Goal: Task Accomplishment & Management: Manage account settings

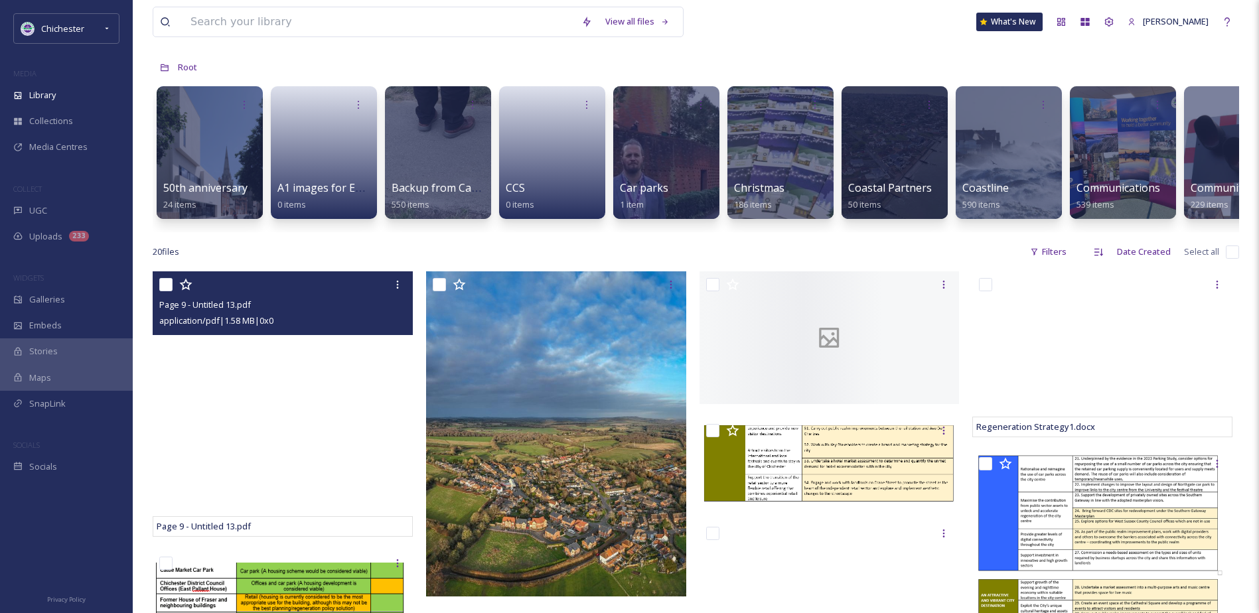
scroll to position [133, 0]
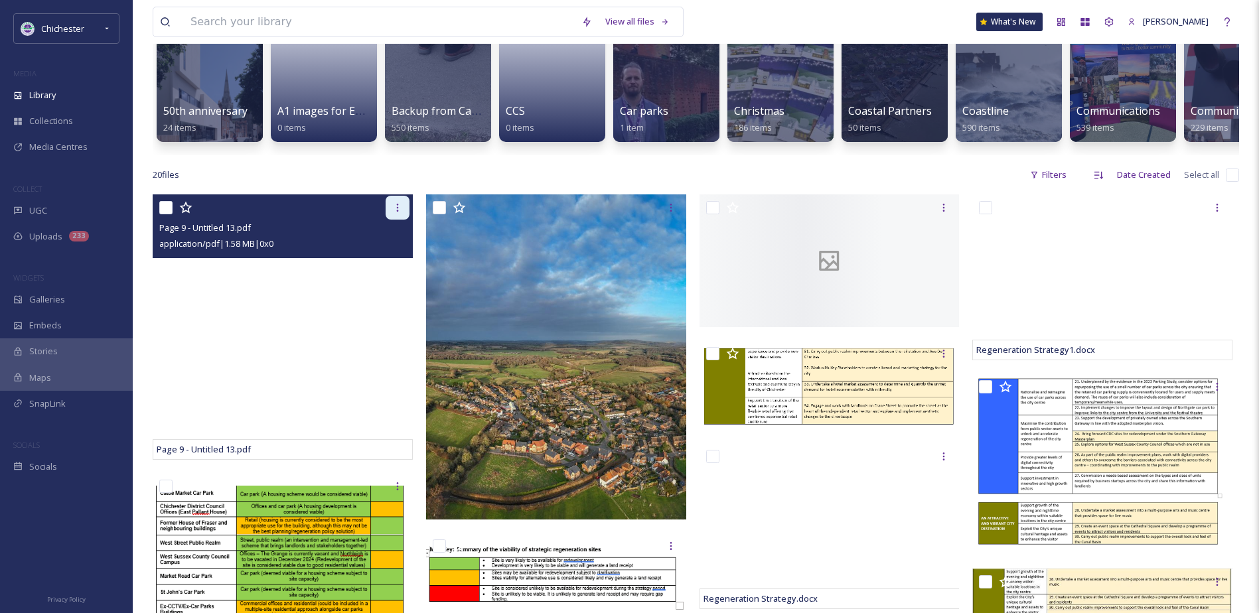
click at [395, 213] on icon at bounding box center [397, 207] width 11 height 11
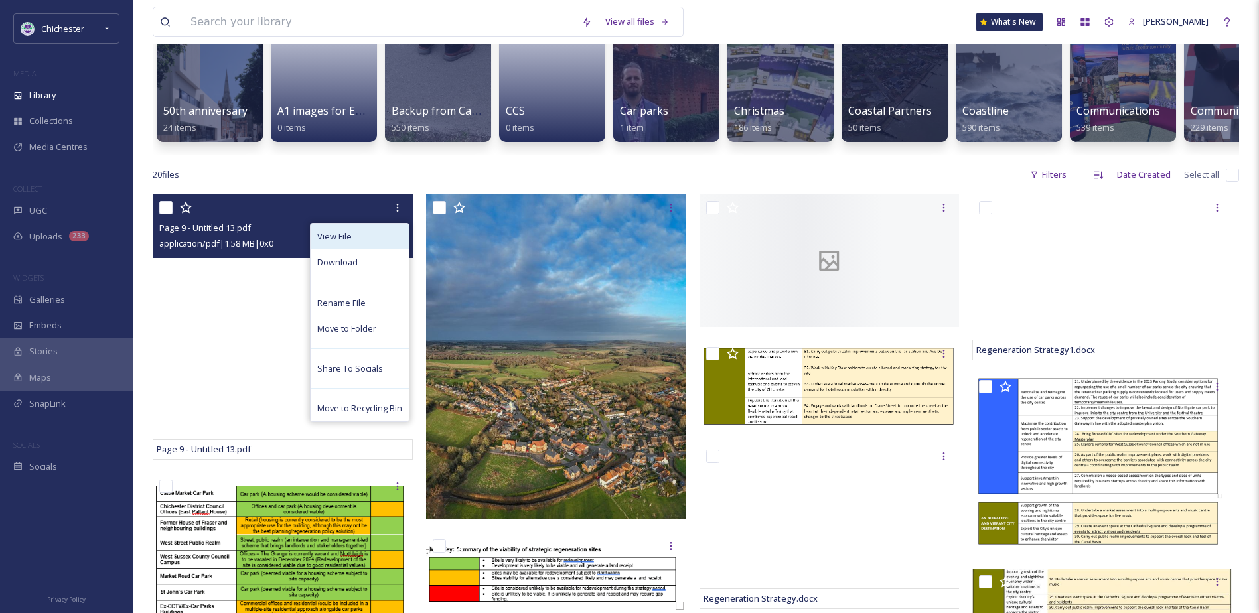
click at [357, 250] on div "View File" at bounding box center [360, 237] width 98 height 26
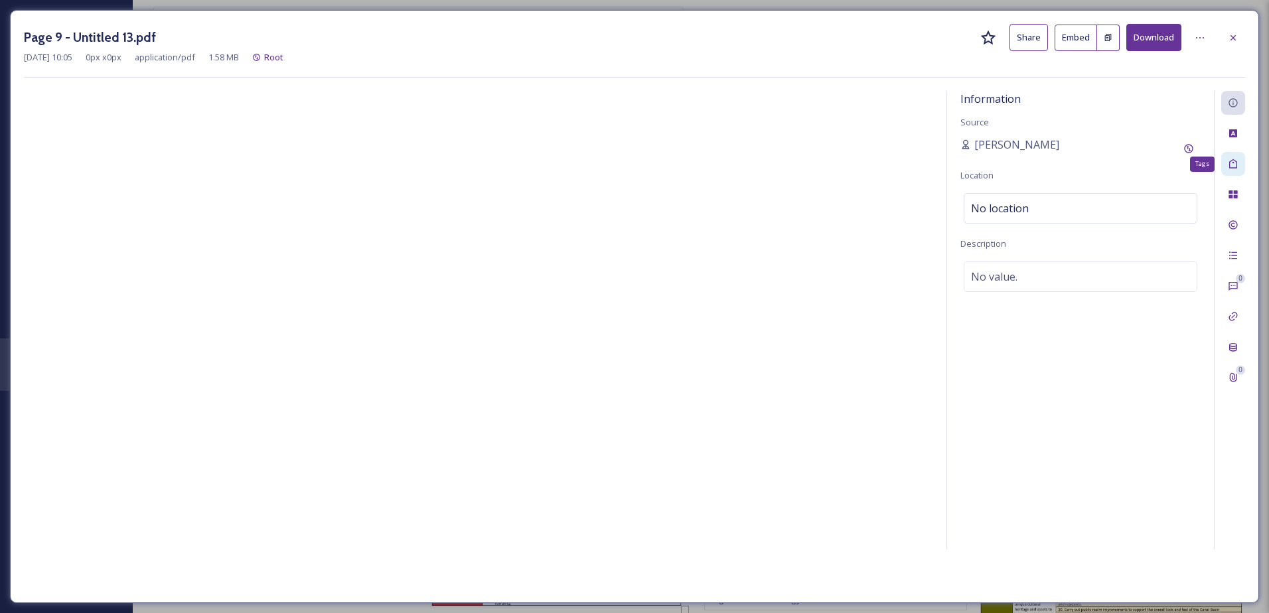
click at [1224, 165] on div "Tags" at bounding box center [1233, 164] width 24 height 24
click at [1235, 36] on icon at bounding box center [1233, 37] width 5 height 5
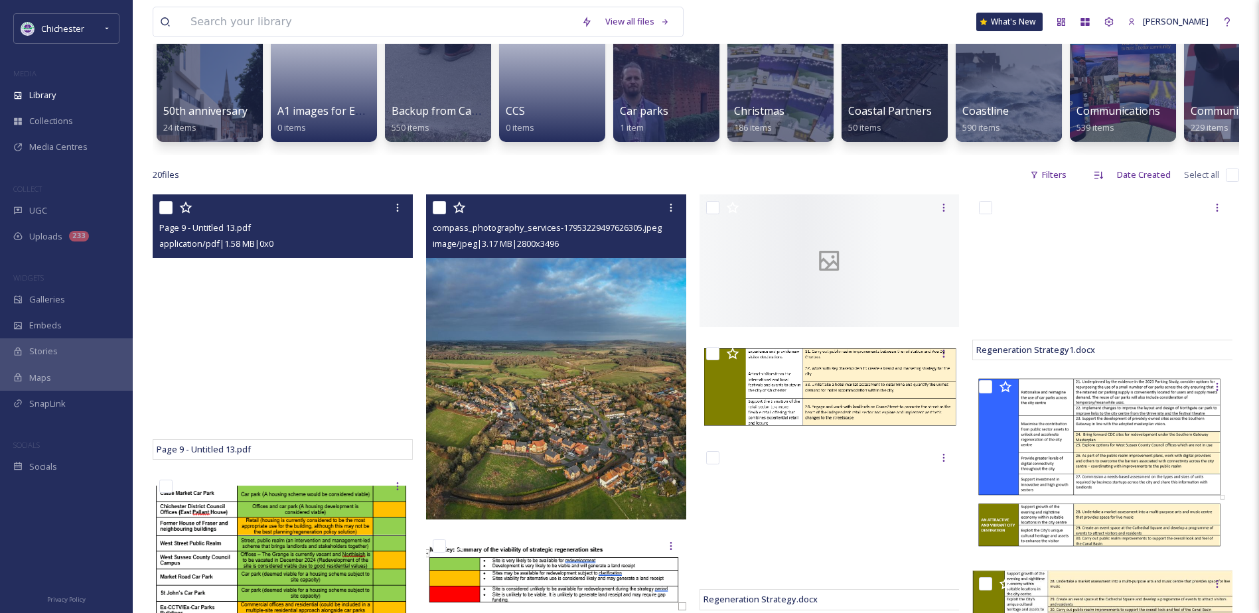
click at [535, 434] on img at bounding box center [556, 356] width 260 height 325
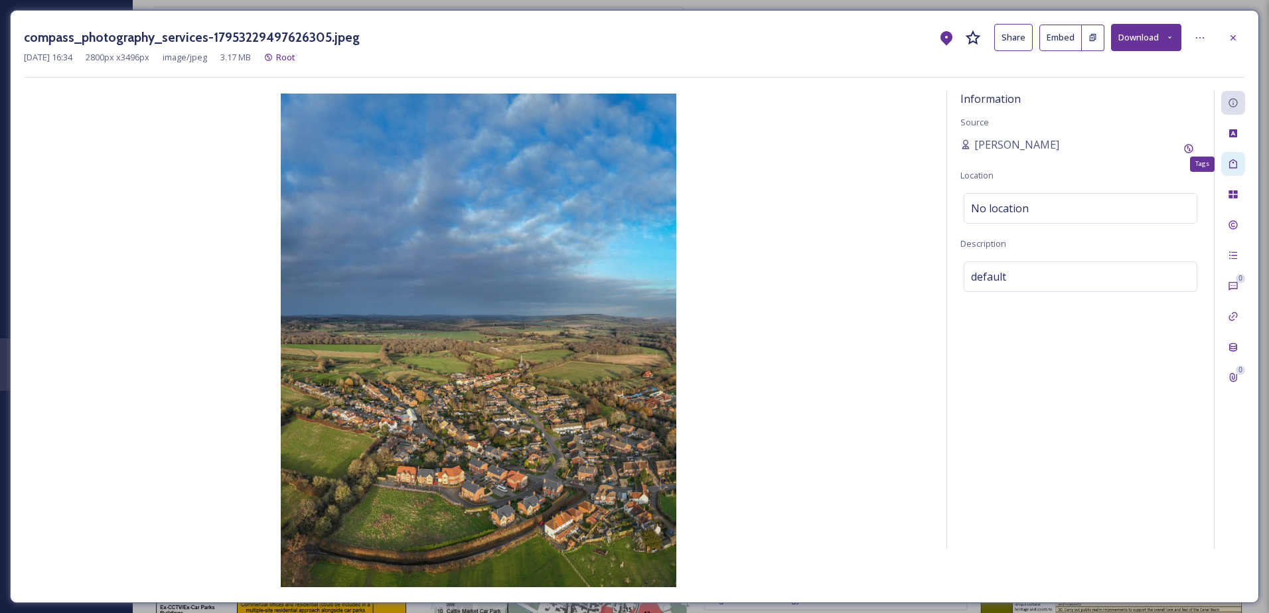
click at [1243, 165] on div "Tags" at bounding box center [1233, 164] width 24 height 24
click at [1237, 43] on div at bounding box center [1233, 38] width 24 height 24
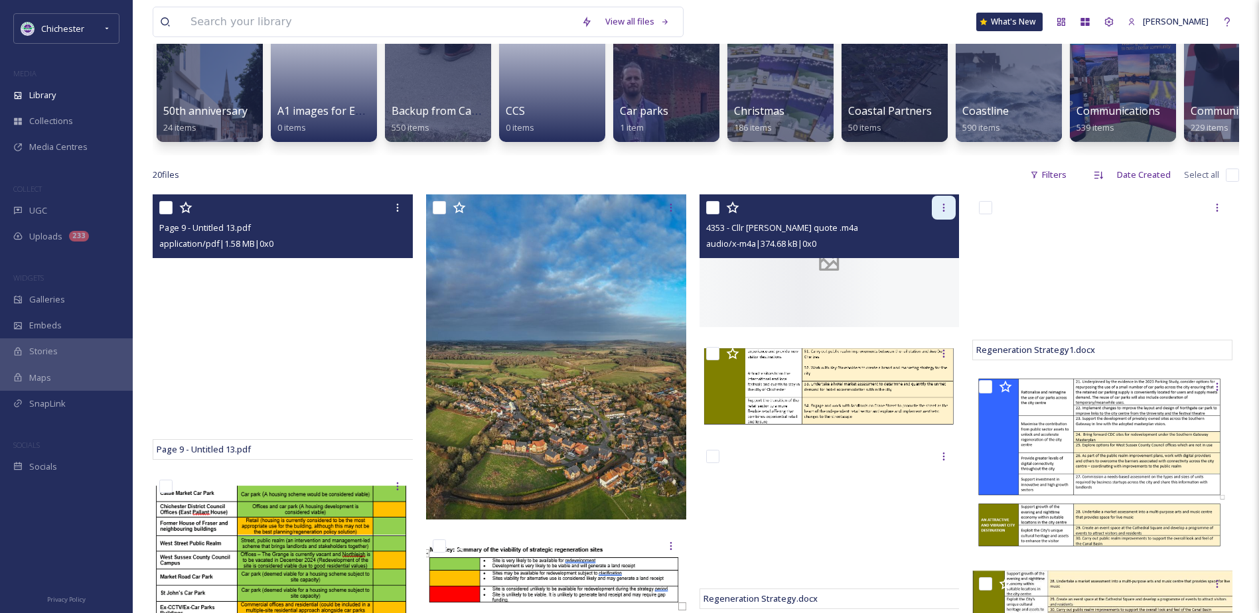
click at [940, 213] on icon at bounding box center [944, 207] width 11 height 11
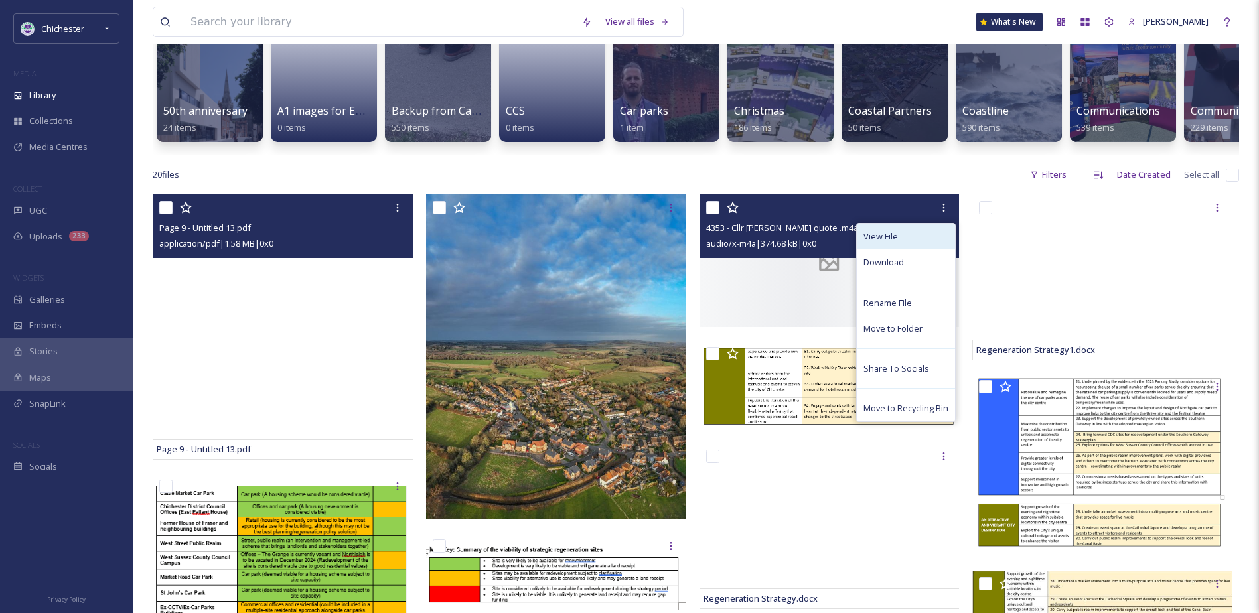
click at [897, 245] on div "View File" at bounding box center [906, 237] width 98 height 26
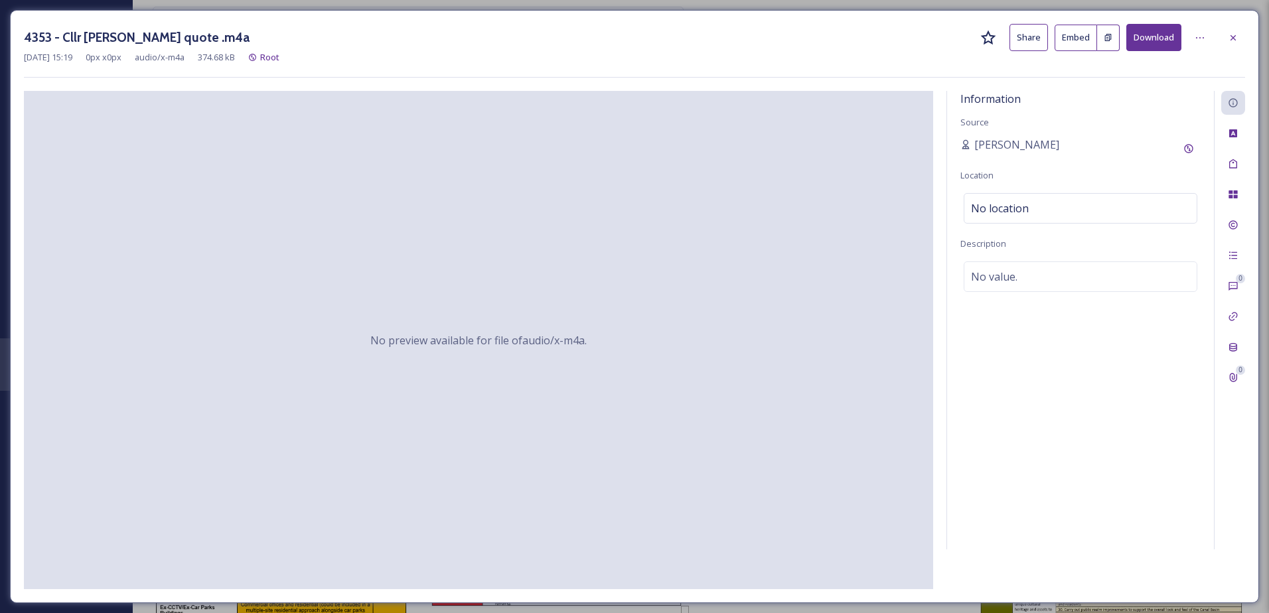
click at [1224, 41] on div at bounding box center [1233, 38] width 24 height 24
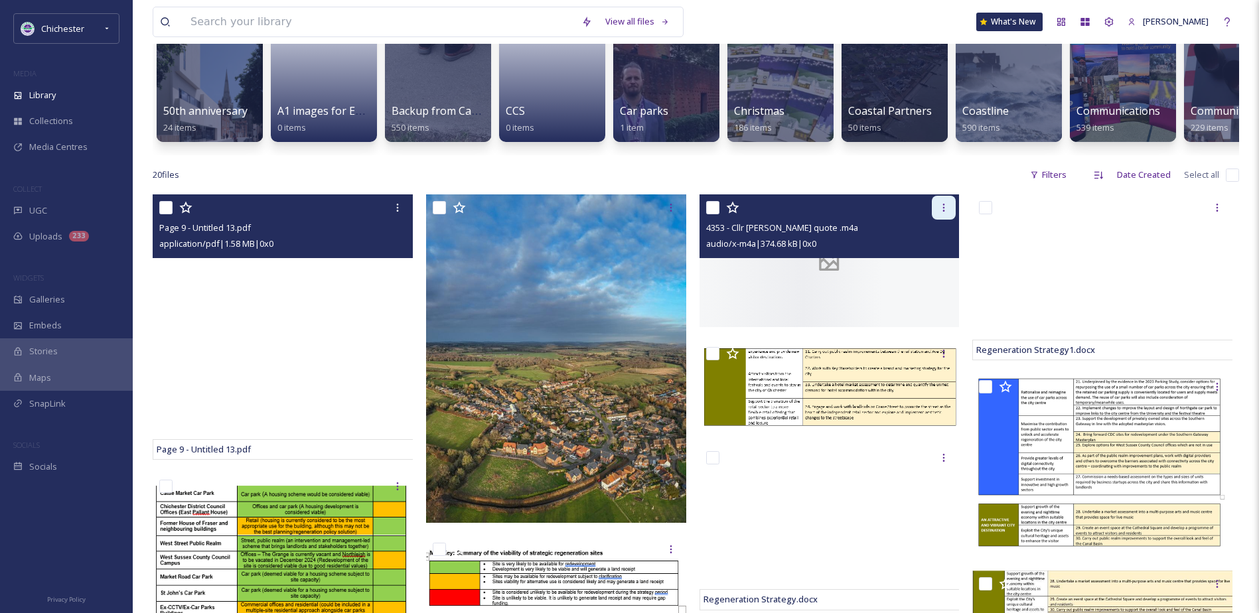
click at [945, 213] on icon at bounding box center [944, 207] width 11 height 11
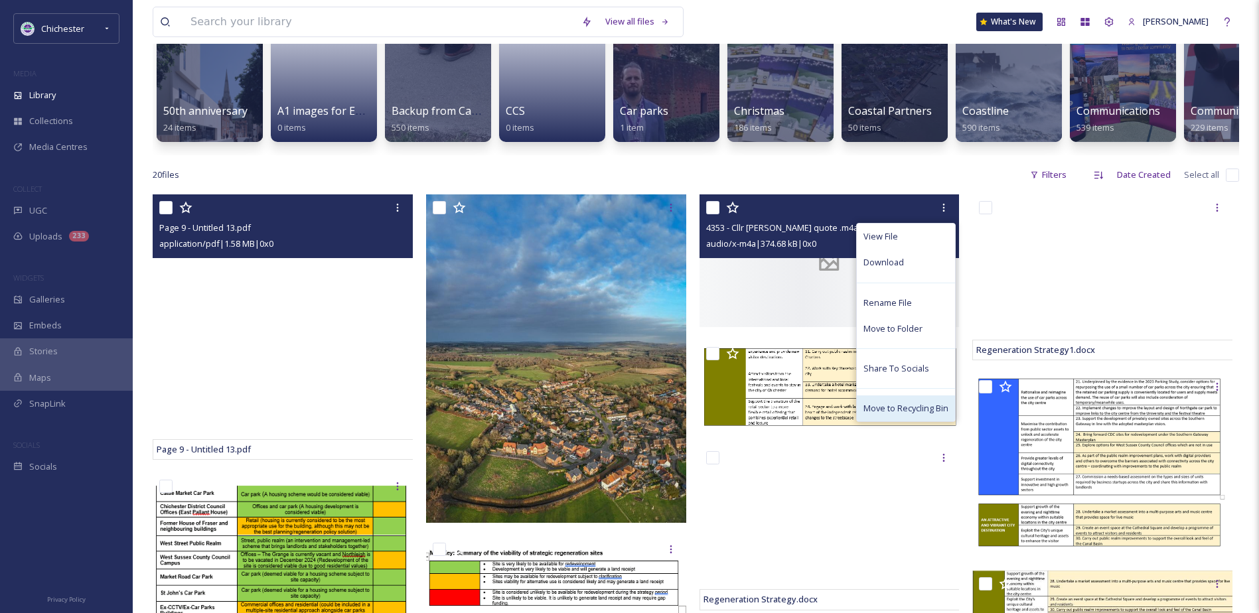
click at [895, 415] on span "Move to Recycling Bin" at bounding box center [906, 408] width 85 height 13
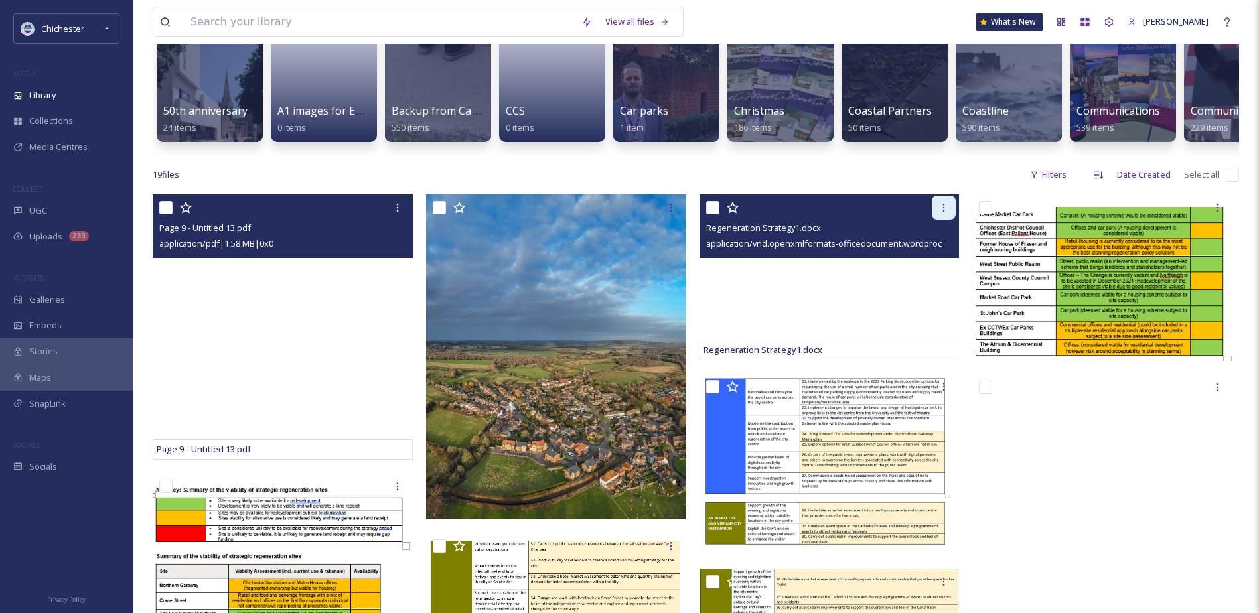
click at [947, 213] on icon at bounding box center [944, 207] width 11 height 11
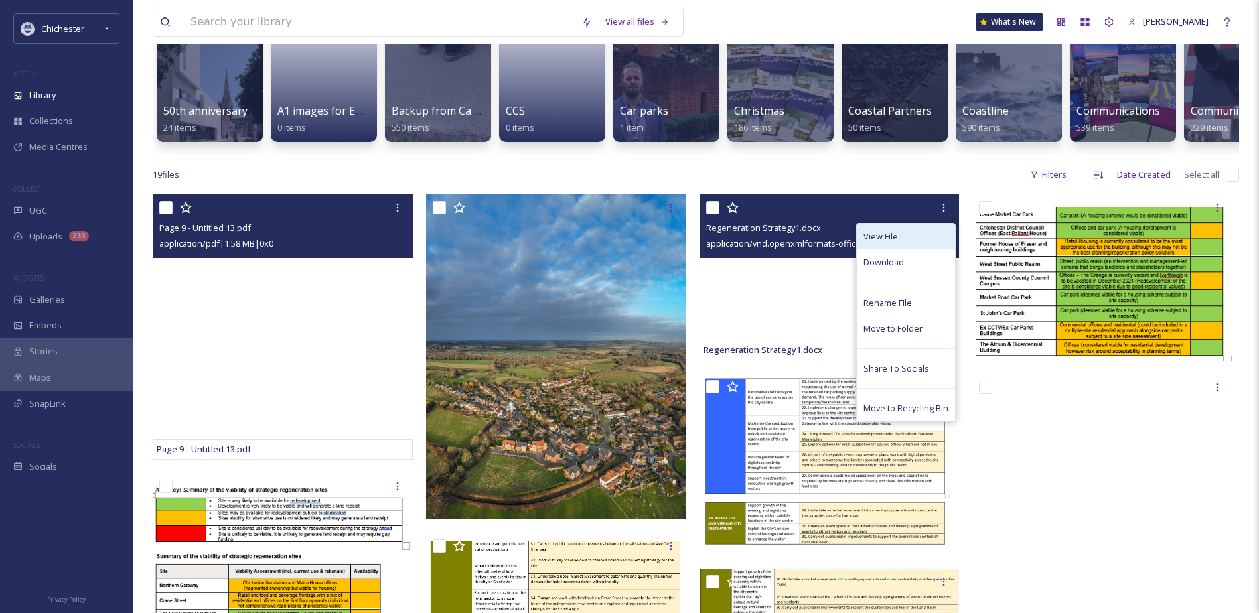
click at [911, 248] on div "View File" at bounding box center [906, 237] width 98 height 26
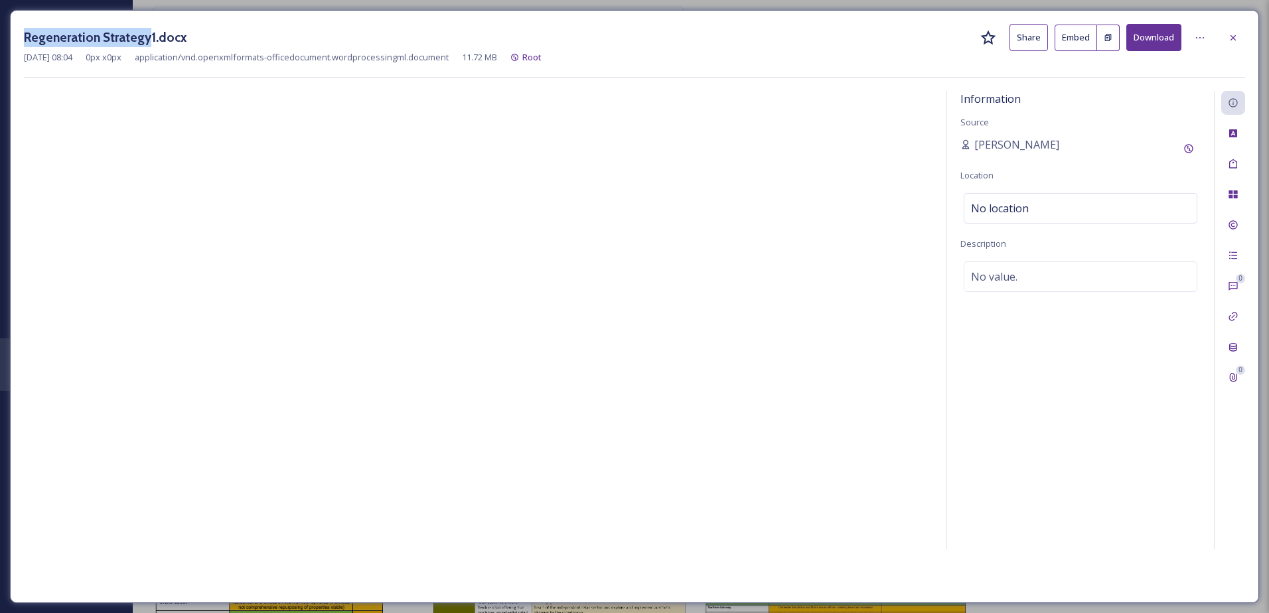
drag, startPoint x: 25, startPoint y: 35, endPoint x: 146, endPoint y: 33, distance: 121.5
click at [146, 33] on h3 "Regeneration Strategy1.docx" at bounding box center [105, 37] width 163 height 19
copy h3 "Regeneration Strategy"
click at [1038, 266] on div "No value." at bounding box center [1081, 277] width 234 height 31
click at [1018, 277] on textarea at bounding box center [1081, 317] width 240 height 110
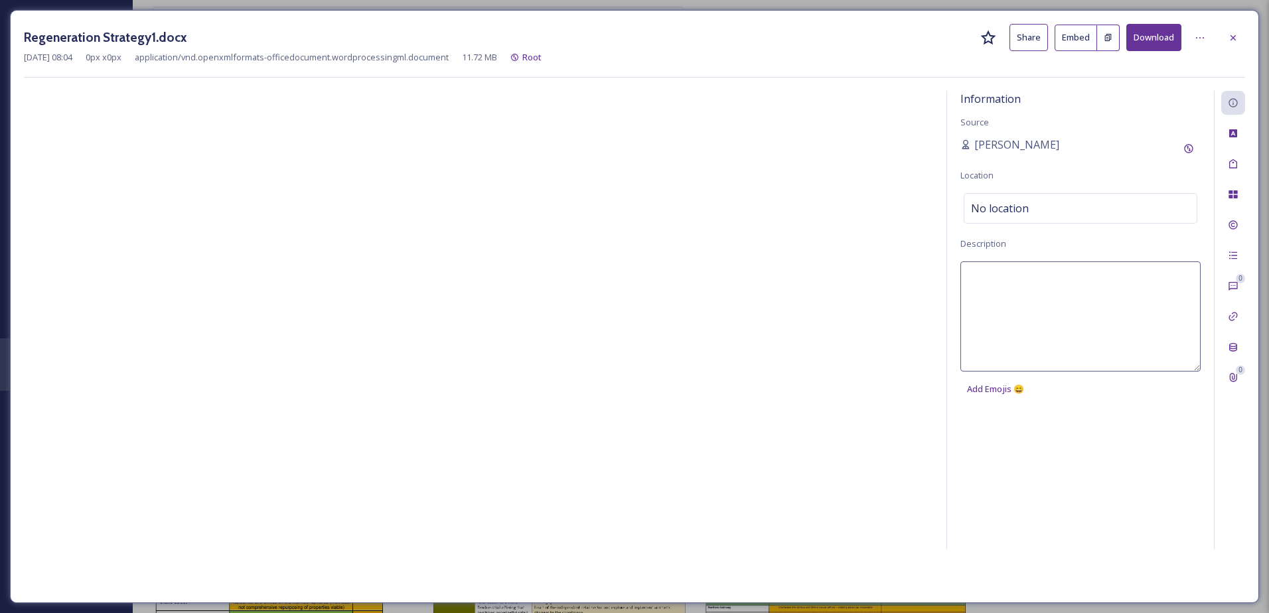
paste textarea "Regeneration Strategy"
type textarea "Regeneration Strategy"
click at [1231, 158] on div "Tags" at bounding box center [1233, 164] width 24 height 24
click at [1005, 151] on div "No tags" at bounding box center [1081, 162] width 234 height 31
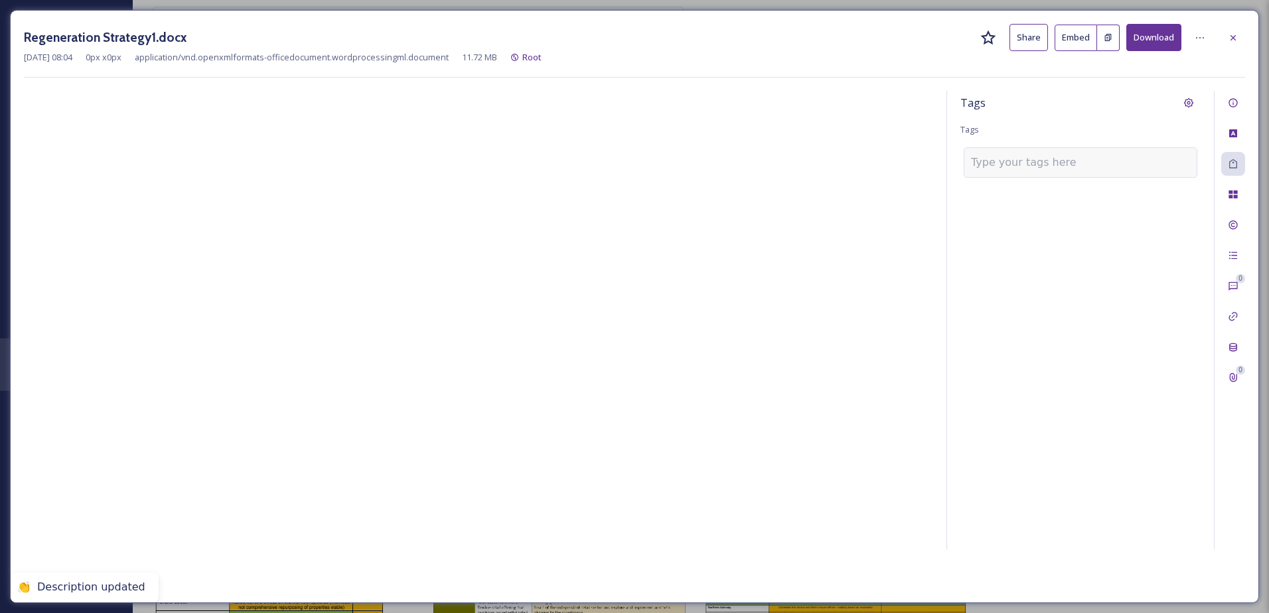
click at [999, 165] on input at bounding box center [1037, 163] width 133 height 16
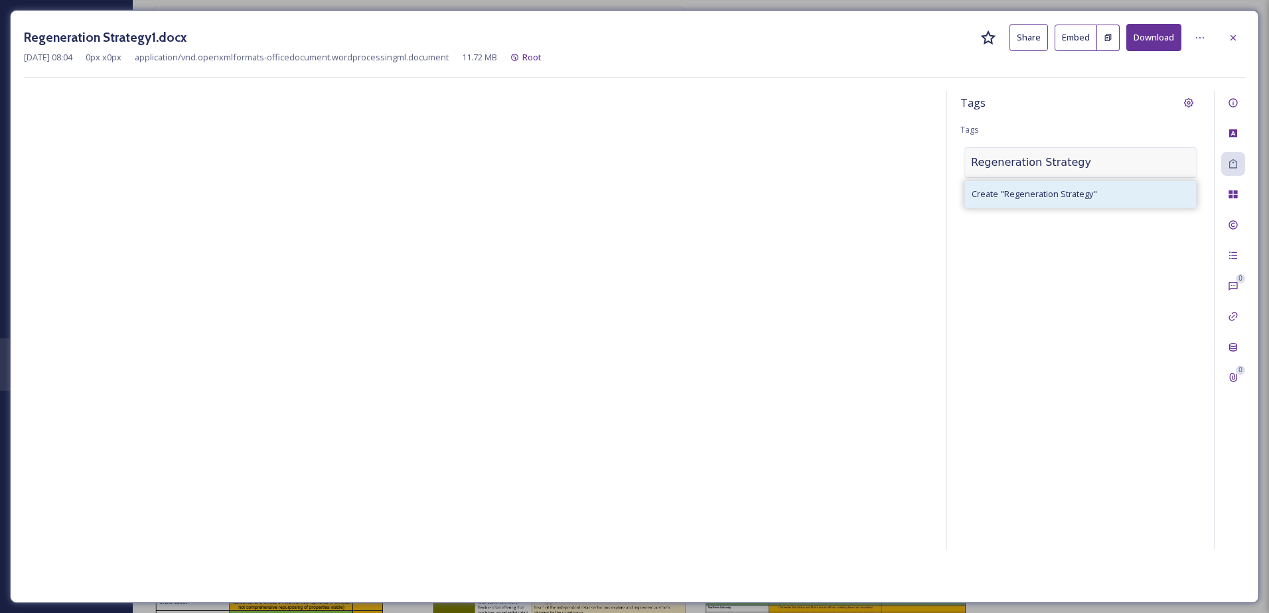
type input "Regeneration Strategy"
click at [1041, 190] on span "Create " Regeneration Strategy "" at bounding box center [1034, 194] width 125 height 13
click at [1235, 48] on div at bounding box center [1233, 38] width 24 height 24
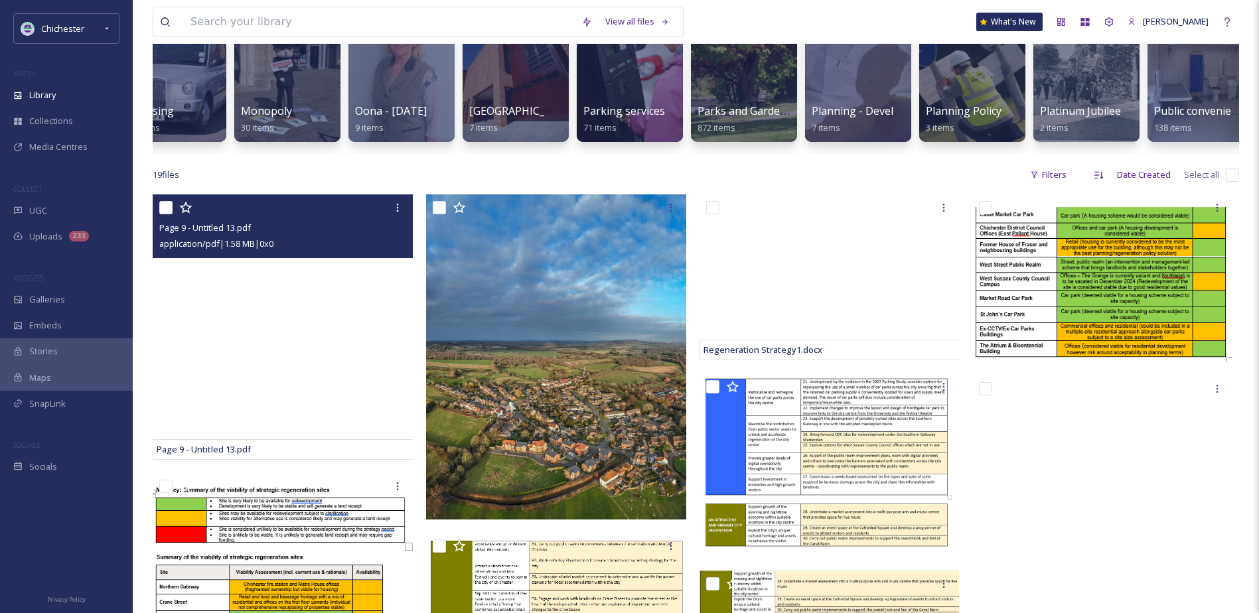
scroll to position [0, 3788]
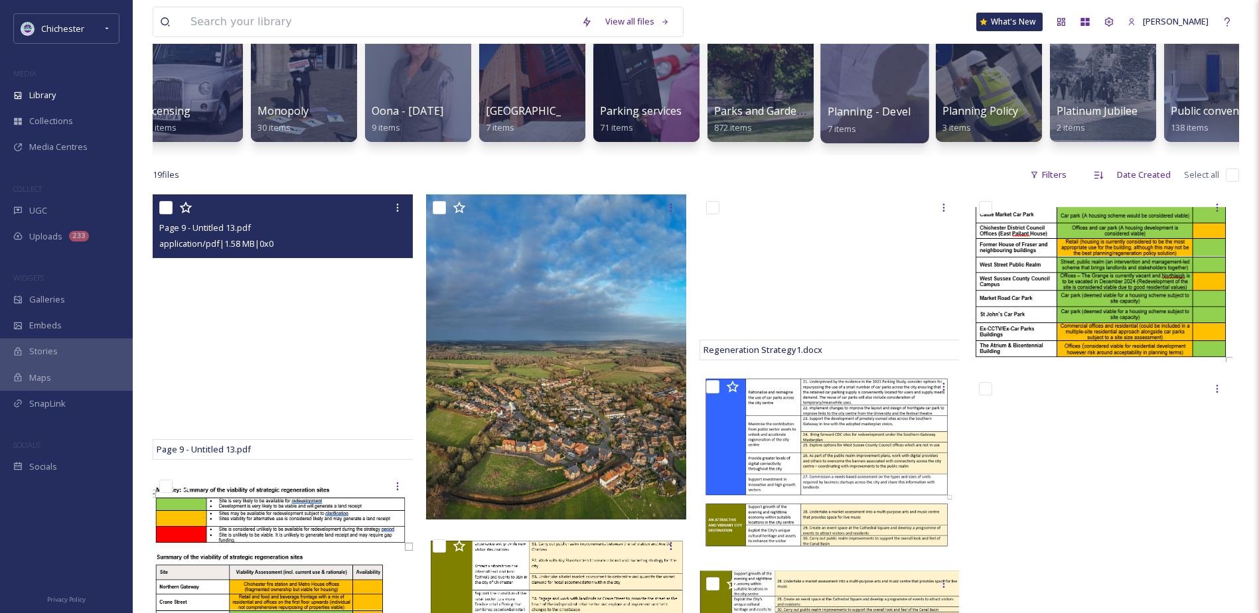
click at [897, 88] on div at bounding box center [874, 75] width 108 height 135
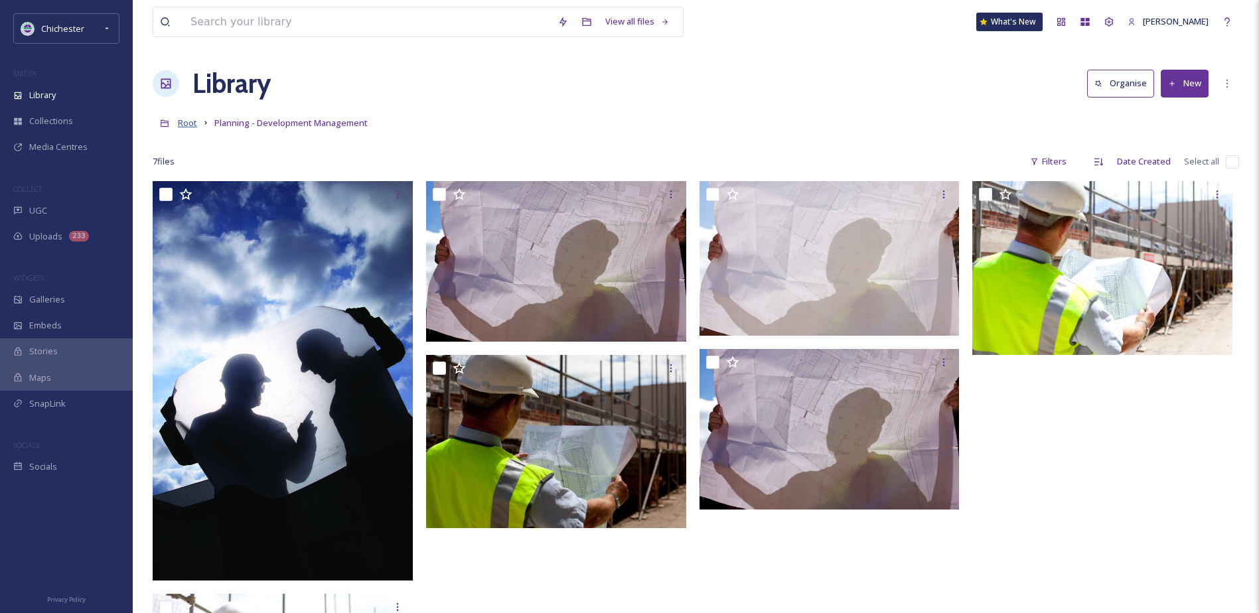
click at [191, 121] on span "Root" at bounding box center [187, 123] width 19 height 12
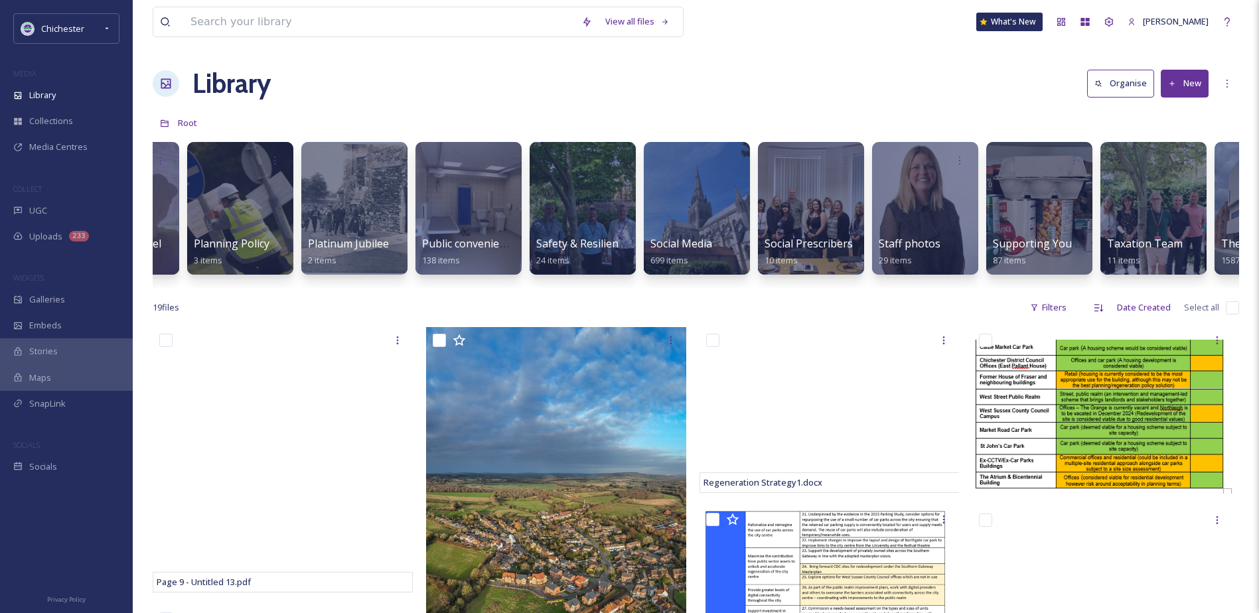
scroll to position [0, 4345]
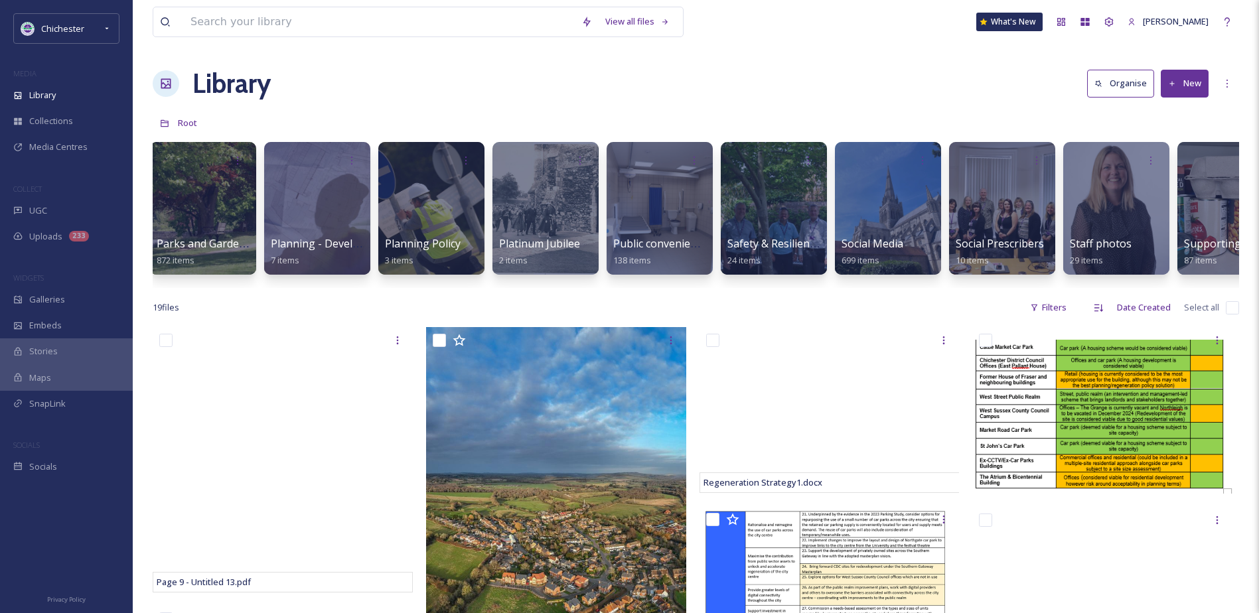
click at [1172, 93] on button "New" at bounding box center [1185, 83] width 48 height 27
click at [1161, 157] on div "Folder" at bounding box center [1170, 166] width 75 height 26
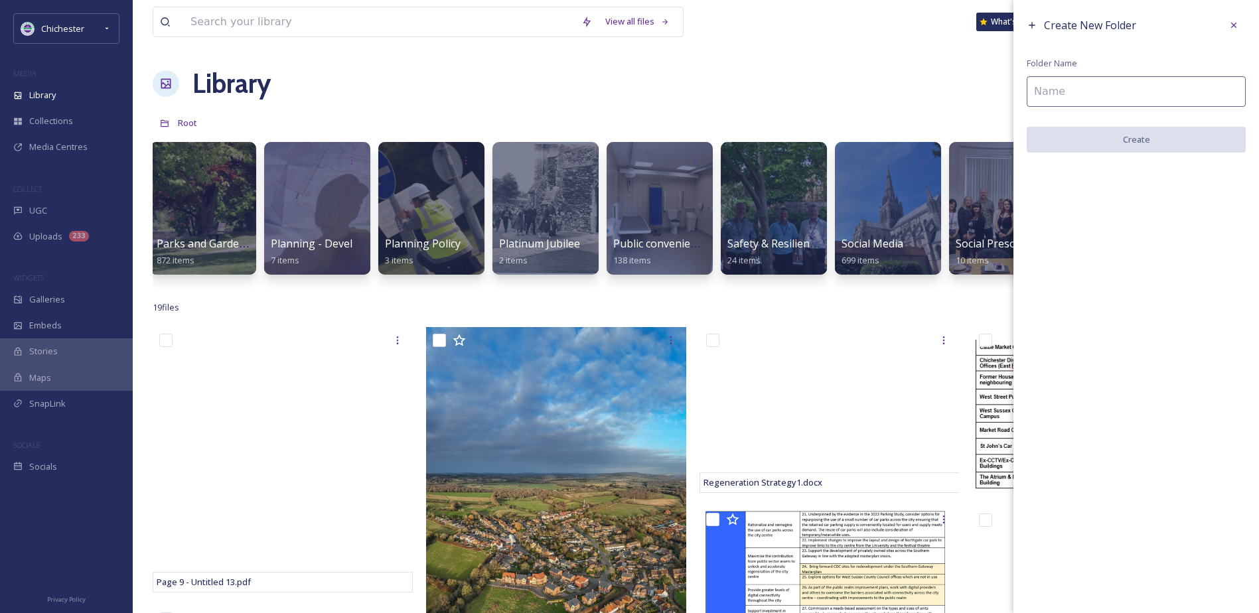
click at [1067, 86] on input at bounding box center [1136, 91] width 219 height 31
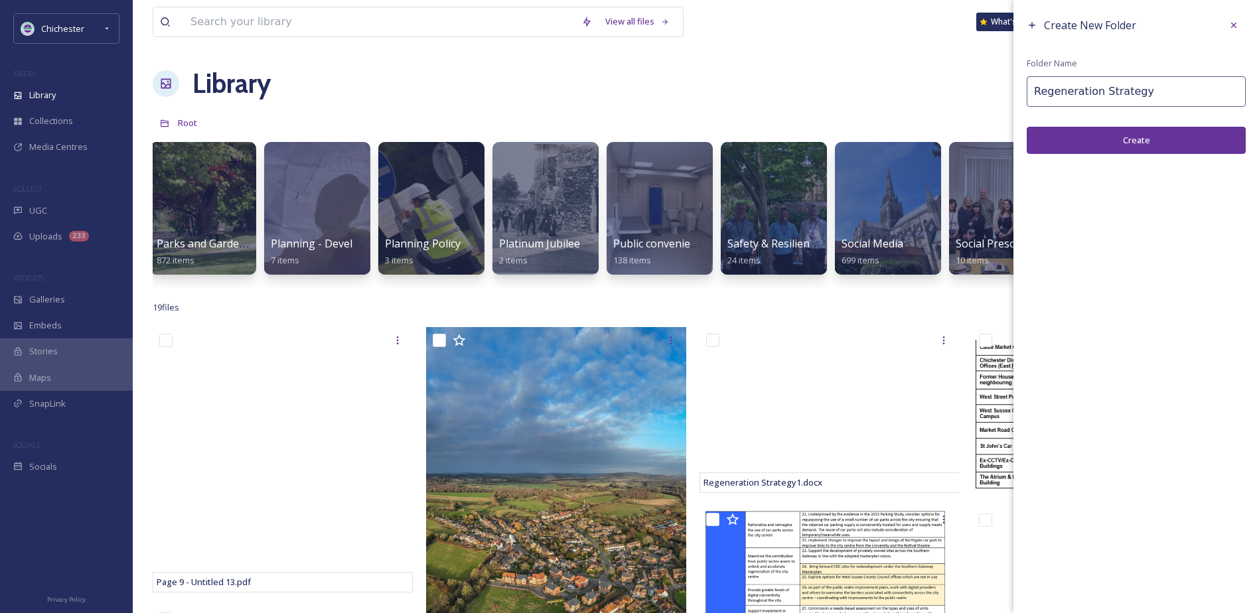
type input "Regeneration Strategy"
click at [1203, 130] on button "Create" at bounding box center [1136, 140] width 219 height 27
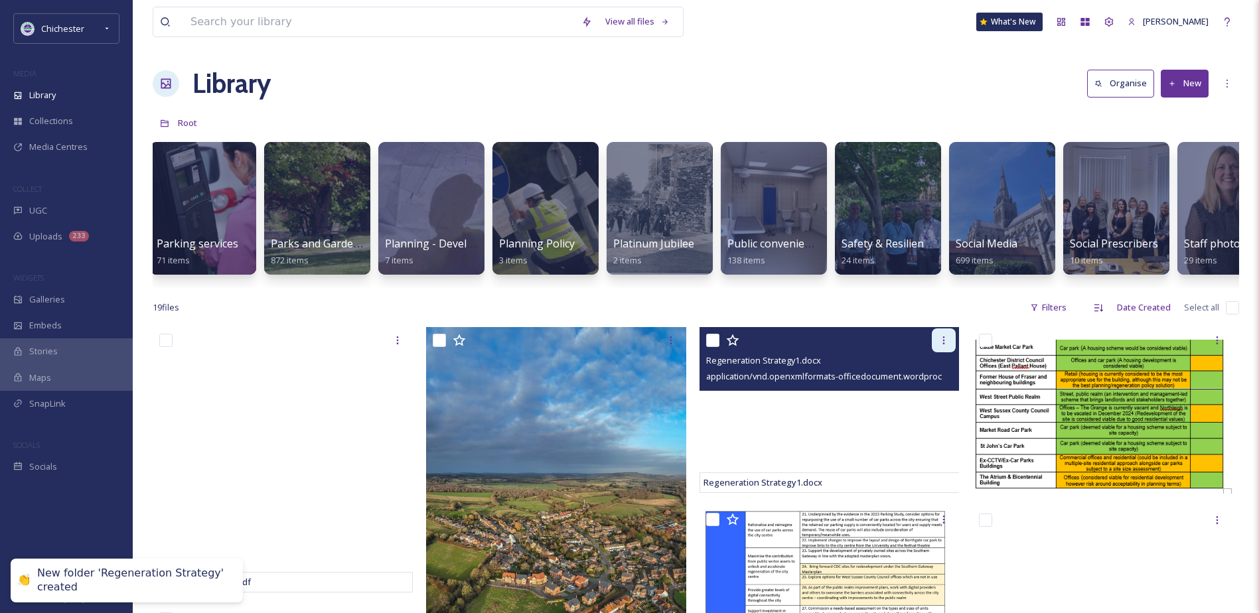
click at [943, 346] on icon at bounding box center [944, 340] width 11 height 11
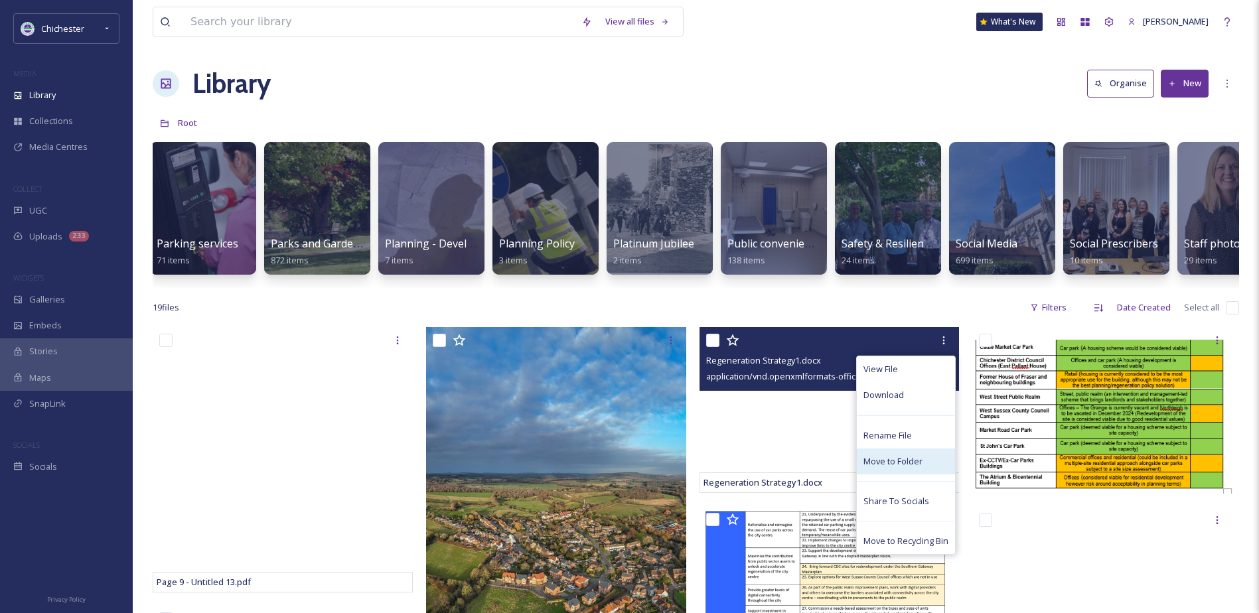
click at [882, 468] on span "Move to Folder" at bounding box center [893, 461] width 59 height 13
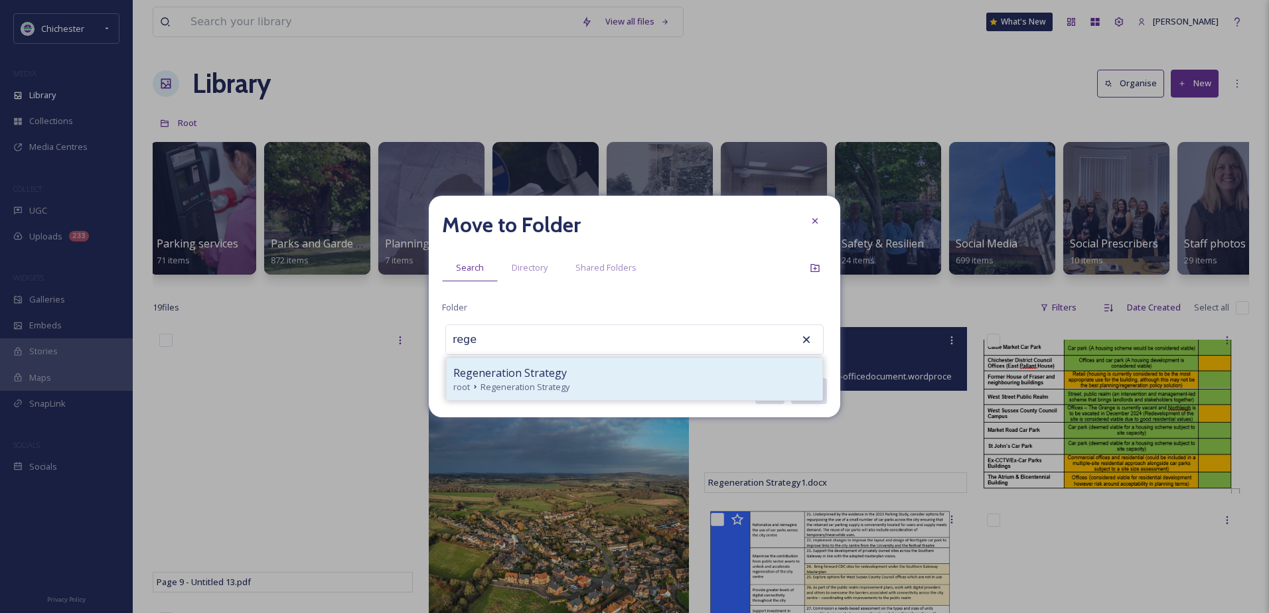
click at [568, 371] on div "Regeneration Strategy" at bounding box center [634, 373] width 362 height 16
type input "Regeneration Strategy"
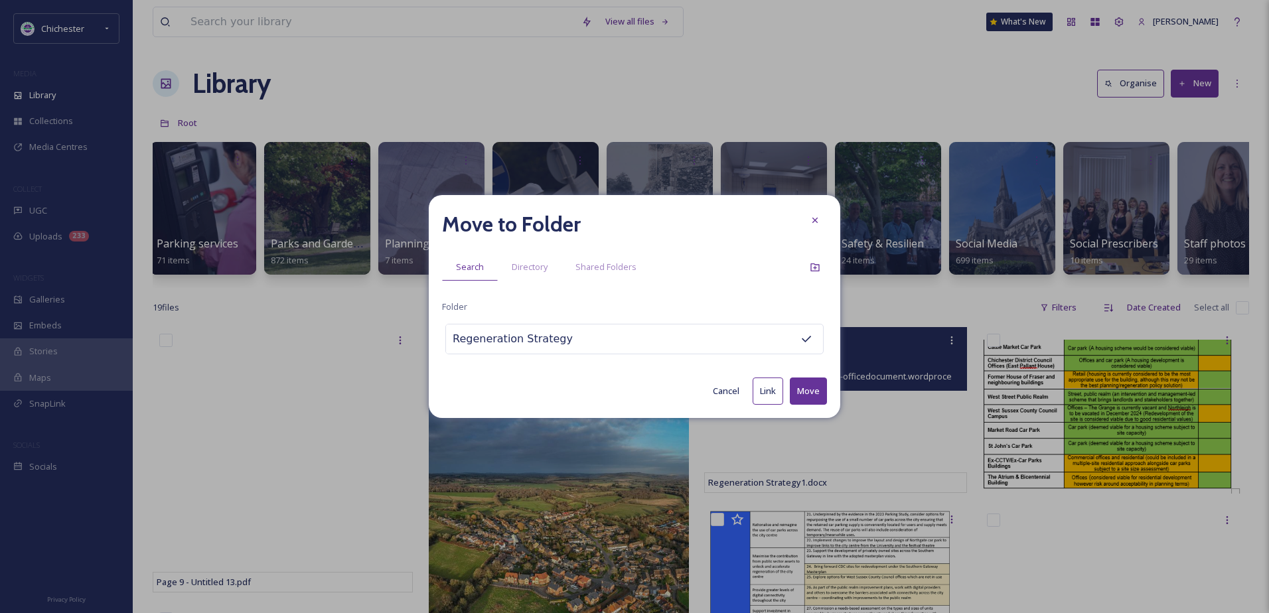
click at [801, 382] on button "Move" at bounding box center [808, 391] width 37 height 27
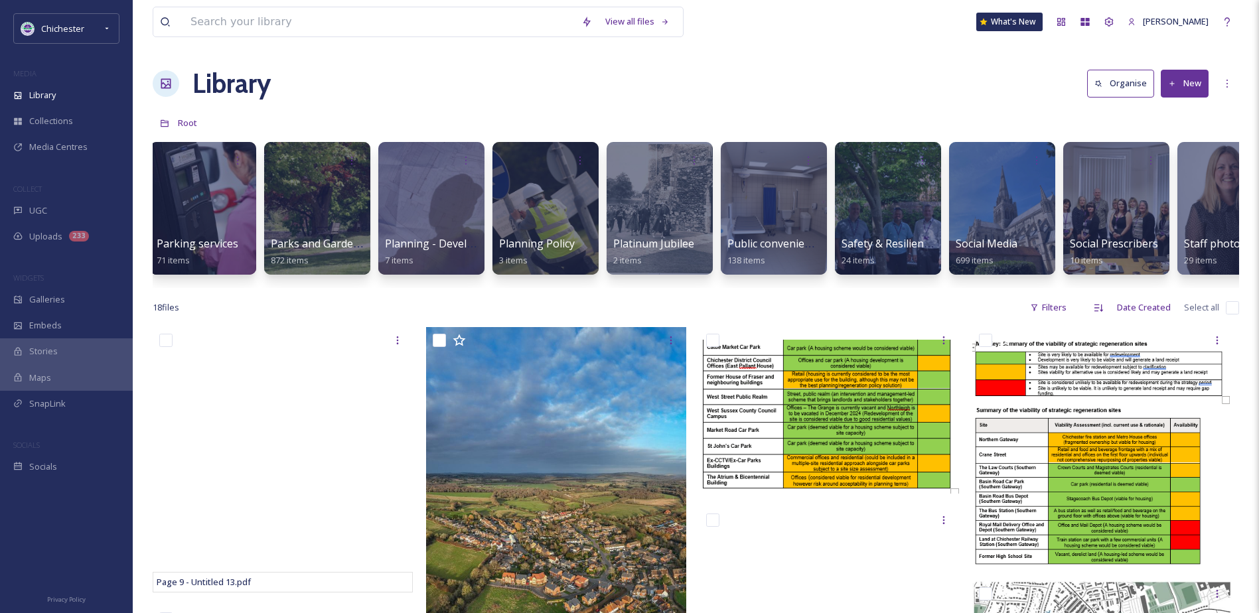
scroll to position [133, 0]
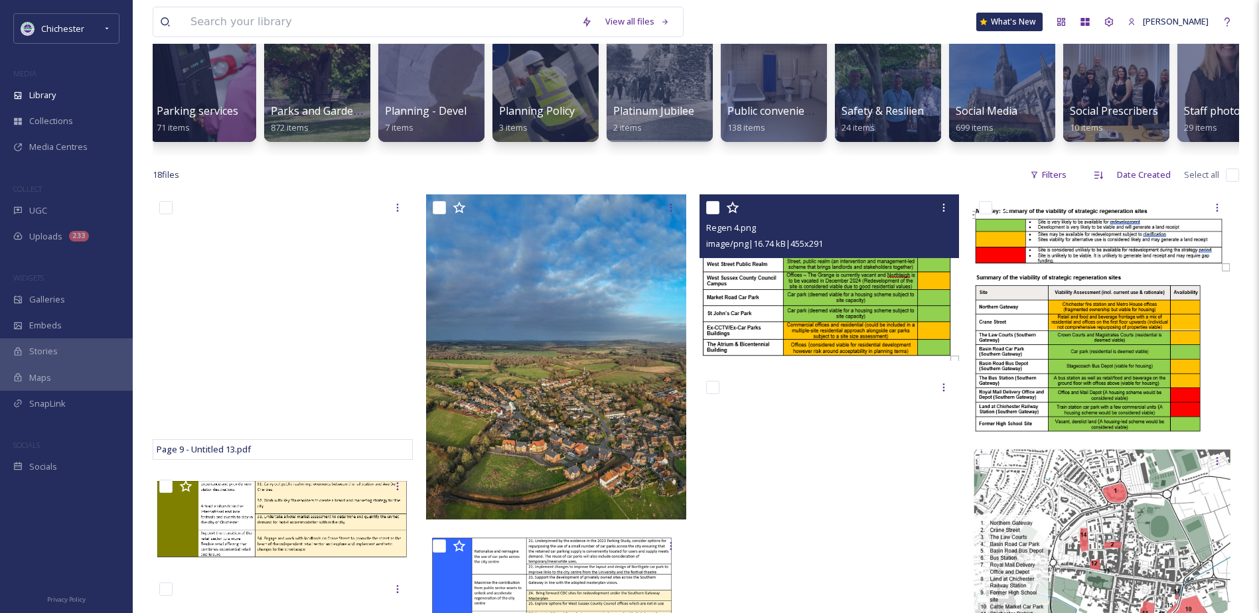
click at [755, 310] on img at bounding box center [830, 277] width 260 height 167
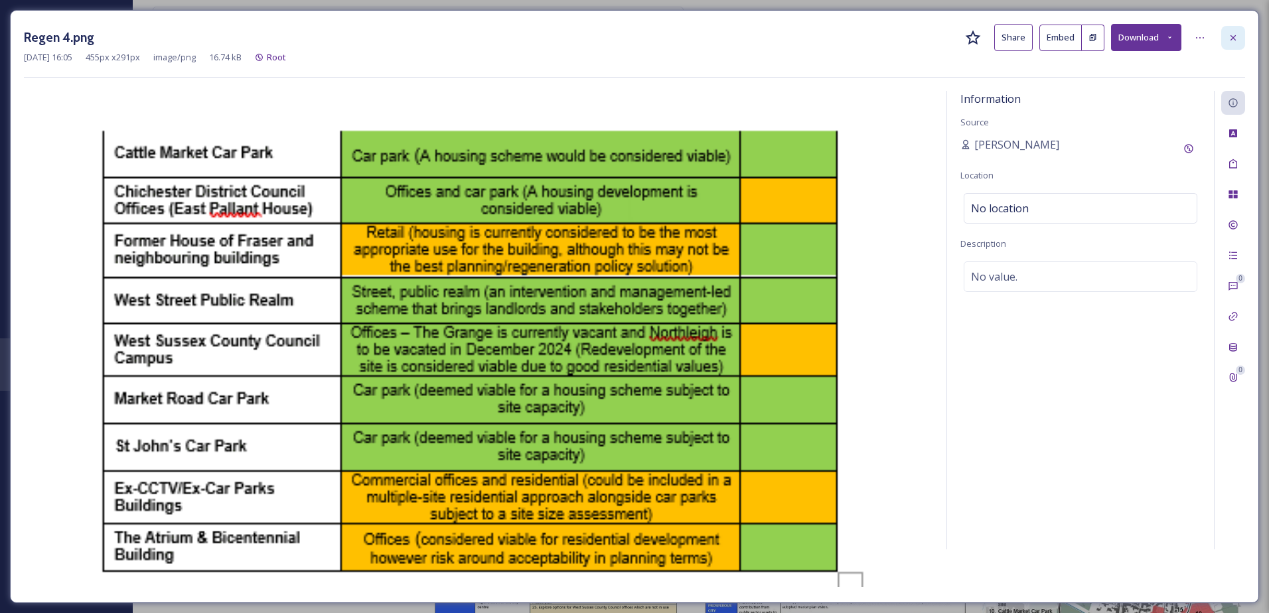
click at [1230, 36] on icon at bounding box center [1233, 38] width 11 height 11
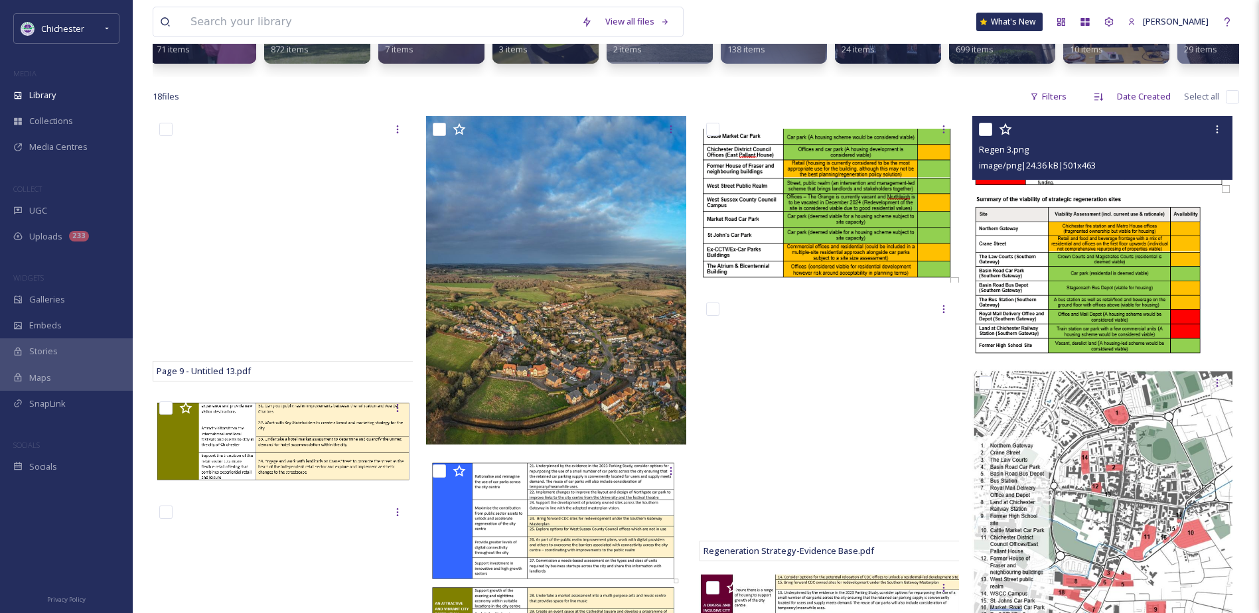
scroll to position [332, 0]
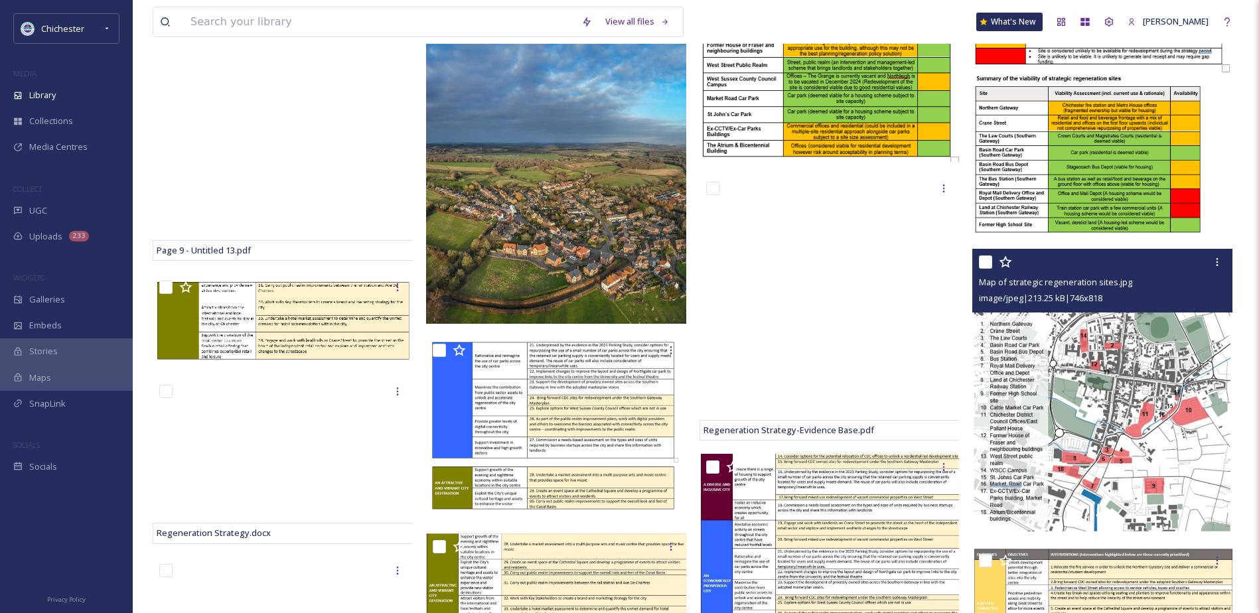
click at [1030, 364] on img at bounding box center [1102, 391] width 260 height 285
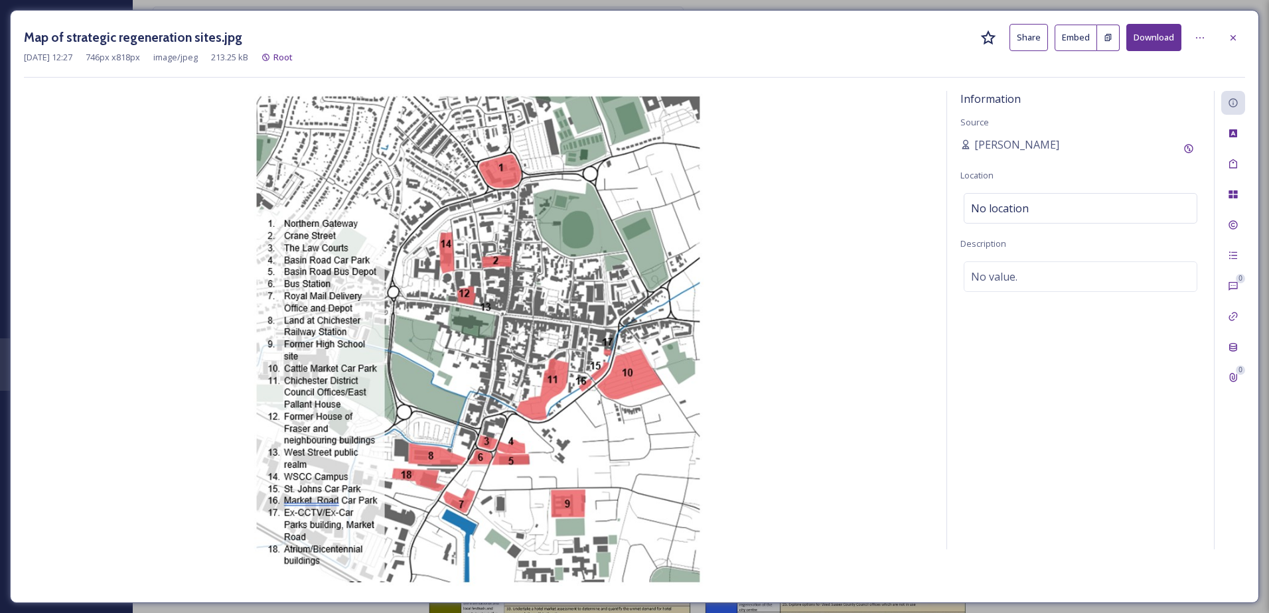
drag, startPoint x: 1245, startPoint y: 37, endPoint x: 1179, endPoint y: 50, distance: 67.0
click at [1244, 37] on div at bounding box center [1233, 38] width 24 height 24
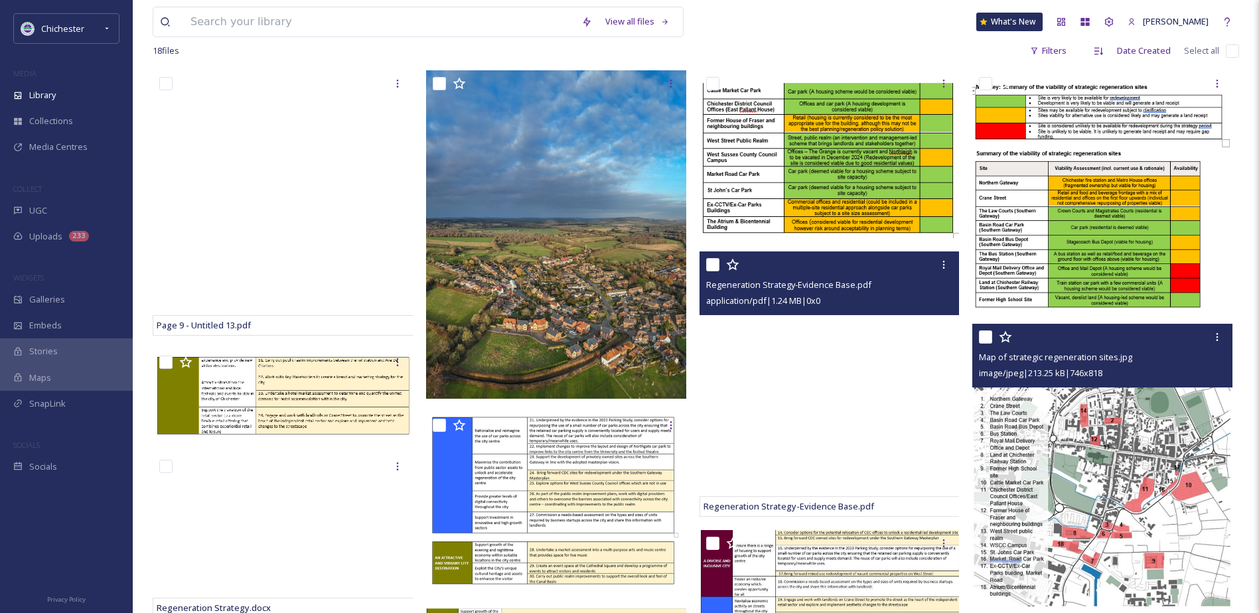
scroll to position [133, 0]
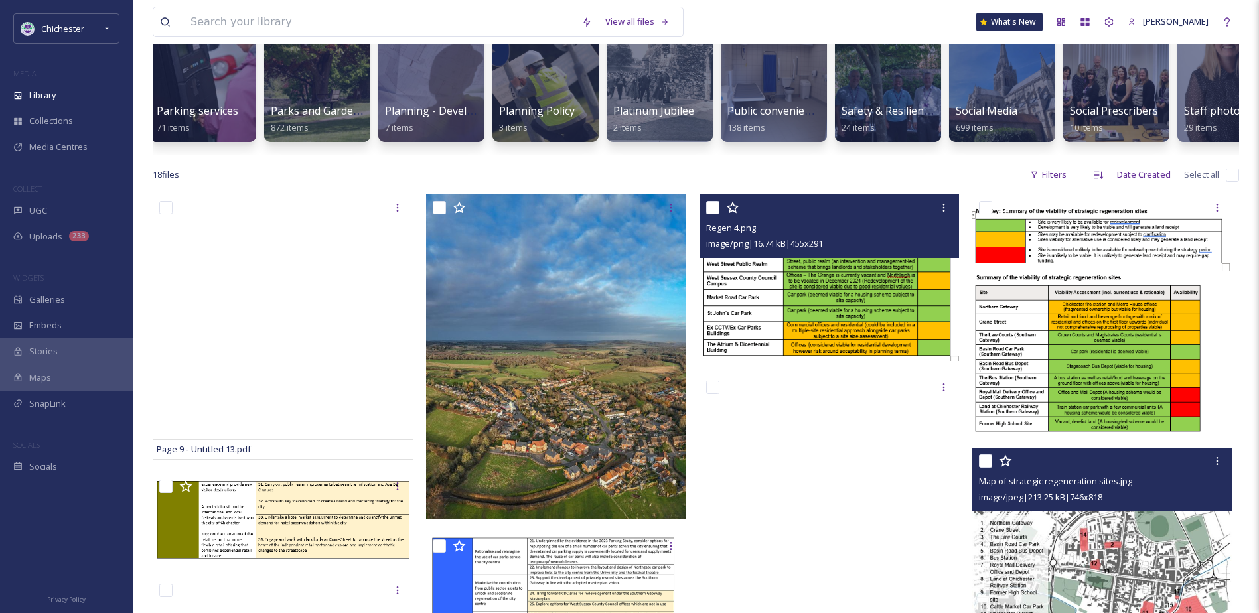
click at [710, 214] on input "checkbox" at bounding box center [712, 207] width 13 height 13
checkbox input "true"
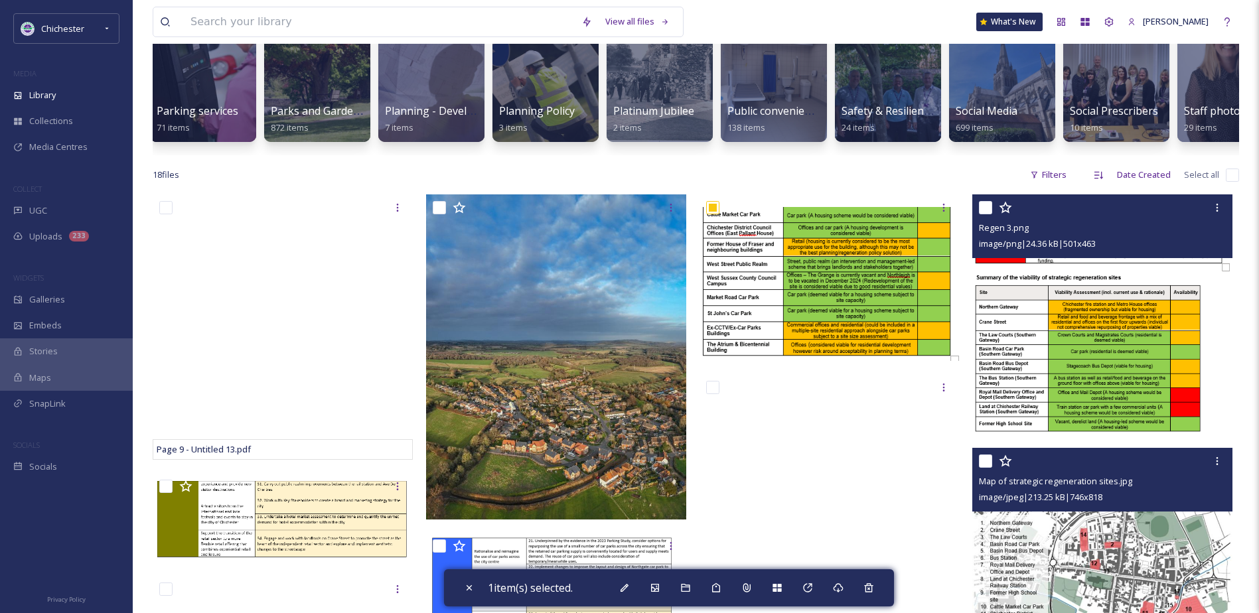
click at [987, 214] on input "checkbox" at bounding box center [985, 207] width 13 height 13
checkbox input "true"
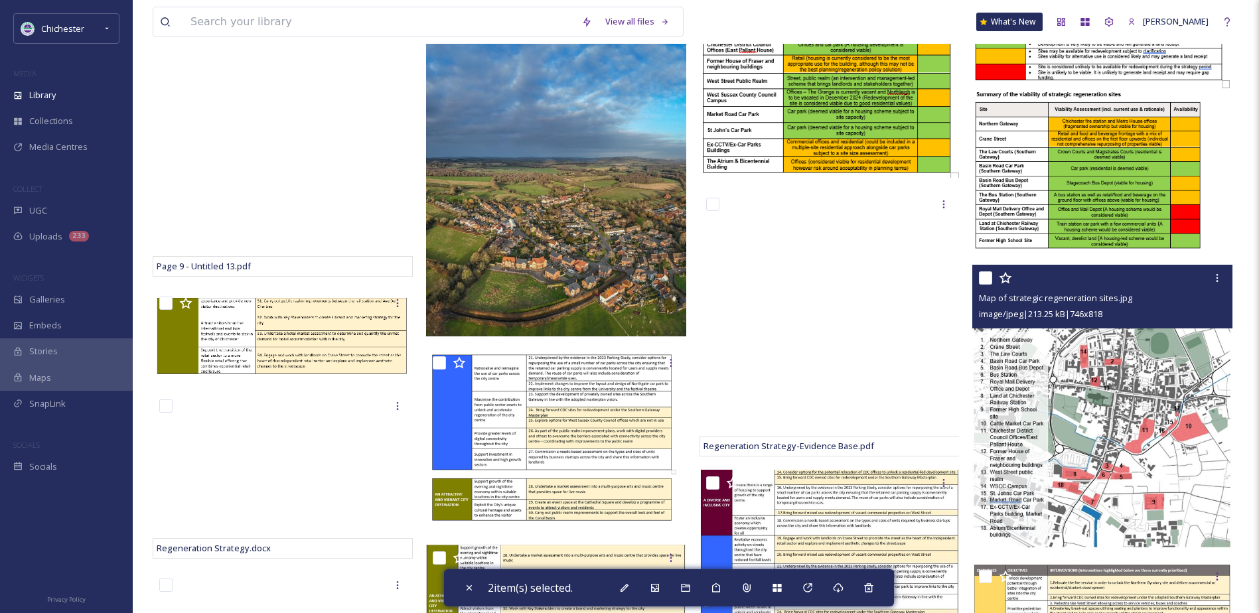
scroll to position [332, 0]
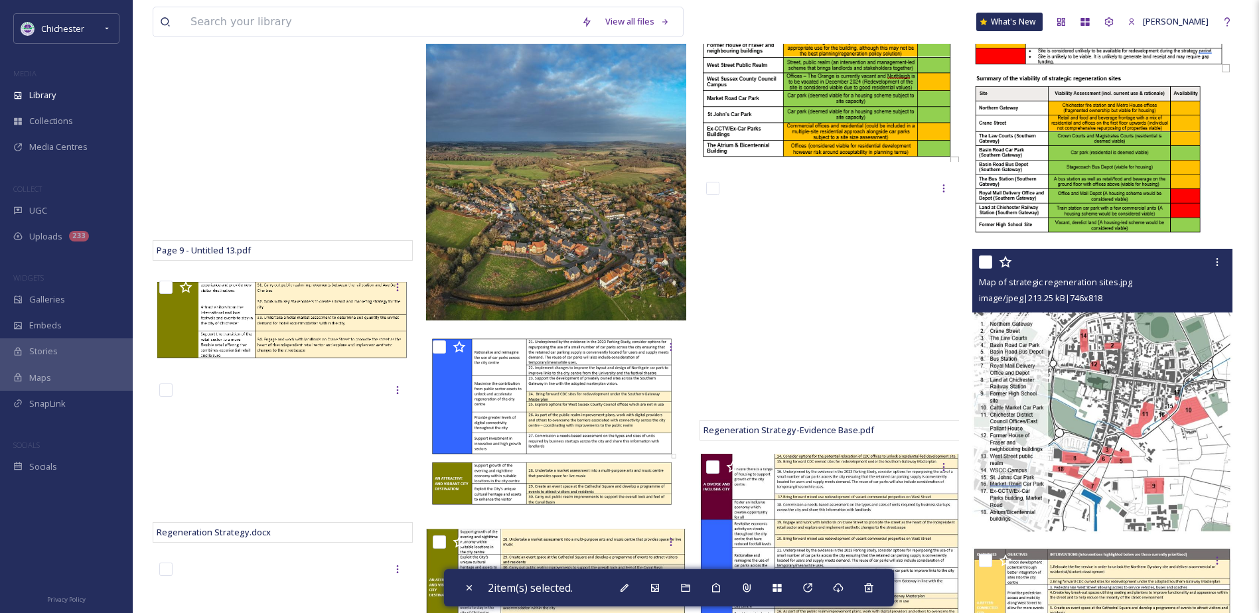
click at [984, 269] on input "checkbox" at bounding box center [985, 262] width 13 height 13
checkbox input "true"
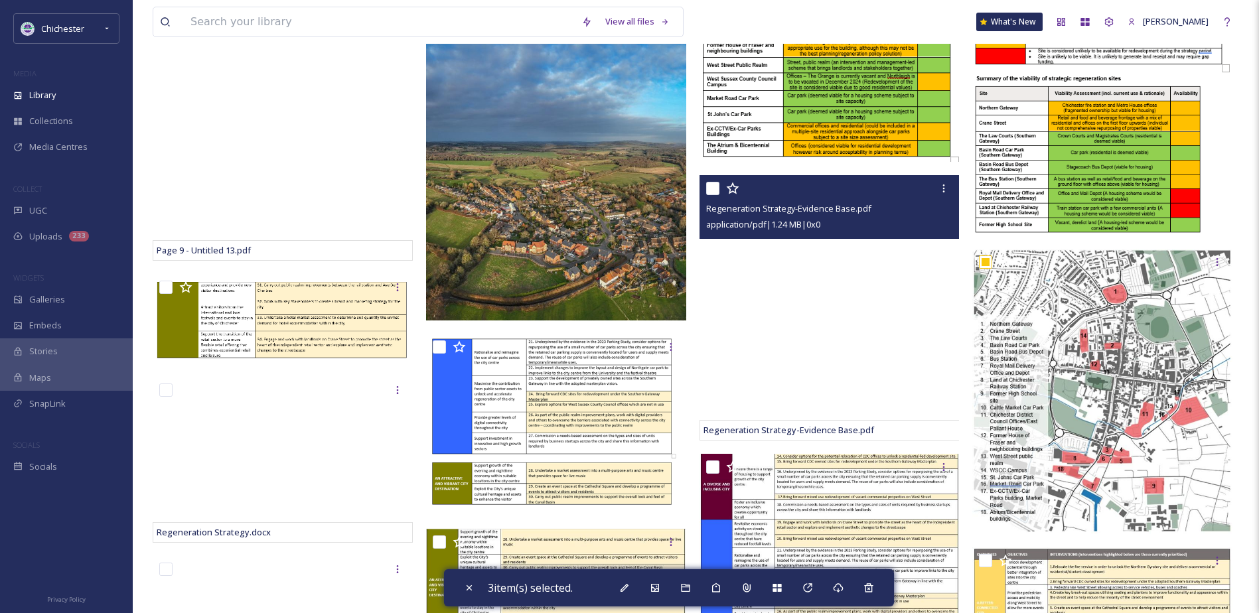
click at [710, 195] on input "checkbox" at bounding box center [712, 188] width 13 height 13
checkbox input "true"
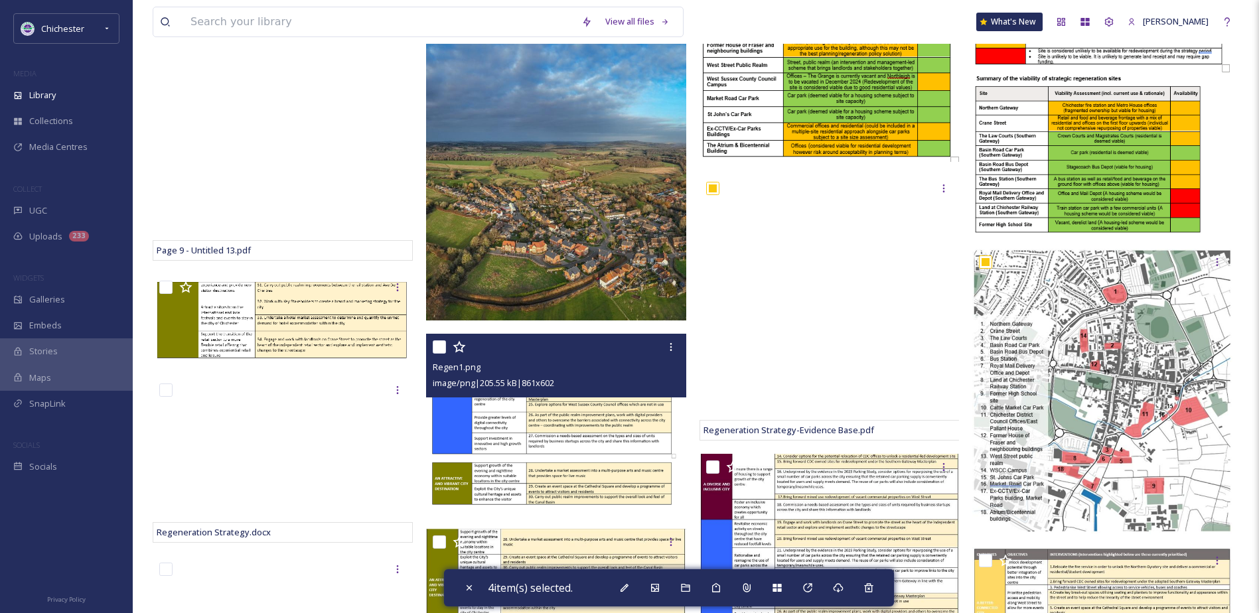
click at [439, 354] on input "checkbox" at bounding box center [439, 347] width 13 height 13
checkbox input "true"
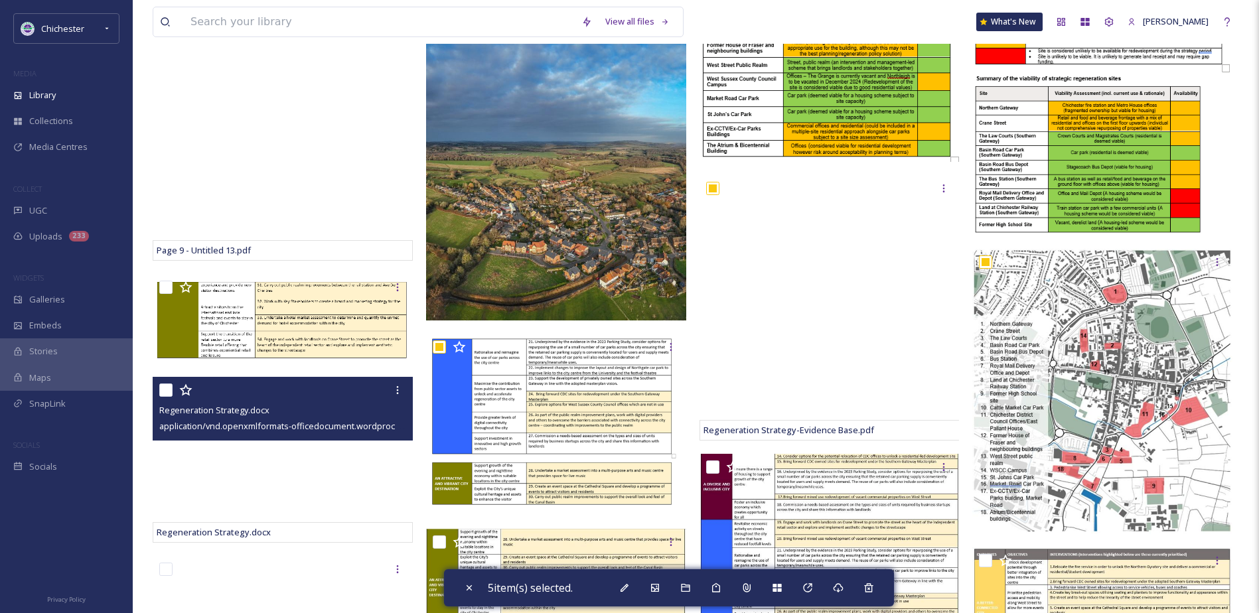
drag, startPoint x: 159, startPoint y: 400, endPoint x: 159, endPoint y: 379, distance: 20.6
click at [159, 400] on div "Regeneration Strategy.docx application/vnd.openxmlformats-officedocument.wordpr…" at bounding box center [283, 409] width 260 height 64
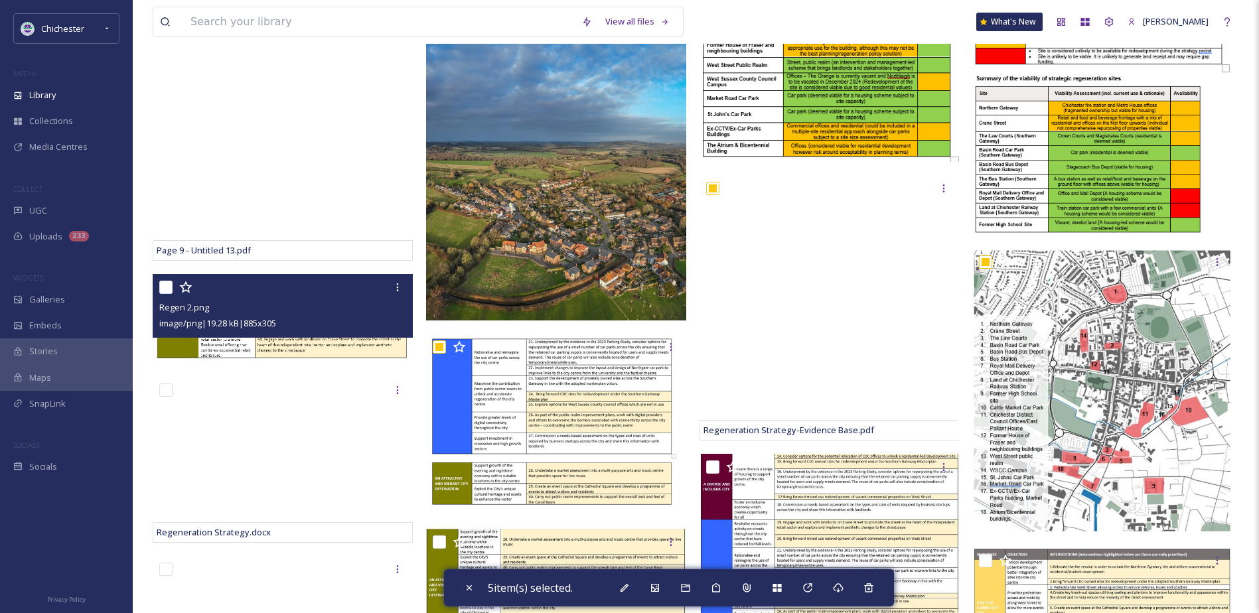
click at [168, 294] on input "checkbox" at bounding box center [165, 287] width 13 height 13
checkbox input "true"
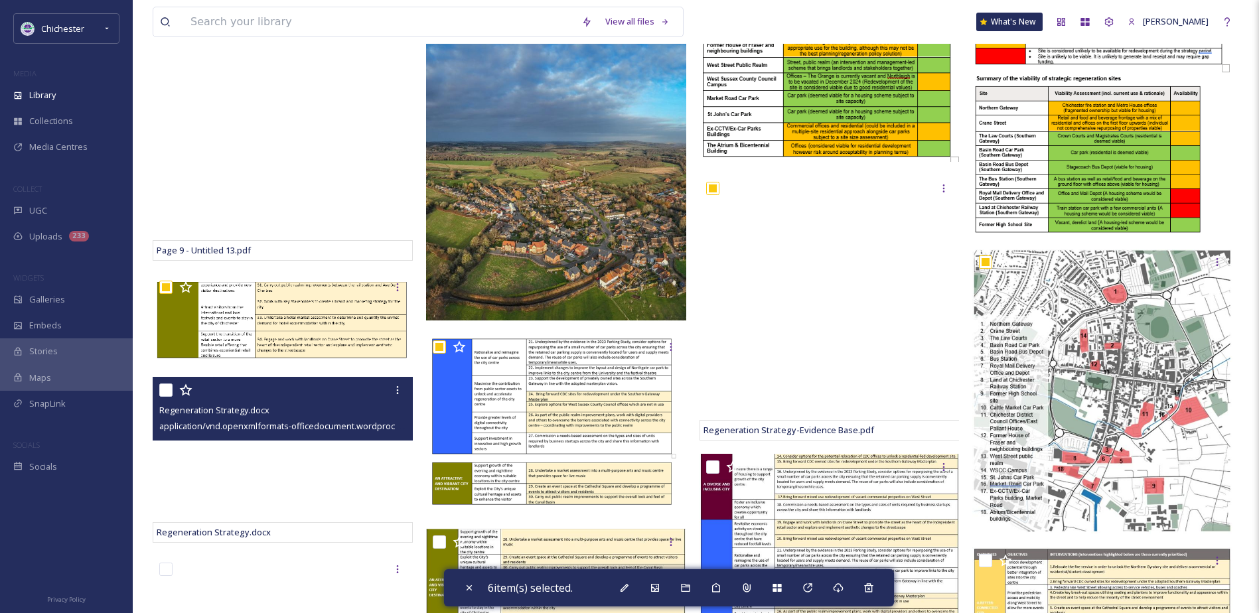
click at [163, 397] on input "checkbox" at bounding box center [165, 390] width 13 height 13
checkbox input "true"
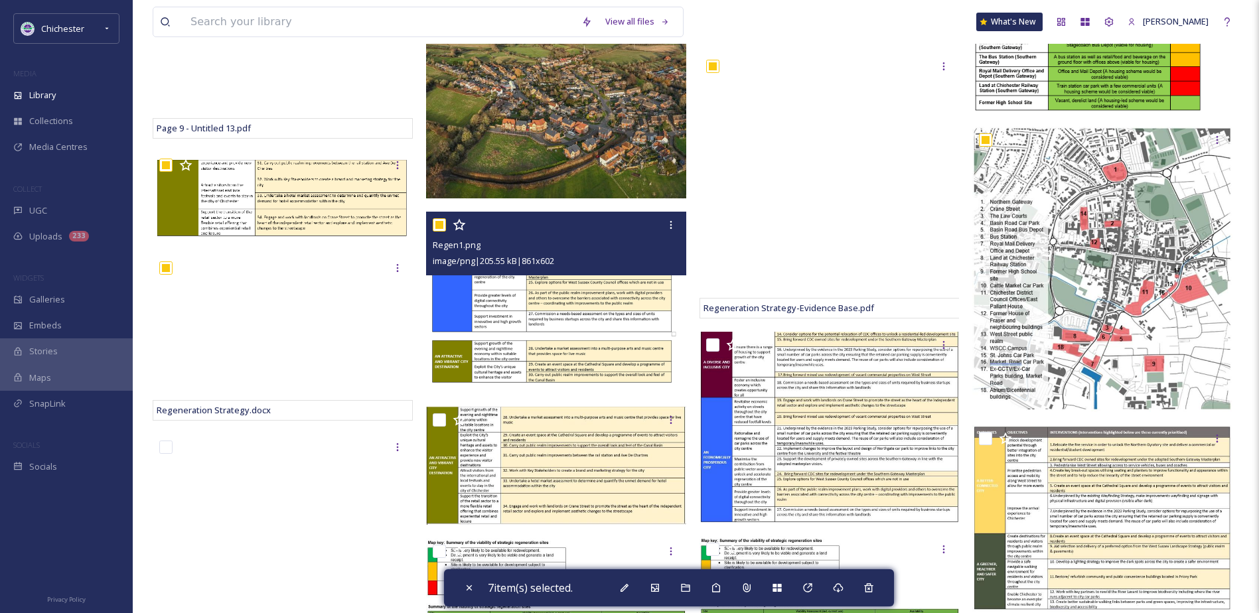
scroll to position [465, 0]
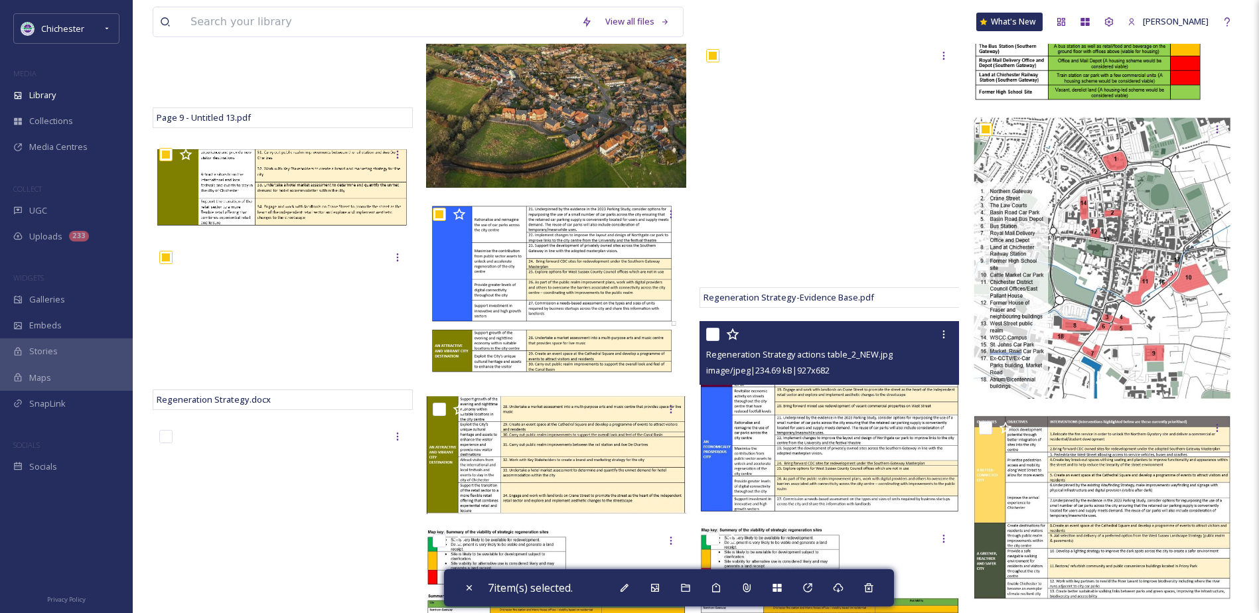
click at [711, 341] on input "checkbox" at bounding box center [712, 334] width 13 height 13
checkbox input "true"
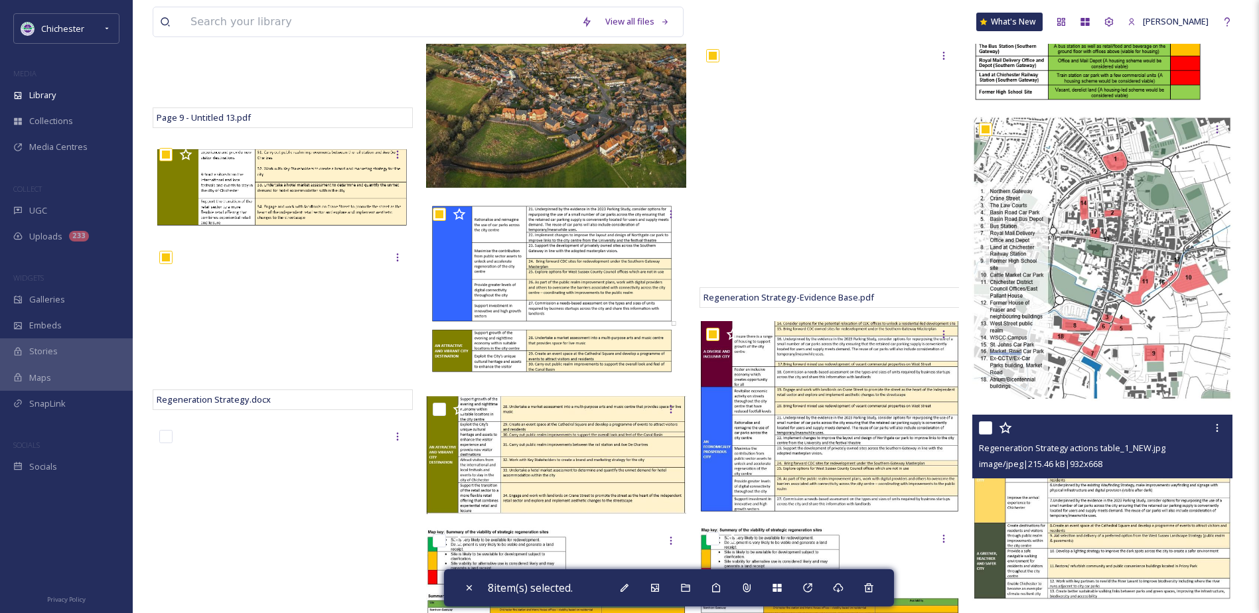
click at [982, 435] on input "checkbox" at bounding box center [985, 428] width 13 height 13
checkbox input "true"
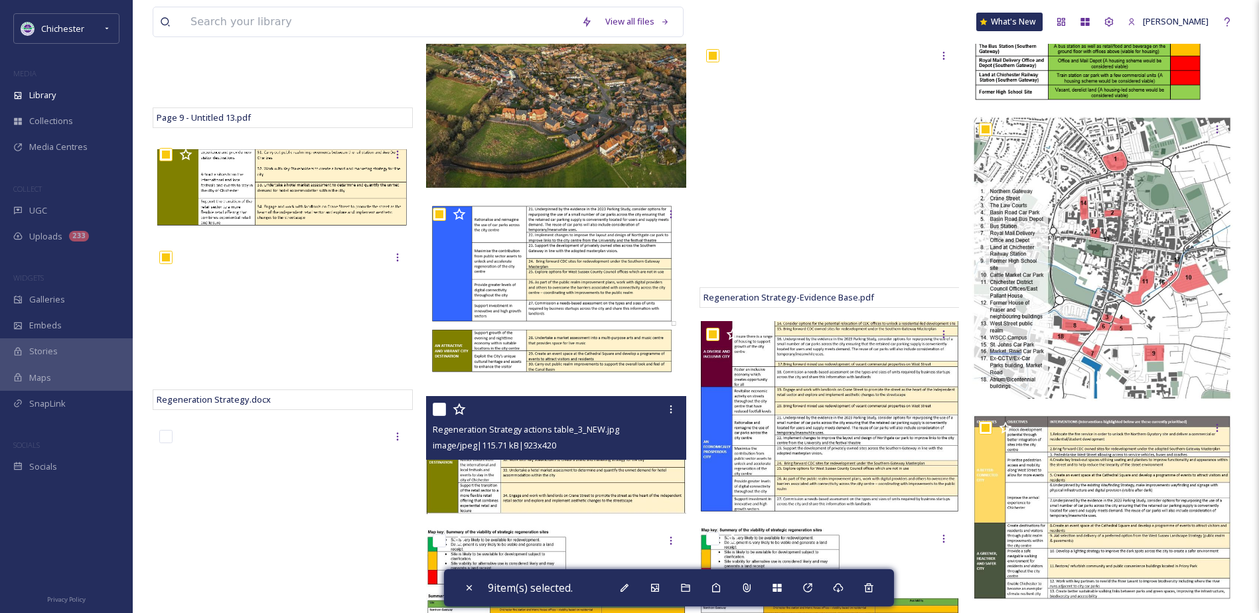
click at [443, 414] on input "checkbox" at bounding box center [439, 409] width 13 height 13
checkbox input "true"
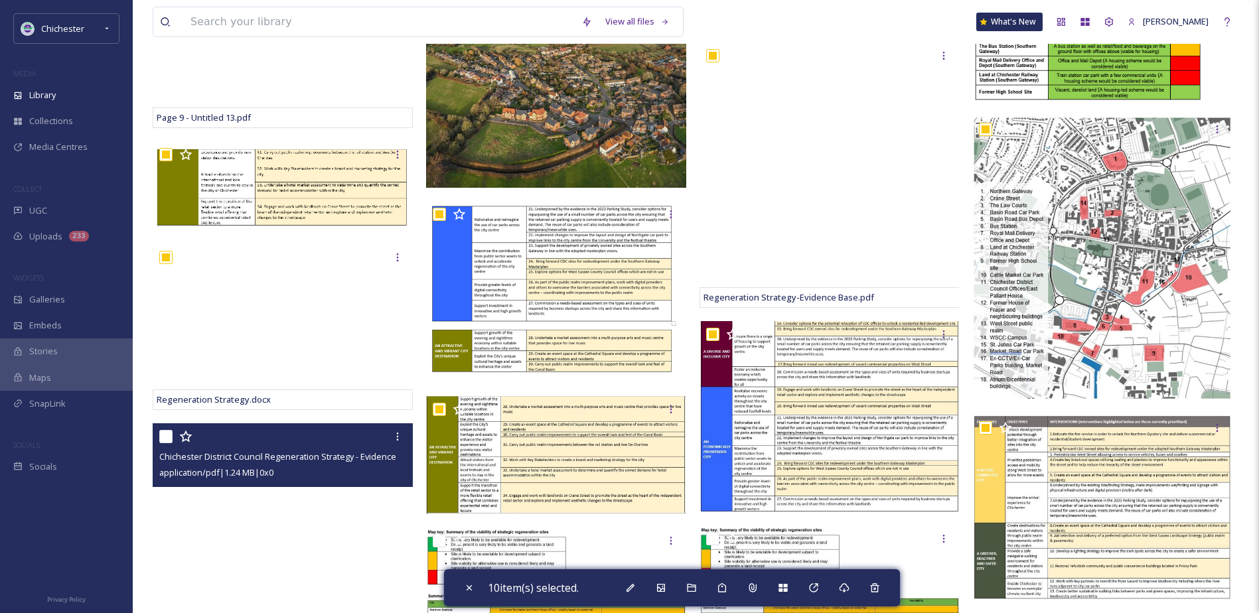
click at [163, 443] on input "checkbox" at bounding box center [165, 436] width 13 height 13
checkbox input "true"
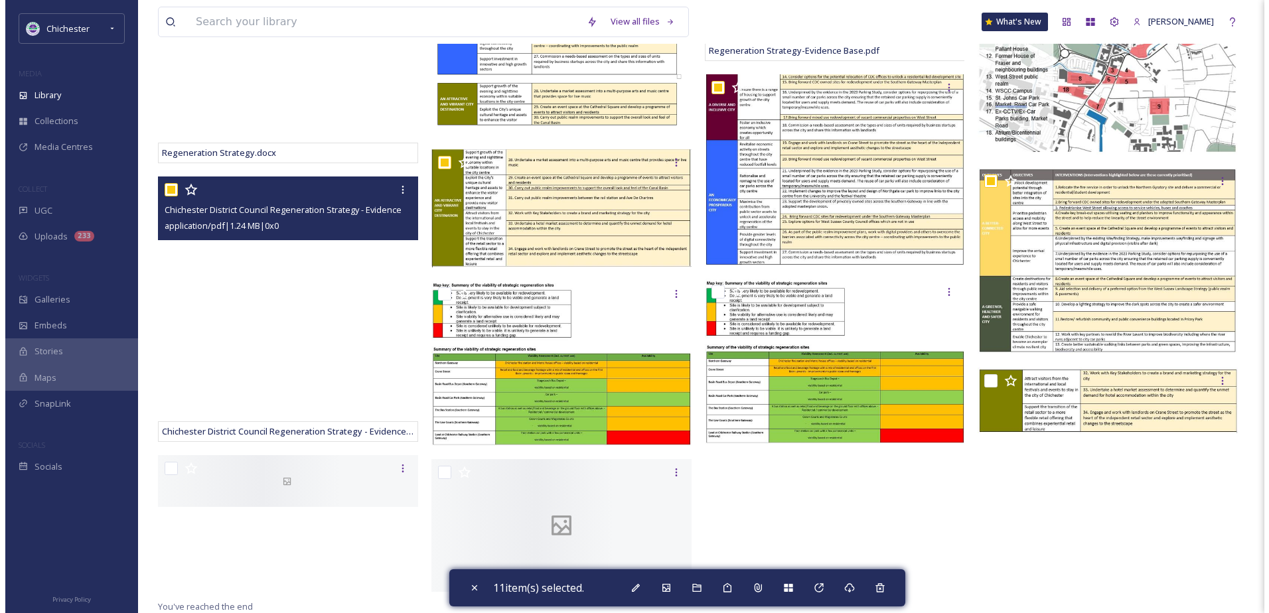
scroll to position [723, 0]
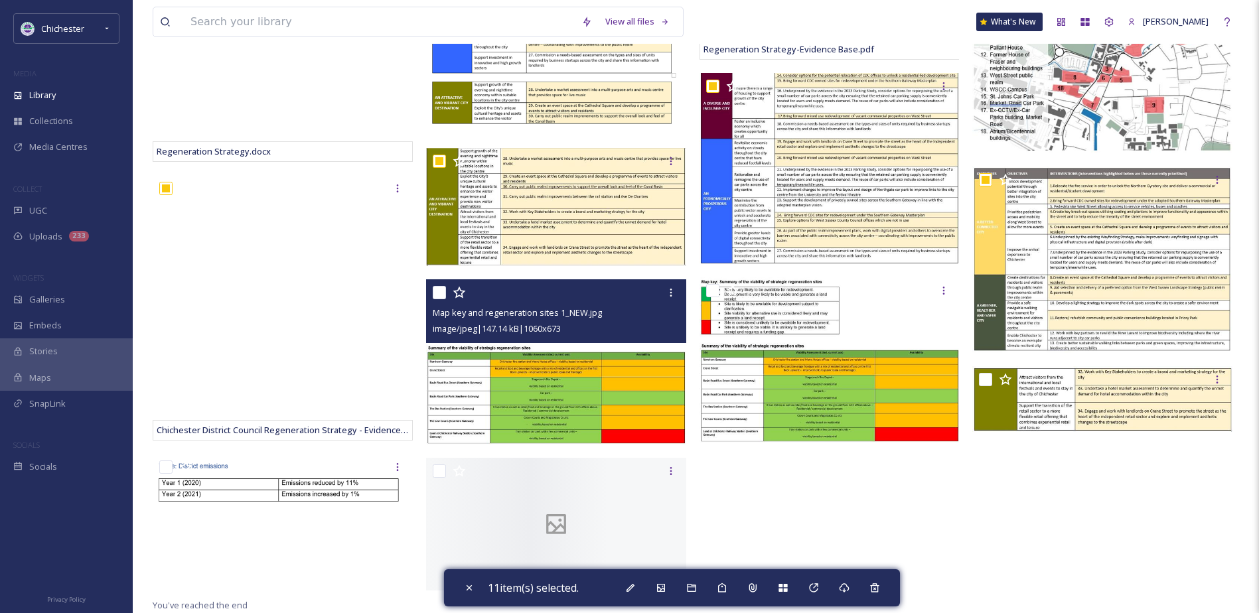
click at [436, 289] on input "checkbox" at bounding box center [439, 292] width 13 height 13
checkbox input "true"
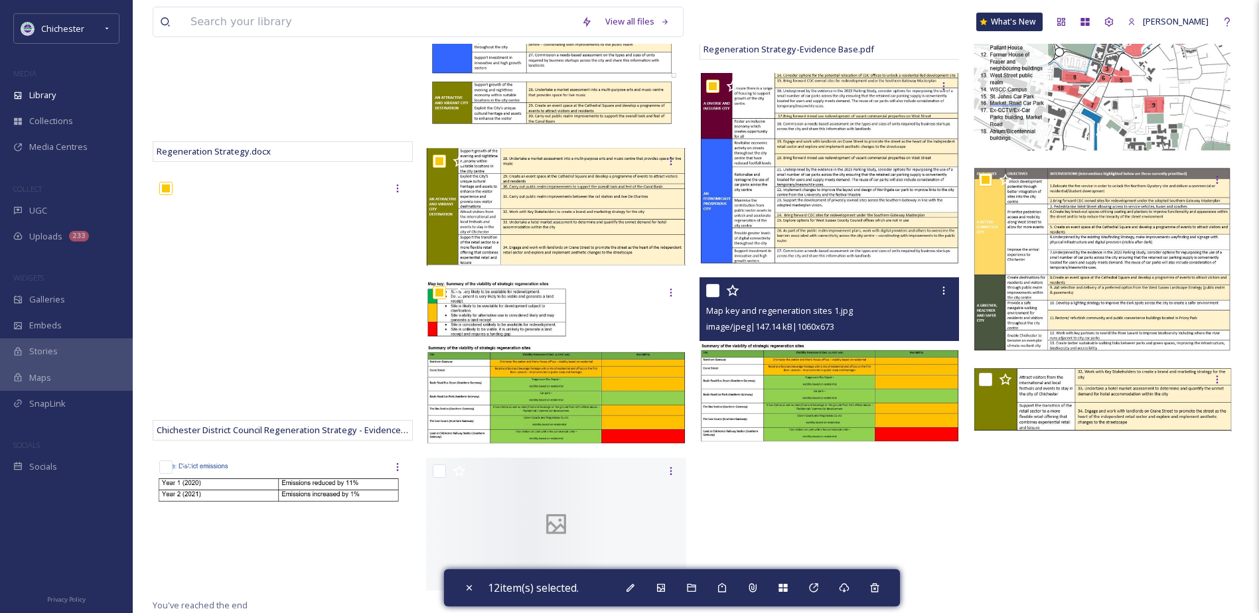
click at [714, 288] on input "checkbox" at bounding box center [712, 290] width 13 height 13
checkbox input "true"
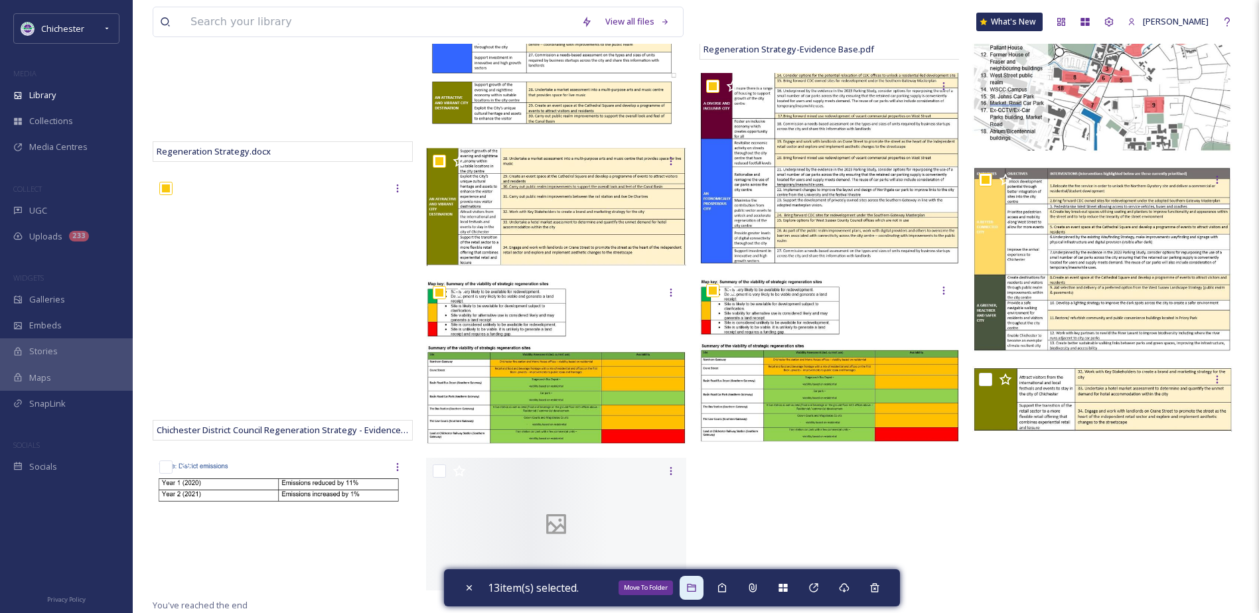
click at [694, 587] on icon at bounding box center [691, 588] width 9 height 8
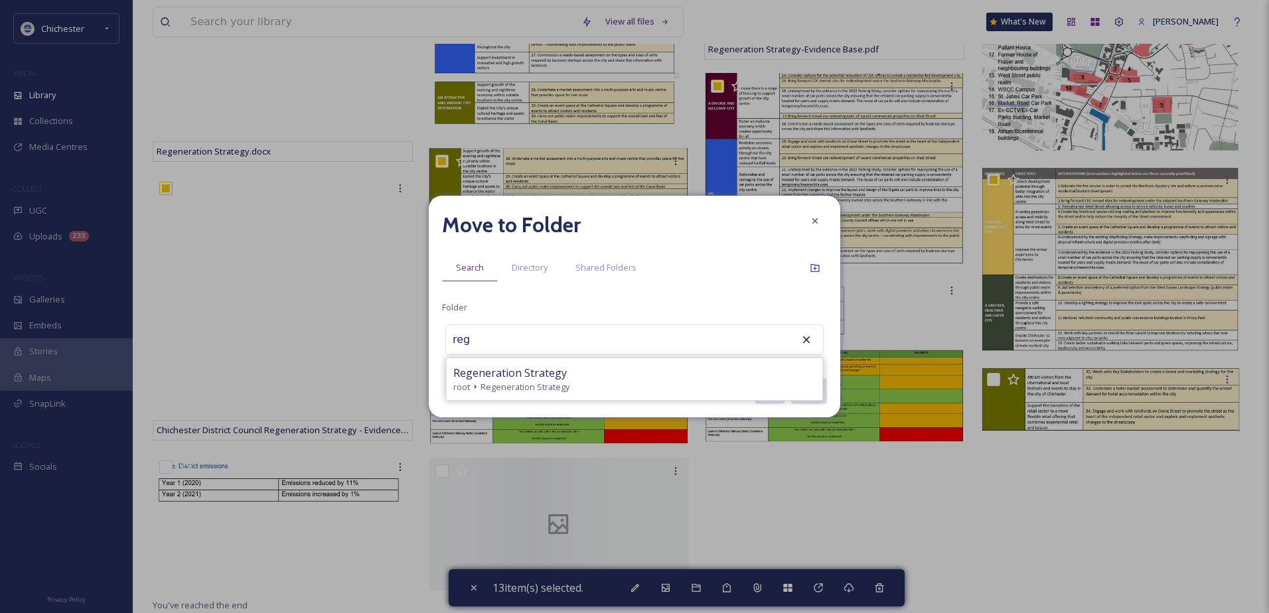
click at [550, 378] on span "Regeneration Strategy" at bounding box center [510, 373] width 114 height 16
type input "Regeneration Strategy"
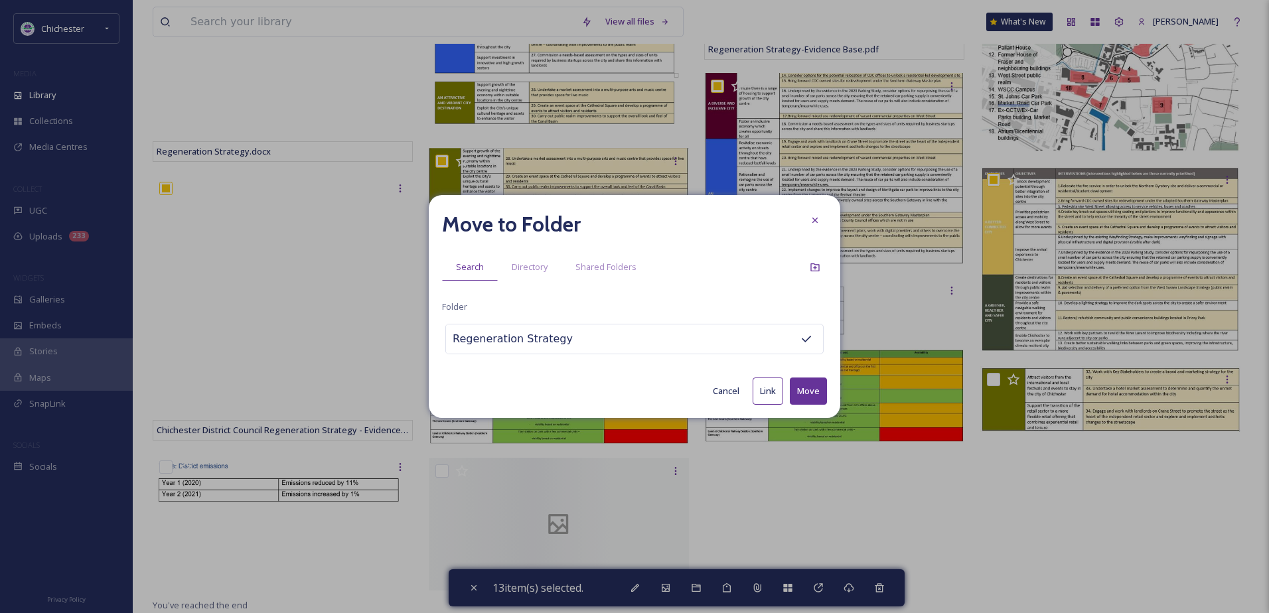
click at [818, 382] on button "Move" at bounding box center [808, 391] width 37 height 27
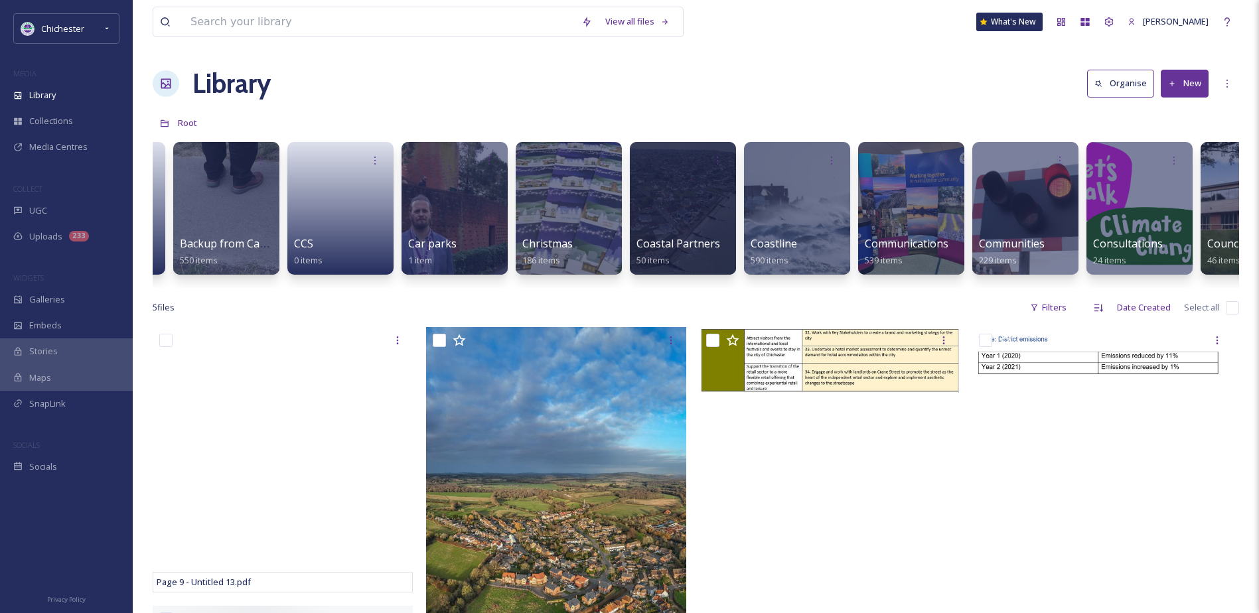
scroll to position [0, 0]
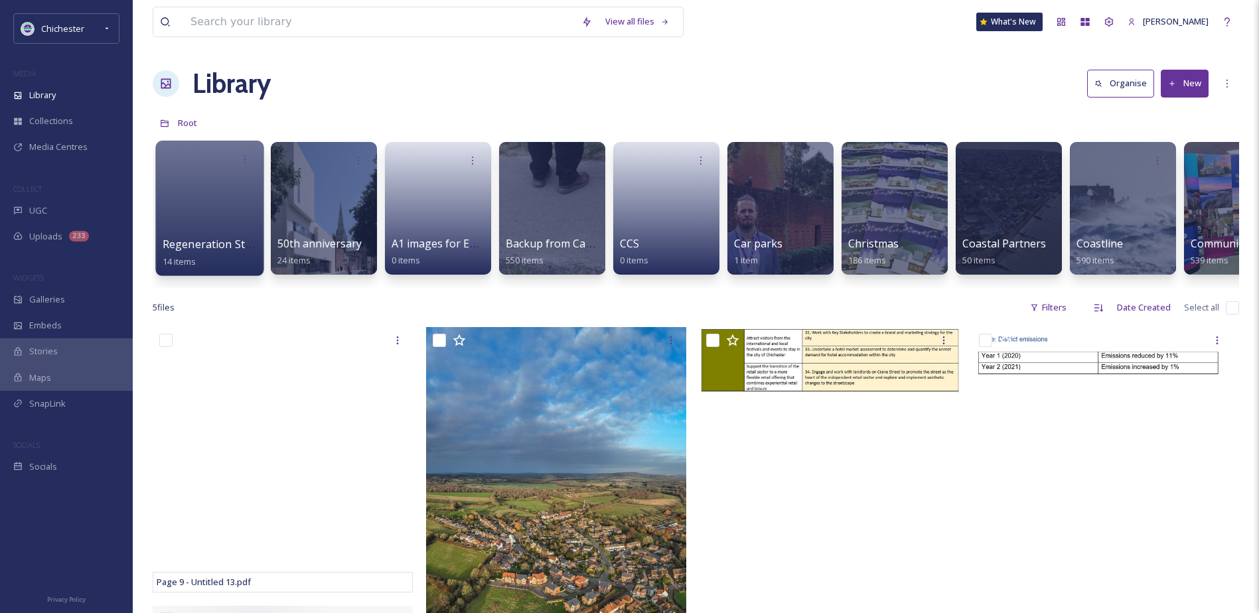
click at [199, 206] on div at bounding box center [209, 208] width 108 height 135
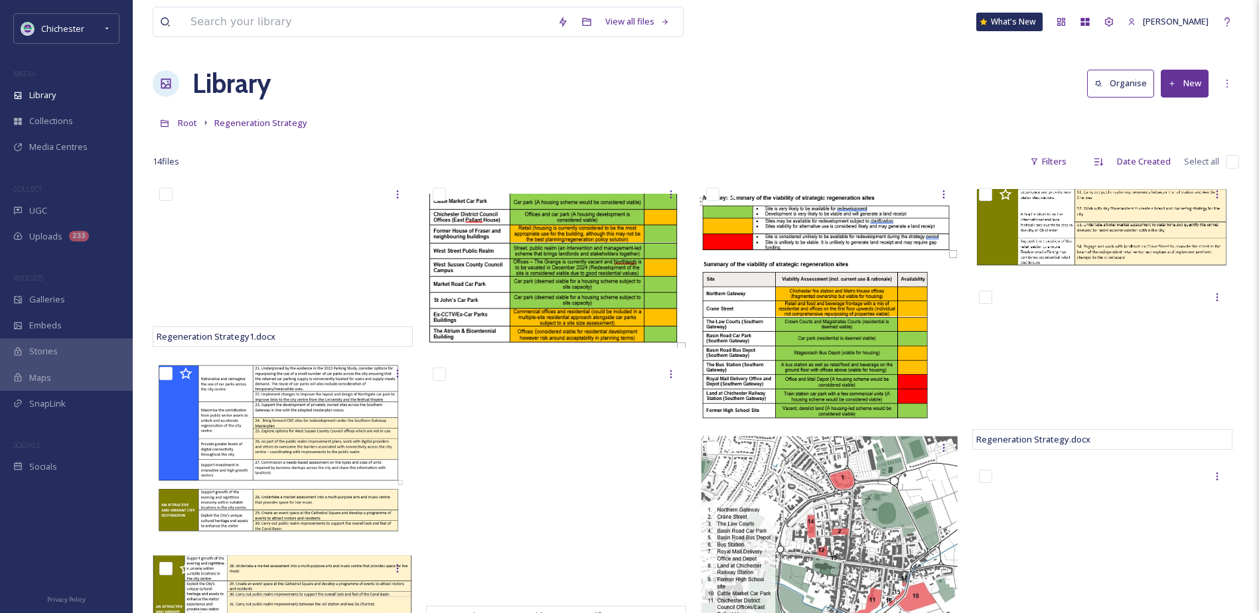
click at [1227, 160] on input "checkbox" at bounding box center [1232, 161] width 13 height 13
checkbox input "true"
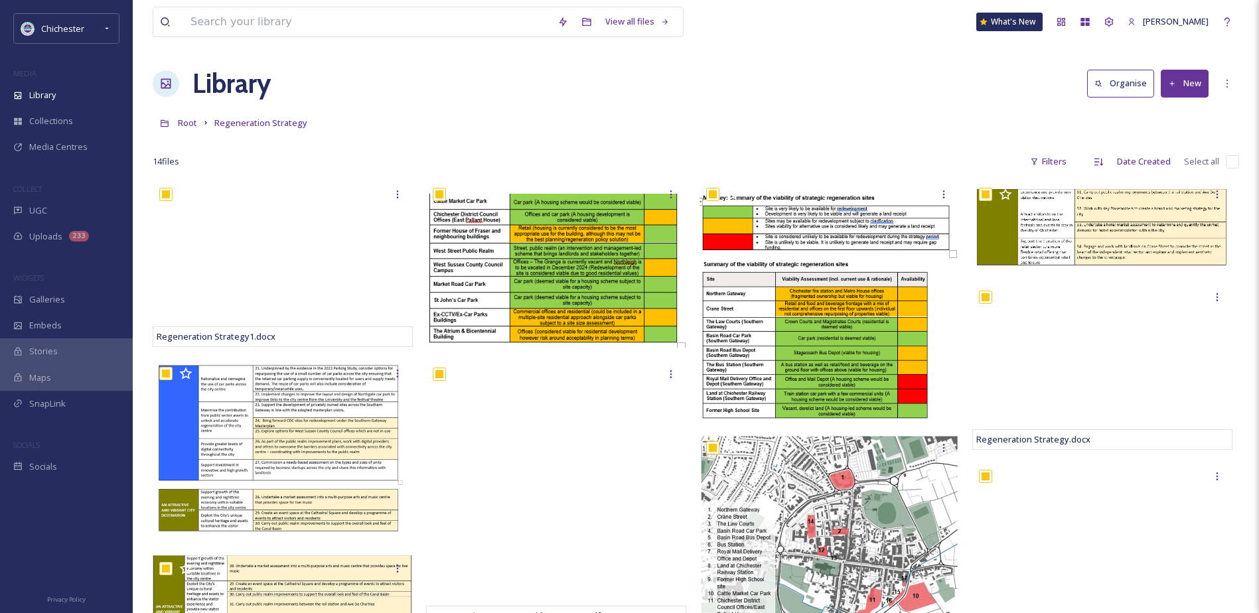
checkbox input "true"
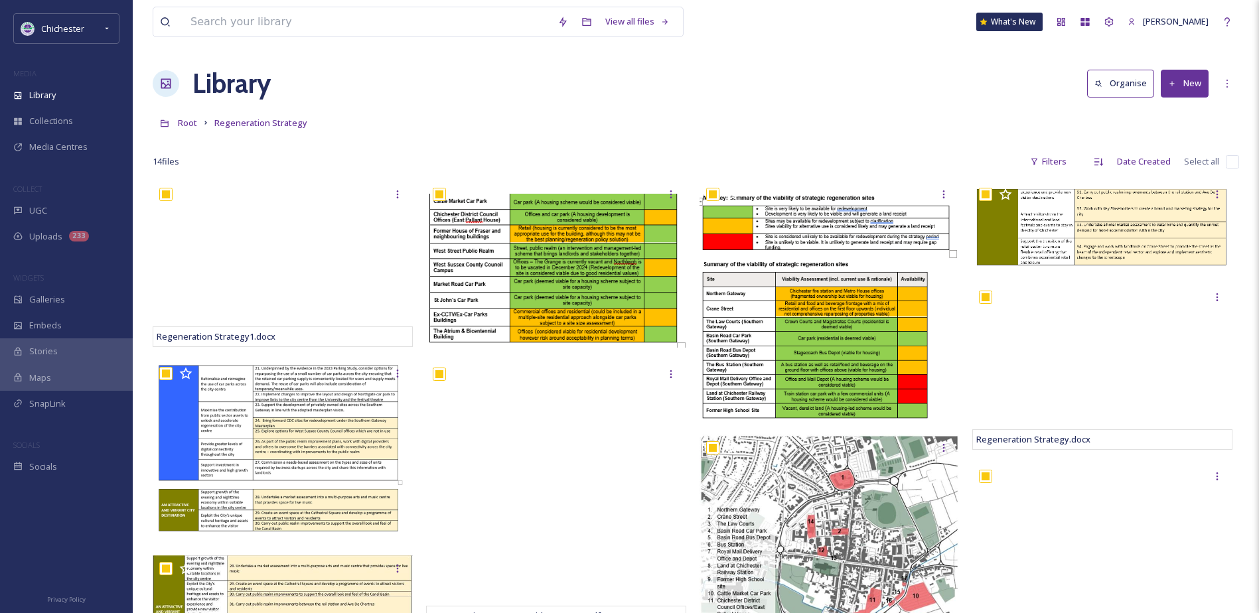
checkbox input "true"
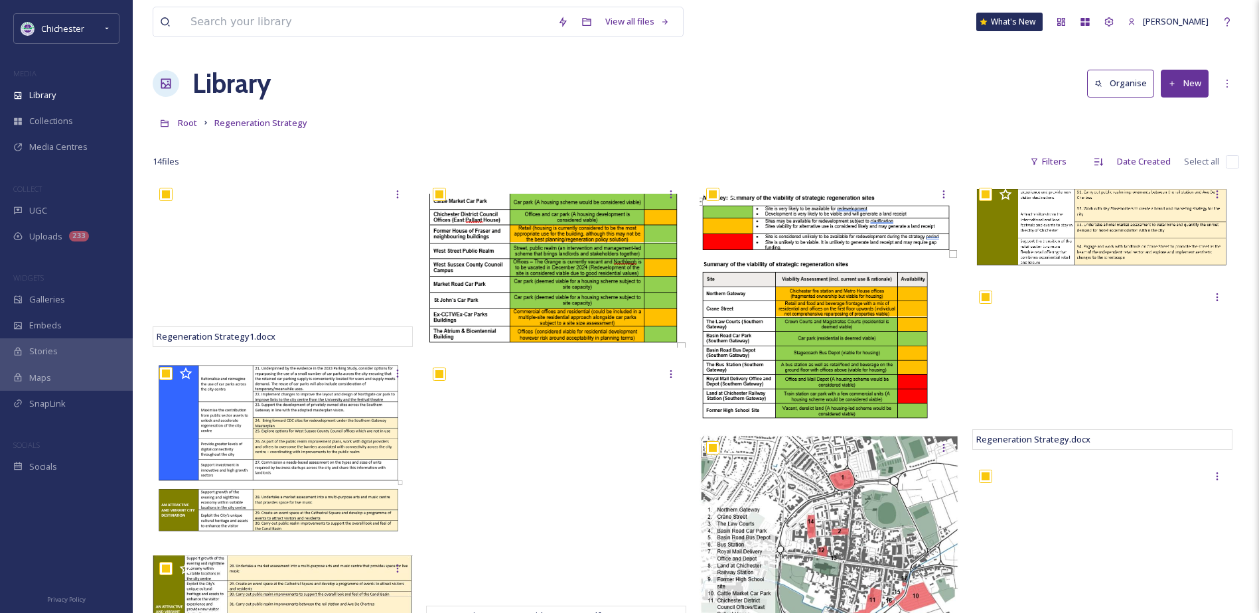
checkbox input "true"
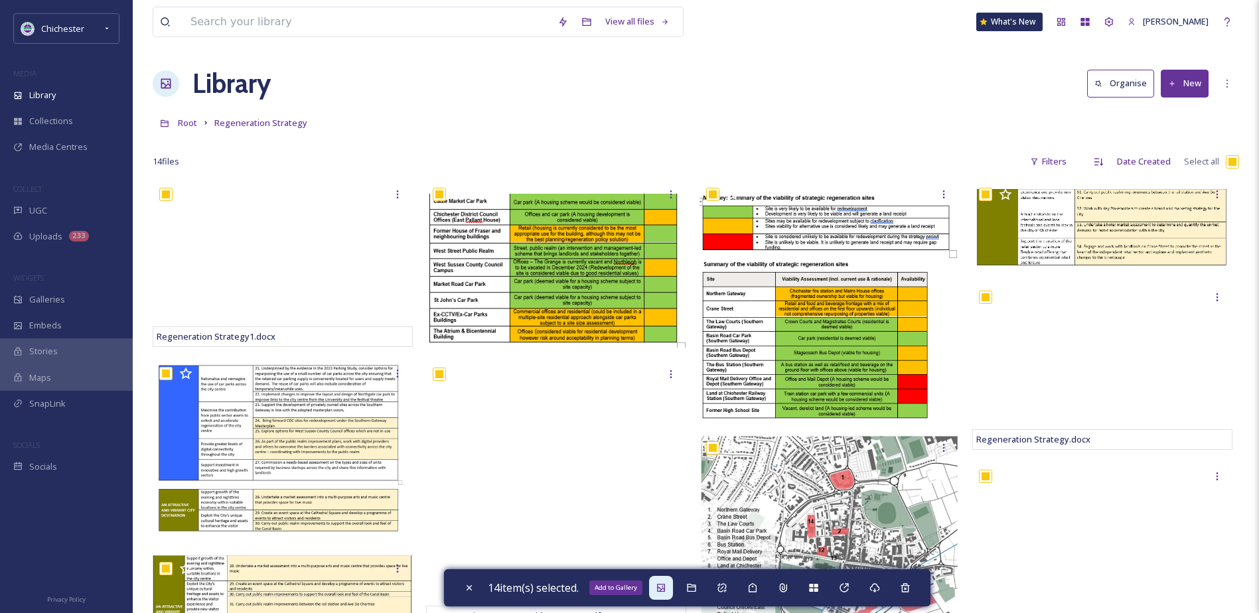
click at [621, 591] on div "Add to Gallery" at bounding box center [615, 588] width 53 height 15
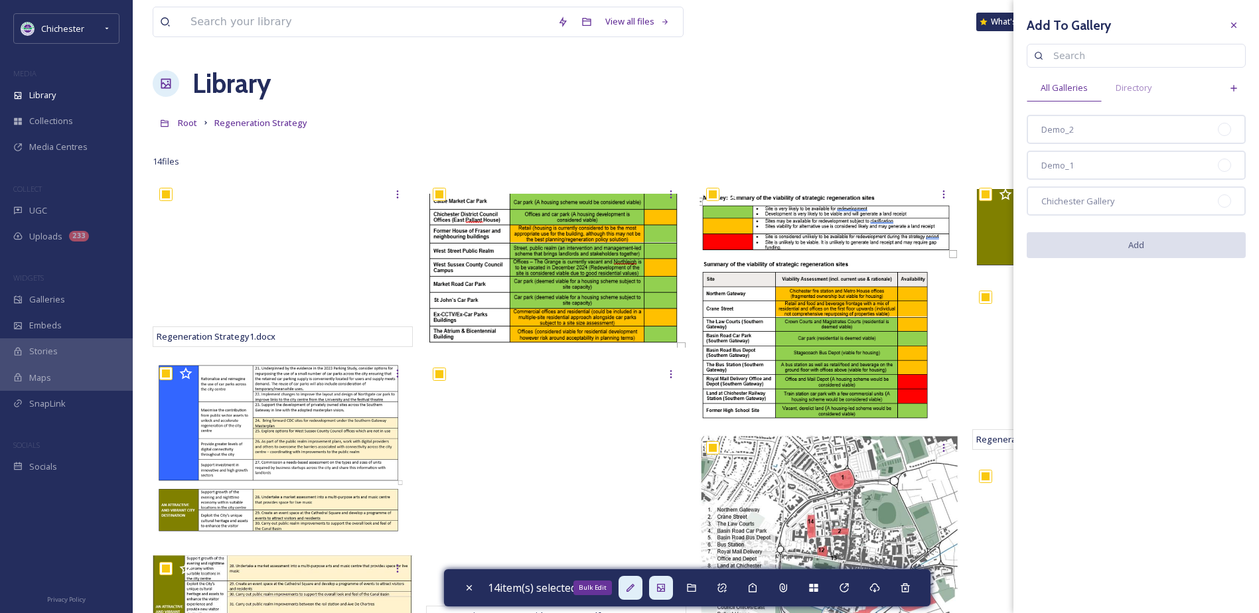
click at [625, 593] on div "Bulk Edit" at bounding box center [631, 588] width 24 height 24
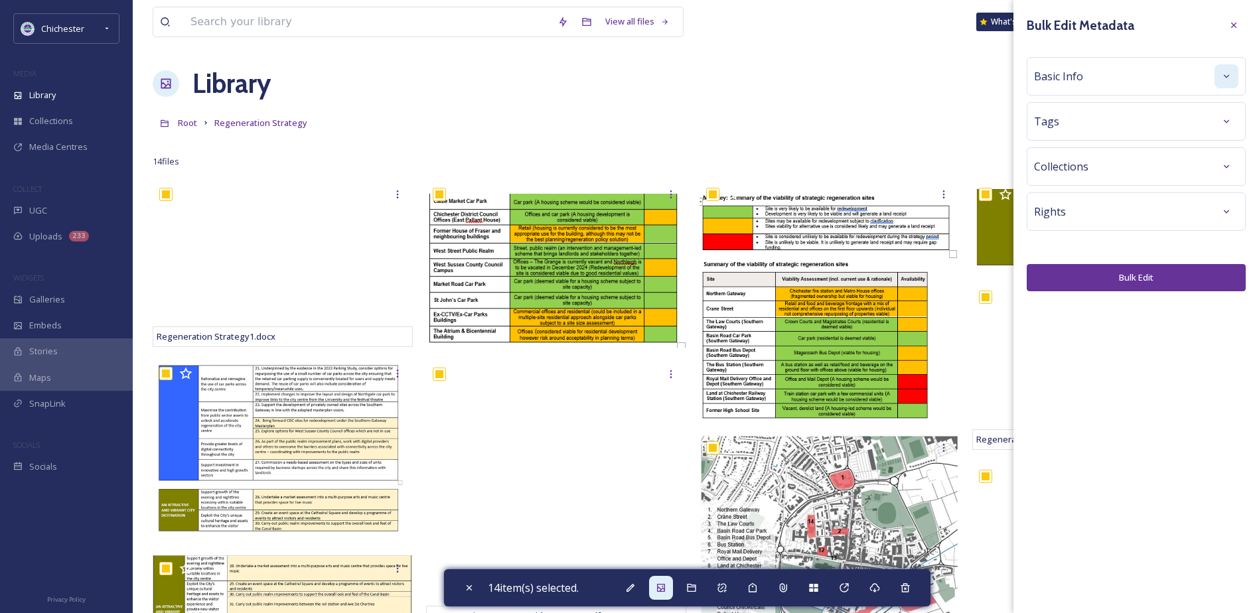
click at [1226, 81] on icon at bounding box center [1226, 76] width 11 height 11
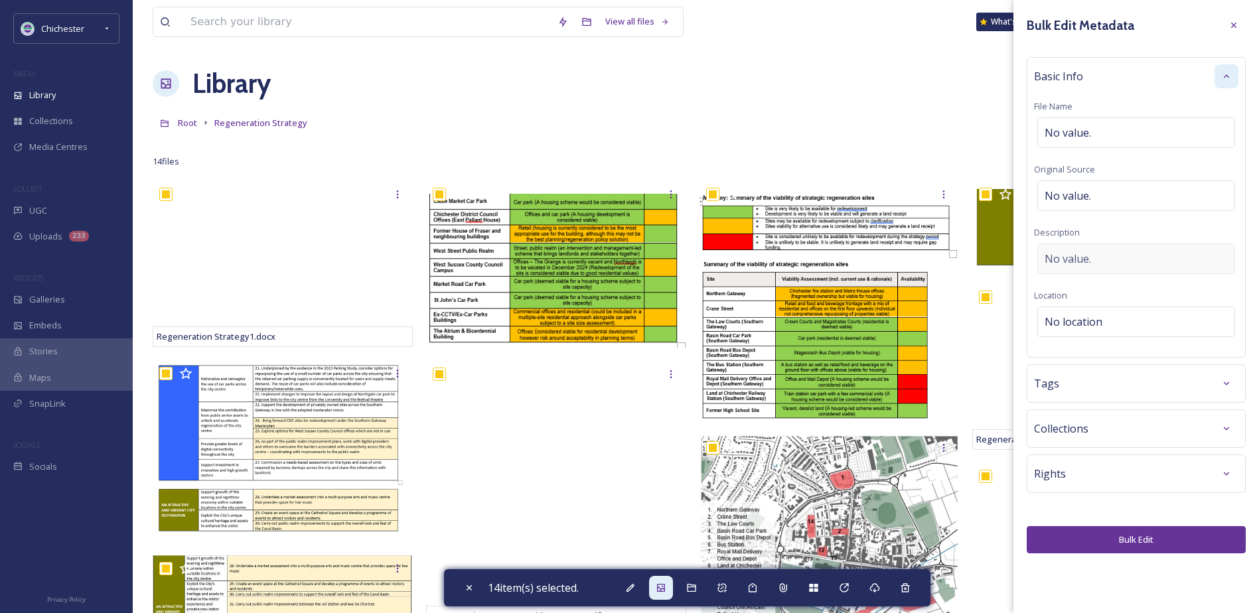
click at [1066, 254] on span "No value." at bounding box center [1068, 259] width 46 height 16
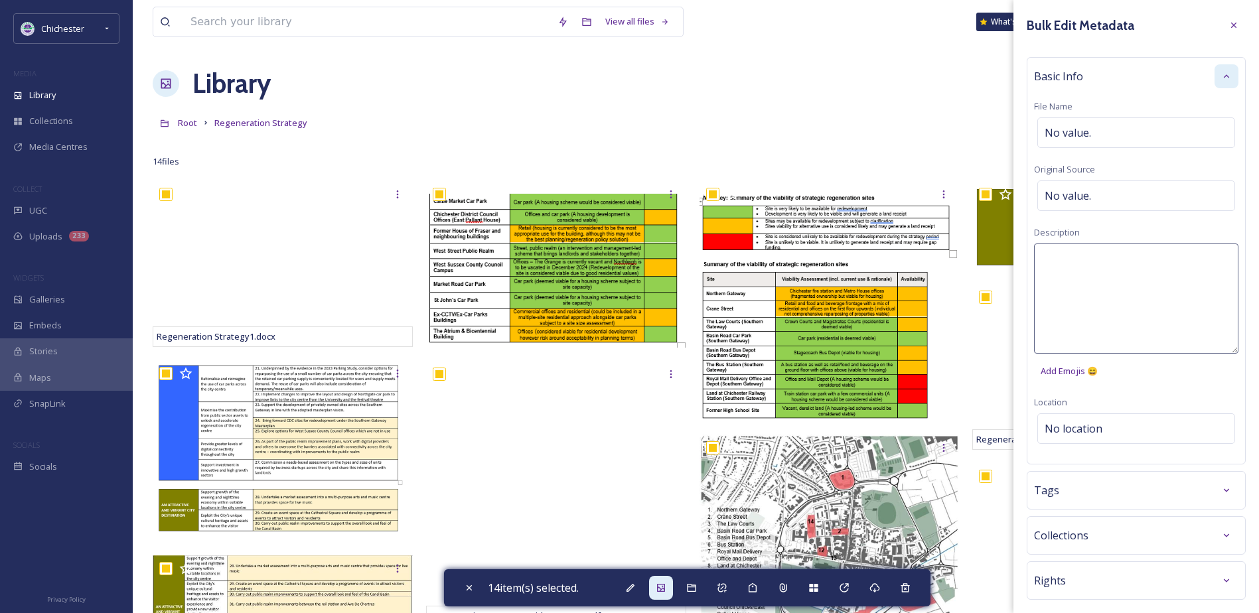
click at [1064, 260] on textarea at bounding box center [1136, 299] width 204 height 110
type textarea "Regeneration Strategy"
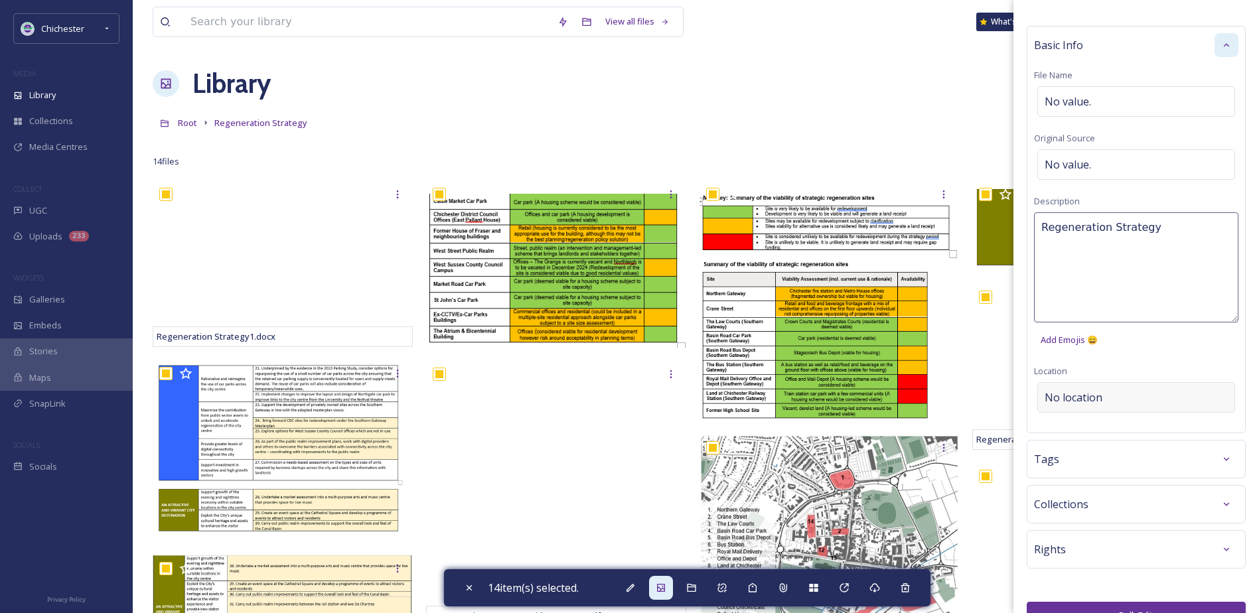
scroll to position [60, 0]
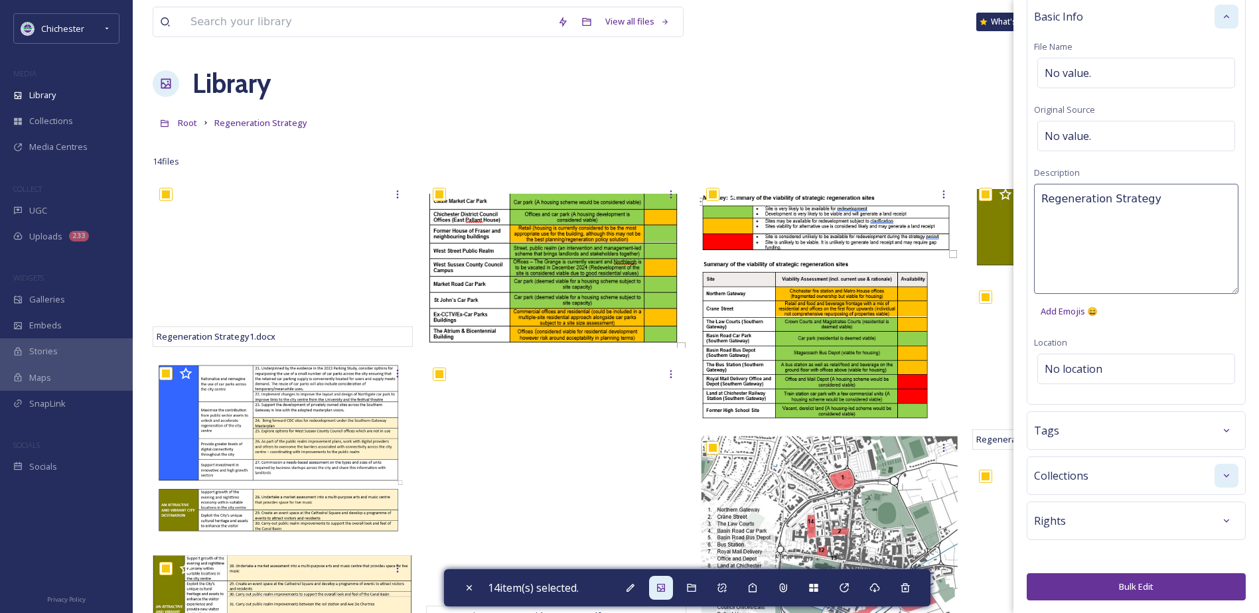
click at [1225, 436] on div "Bulk Edit Metadata Basic Info File Name No value. Original Source No value. Des…" at bounding box center [1137, 277] width 246 height 674
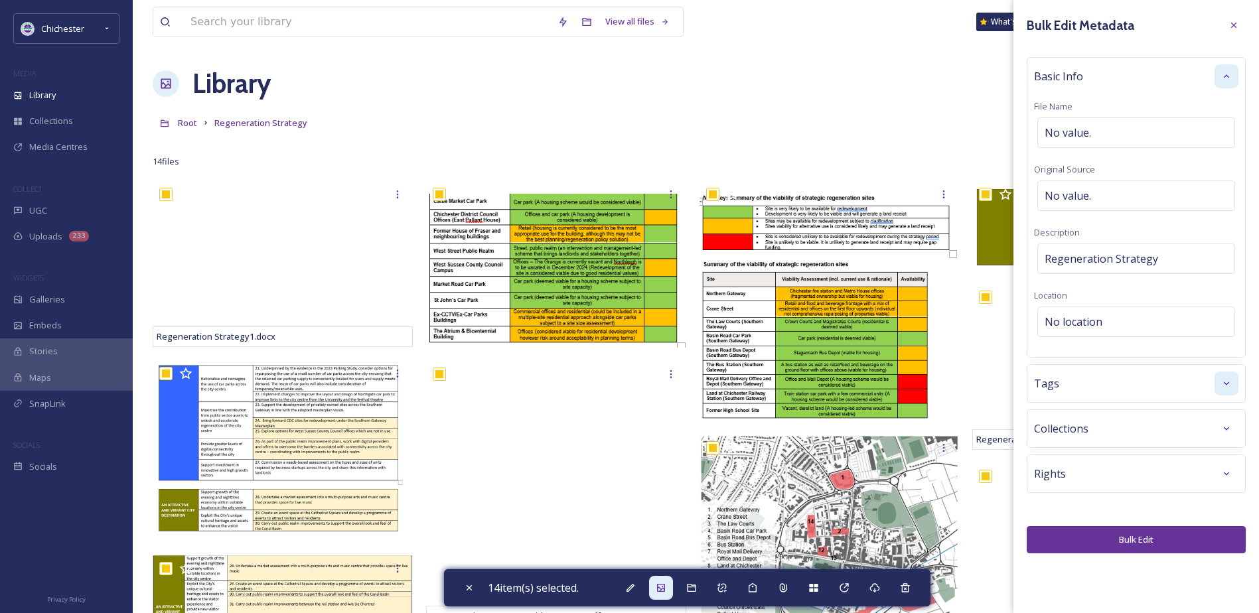
click at [1225, 374] on div at bounding box center [1227, 384] width 24 height 24
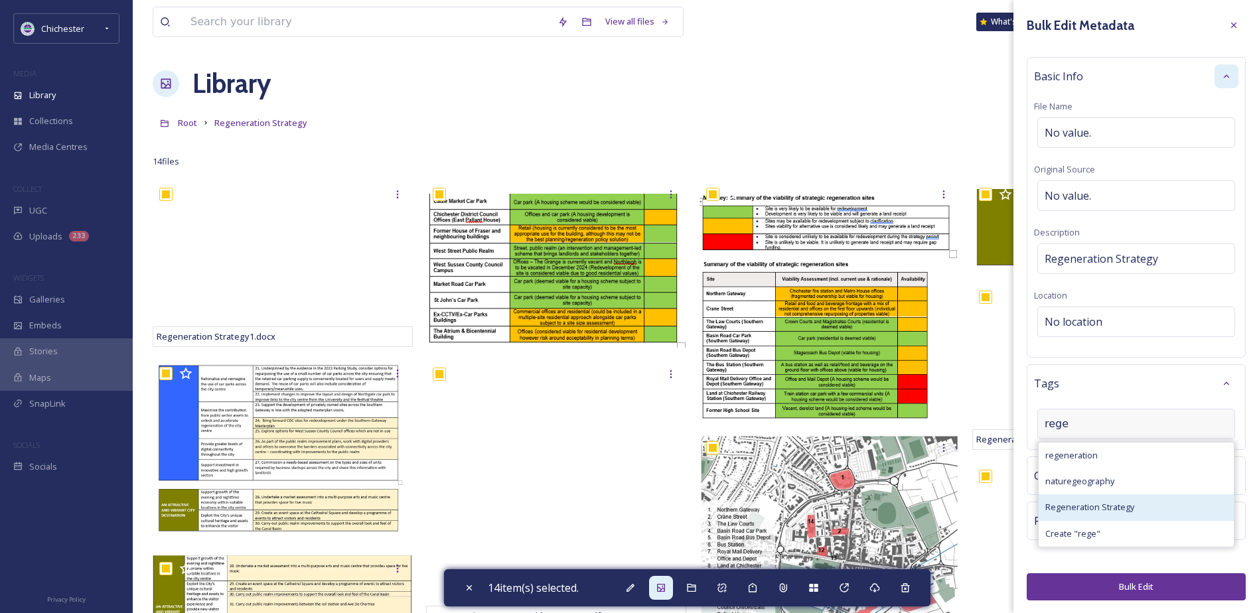
type input "rege"
click at [1120, 507] on span "Regeneration Strategy" at bounding box center [1090, 507] width 89 height 13
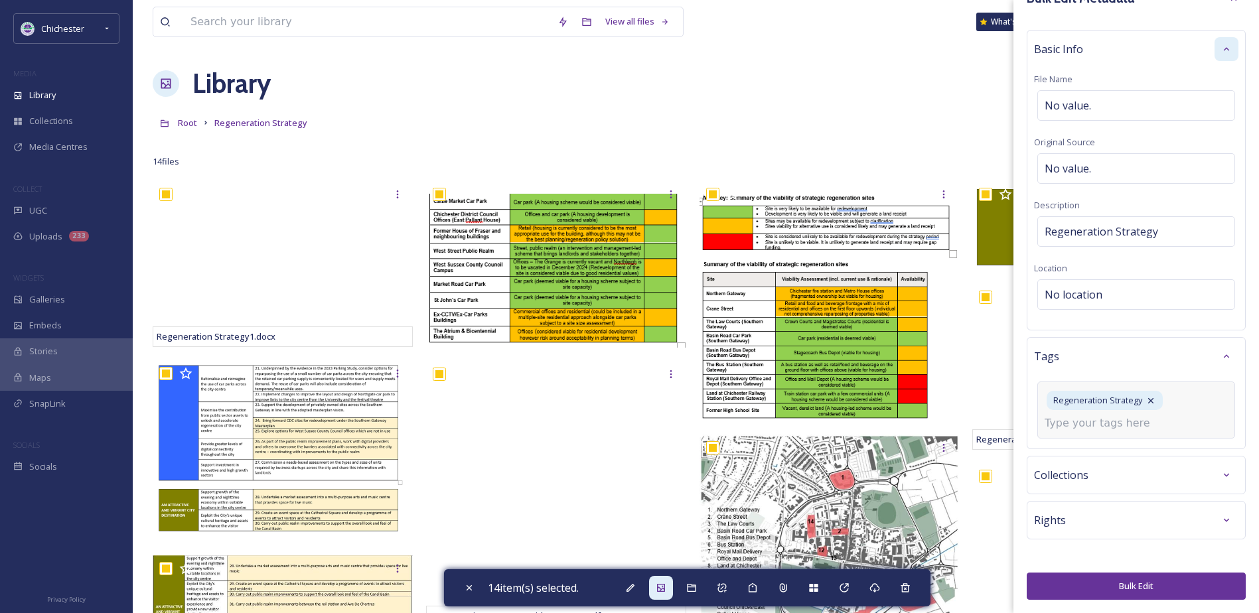
click at [1134, 582] on button "Bulk Edit" at bounding box center [1136, 586] width 219 height 27
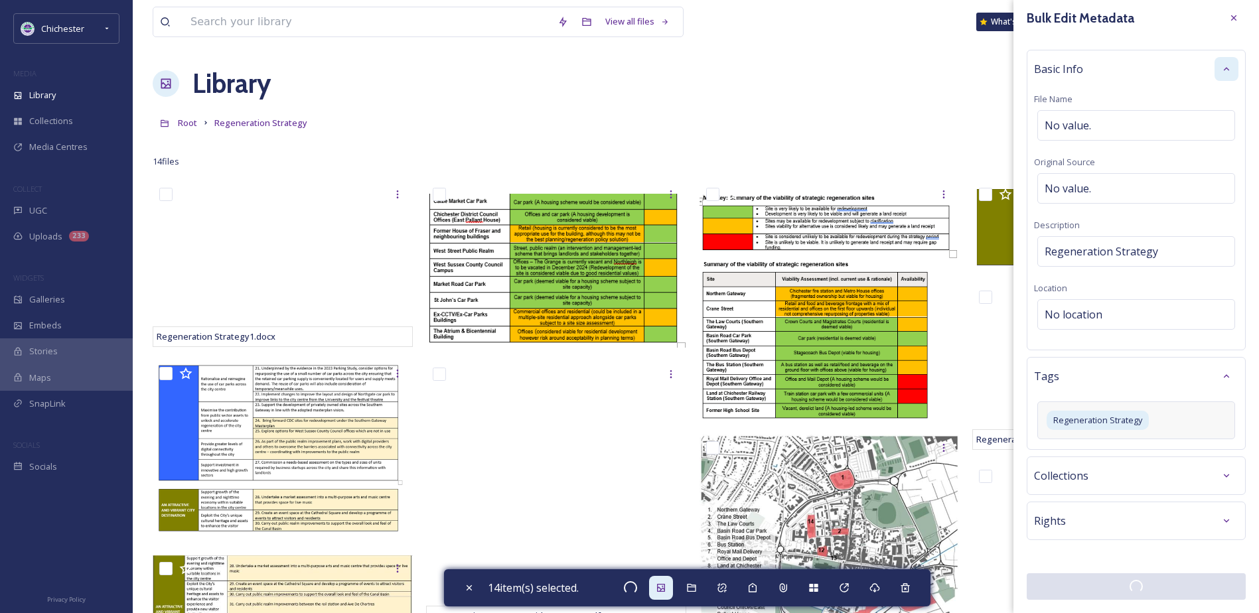
checkbox input "false"
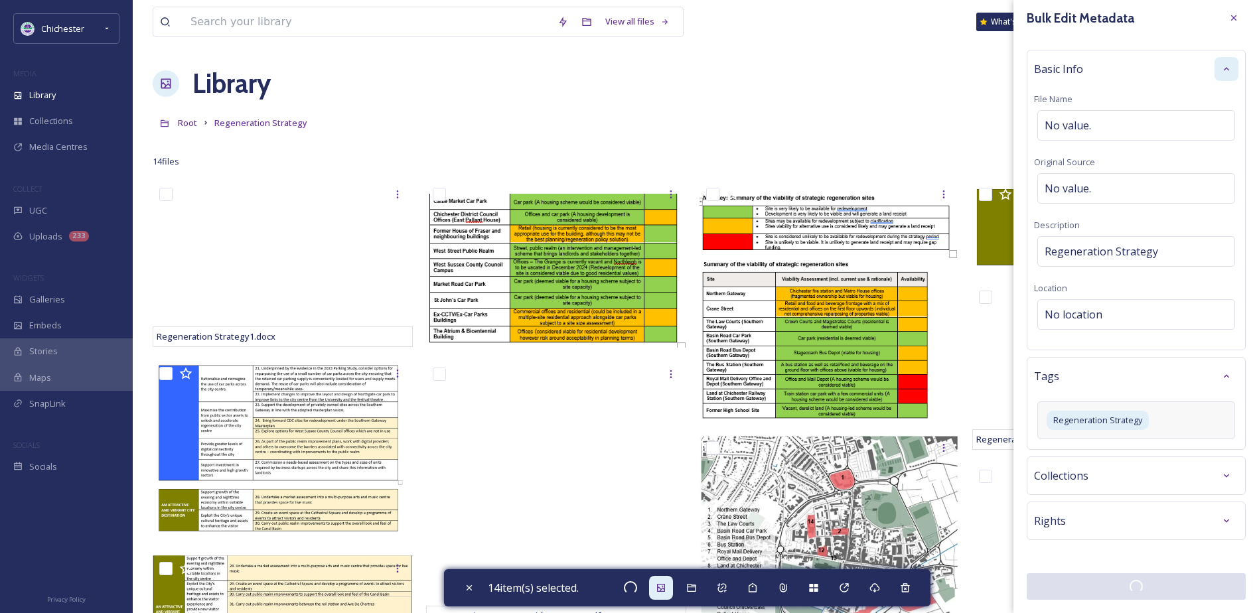
checkbox input "false"
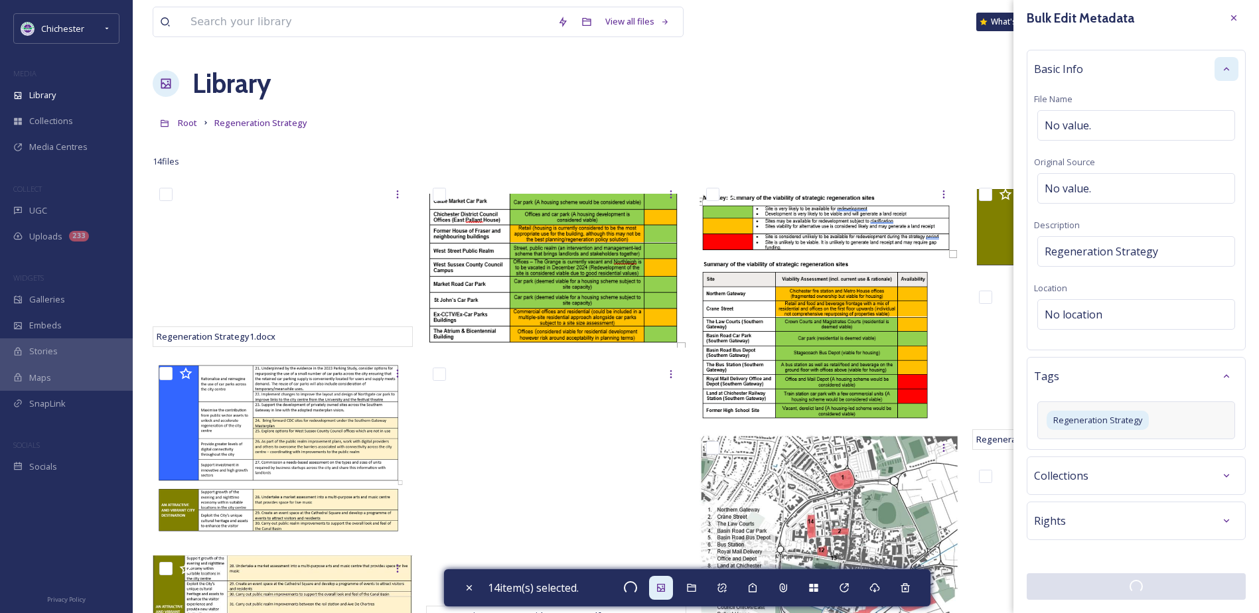
checkbox input "false"
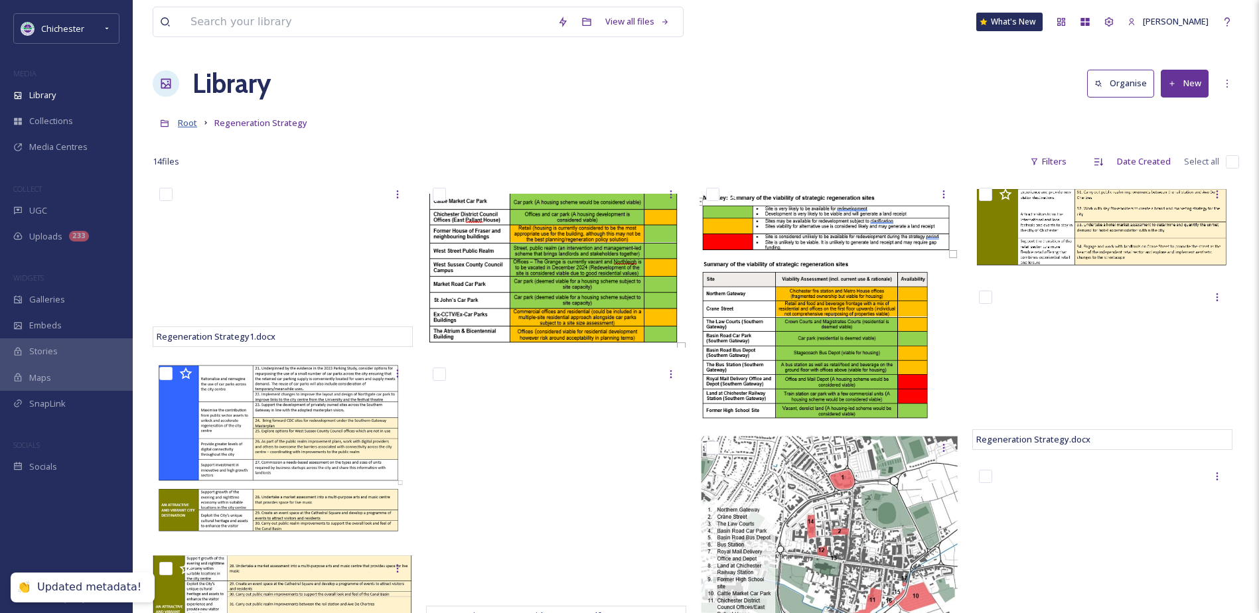
click at [191, 121] on span "Root" at bounding box center [187, 123] width 19 height 12
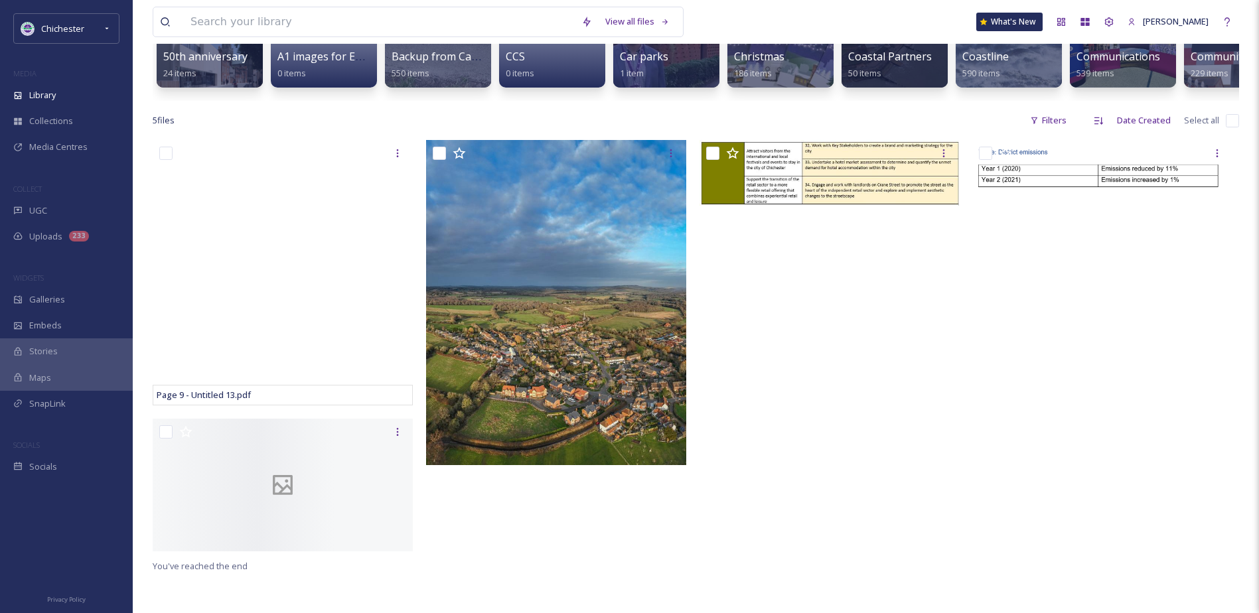
scroll to position [76, 0]
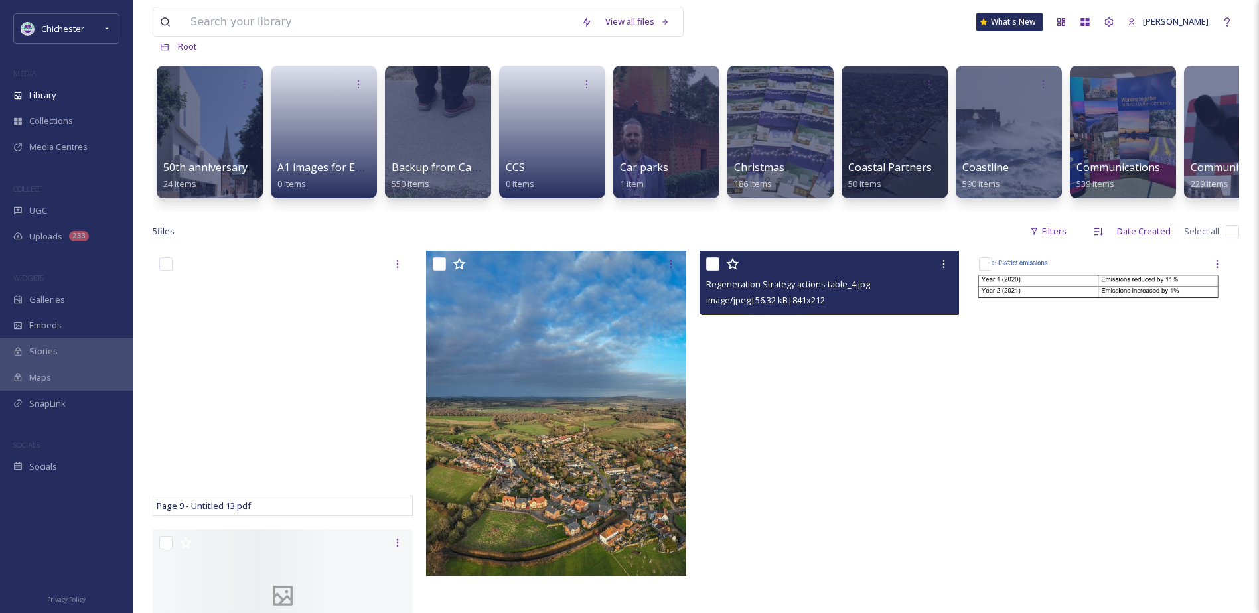
click at [792, 306] on span "image/jpeg | 56.32 kB | 841 x 212" at bounding box center [765, 300] width 119 height 12
click at [937, 276] on div at bounding box center [944, 264] width 24 height 24
click at [899, 305] on div "View File" at bounding box center [906, 293] width 98 height 26
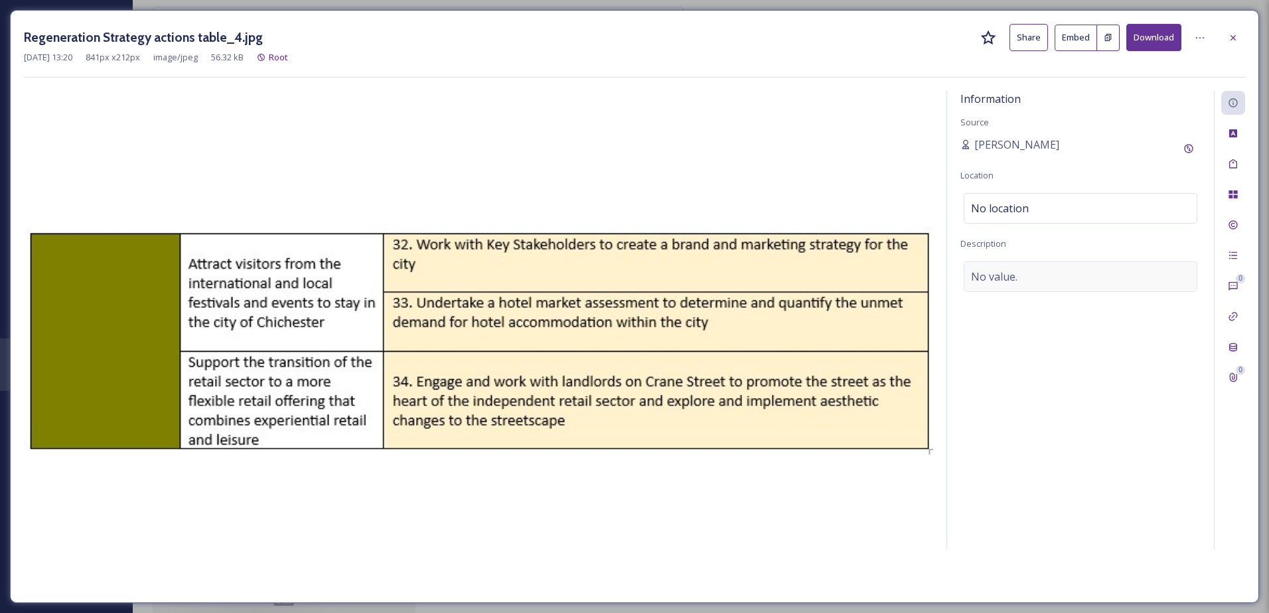
click at [1064, 278] on div "No value." at bounding box center [1081, 277] width 234 height 31
click at [1023, 278] on textarea at bounding box center [1081, 317] width 240 height 110
type textarea "Regeneration Strategy"
click at [1235, 158] on div "Tags" at bounding box center [1233, 164] width 24 height 24
click at [994, 169] on span "No tags" at bounding box center [991, 163] width 40 height 16
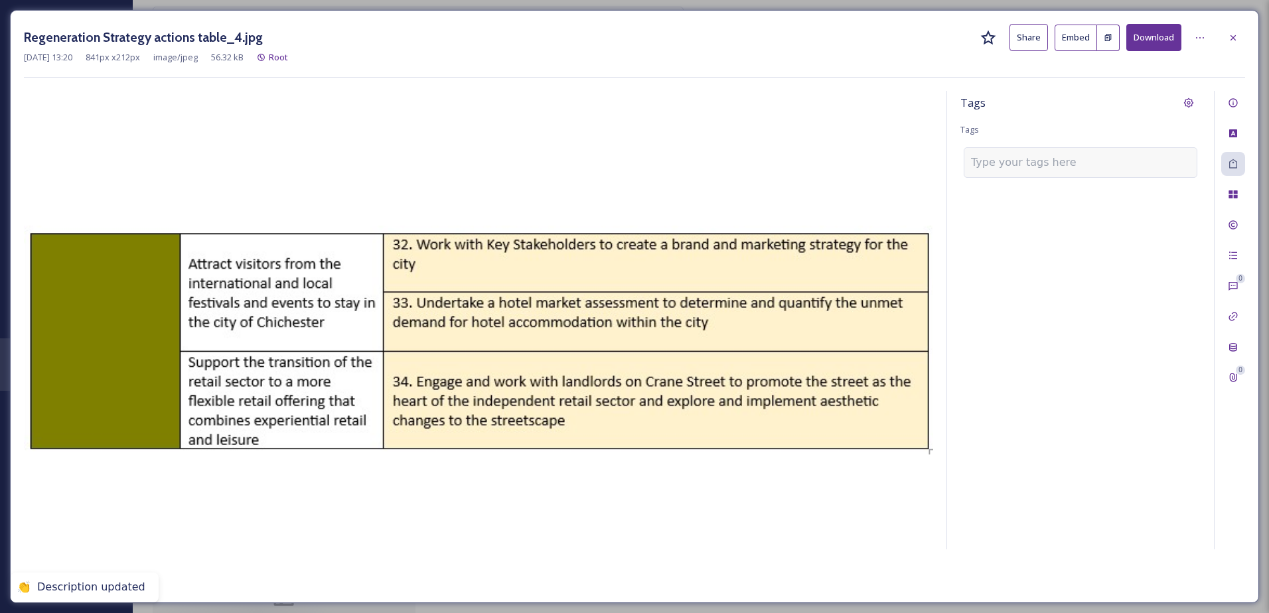
click at [994, 165] on input at bounding box center [1037, 163] width 133 height 16
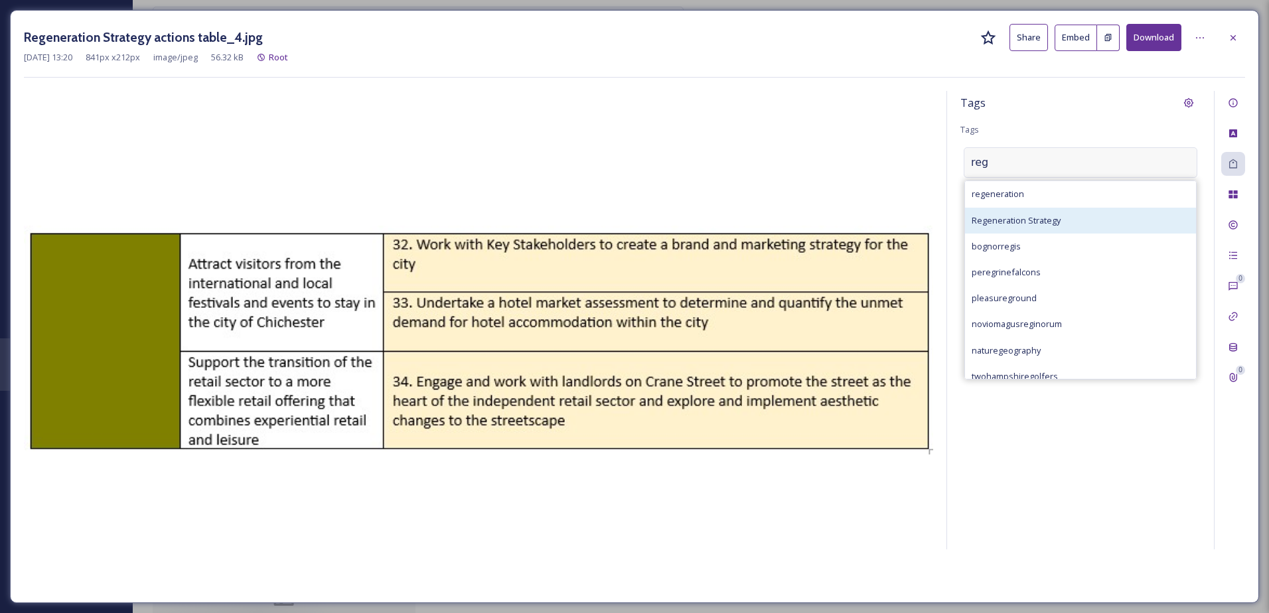
type input "reg"
click at [1061, 219] on div "Regeneration Strategy" at bounding box center [1080, 221] width 231 height 26
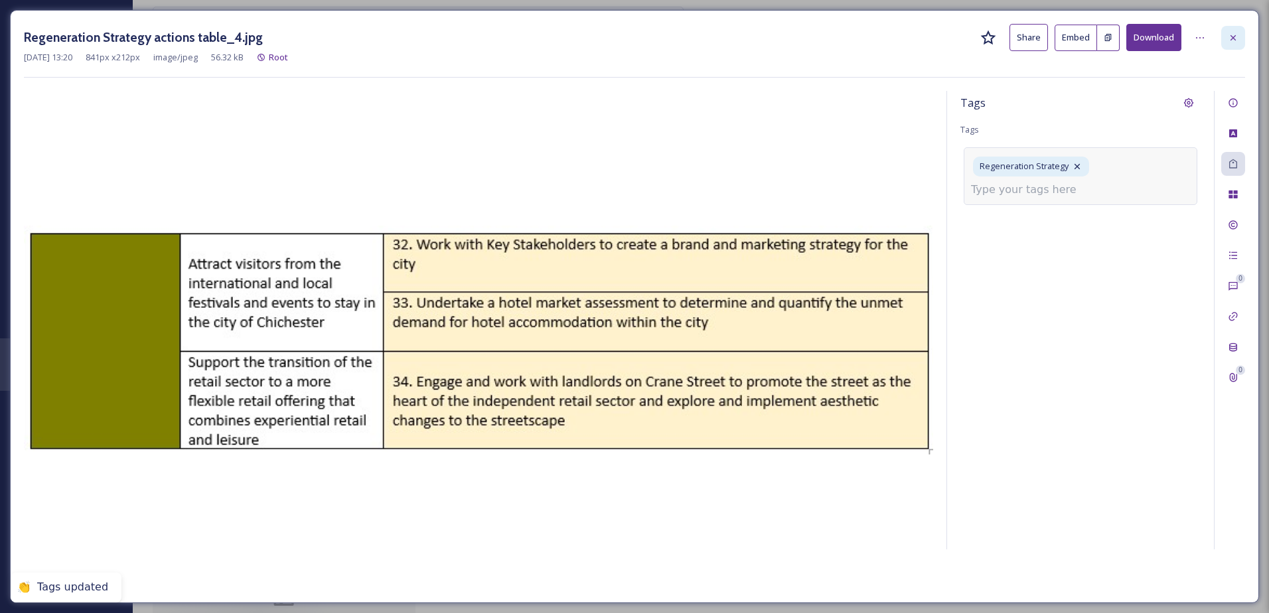
click at [1233, 30] on div at bounding box center [1233, 38] width 24 height 24
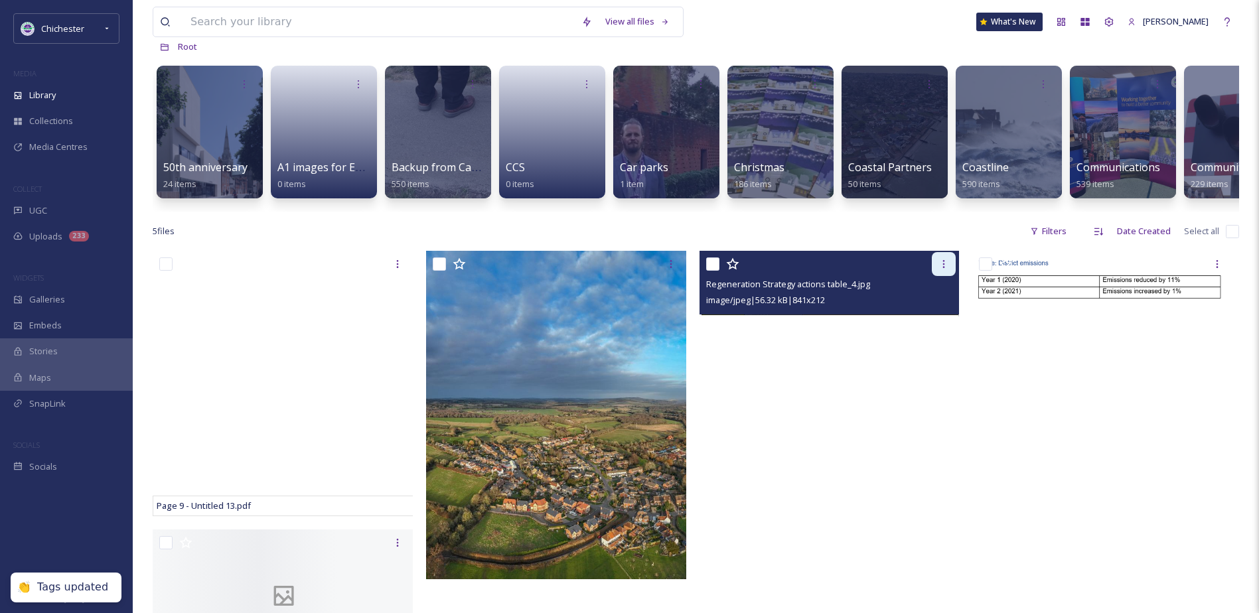
click at [949, 270] on icon at bounding box center [944, 264] width 11 height 11
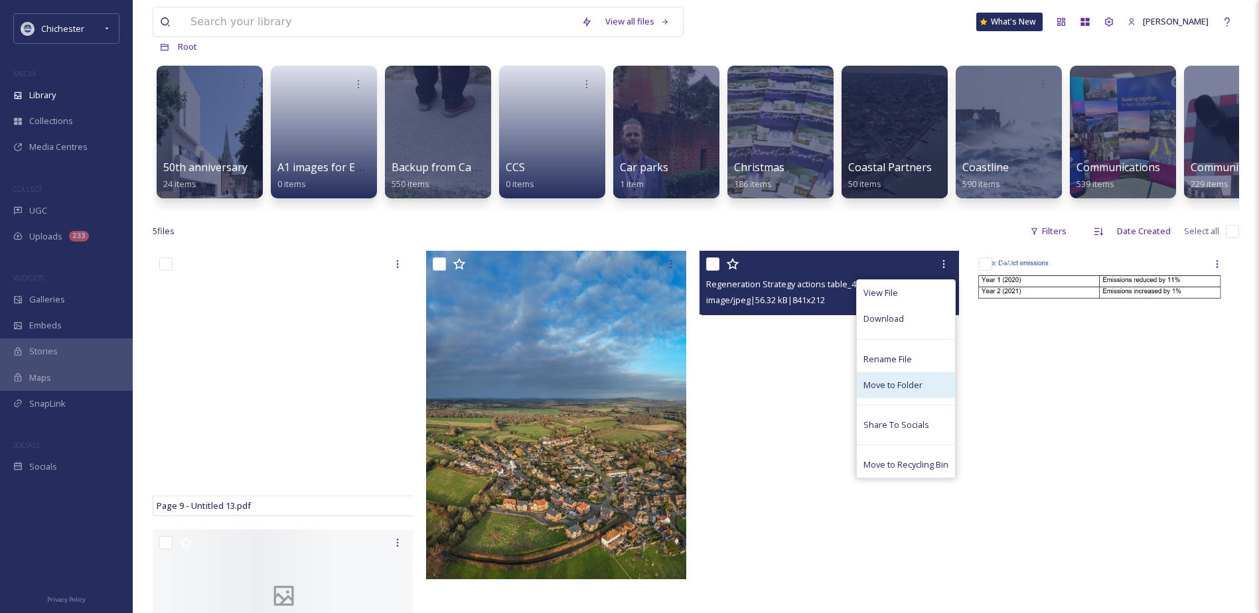
click at [883, 392] on span "Move to Folder" at bounding box center [893, 385] width 59 height 13
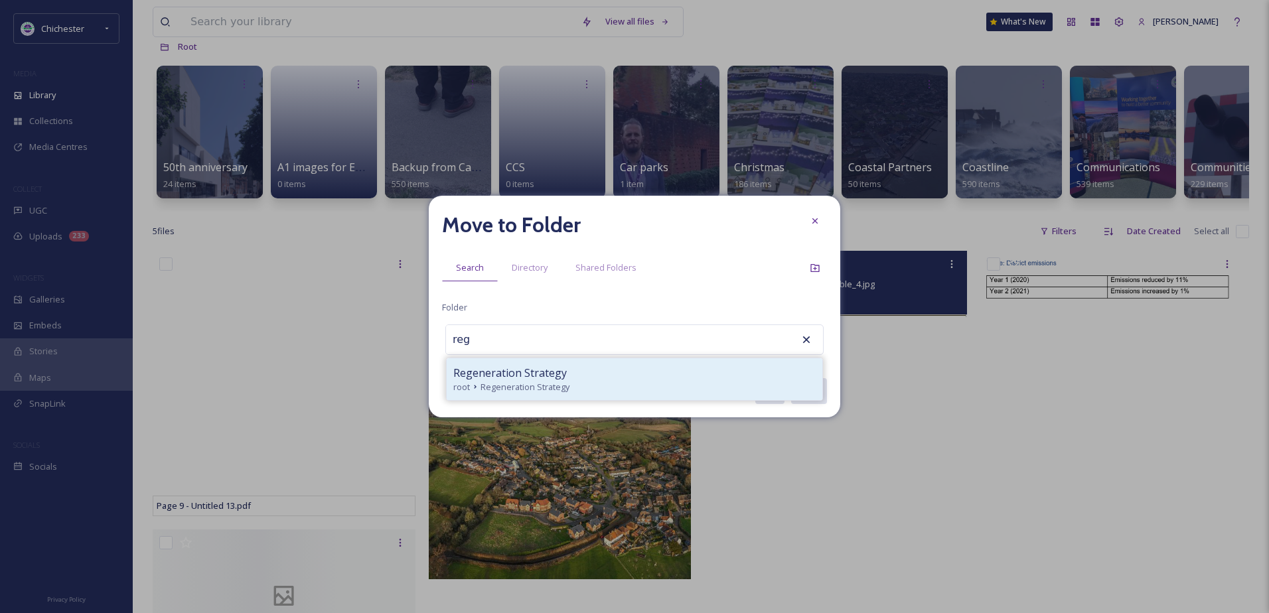
click at [554, 386] on span "Regeneration Strategy" at bounding box center [525, 387] width 89 height 13
type input "Regeneration Strategy"
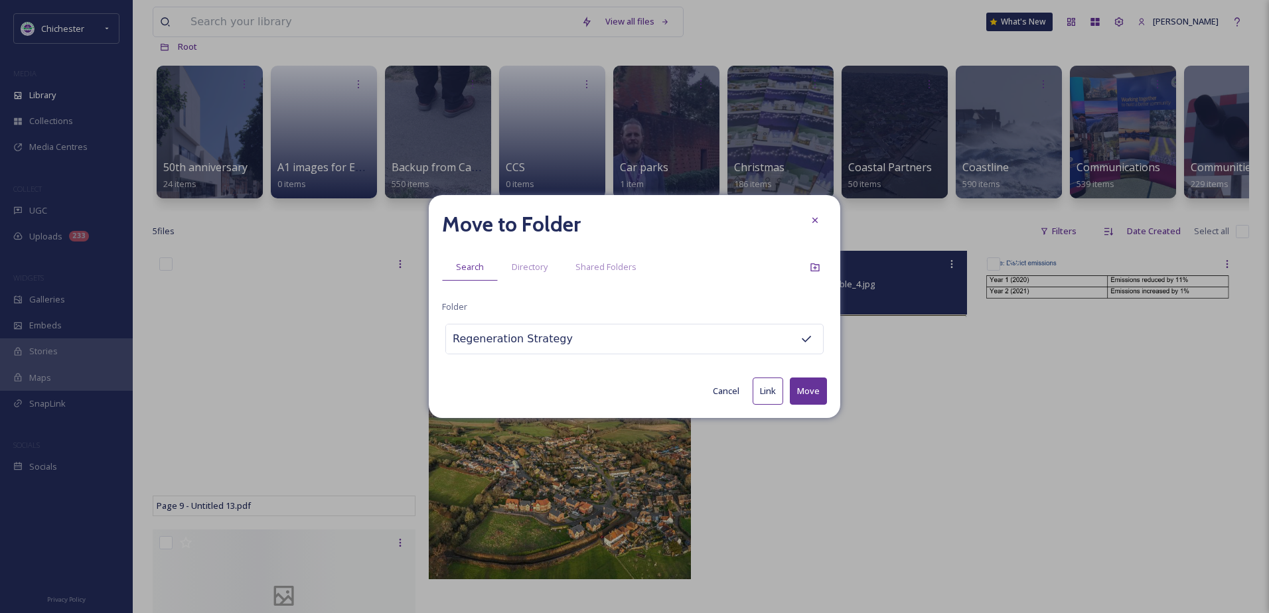
click at [803, 390] on button "Move" at bounding box center [808, 391] width 37 height 27
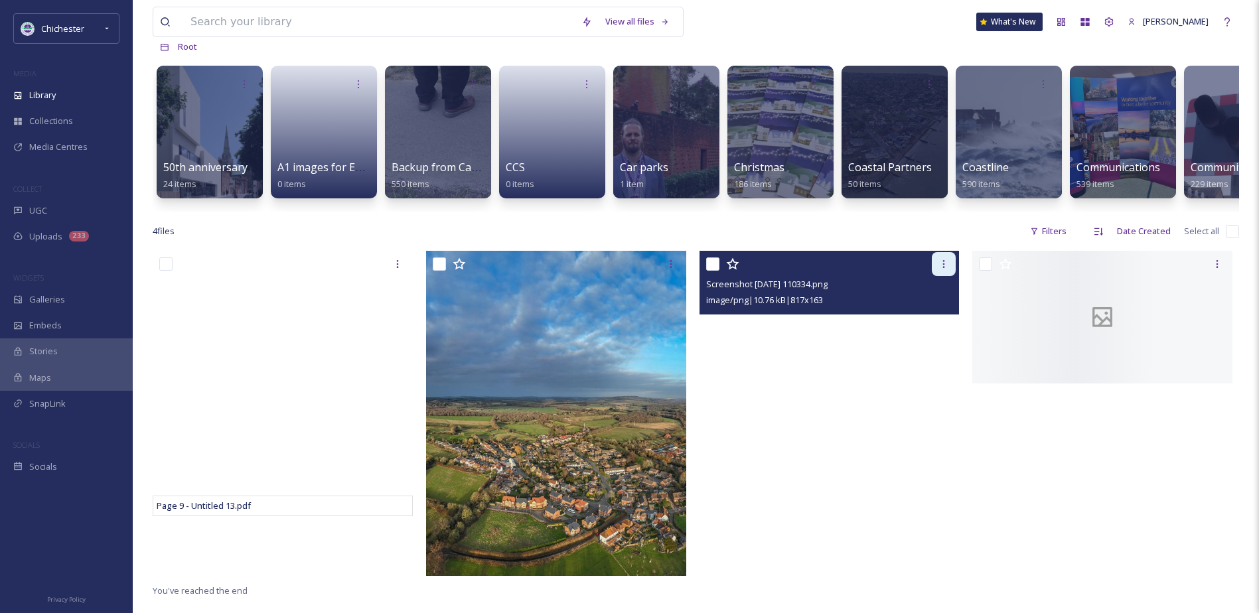
click at [937, 273] on div at bounding box center [944, 264] width 24 height 24
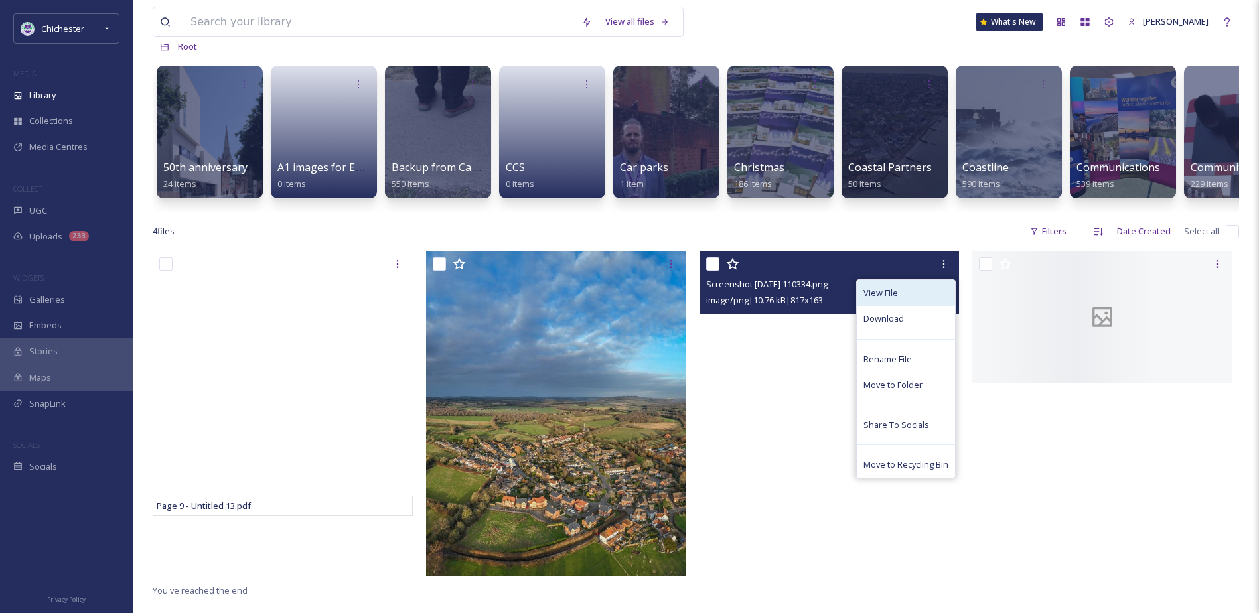
click at [895, 299] on span "View File" at bounding box center [881, 293] width 35 height 13
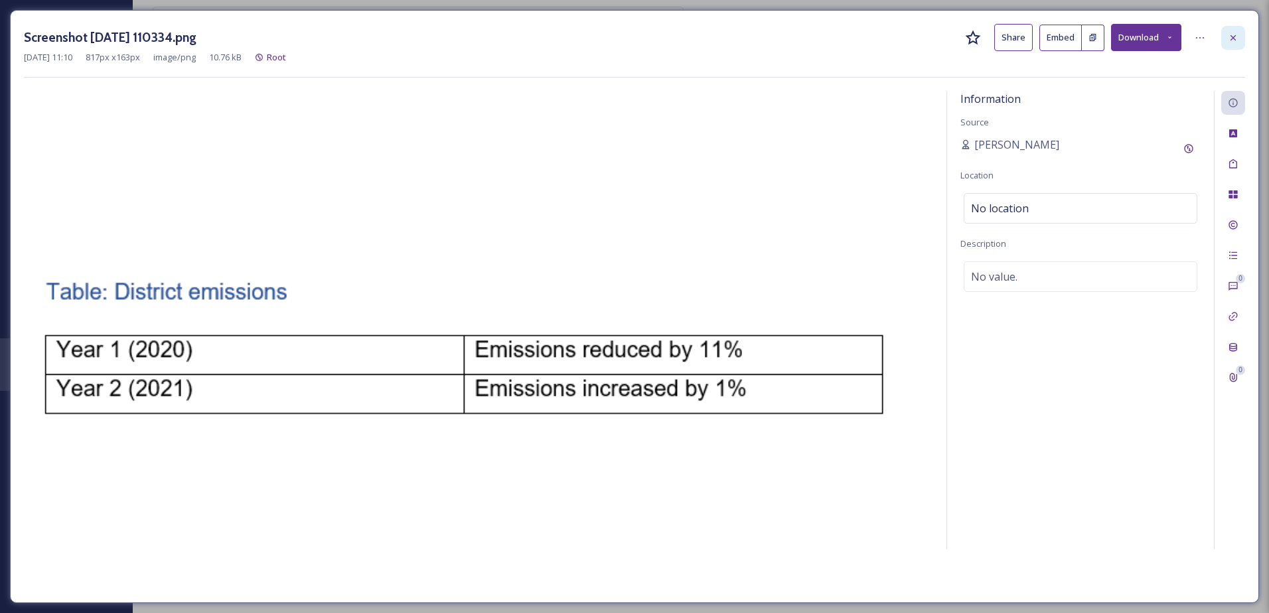
click at [1222, 41] on div at bounding box center [1233, 38] width 24 height 24
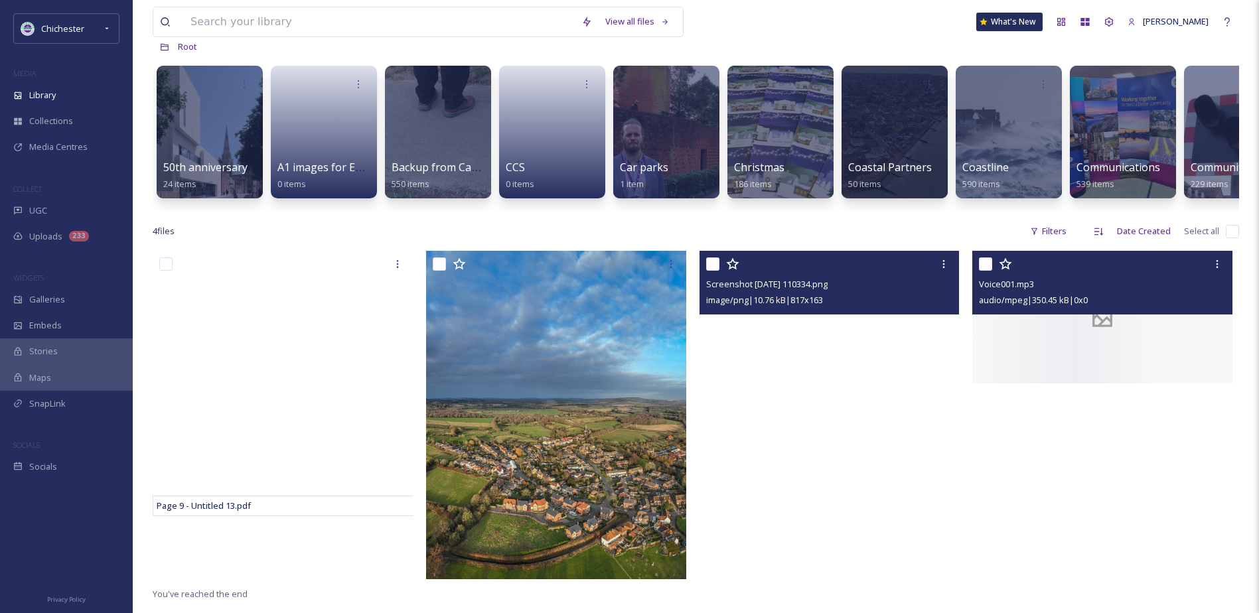
click at [1047, 356] on div at bounding box center [1102, 317] width 260 height 133
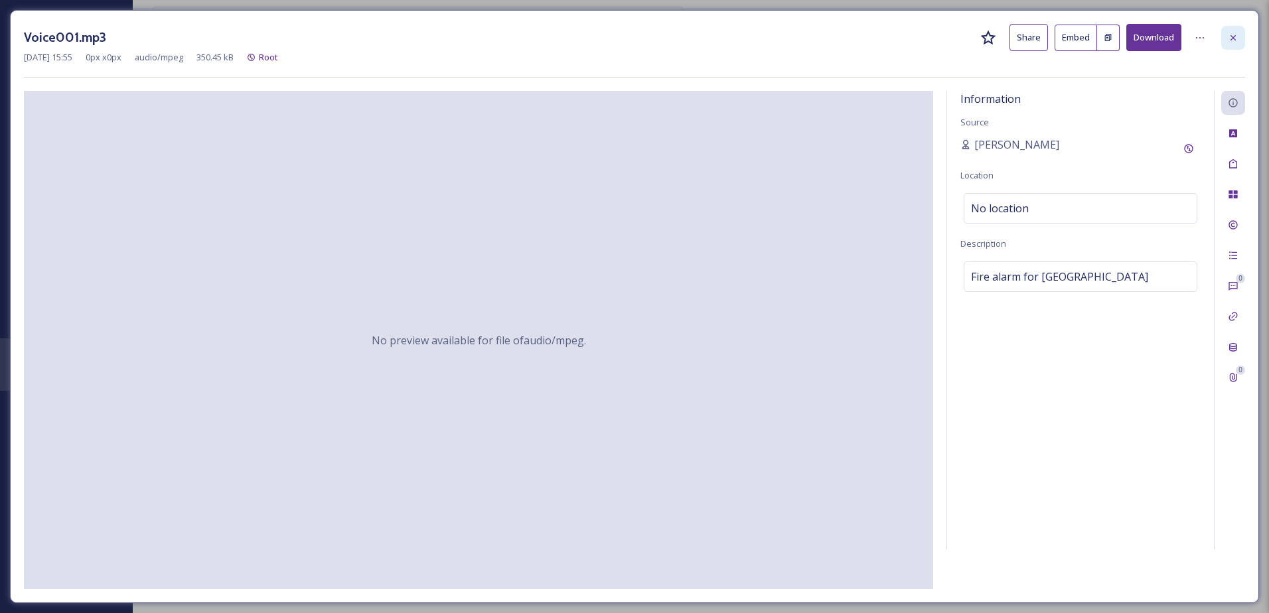
click at [1235, 33] on icon at bounding box center [1233, 38] width 11 height 11
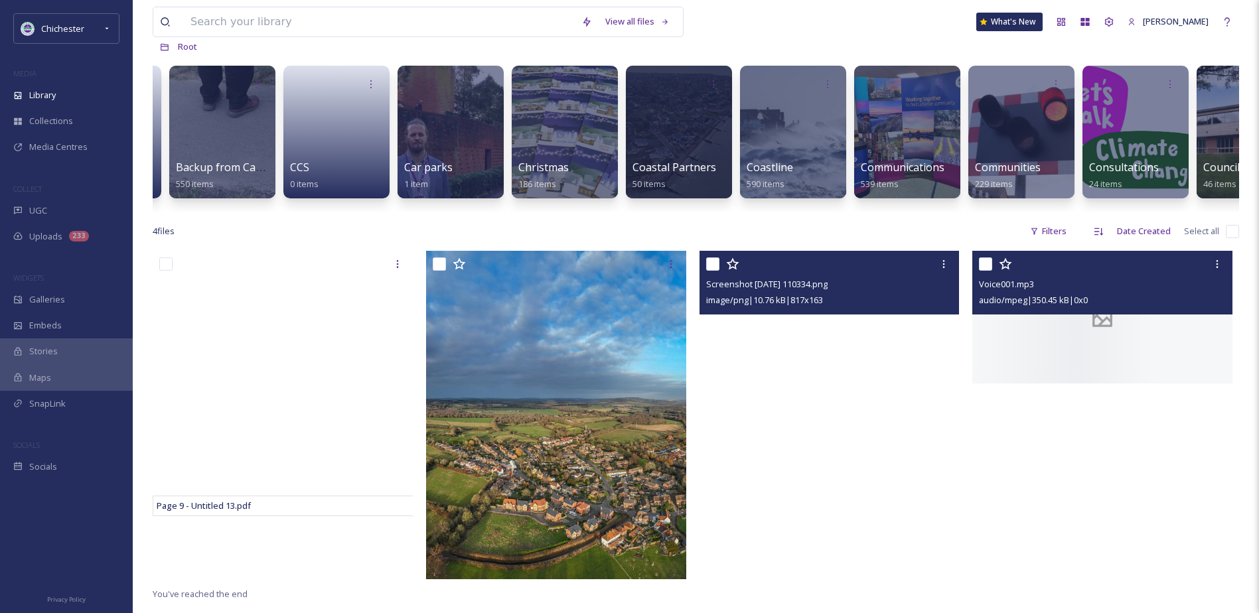
scroll to position [0, 292]
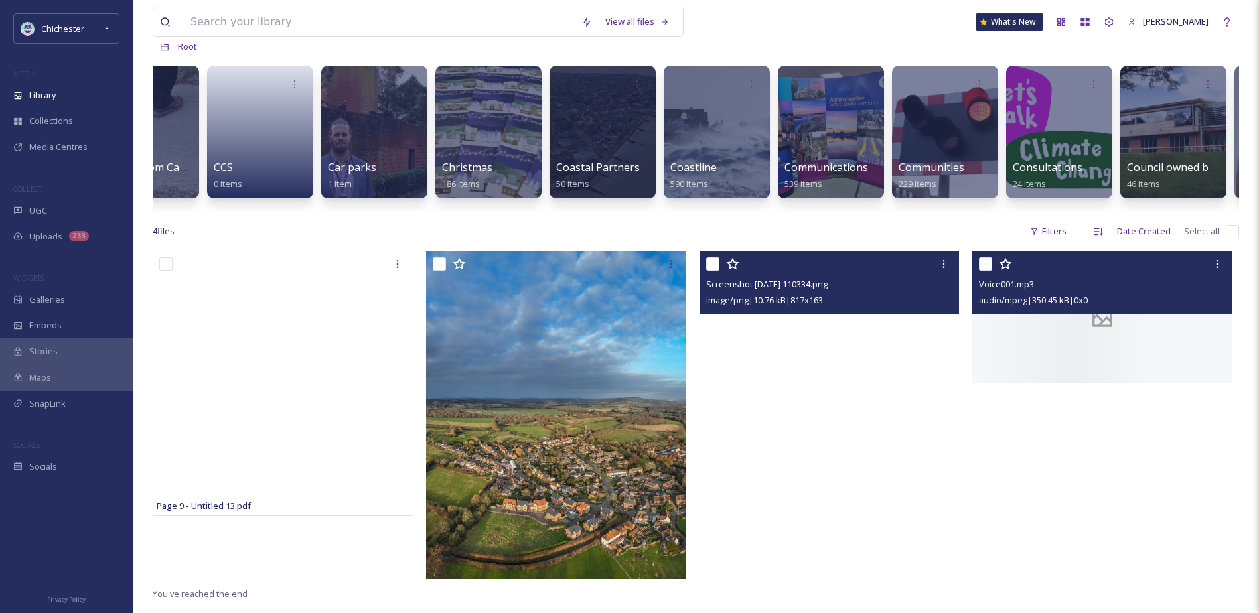
click at [1131, 355] on div at bounding box center [1102, 317] width 260 height 133
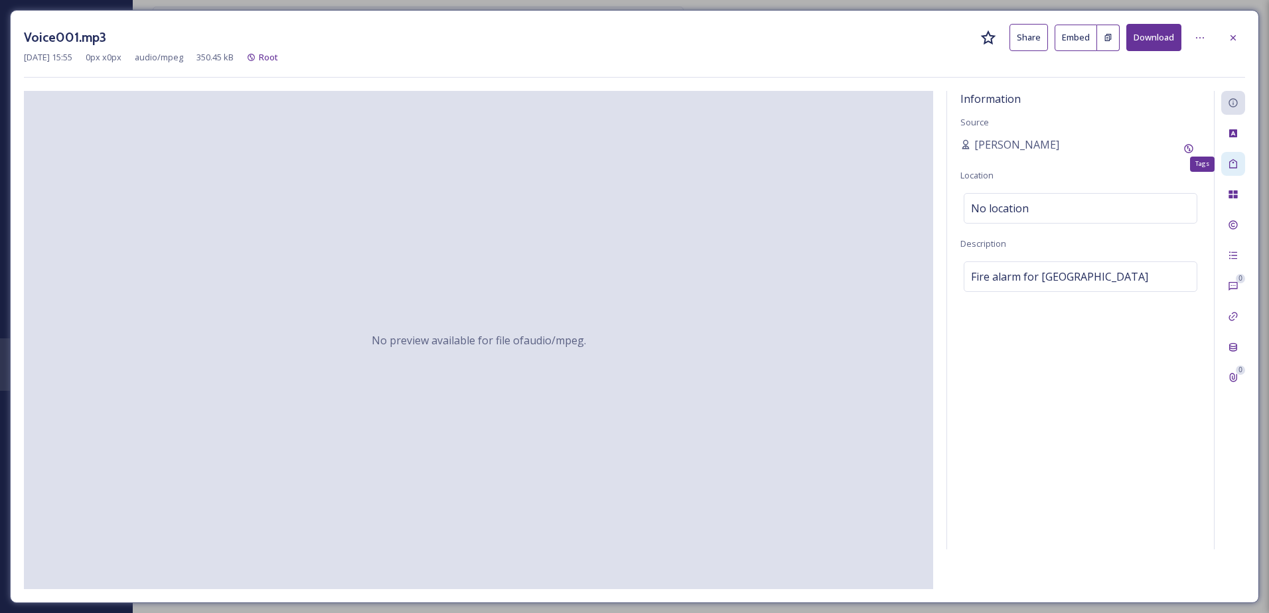
click at [1231, 161] on icon at bounding box center [1233, 164] width 11 height 11
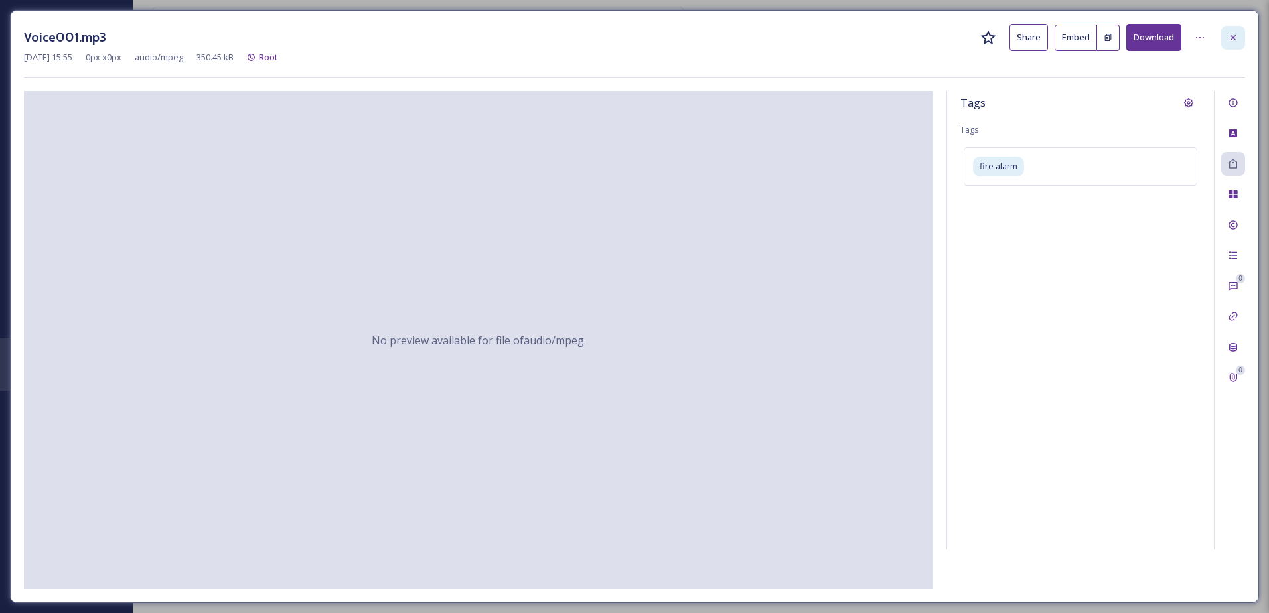
click at [1231, 44] on div at bounding box center [1233, 38] width 24 height 24
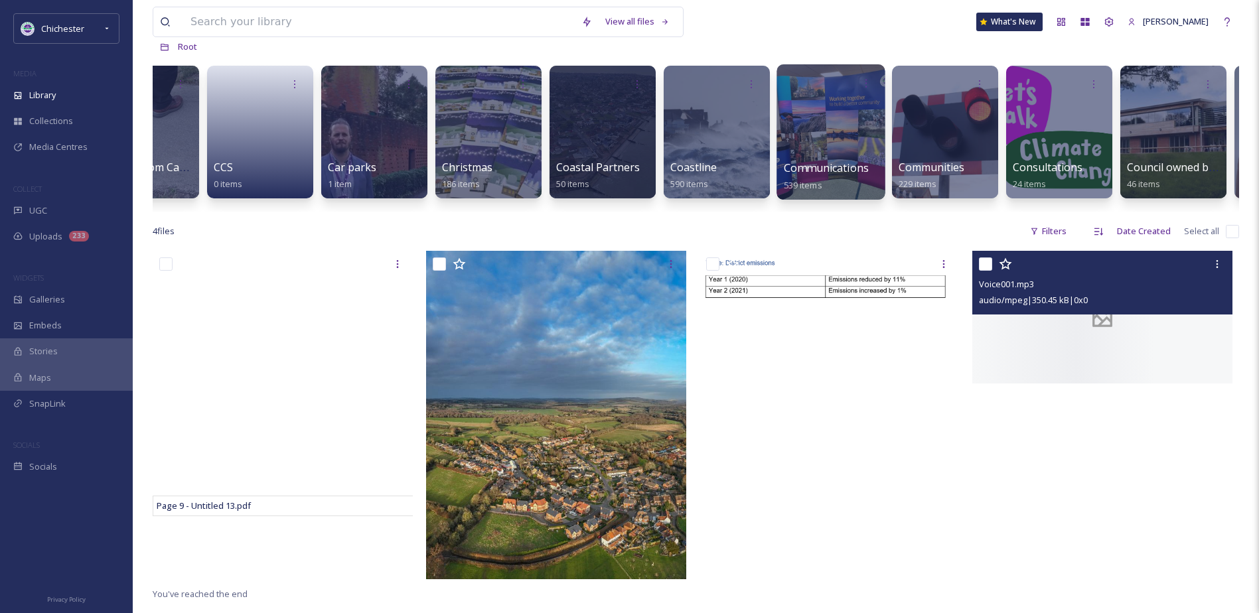
click at [813, 168] on span "Communications" at bounding box center [827, 168] width 86 height 15
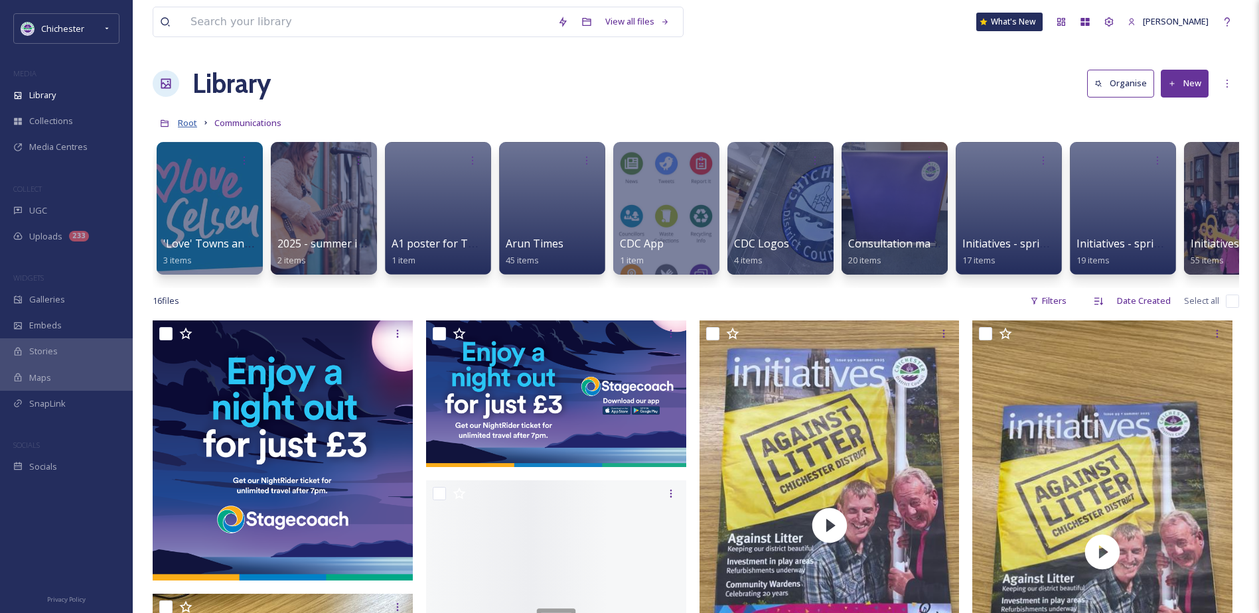
click at [193, 127] on span "Root" at bounding box center [187, 123] width 19 height 12
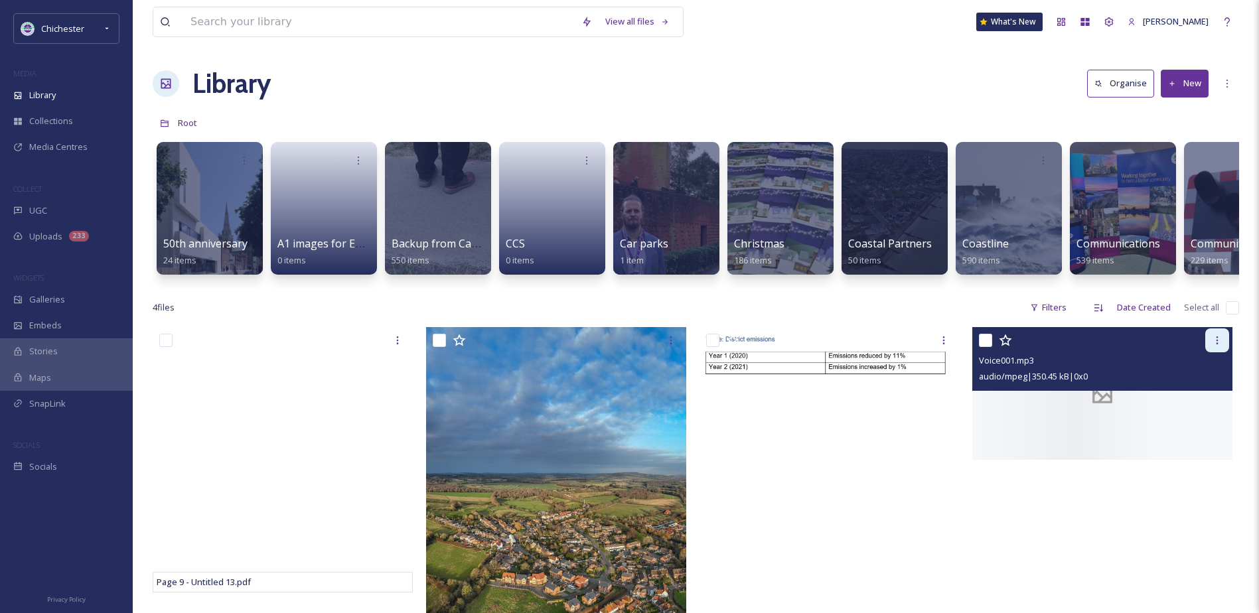
click at [1217, 346] on icon at bounding box center [1217, 340] width 11 height 11
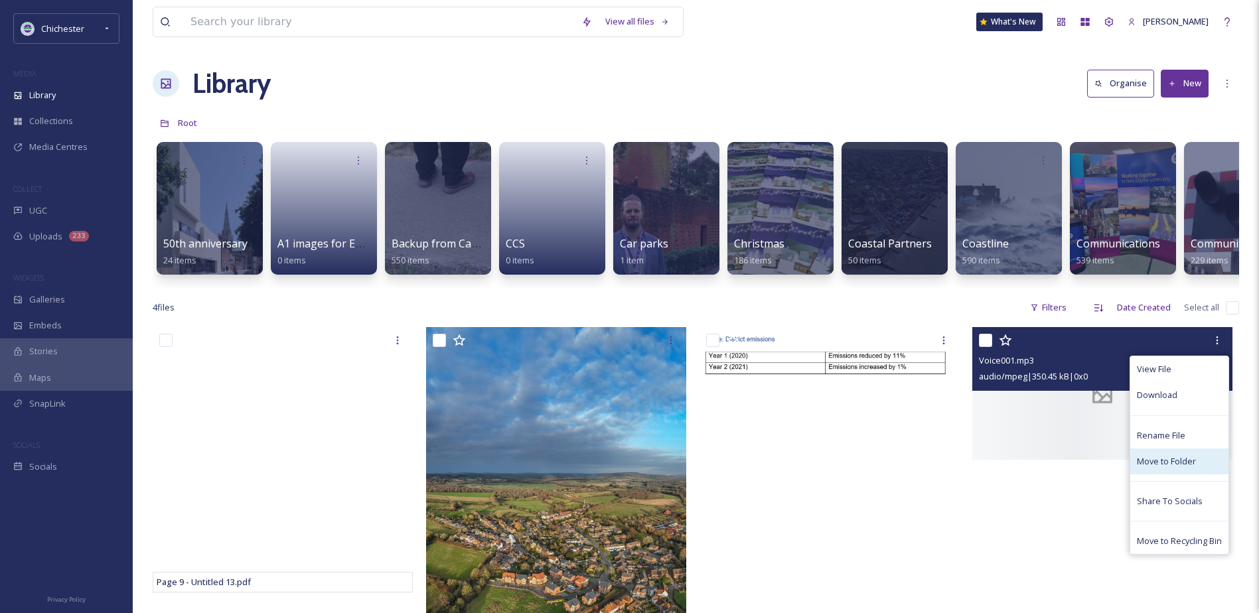
click at [1173, 468] on span "Move to Folder" at bounding box center [1166, 461] width 59 height 13
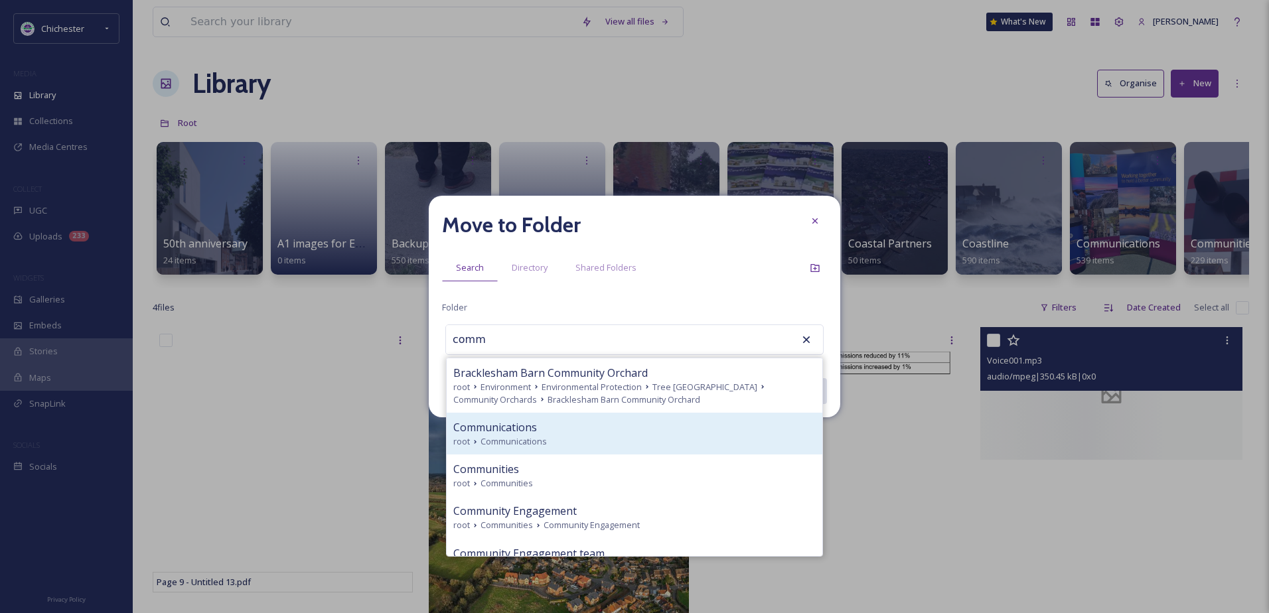
click at [532, 443] on span "Communications" at bounding box center [514, 441] width 66 height 13
type input "Communications"
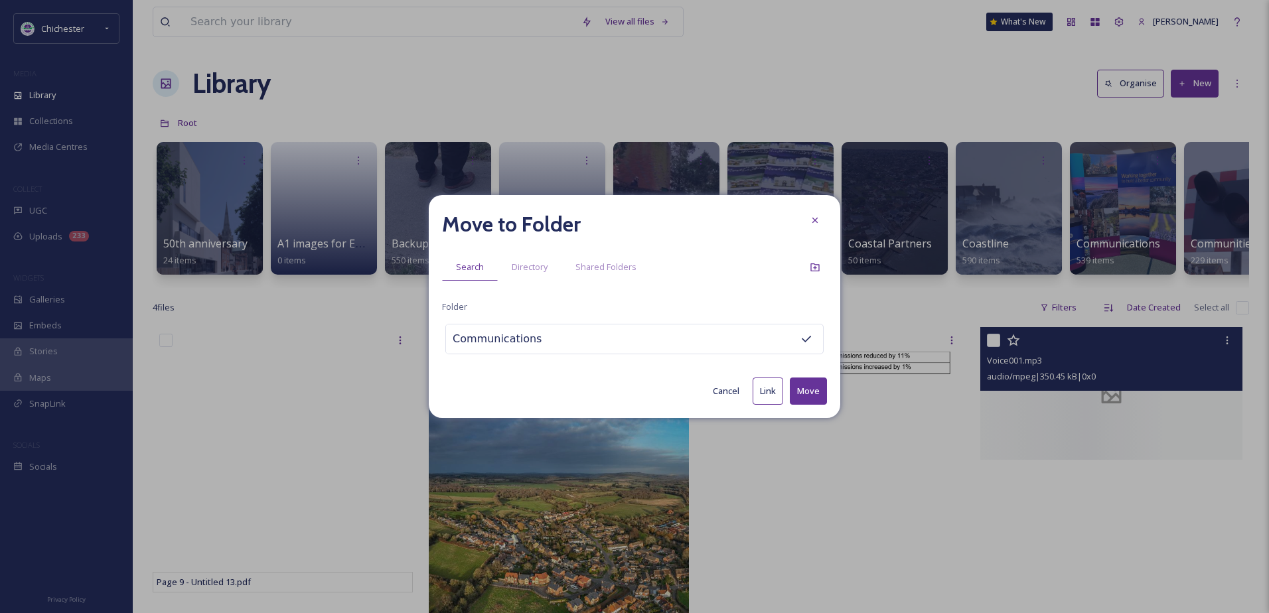
click at [800, 388] on button "Move" at bounding box center [808, 391] width 37 height 27
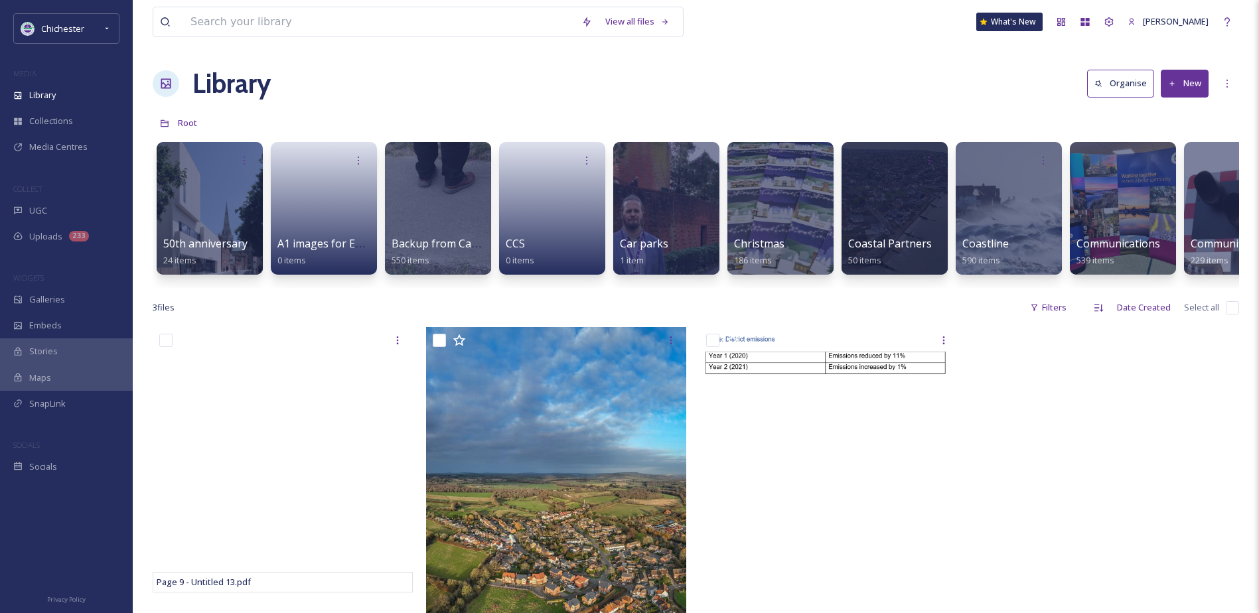
click at [80, 82] on div "MEDIA" at bounding box center [66, 73] width 133 height 17
click at [71, 96] on div "Library" at bounding box center [66, 95] width 133 height 26
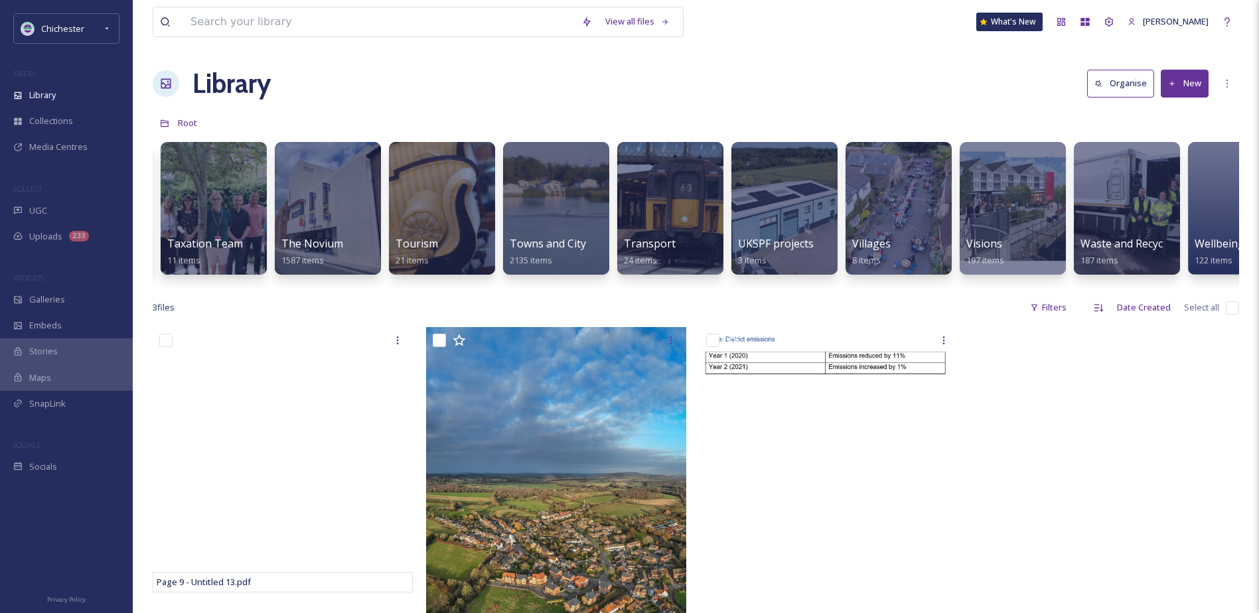
scroll to position [0, 5650]
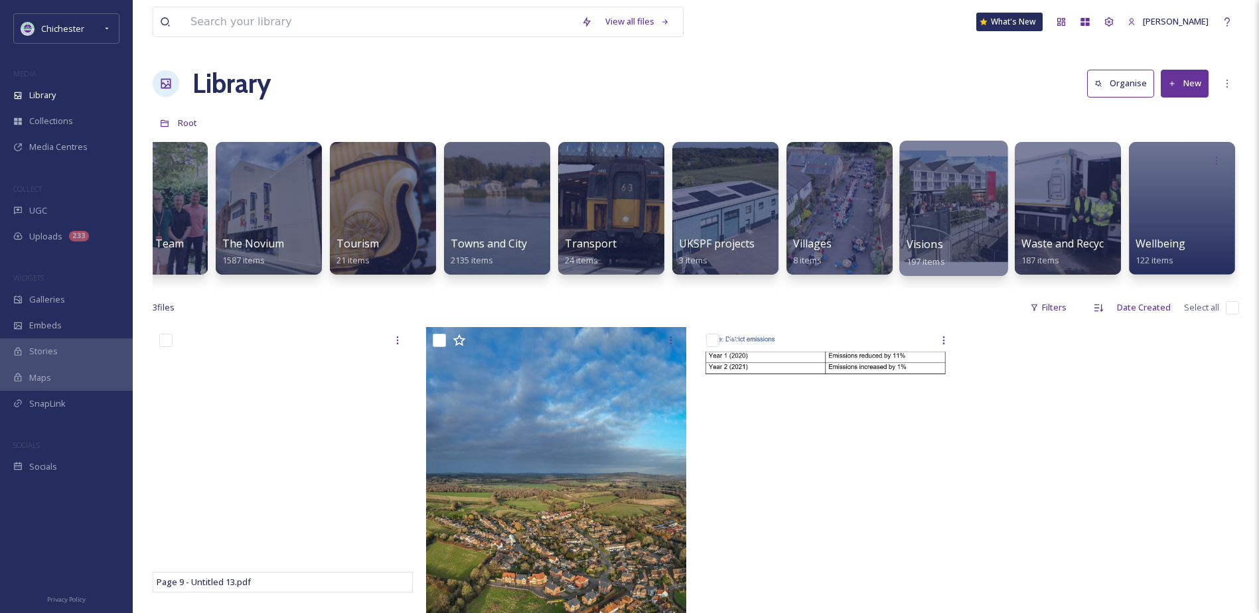
click at [932, 214] on div at bounding box center [953, 208] width 108 height 135
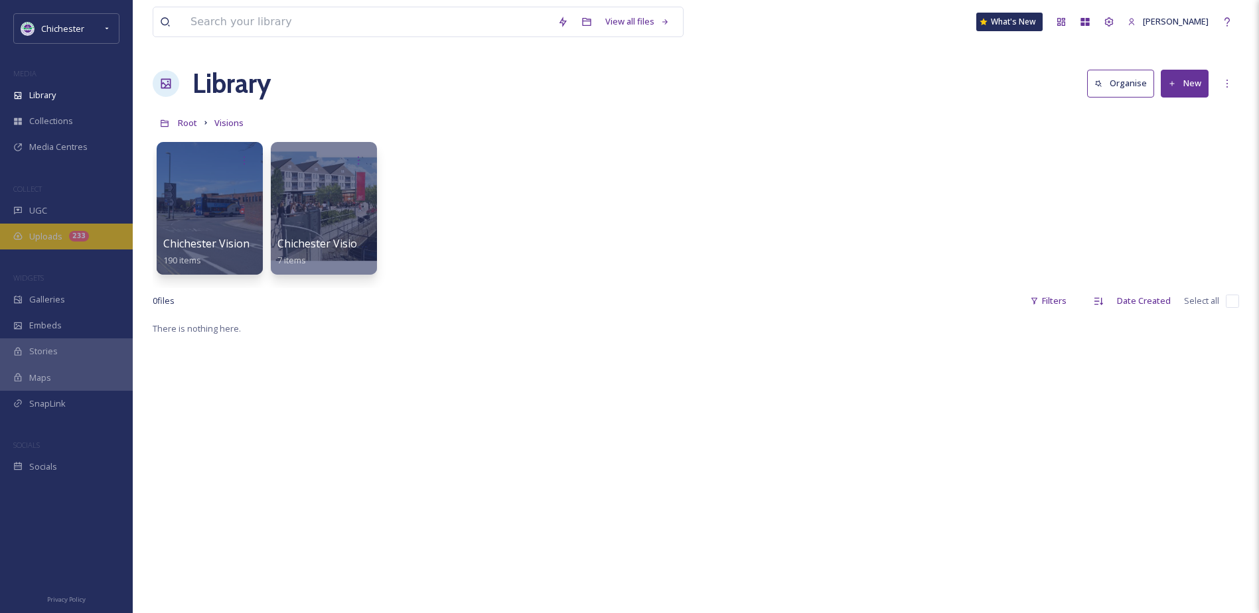
click at [130, 235] on div "Uploads 233" at bounding box center [66, 237] width 133 height 26
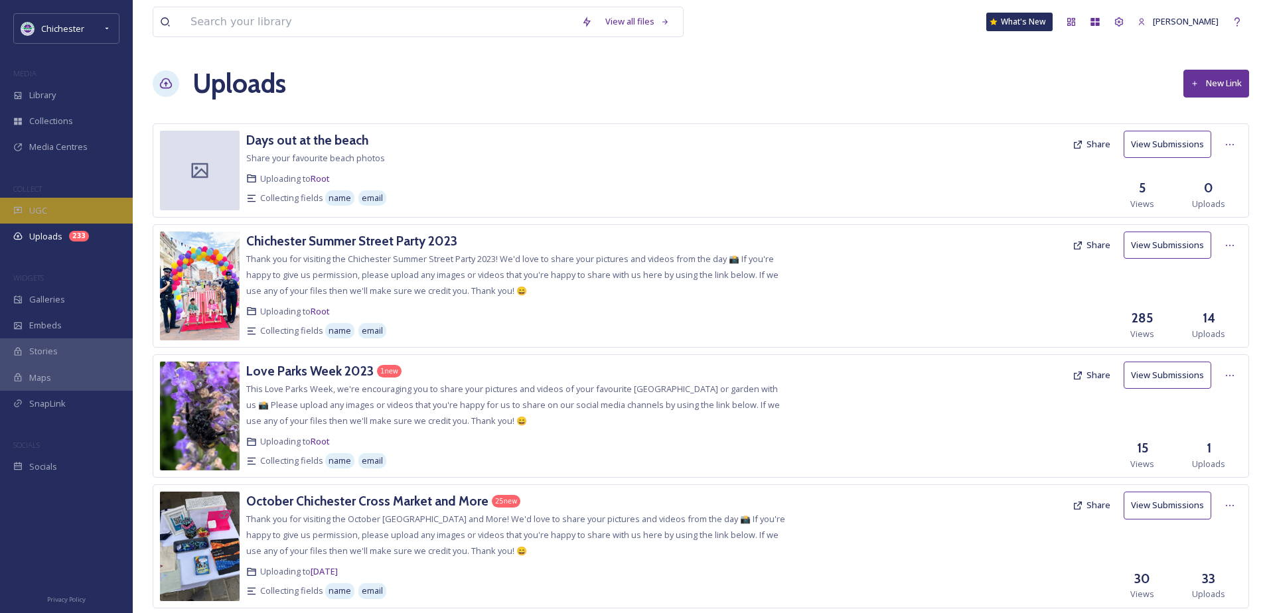
click at [106, 213] on div "UGC" at bounding box center [66, 211] width 133 height 26
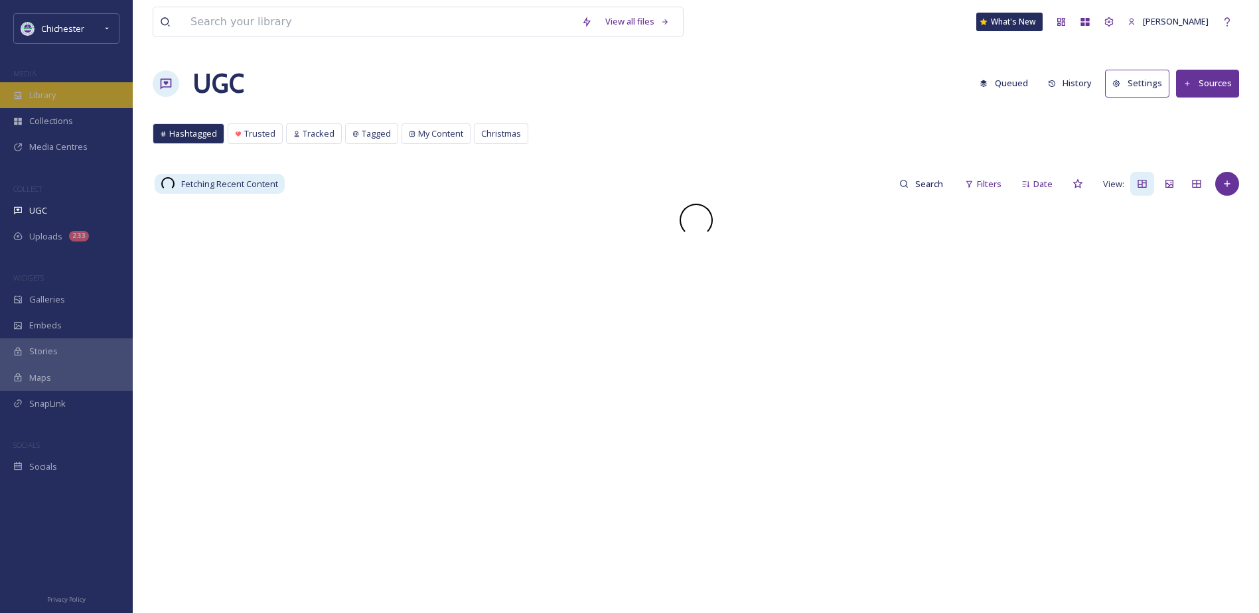
click at [27, 88] on div "Library" at bounding box center [66, 95] width 133 height 26
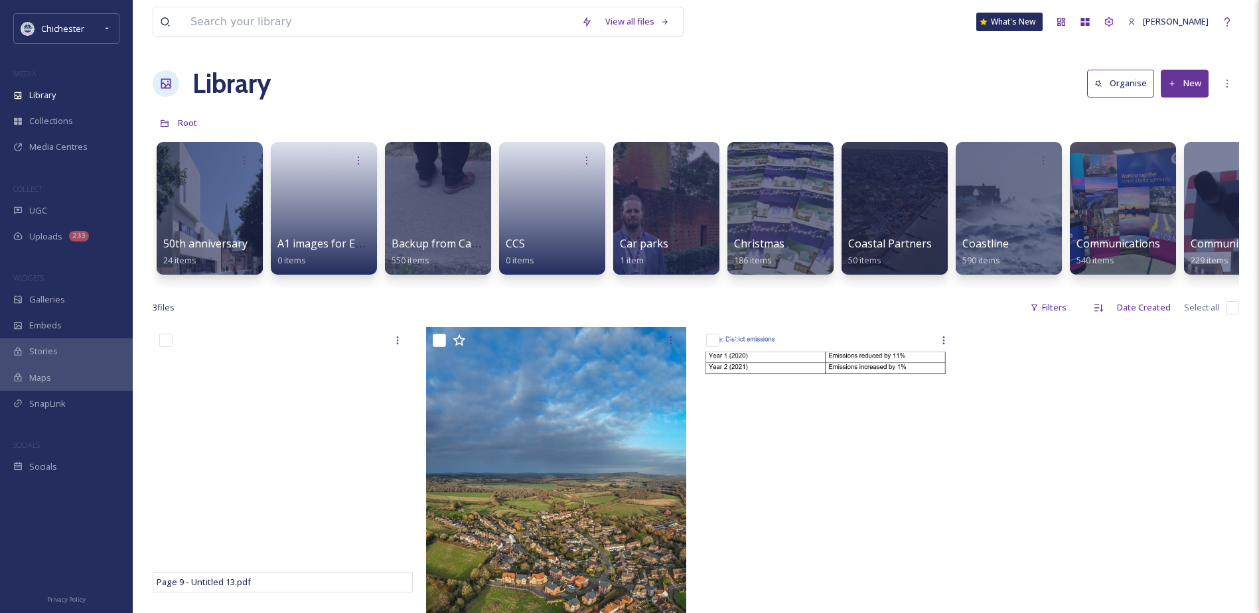
scroll to position [0, 5650]
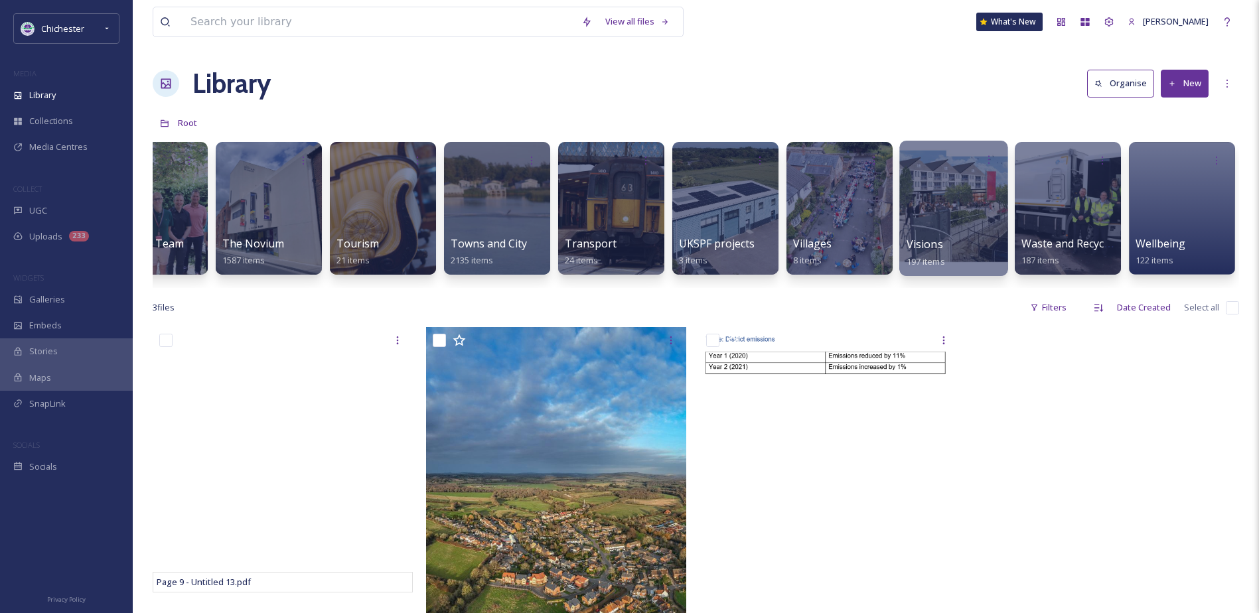
click at [975, 220] on div at bounding box center [953, 208] width 108 height 135
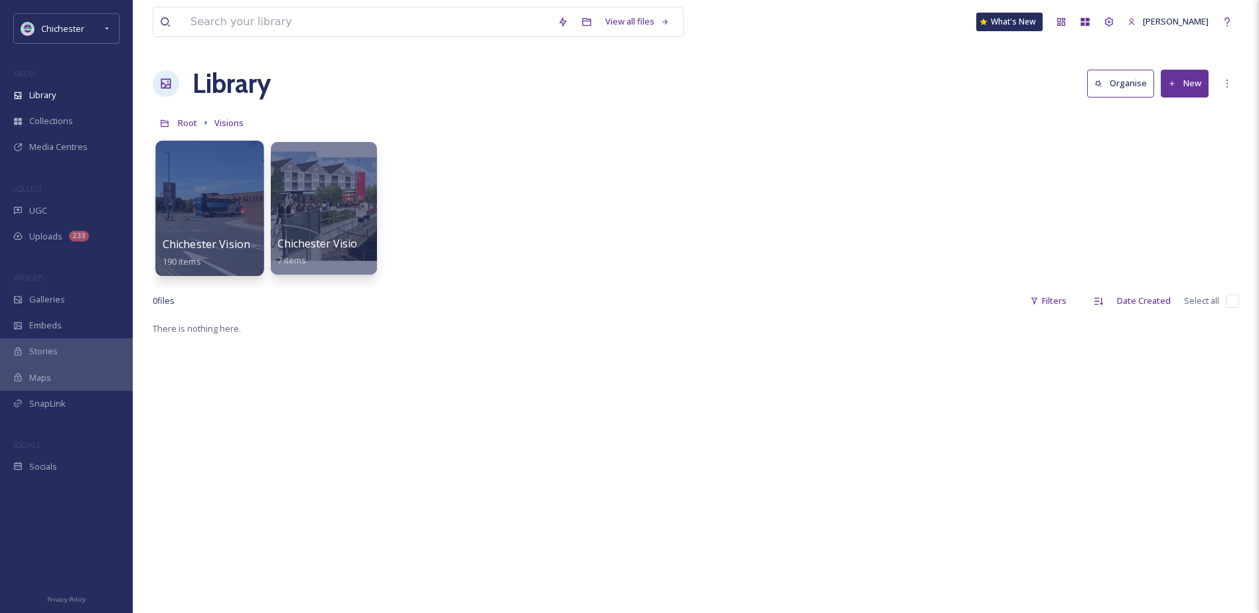
click at [210, 216] on div at bounding box center [209, 208] width 108 height 135
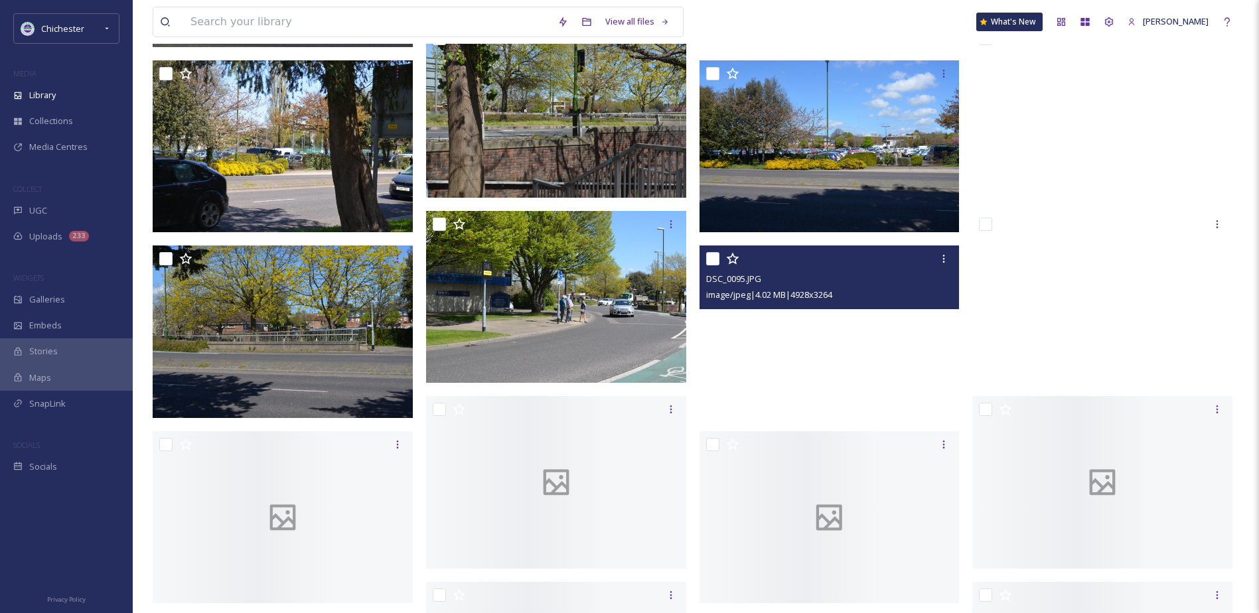
scroll to position [6032, 0]
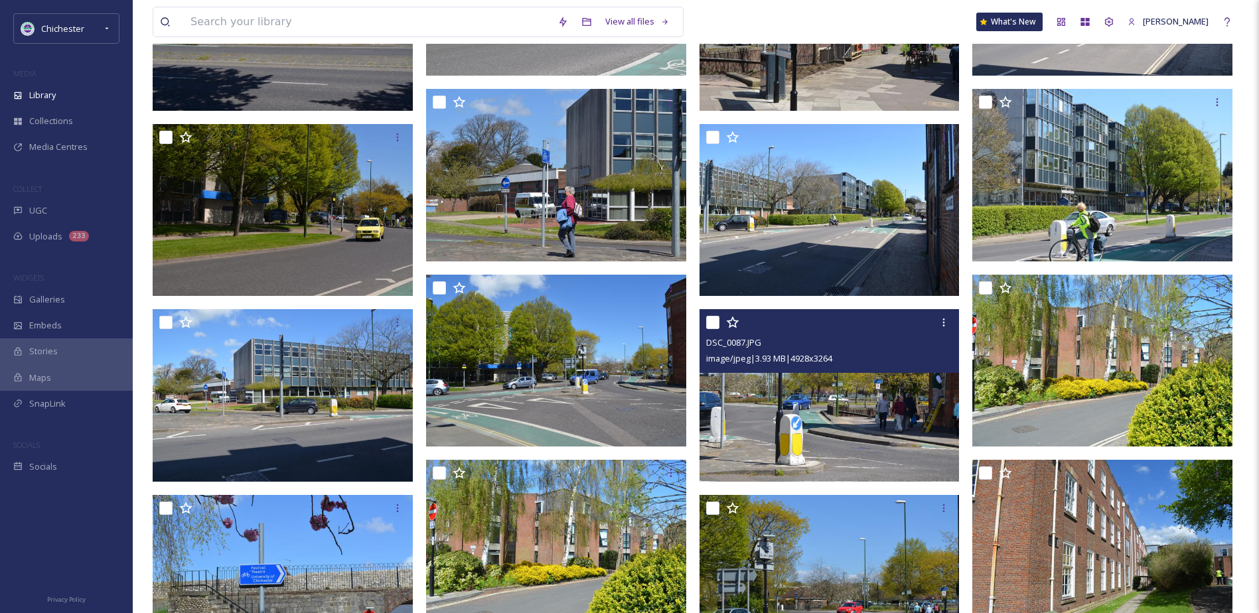
click at [848, 399] on img at bounding box center [830, 395] width 260 height 173
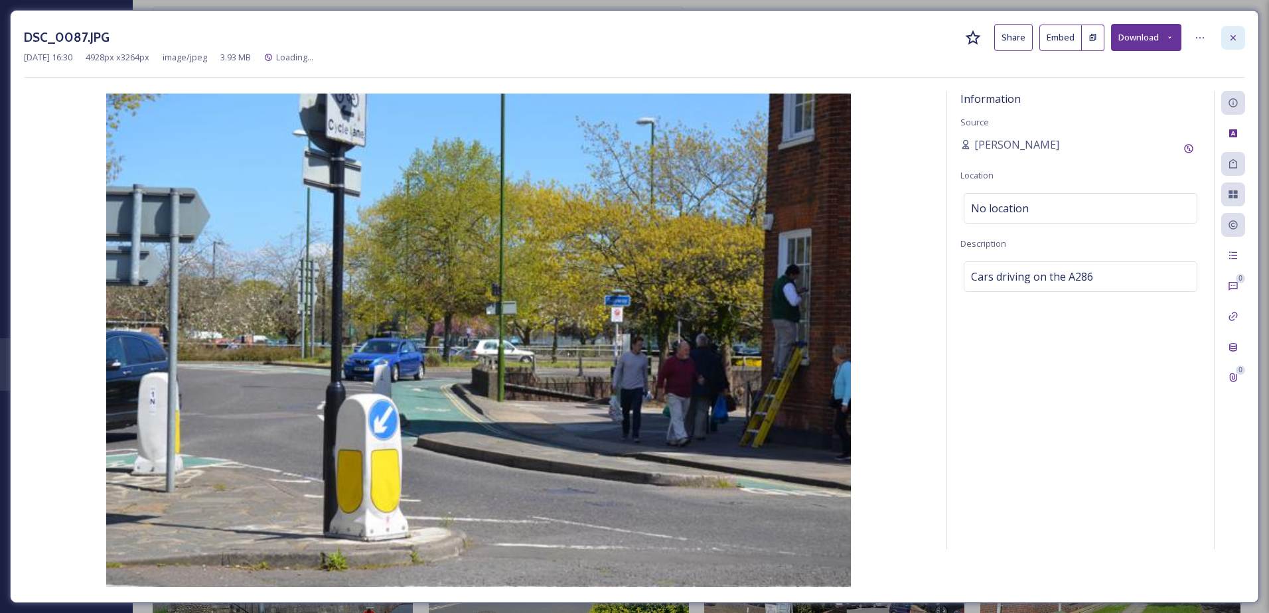
click at [1230, 37] on icon at bounding box center [1233, 38] width 11 height 11
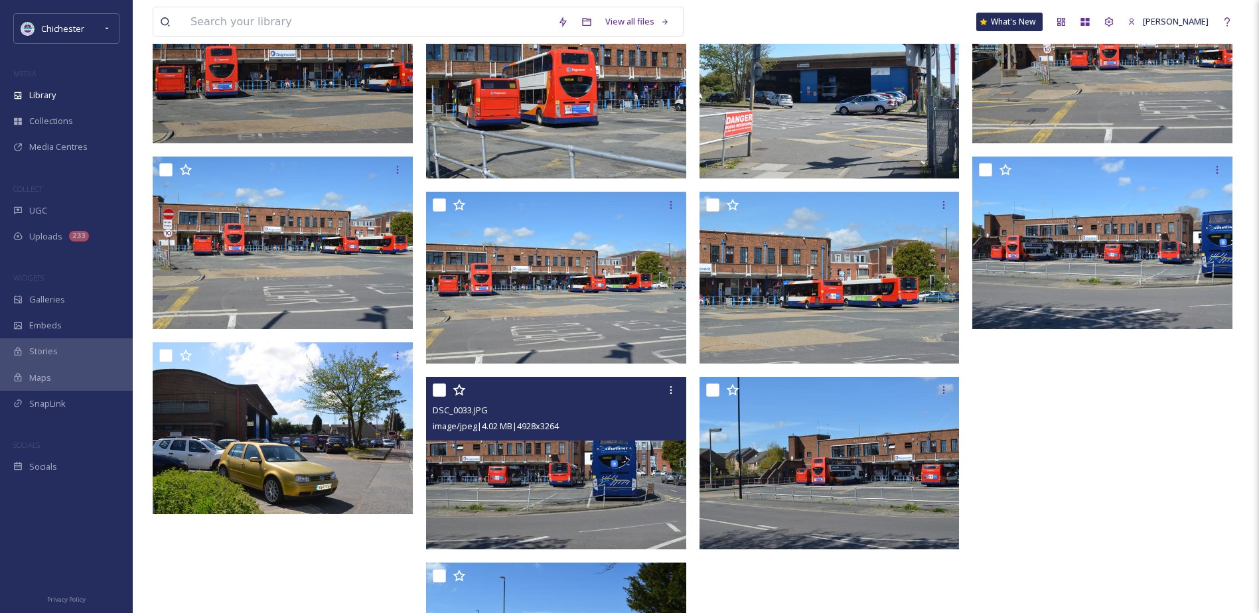
scroll to position [8820, 0]
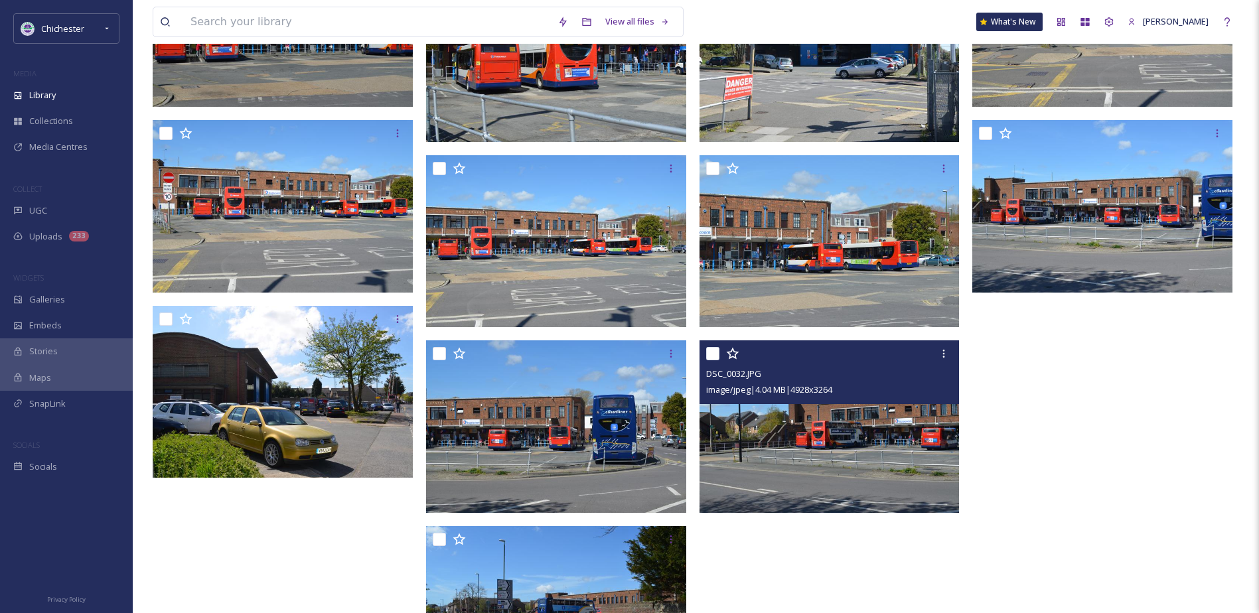
click at [872, 421] on img at bounding box center [830, 427] width 260 height 173
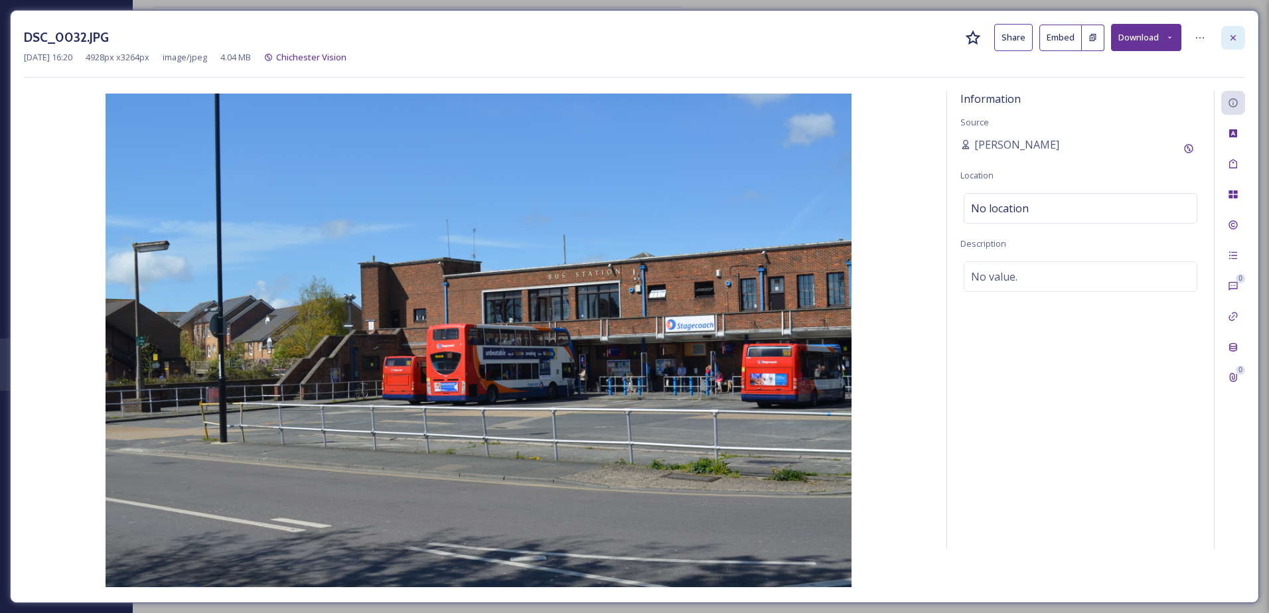
click at [1233, 31] on div at bounding box center [1233, 38] width 24 height 24
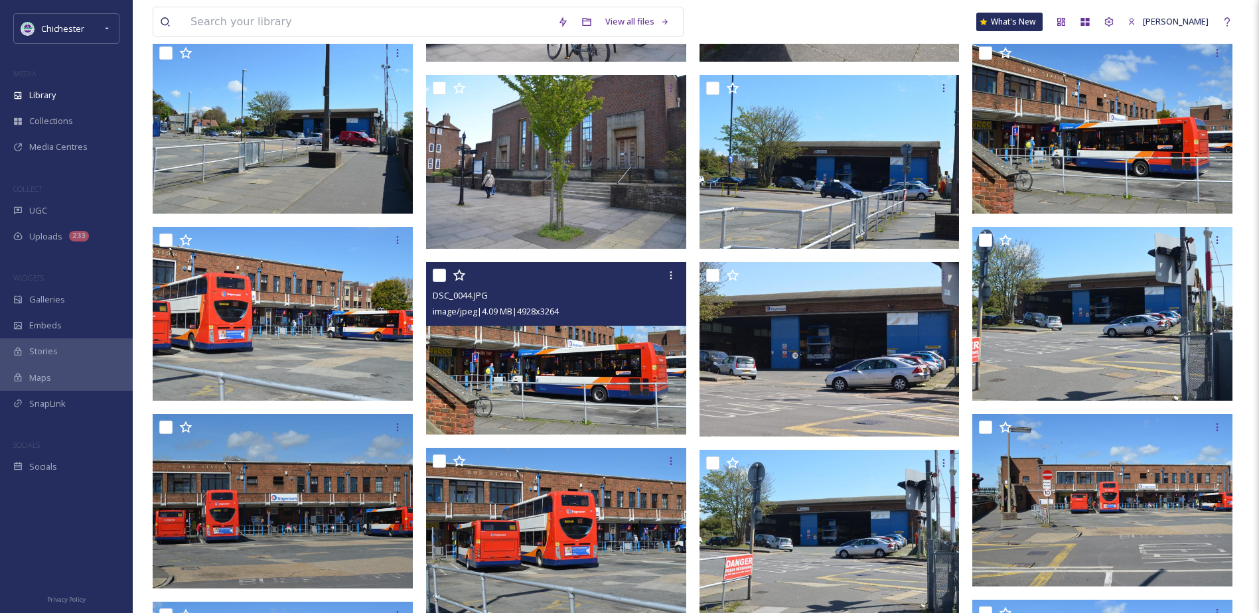
scroll to position [8024, 0]
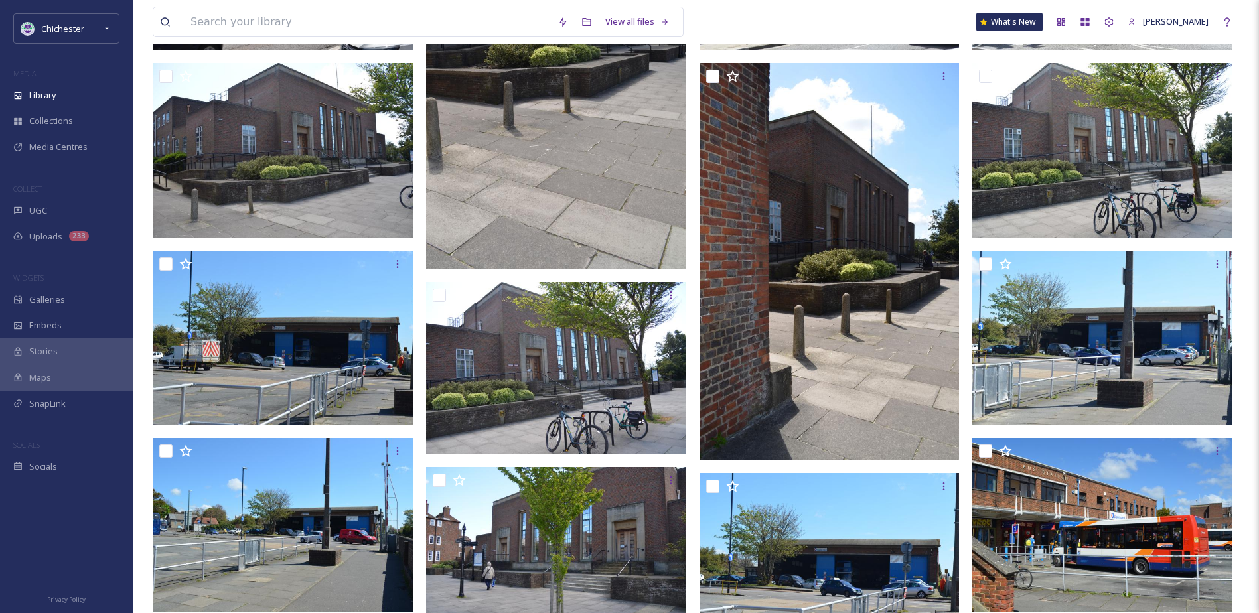
click at [612, 198] on img at bounding box center [556, 72] width 260 height 393
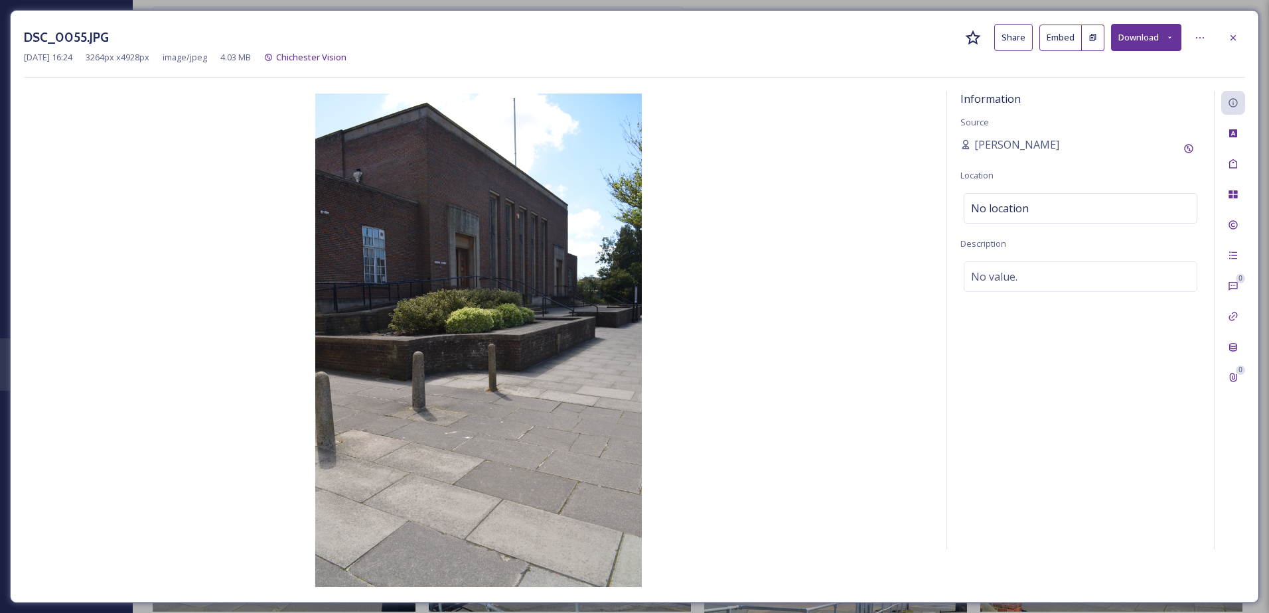
click at [1217, 34] on div "DSC_0055.JPG Share Embed Download" at bounding box center [634, 37] width 1221 height 27
drag, startPoint x: 1221, startPoint y: 37, endPoint x: 1220, endPoint y: 48, distance: 12.0
click at [1222, 37] on div "DSC_0055.JPG Share Embed Download" at bounding box center [634, 37] width 1221 height 27
click at [1236, 46] on div at bounding box center [1233, 38] width 24 height 24
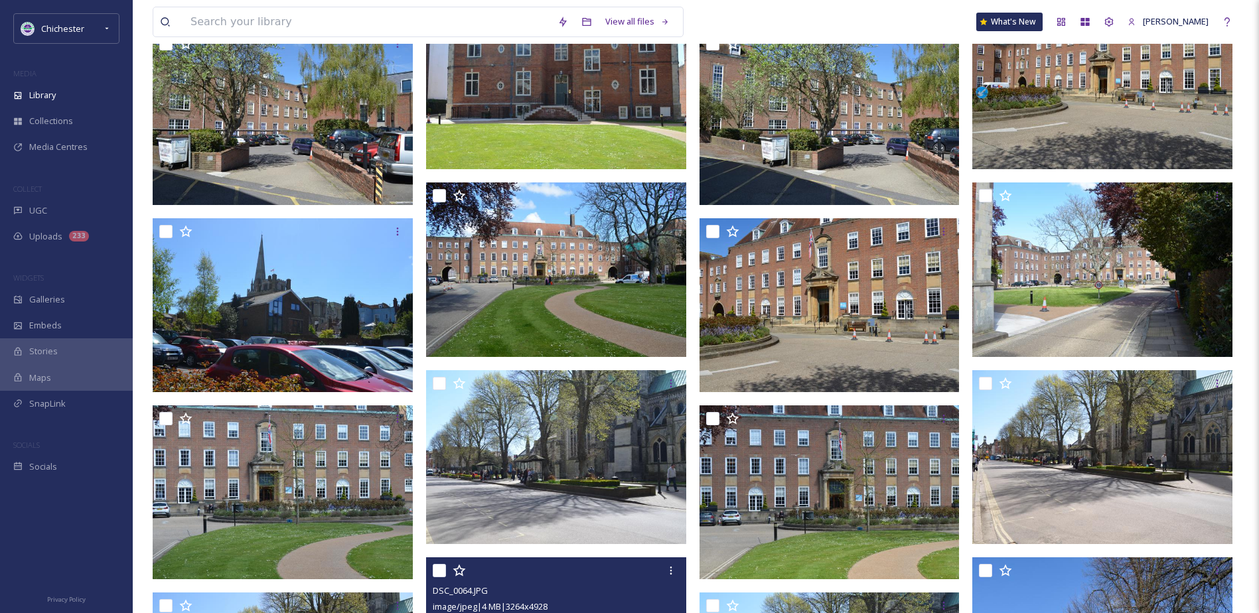
scroll to position [6696, 0]
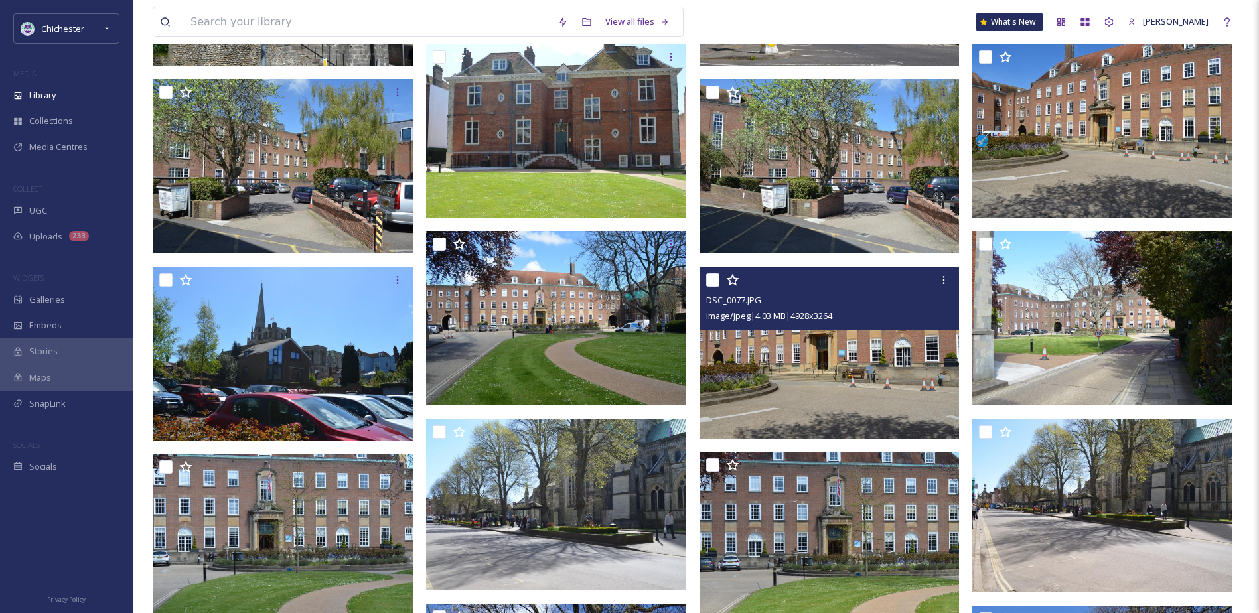
click at [849, 361] on img at bounding box center [830, 353] width 260 height 173
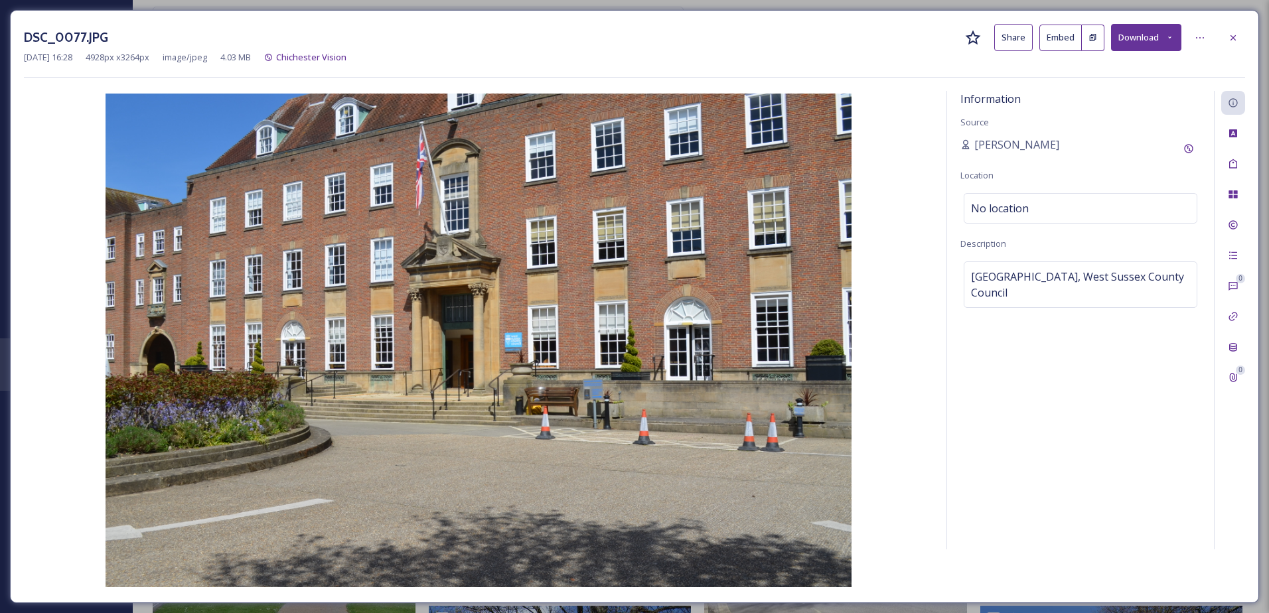
click at [1235, 39] on icon at bounding box center [1233, 38] width 11 height 11
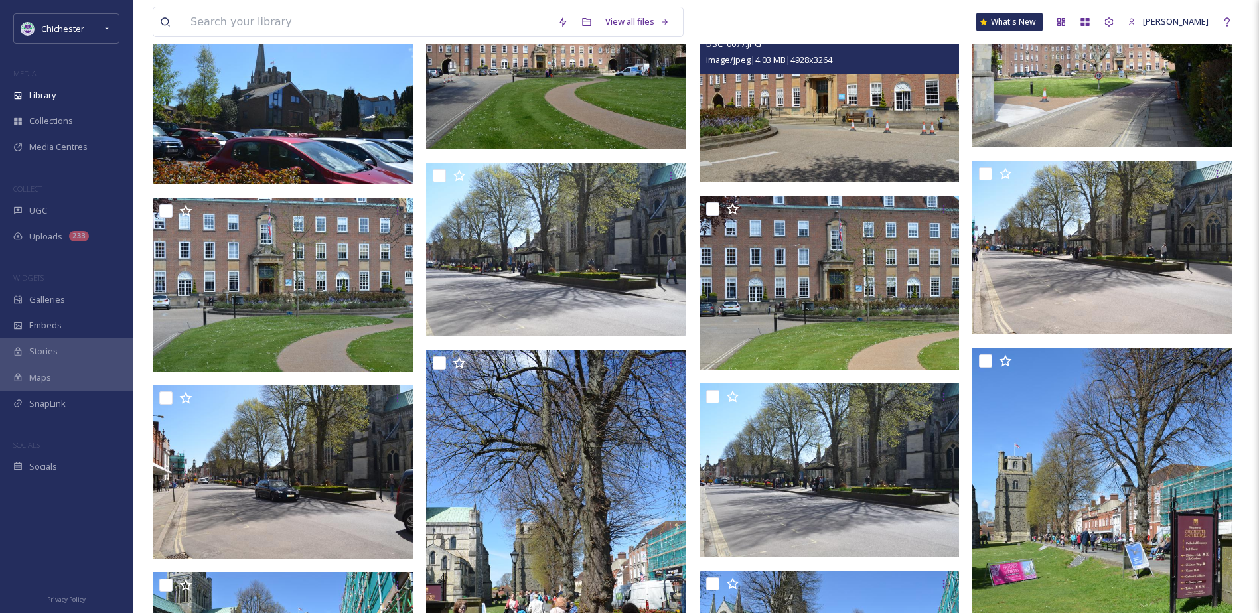
scroll to position [6961, 0]
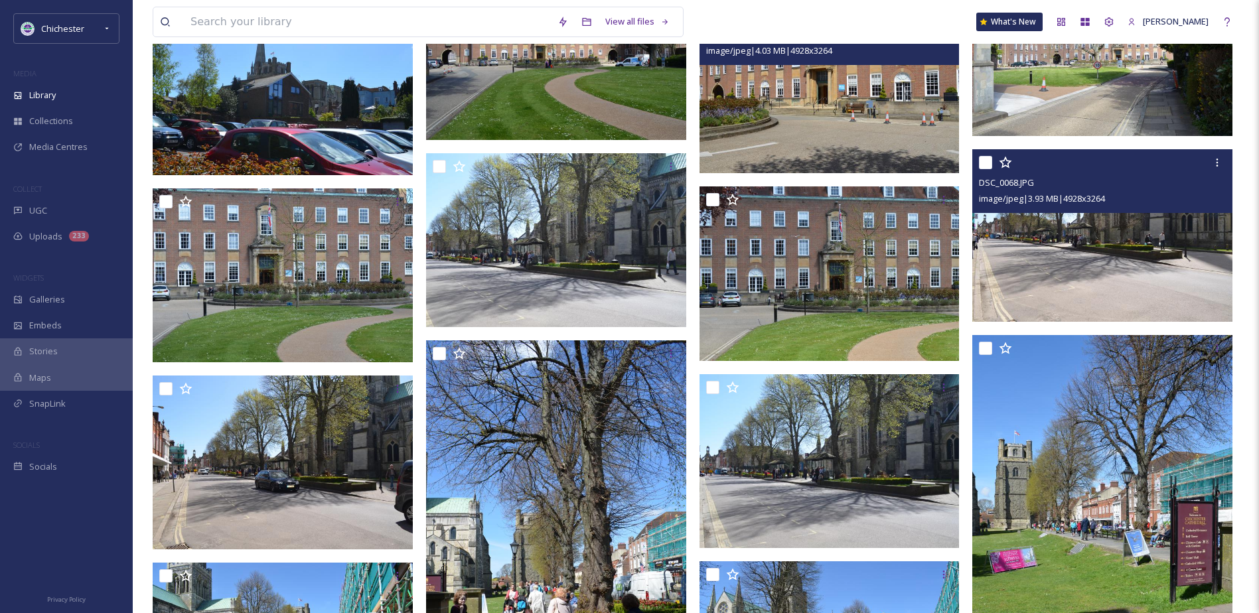
click at [1085, 293] on img at bounding box center [1102, 235] width 260 height 173
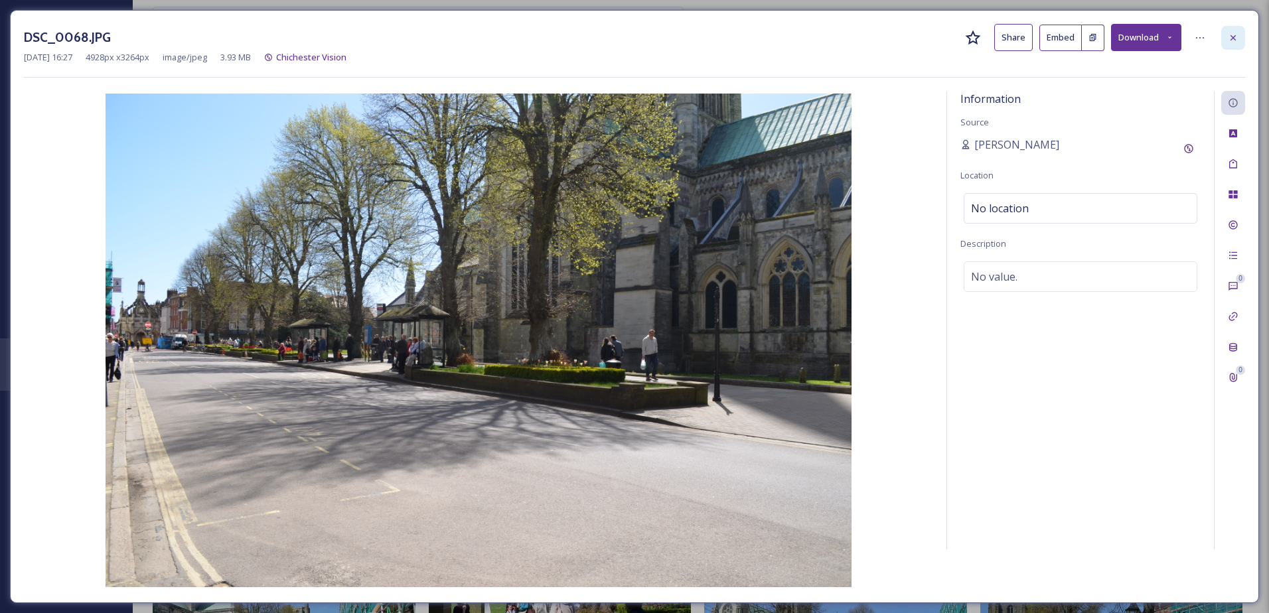
click at [1231, 30] on div at bounding box center [1233, 38] width 24 height 24
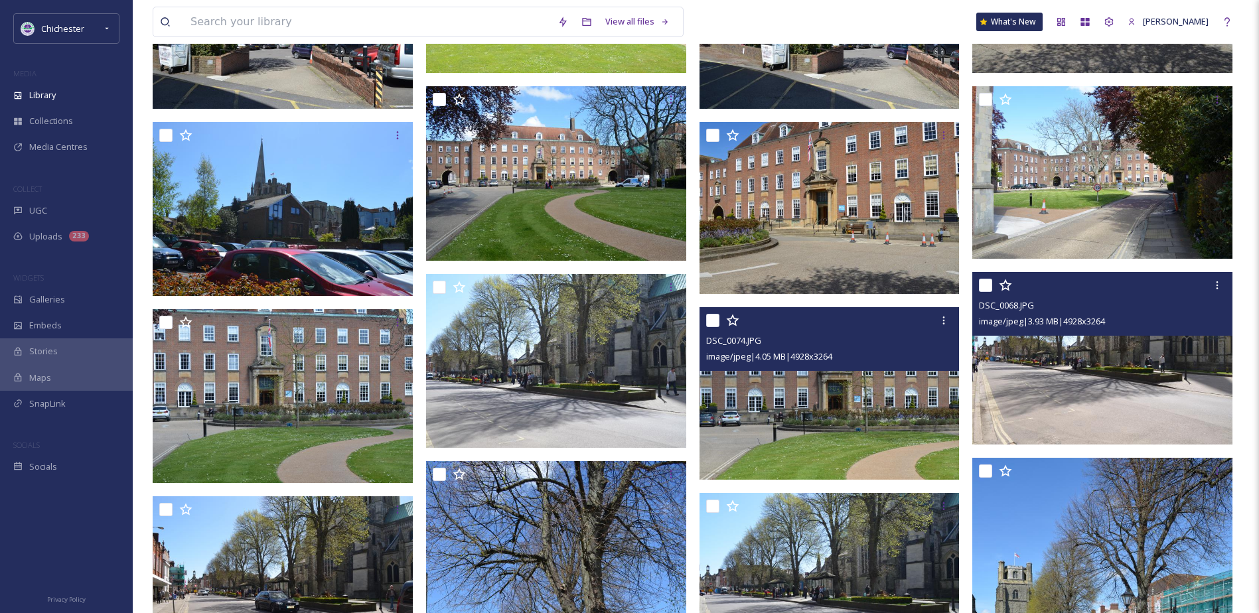
scroll to position [6829, 0]
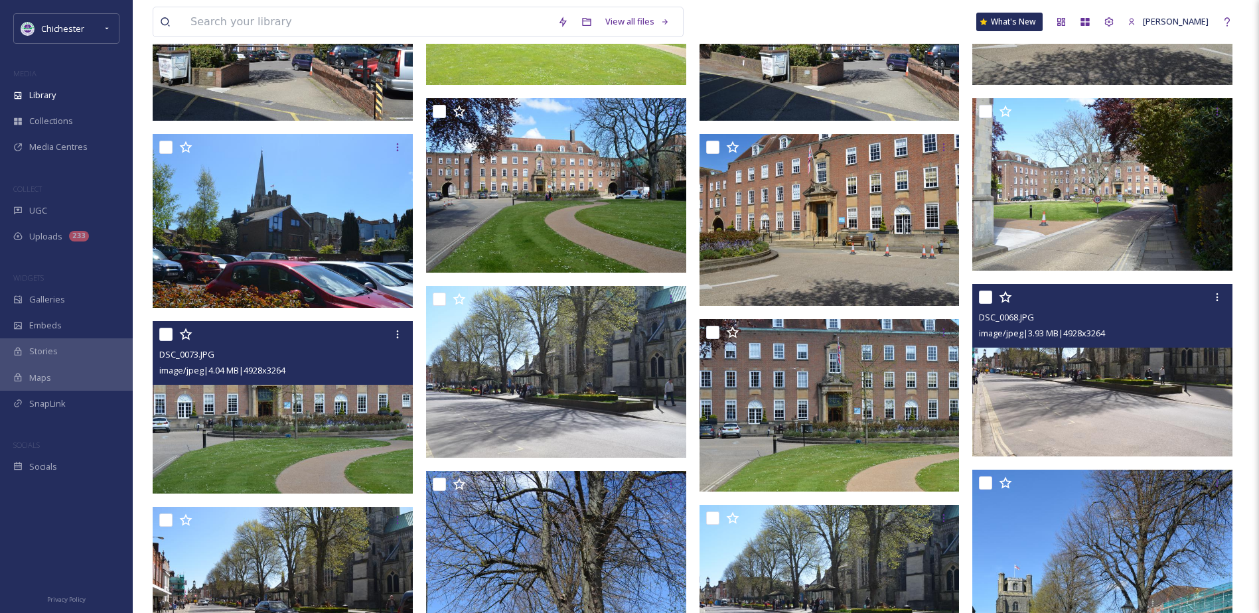
click at [273, 447] on img at bounding box center [283, 407] width 260 height 173
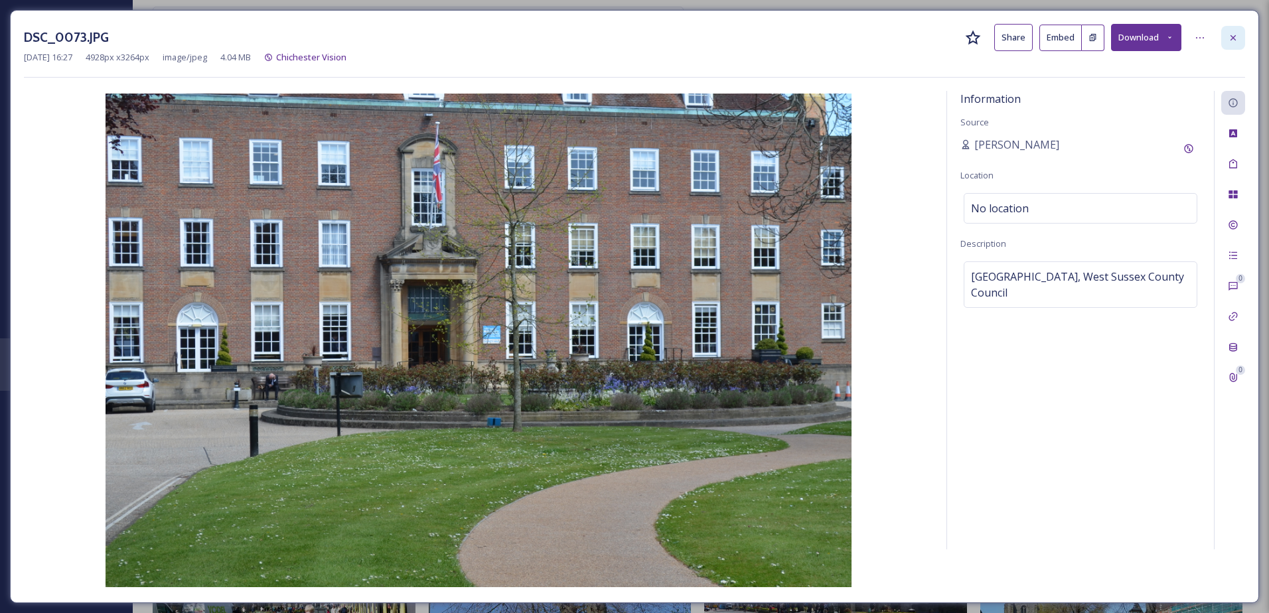
click at [1233, 39] on icon at bounding box center [1233, 37] width 5 height 5
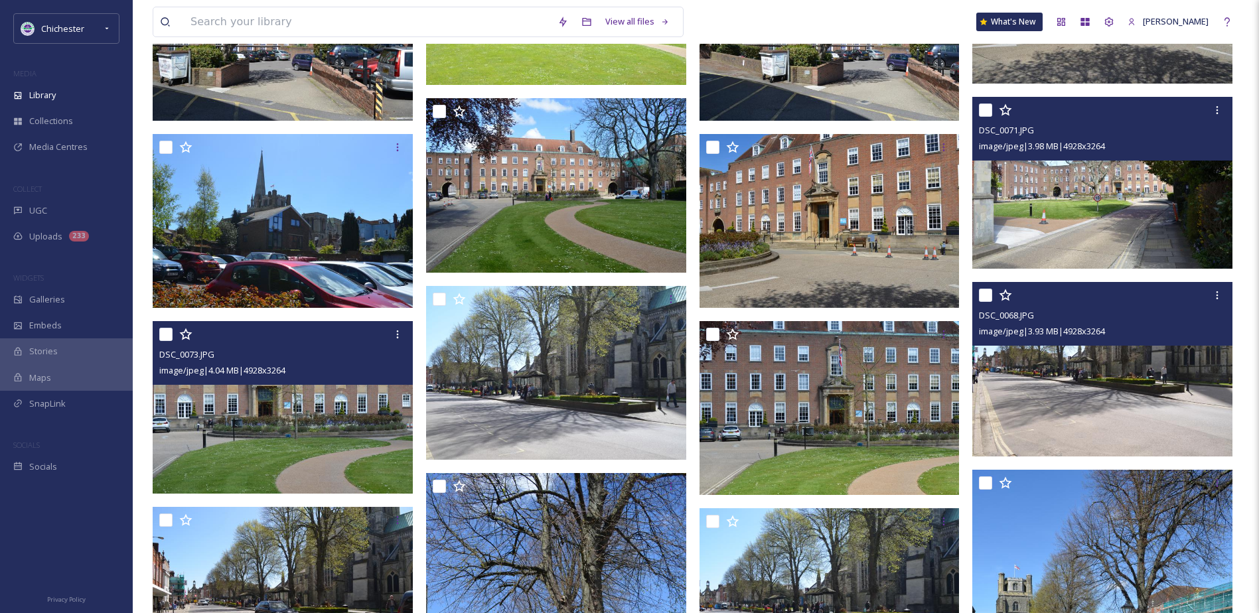
click at [1089, 212] on img at bounding box center [1102, 183] width 260 height 173
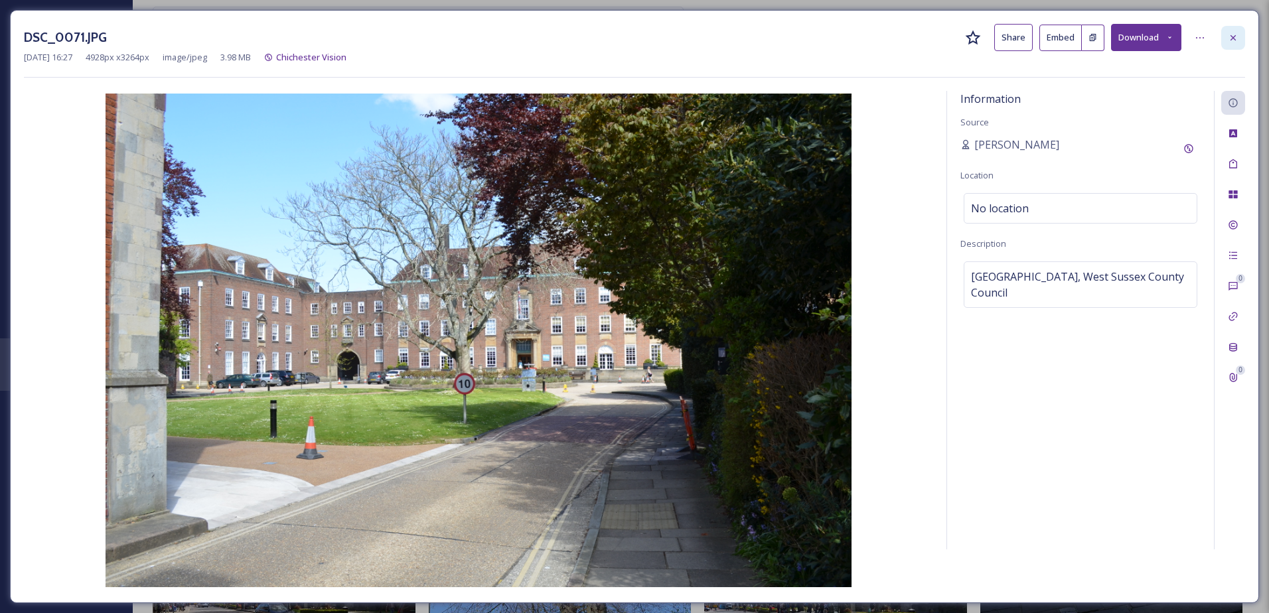
click at [1240, 32] on div at bounding box center [1233, 38] width 24 height 24
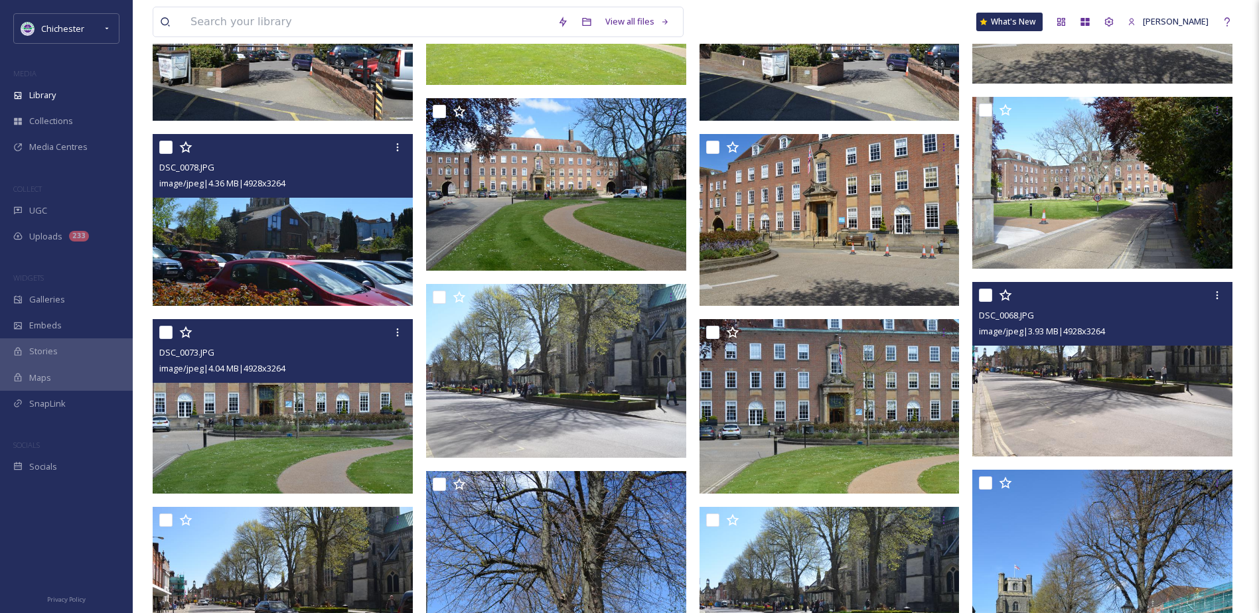
click at [310, 268] on img at bounding box center [283, 220] width 260 height 173
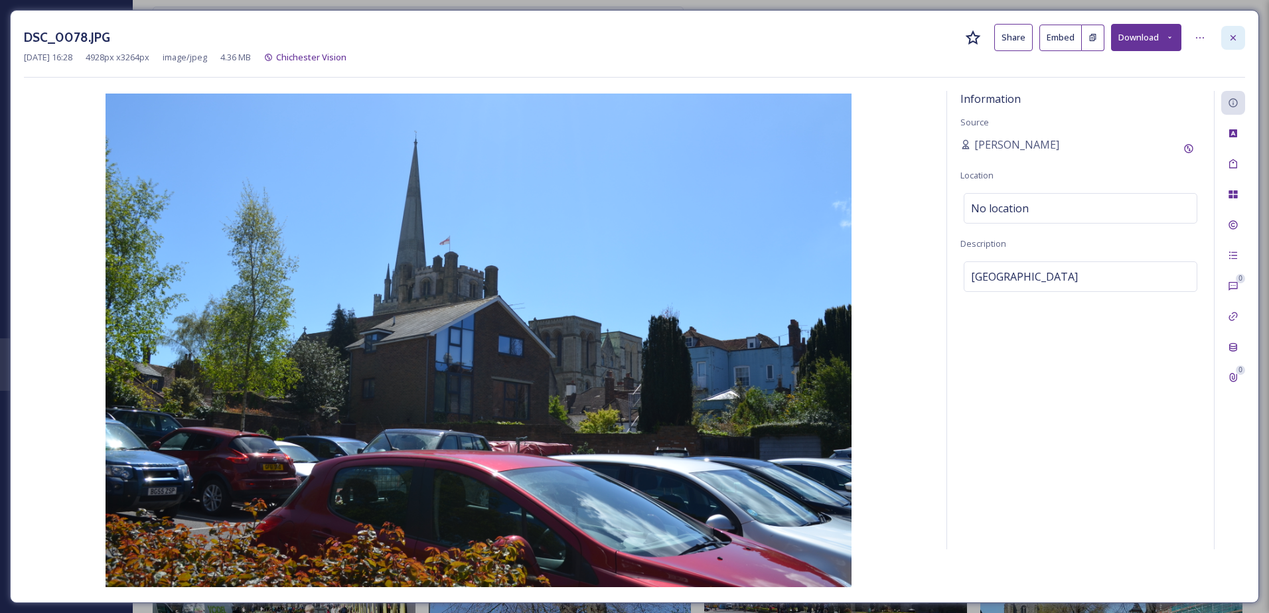
click at [1232, 27] on div at bounding box center [1233, 38] width 24 height 24
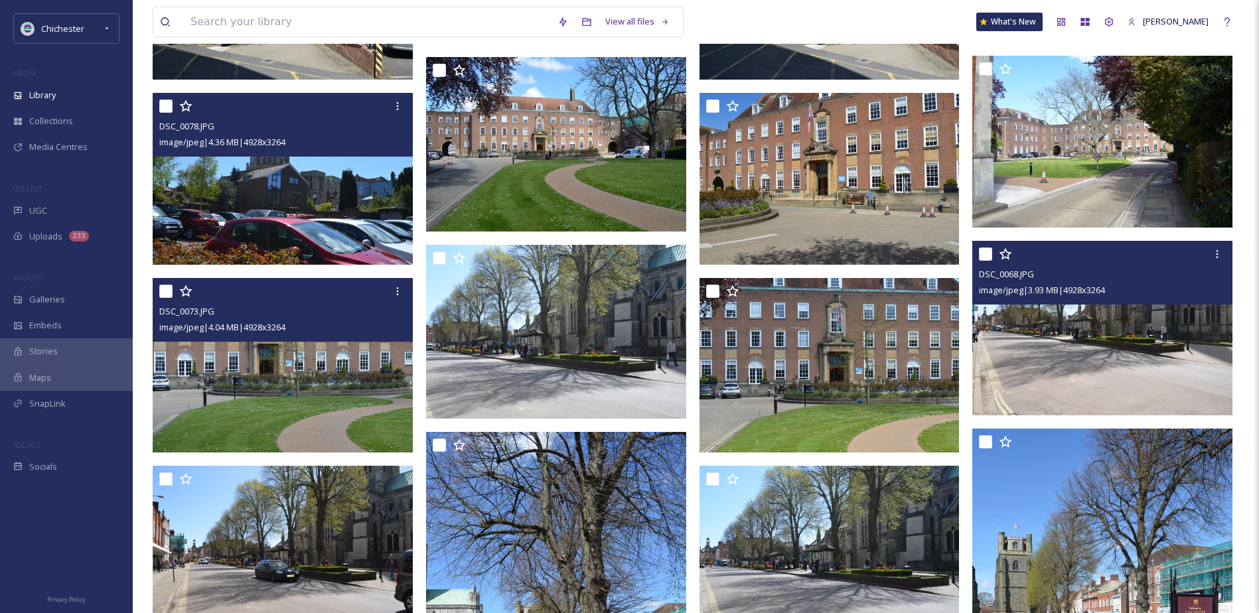
scroll to position [6961, 0]
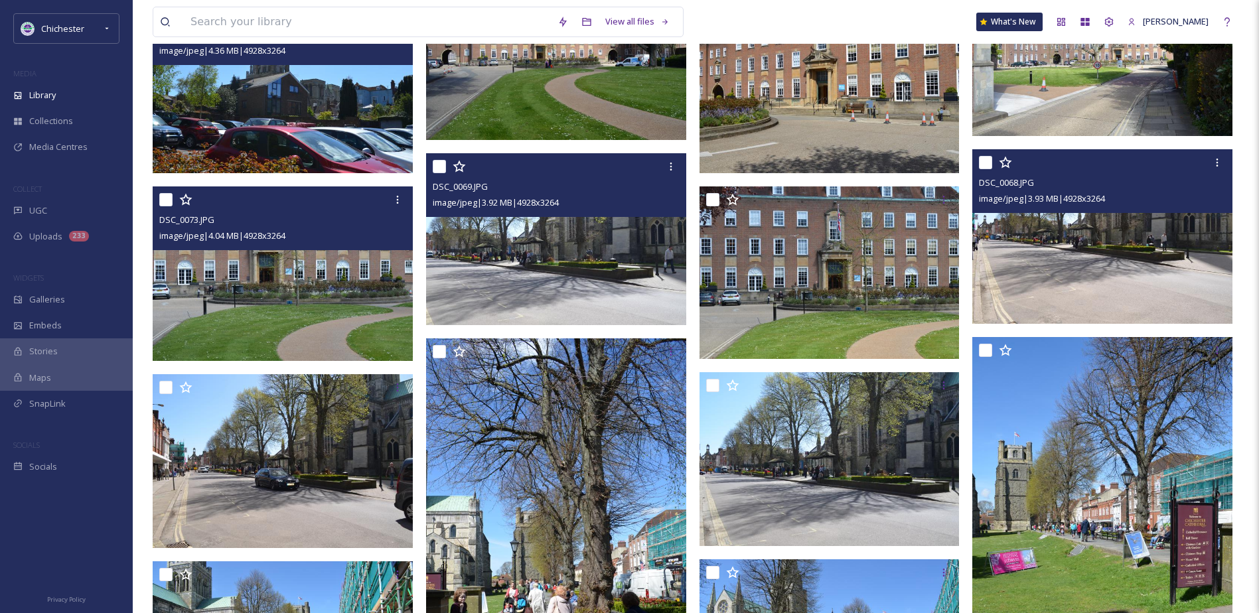
click at [625, 293] on img at bounding box center [556, 239] width 260 height 173
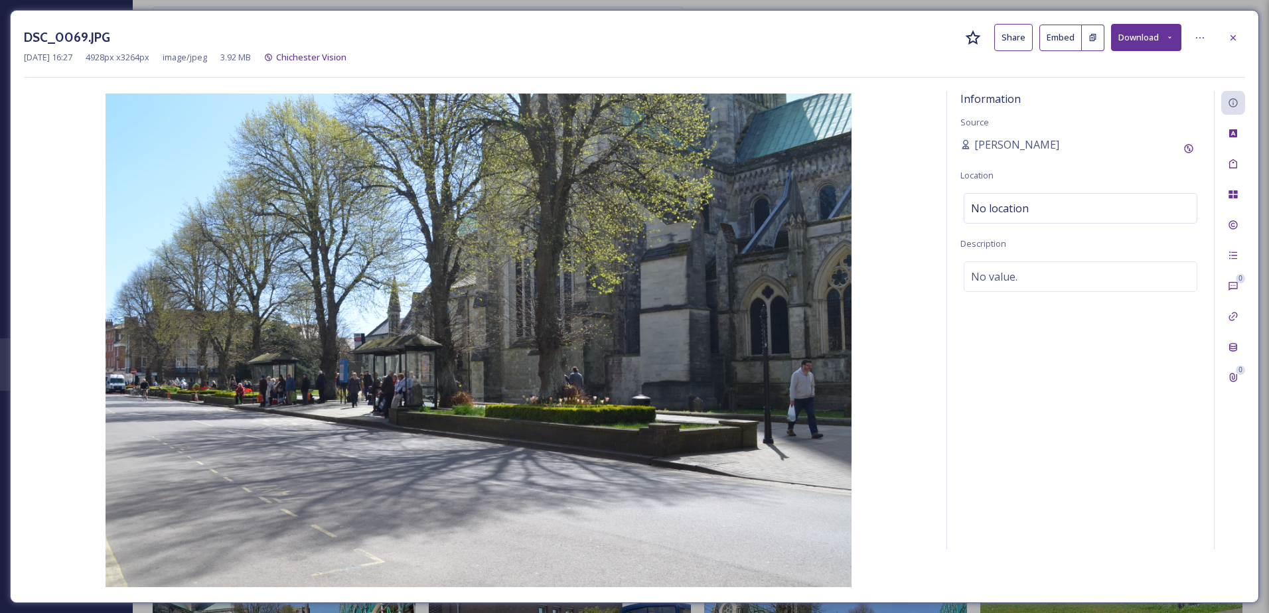
drag, startPoint x: 1011, startPoint y: 299, endPoint x: 992, endPoint y: 279, distance: 27.2
click at [1007, 296] on div "Information Source Evangeline Brydon Location No location Description No value." at bounding box center [1080, 320] width 267 height 459
click at [992, 279] on span "No value." at bounding box center [994, 277] width 46 height 16
click at [992, 279] on textarea at bounding box center [1081, 317] width 240 height 110
type textarea "W"
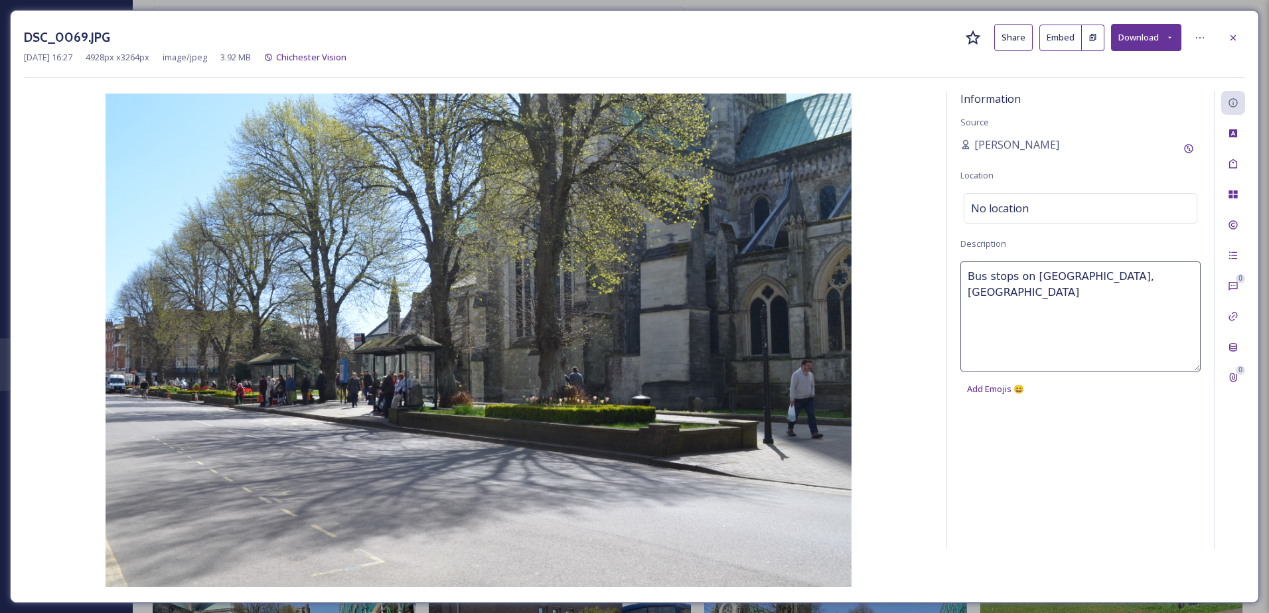
type textarea "Bus stops on West Street, Chichester"
click at [1244, 169] on div "Tags" at bounding box center [1233, 164] width 24 height 24
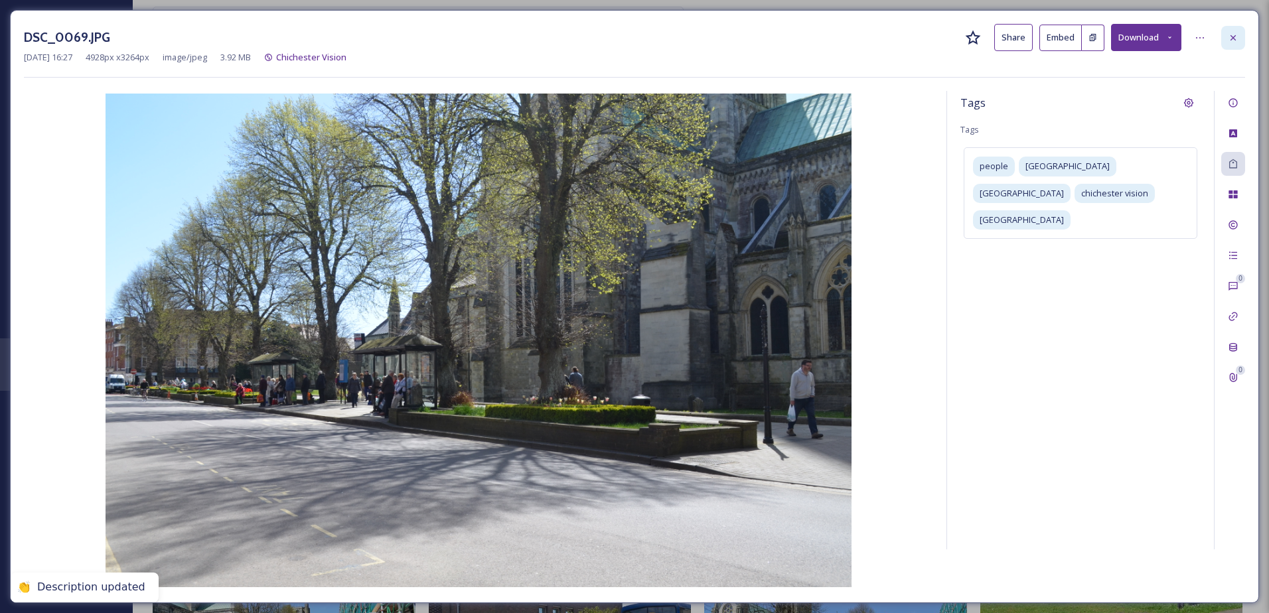
click at [1233, 42] on icon at bounding box center [1233, 38] width 11 height 11
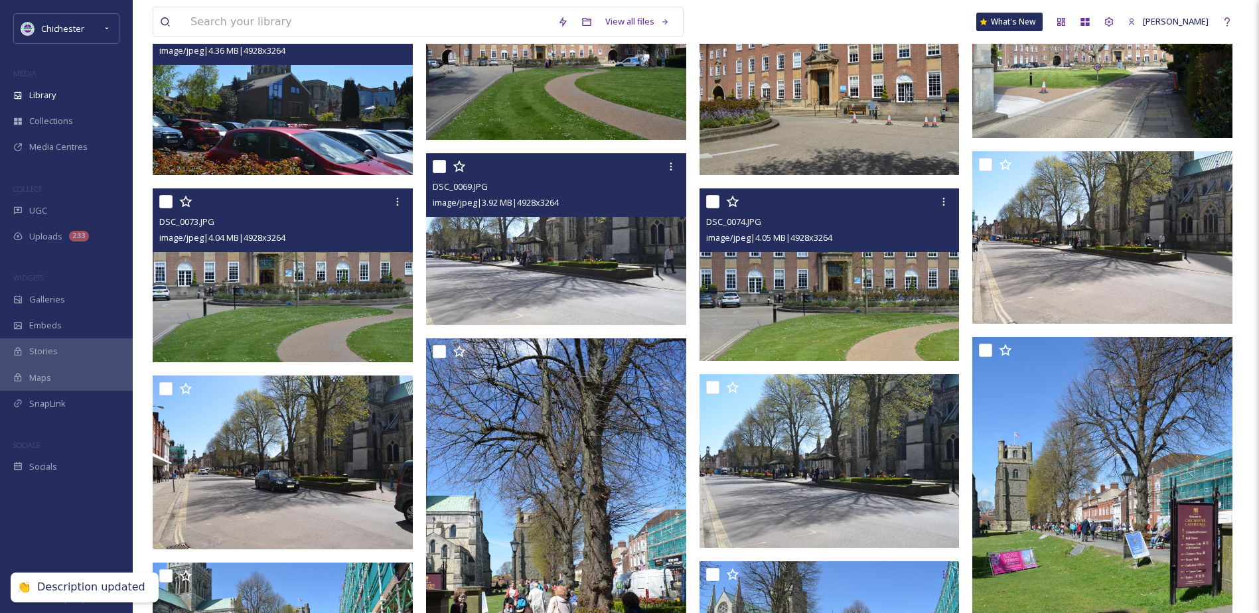
click at [902, 291] on img at bounding box center [830, 275] width 260 height 173
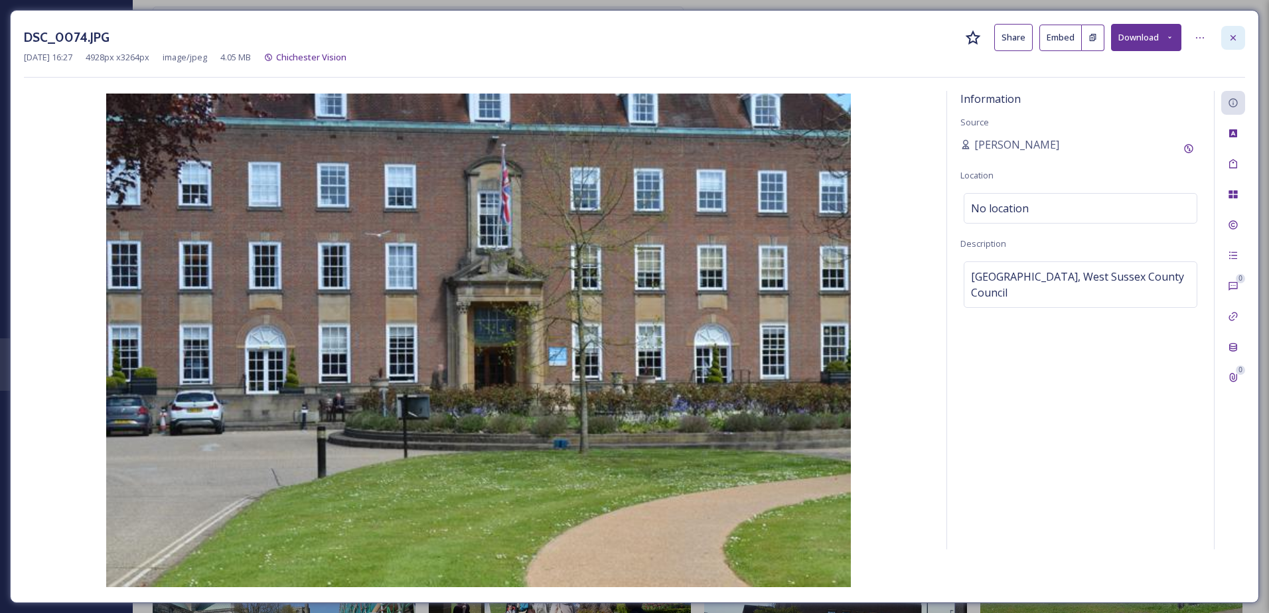
click at [1223, 27] on div at bounding box center [1233, 38] width 24 height 24
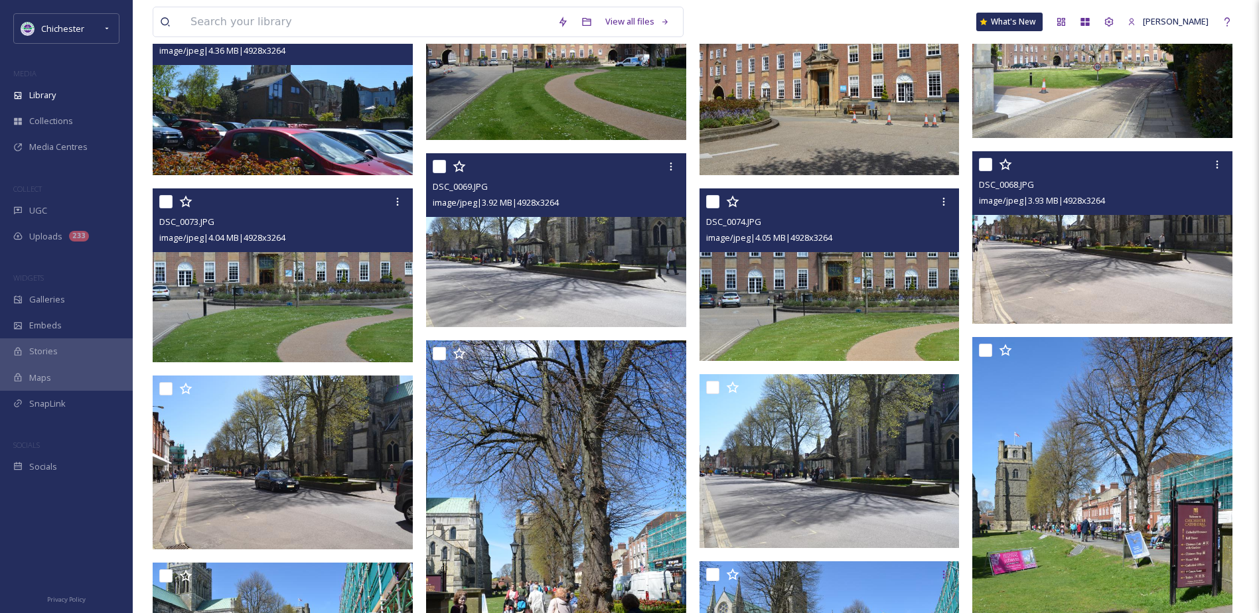
click at [1096, 294] on img at bounding box center [1102, 237] width 260 height 173
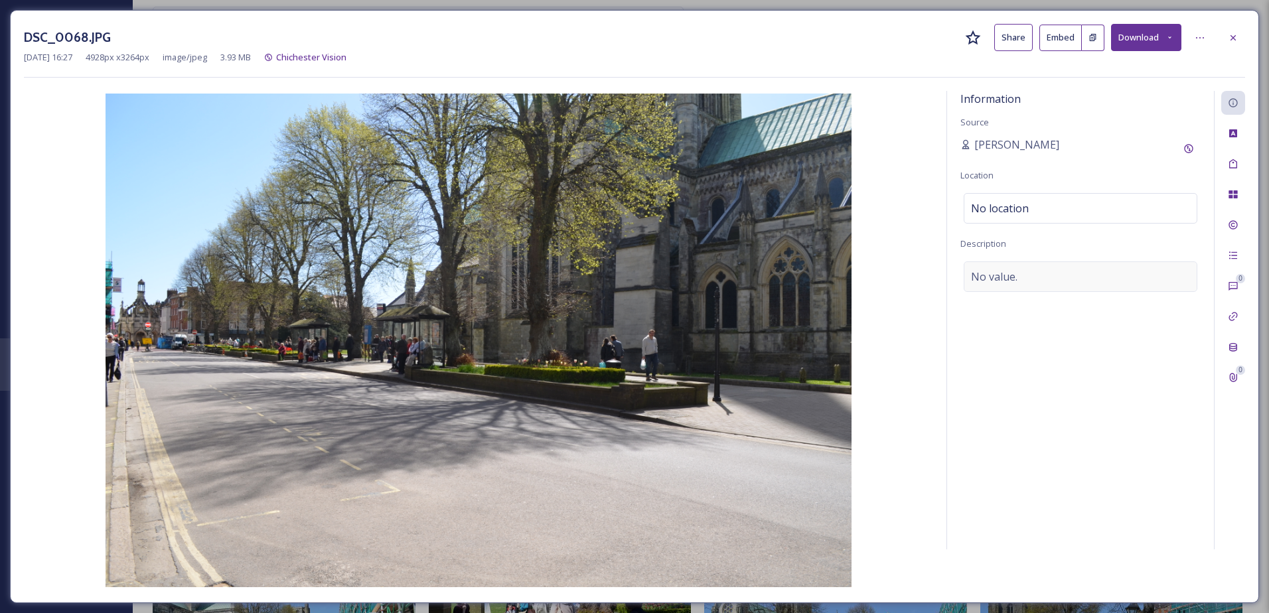
click at [1008, 275] on span "No value." at bounding box center [994, 277] width 46 height 16
type textarea "B"
type textarea "West Street, Chichester"
click at [1238, 161] on icon at bounding box center [1233, 164] width 11 height 11
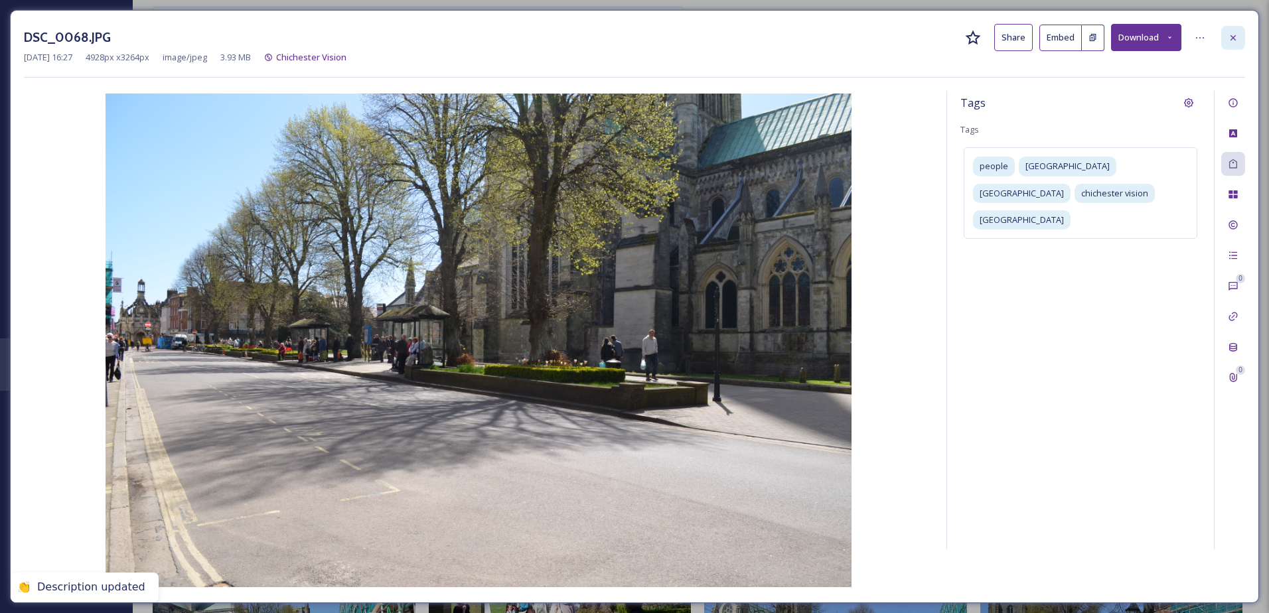
click at [1232, 33] on icon at bounding box center [1233, 38] width 11 height 11
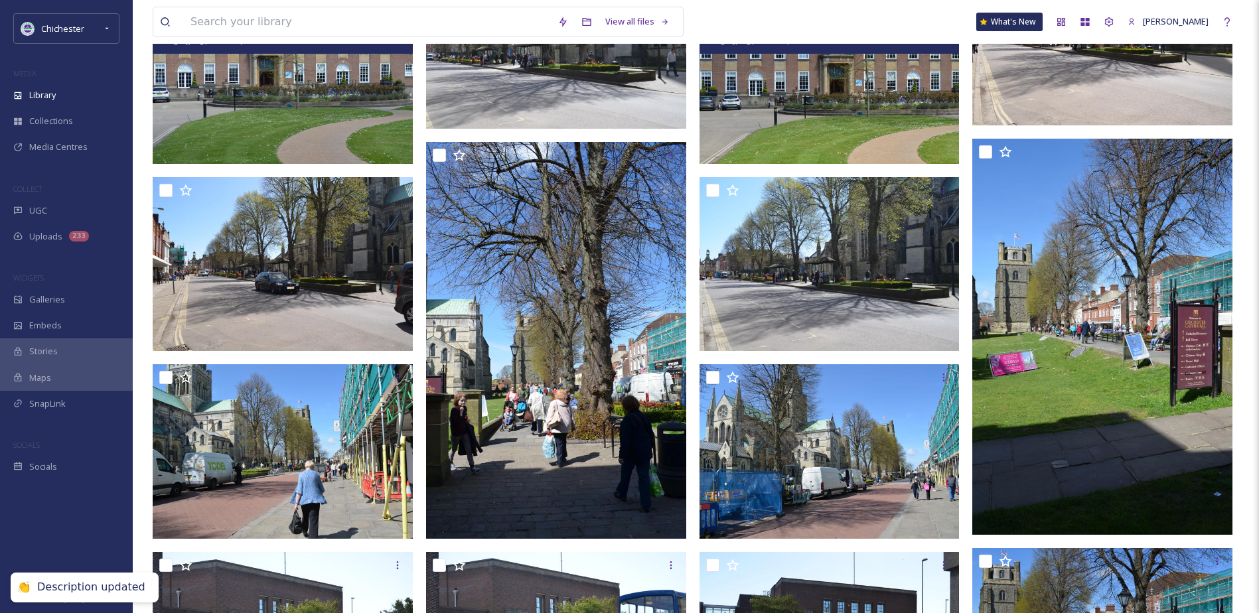
scroll to position [7161, 0]
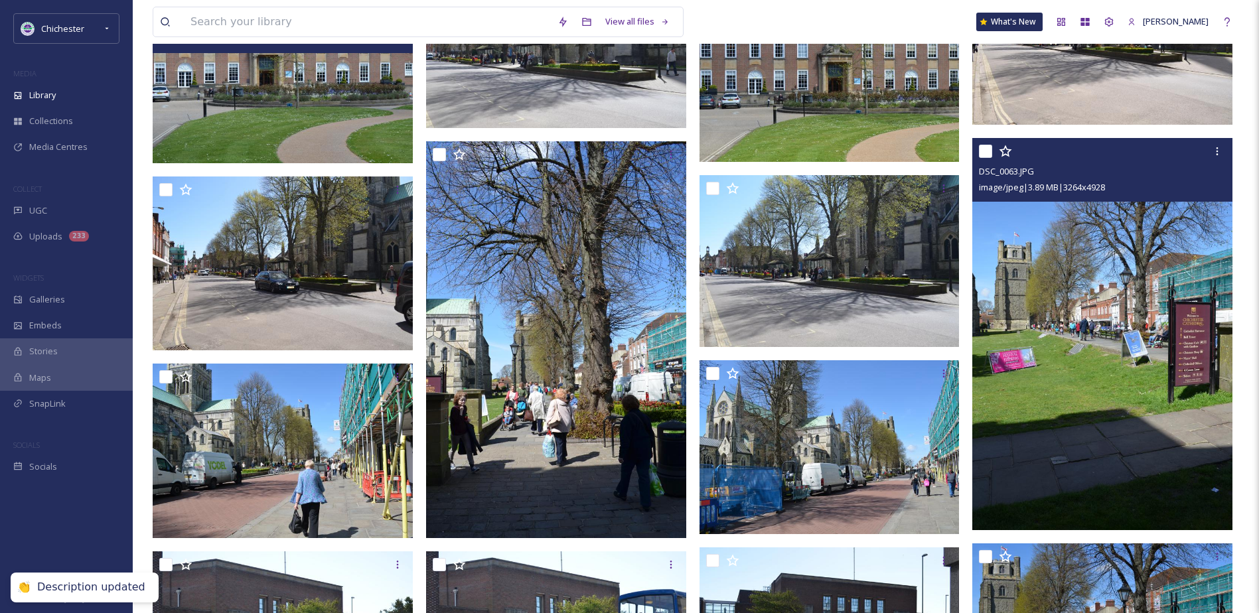
click at [1119, 342] on img at bounding box center [1102, 333] width 260 height 393
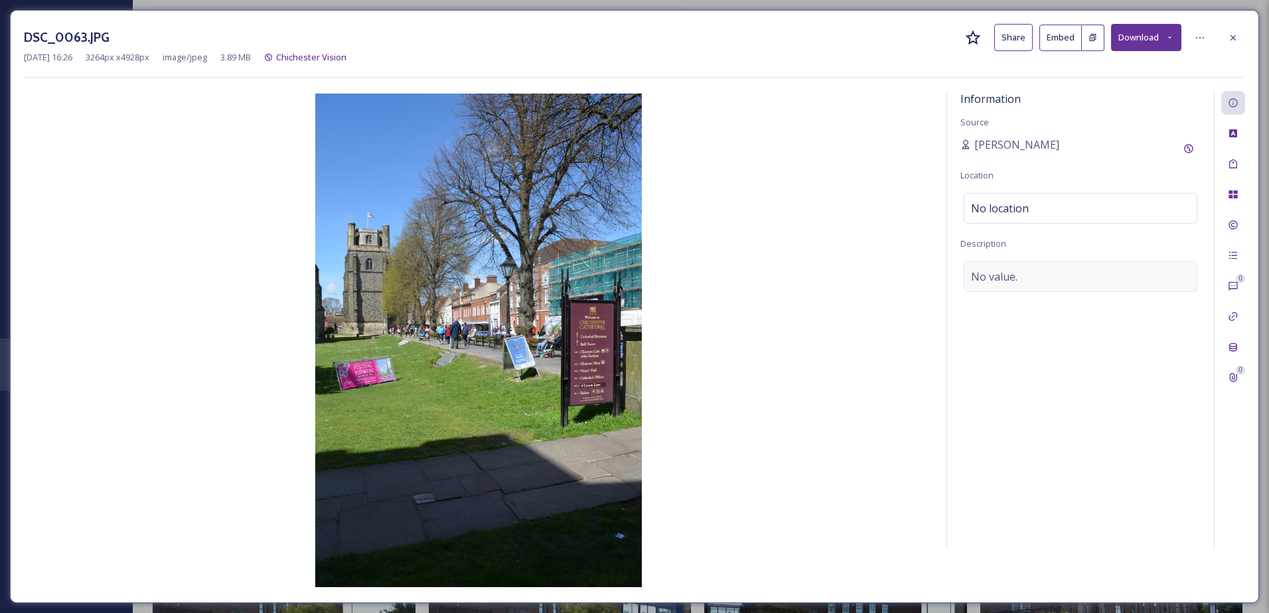
click at [1061, 274] on div "No value." at bounding box center [1081, 277] width 234 height 31
click at [1051, 280] on textarea at bounding box center [1081, 317] width 240 height 110
click at [1072, 277] on textarea "Chichester Cathedral green" at bounding box center [1081, 317] width 240 height 110
type textarea "Chichester Cathedral Green"
click at [1244, 173] on div "0 0" at bounding box center [1229, 320] width 31 height 459
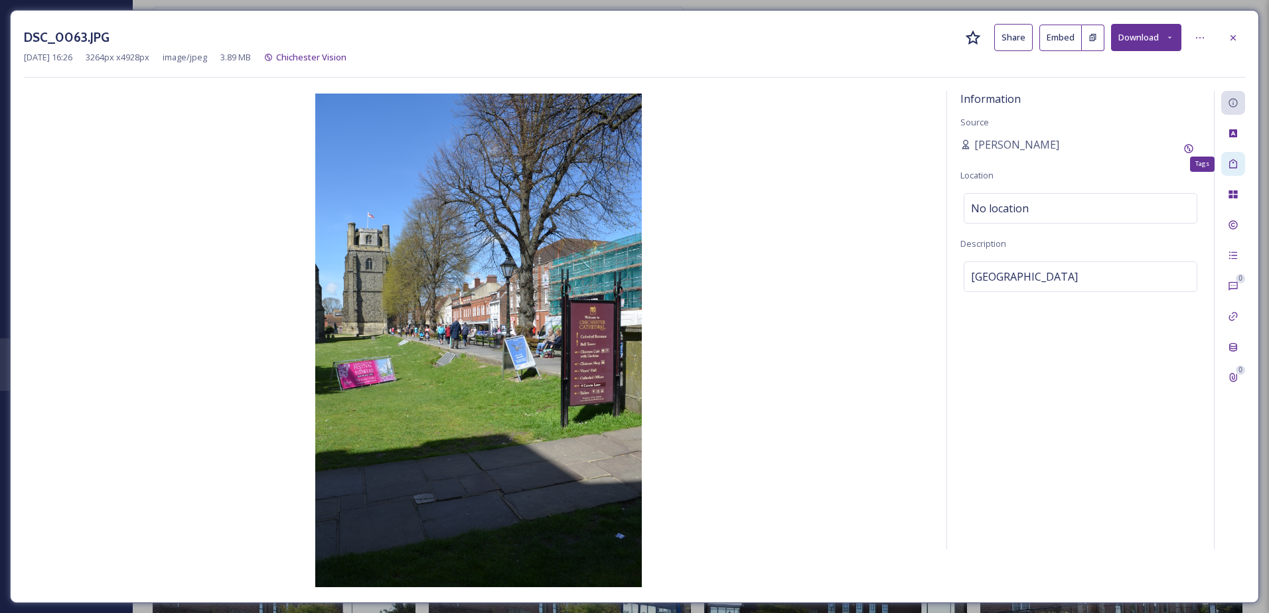
click at [1239, 172] on div "Tags" at bounding box center [1233, 164] width 24 height 24
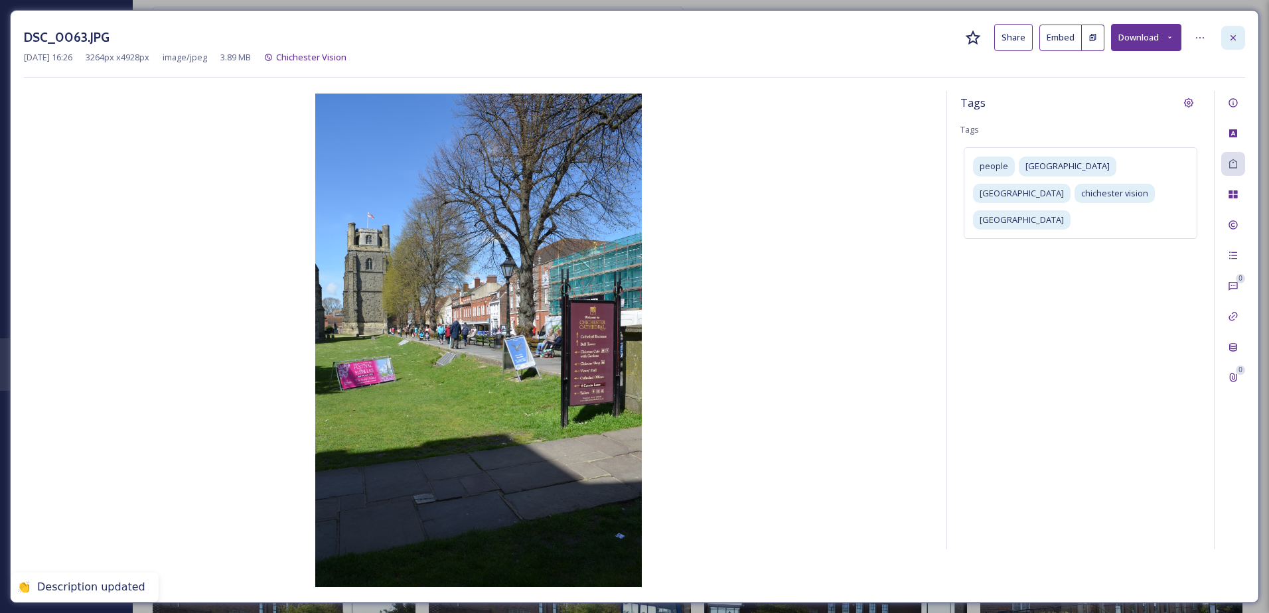
click at [1237, 42] on icon at bounding box center [1233, 38] width 11 height 11
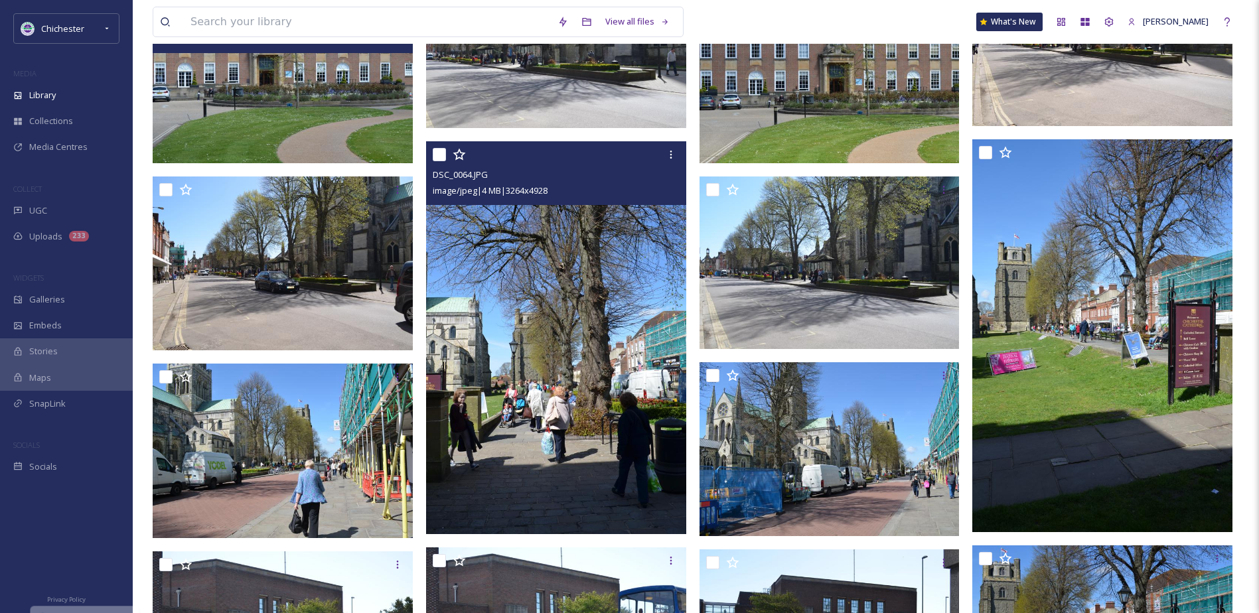
click at [659, 318] on img at bounding box center [556, 337] width 260 height 393
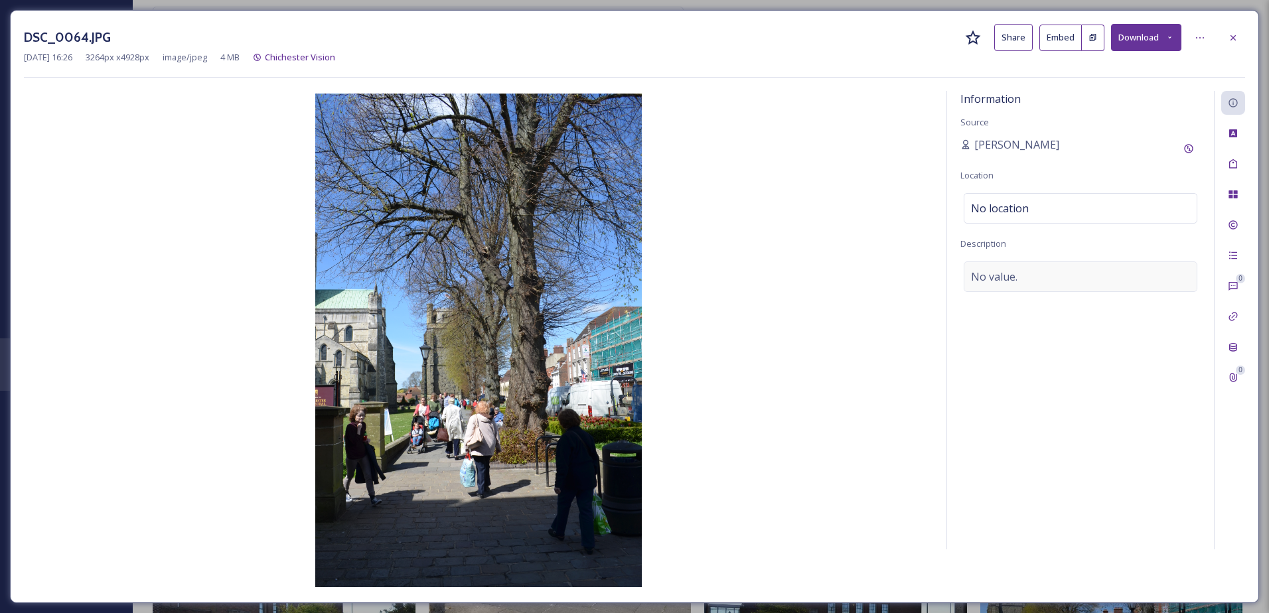
click at [1024, 275] on div "No value." at bounding box center [1081, 277] width 234 height 31
click at [1016, 283] on textarea at bounding box center [1081, 317] width 240 height 110
type textarea "A path near Chichester Cathedral"
click at [1239, 147] on div "0 0" at bounding box center [1229, 320] width 31 height 459
click at [1235, 161] on icon at bounding box center [1233, 164] width 11 height 11
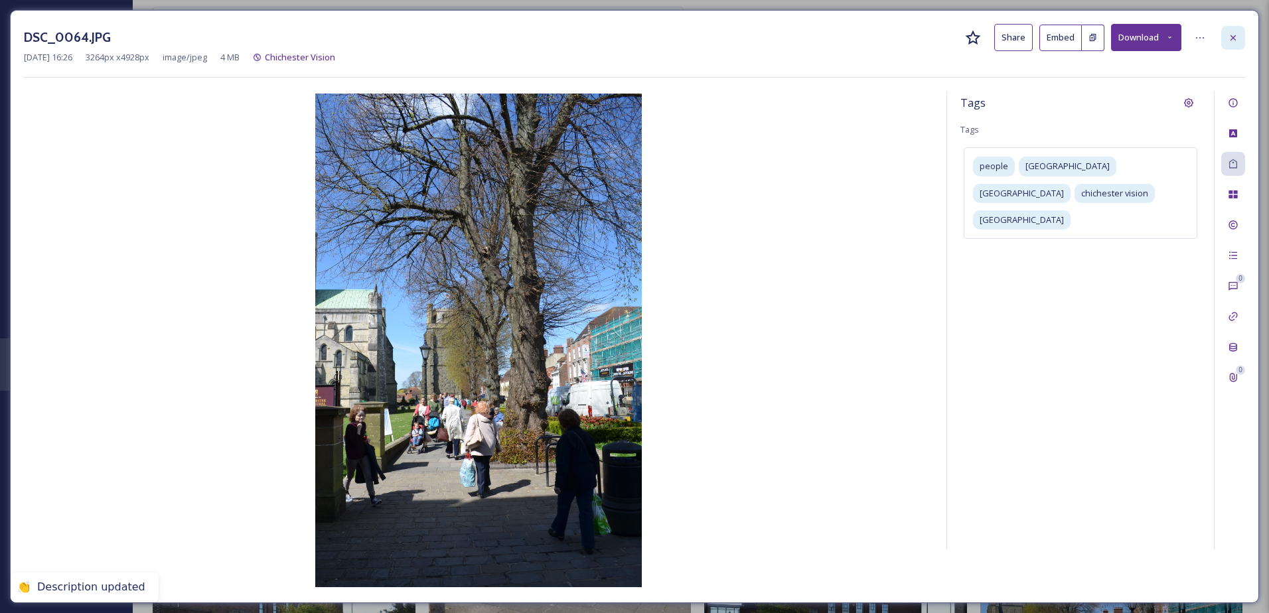
click at [1233, 40] on icon at bounding box center [1233, 38] width 11 height 11
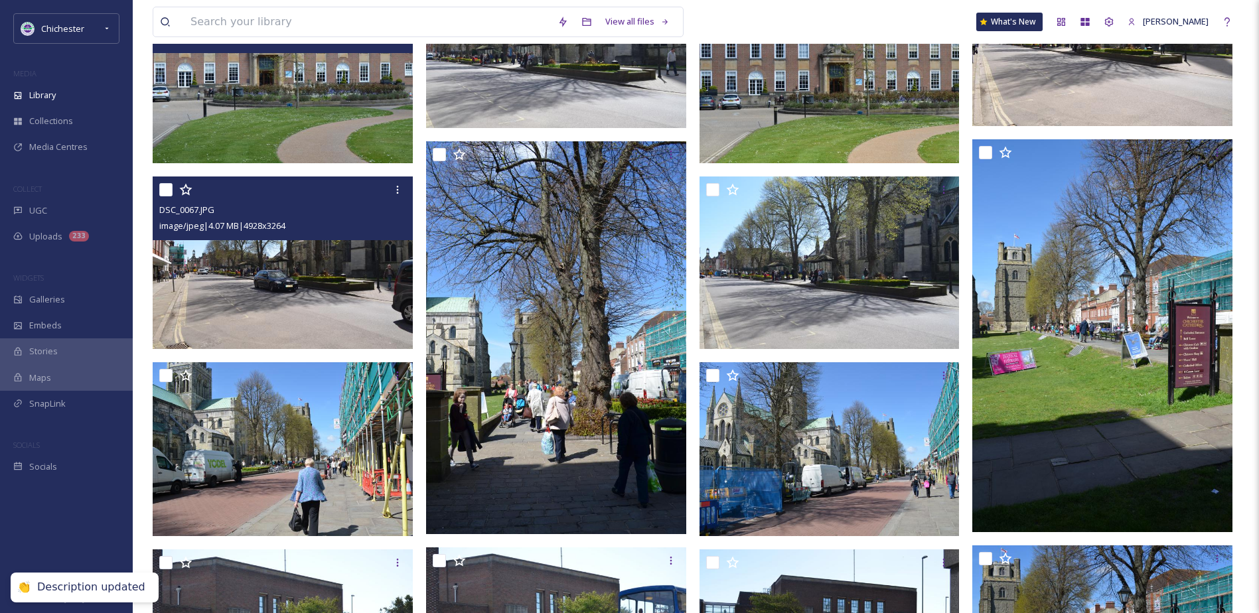
click at [310, 272] on img at bounding box center [283, 263] width 260 height 173
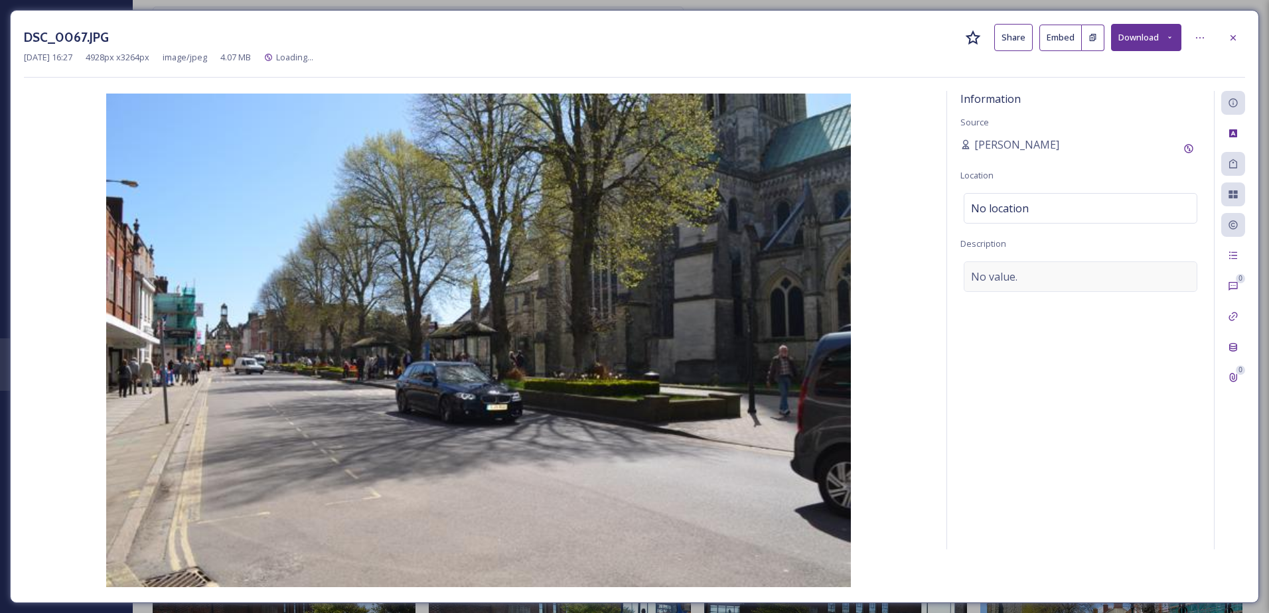
click at [1031, 274] on div "No value." at bounding box center [1081, 277] width 234 height 31
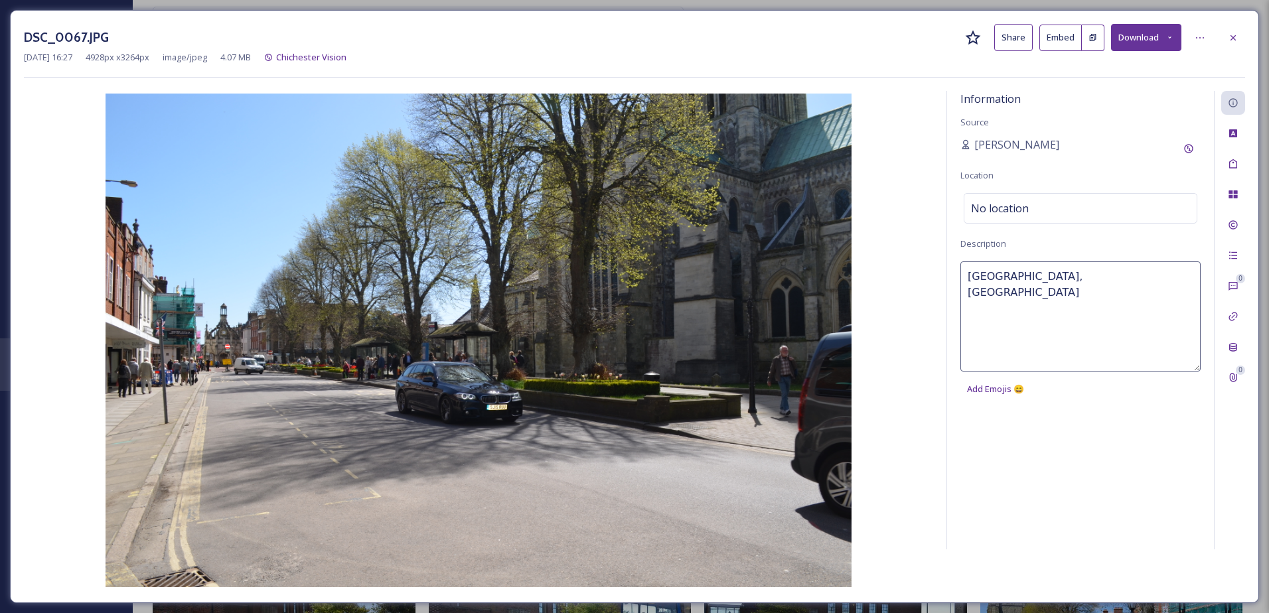
type textarea "West Street, Chichester"
click at [1228, 154] on div "Tags" at bounding box center [1233, 164] width 24 height 24
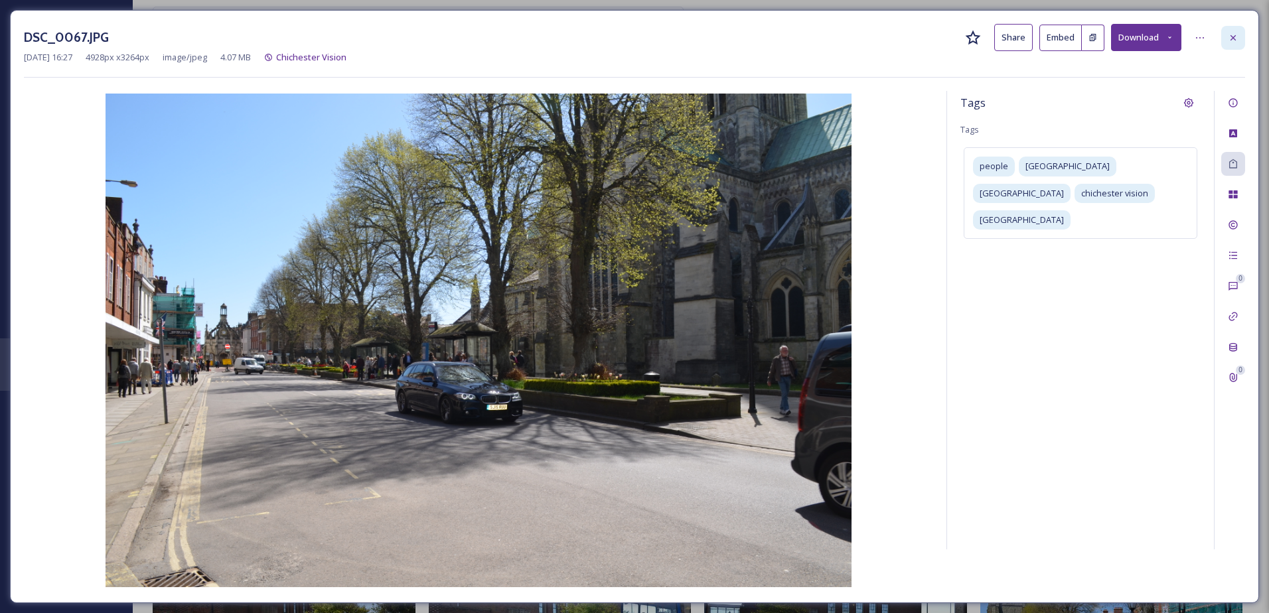
click at [1237, 42] on icon at bounding box center [1233, 38] width 11 height 11
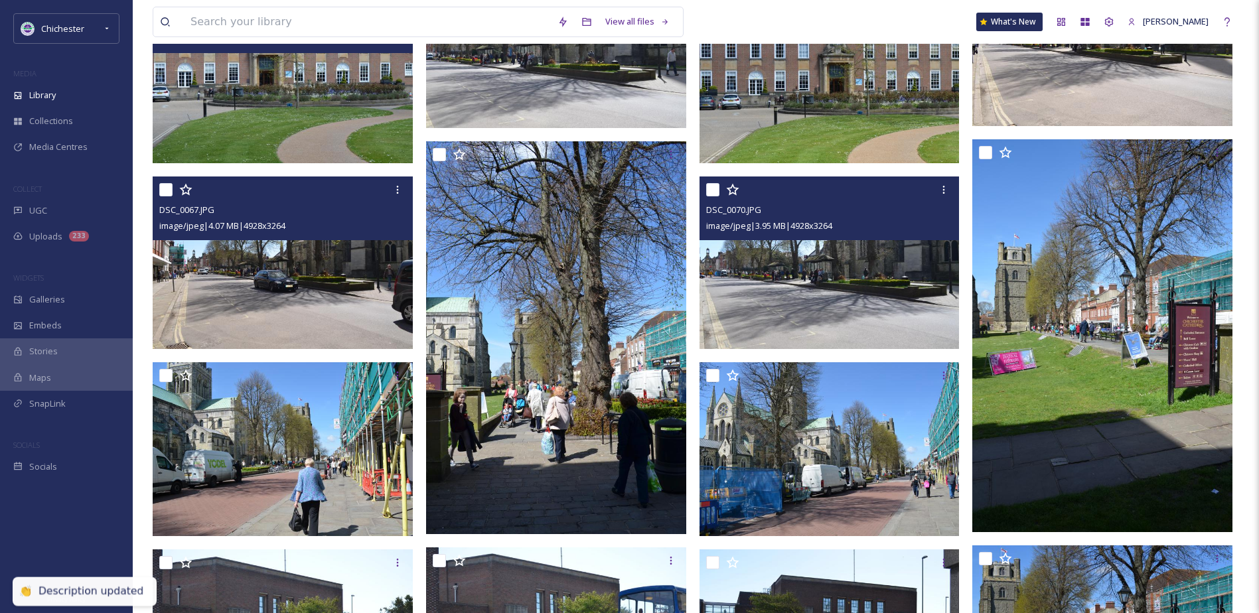
click at [785, 286] on img at bounding box center [830, 263] width 260 height 173
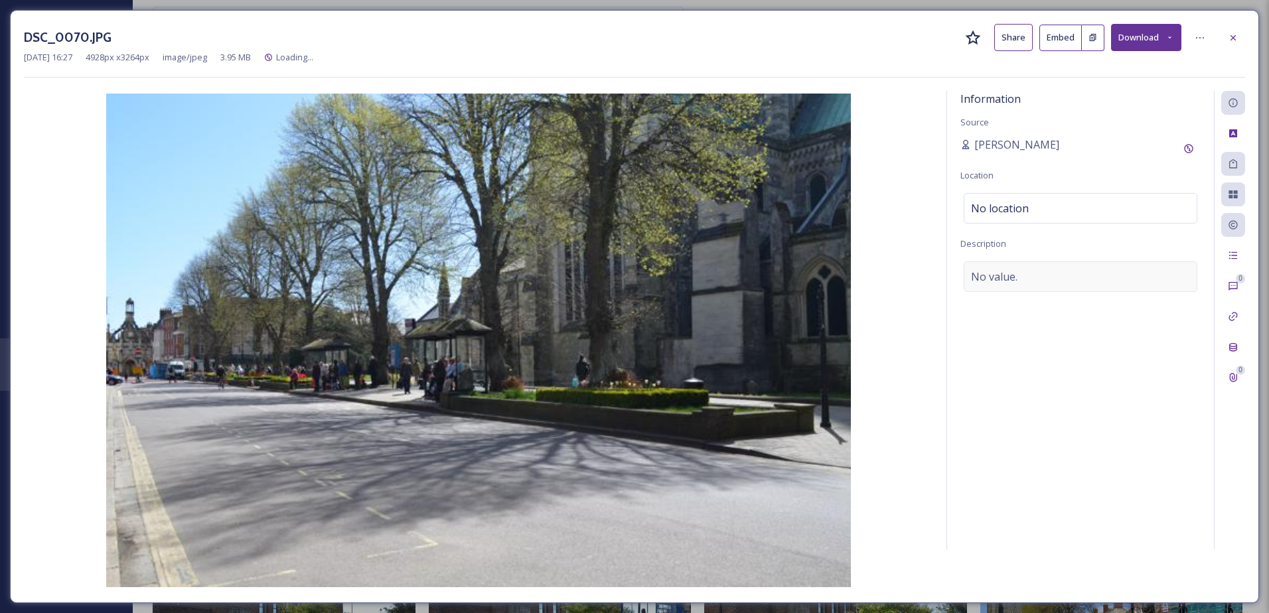
click at [1007, 286] on div "No value." at bounding box center [1081, 277] width 234 height 31
click at [1007, 279] on textarea at bounding box center [1081, 317] width 240 height 110
click at [1001, 290] on textarea at bounding box center [1081, 317] width 240 height 110
type textarea "E"
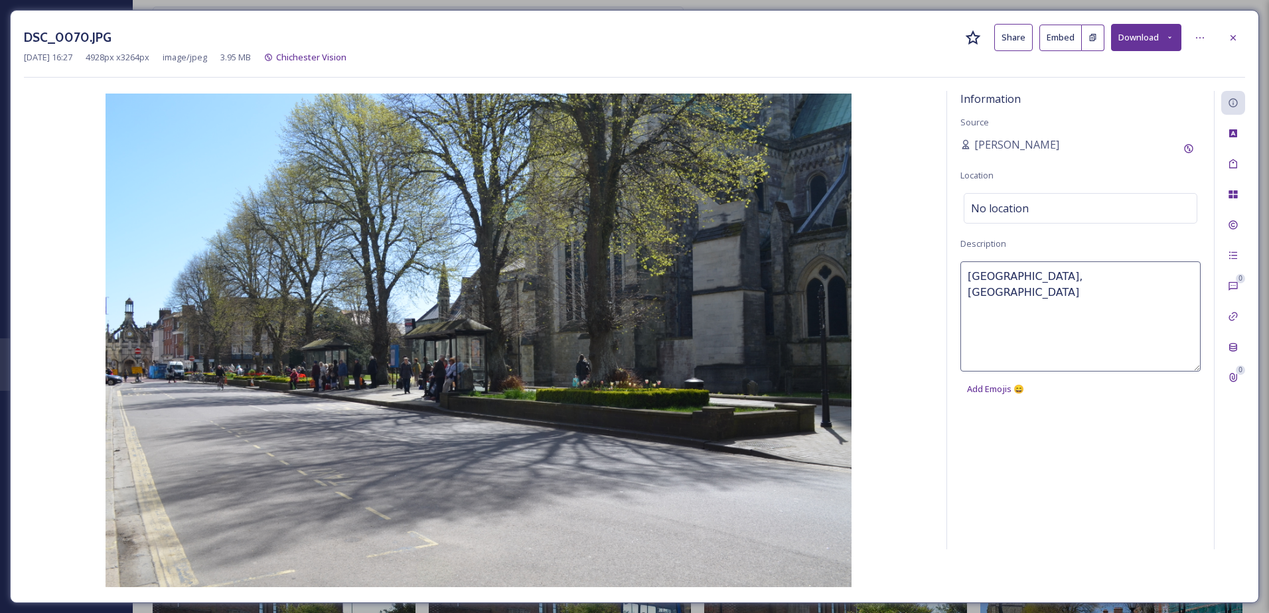
type textarea "West Street, Chichester"
click at [1225, 162] on div "Tags" at bounding box center [1233, 164] width 24 height 24
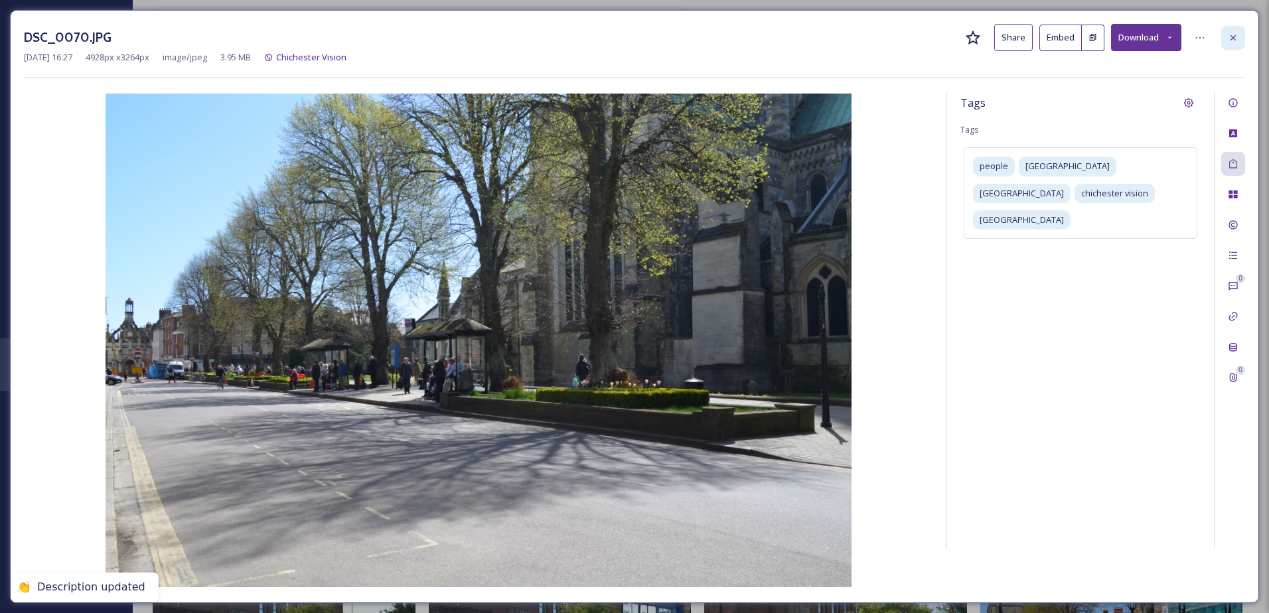
click at [1227, 32] on div at bounding box center [1233, 38] width 24 height 24
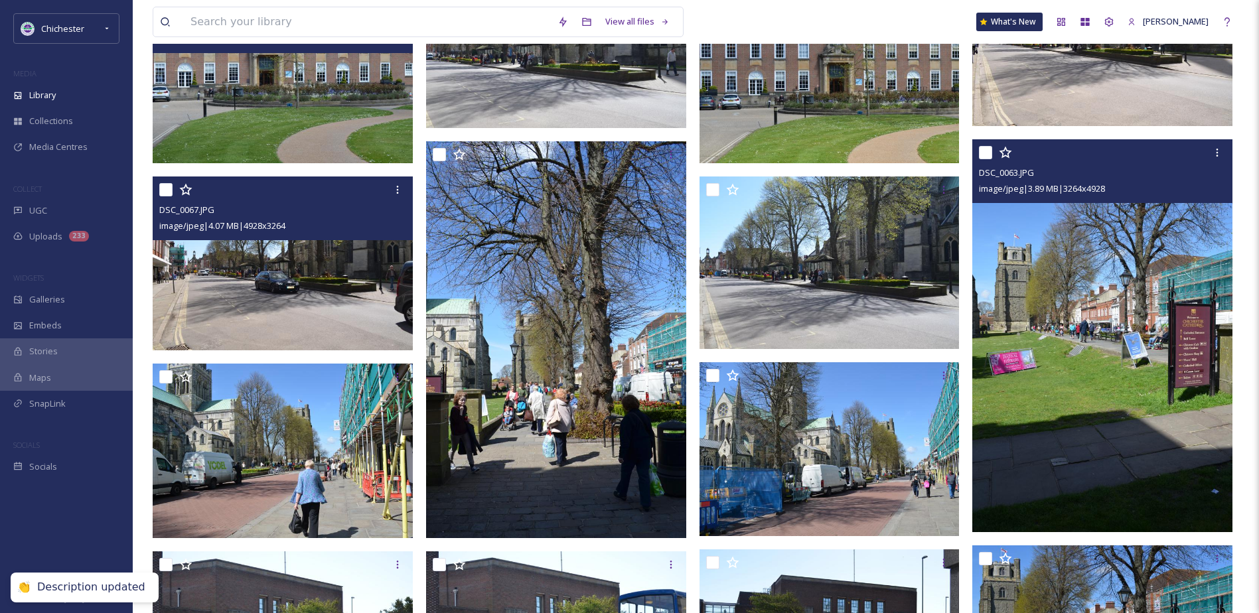
click at [1040, 282] on img at bounding box center [1102, 335] width 260 height 393
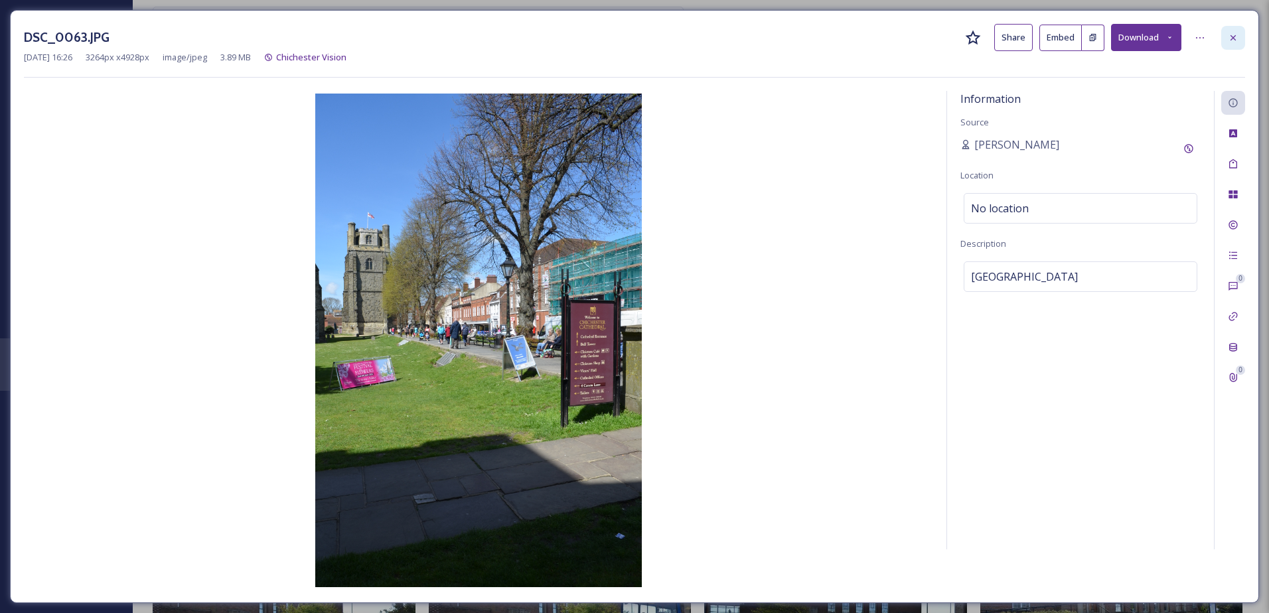
click at [1226, 42] on div at bounding box center [1233, 38] width 24 height 24
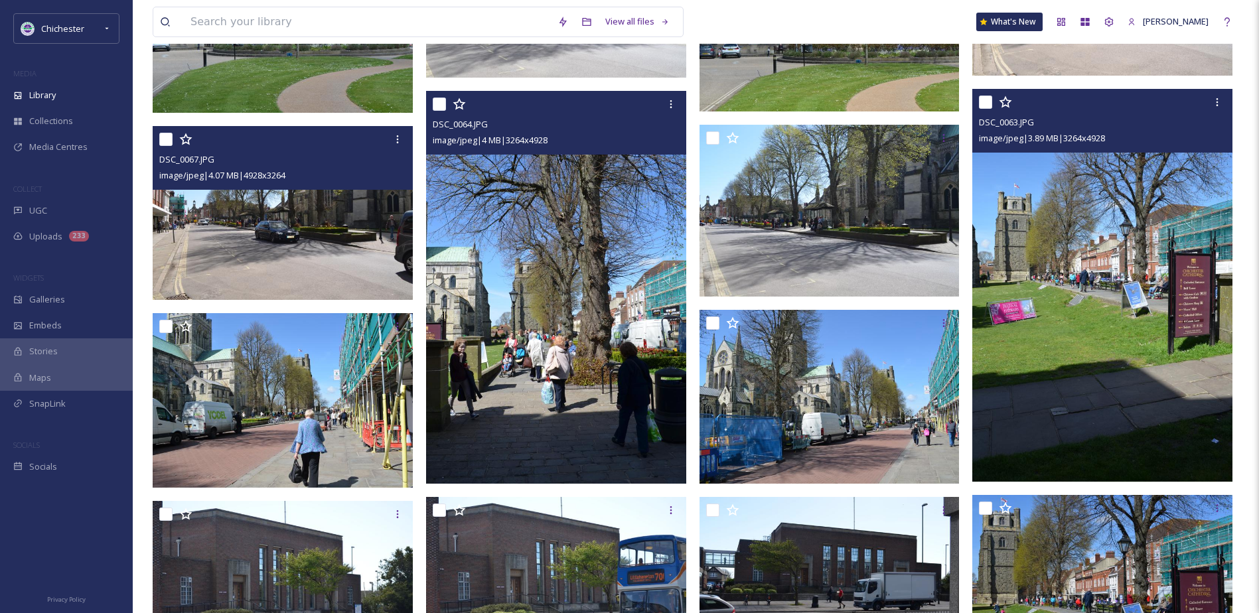
scroll to position [7293, 0]
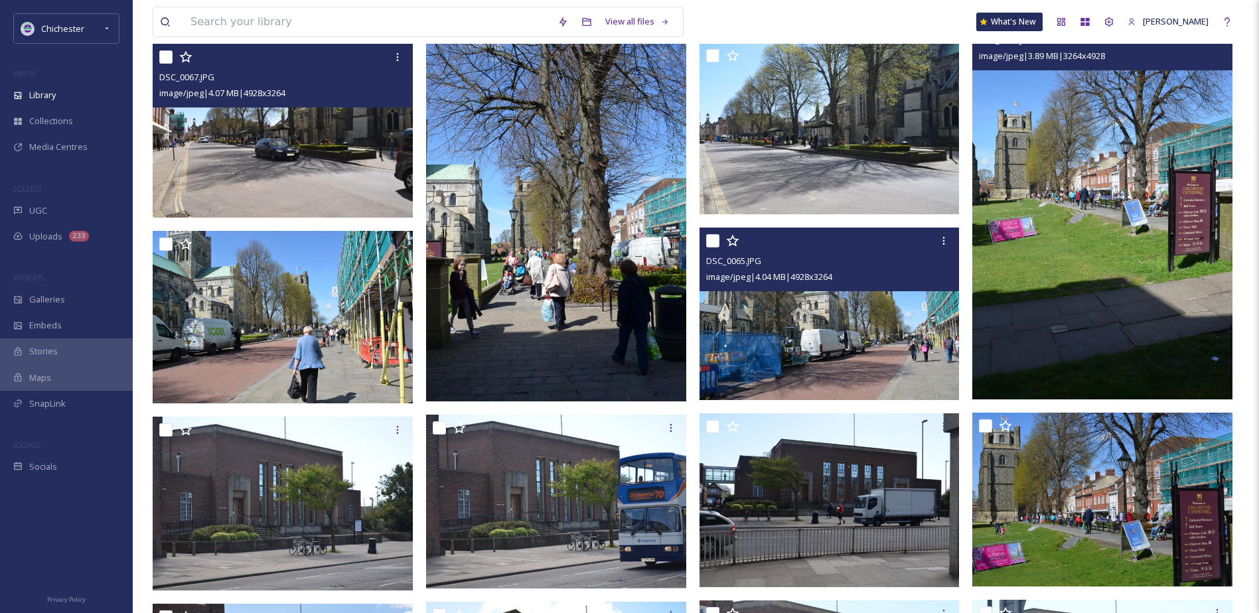
click at [847, 339] on img at bounding box center [830, 314] width 260 height 173
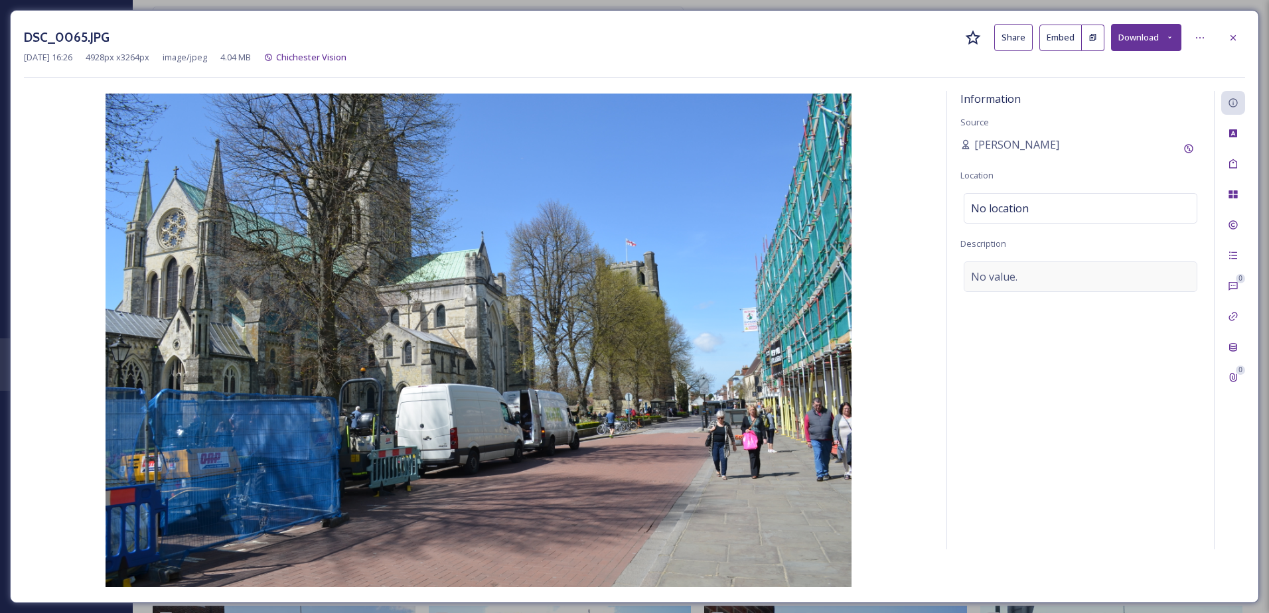
click at [1004, 286] on div "No value." at bounding box center [1081, 277] width 234 height 31
click at [996, 282] on textarea at bounding box center [1081, 317] width 240 height 110
type textarea "West Street Chichester"
click at [1234, 159] on icon at bounding box center [1233, 164] width 11 height 11
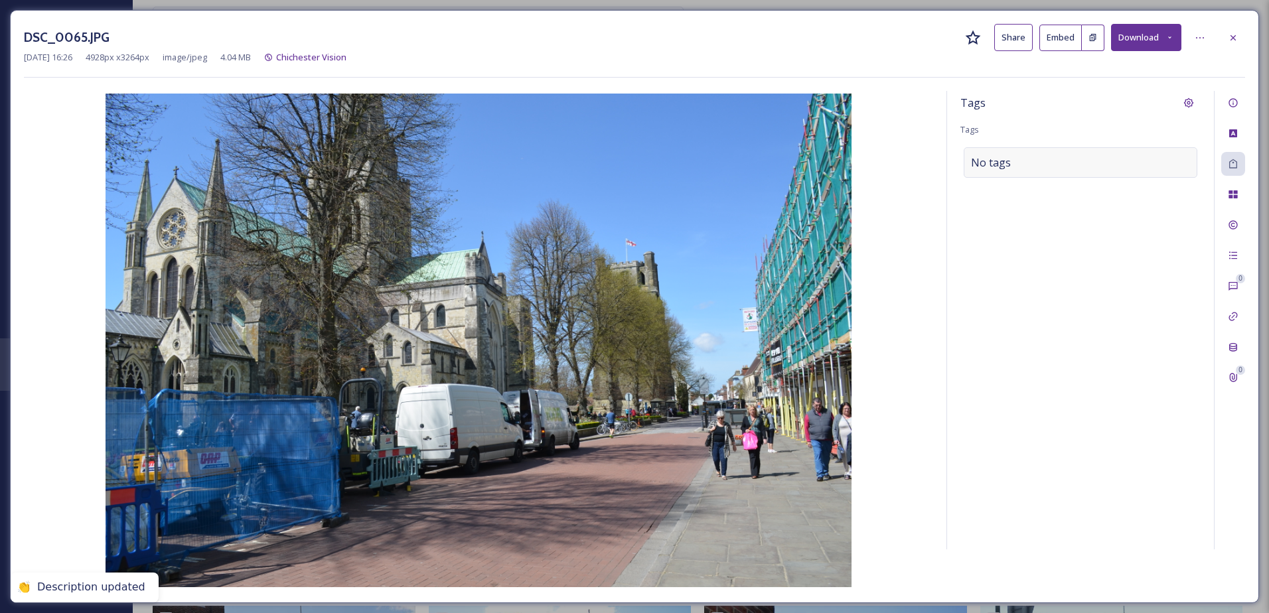
drag, startPoint x: 1104, startPoint y: 160, endPoint x: 1038, endPoint y: 171, distance: 66.7
click at [1099, 163] on div "No tags" at bounding box center [1081, 162] width 234 height 31
click at [1036, 171] on div at bounding box center [1081, 162] width 234 height 31
click at [1023, 169] on input at bounding box center [1037, 163] width 133 height 16
type input "s"
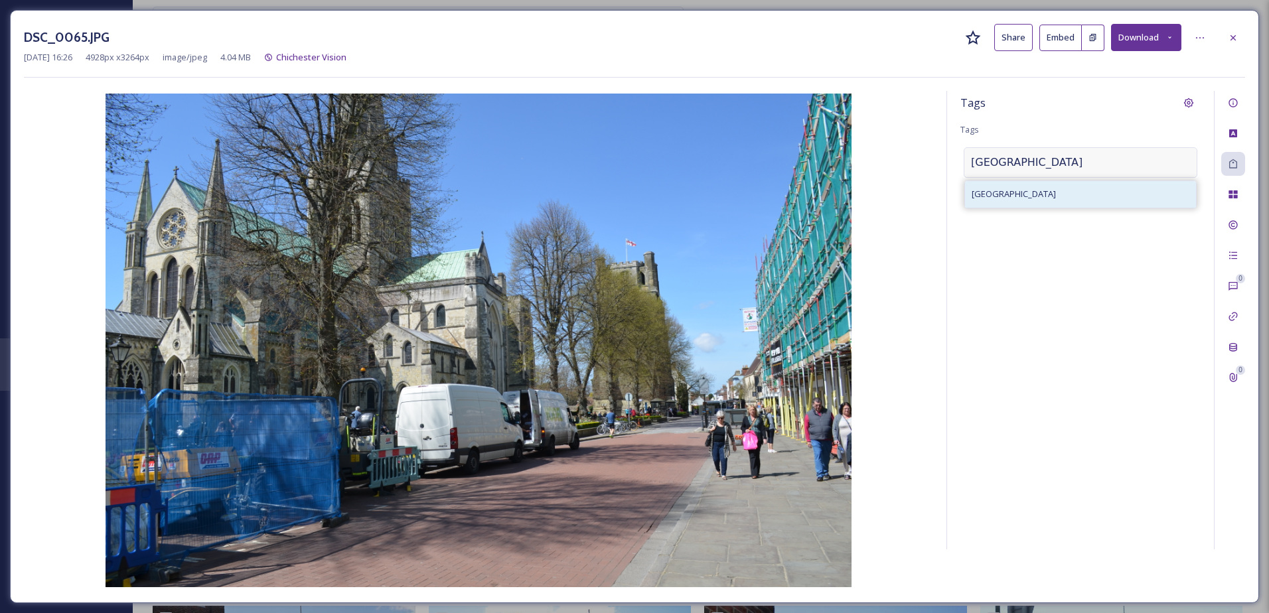
type input "west street"
click at [1112, 198] on div "west street" at bounding box center [1080, 194] width 231 height 26
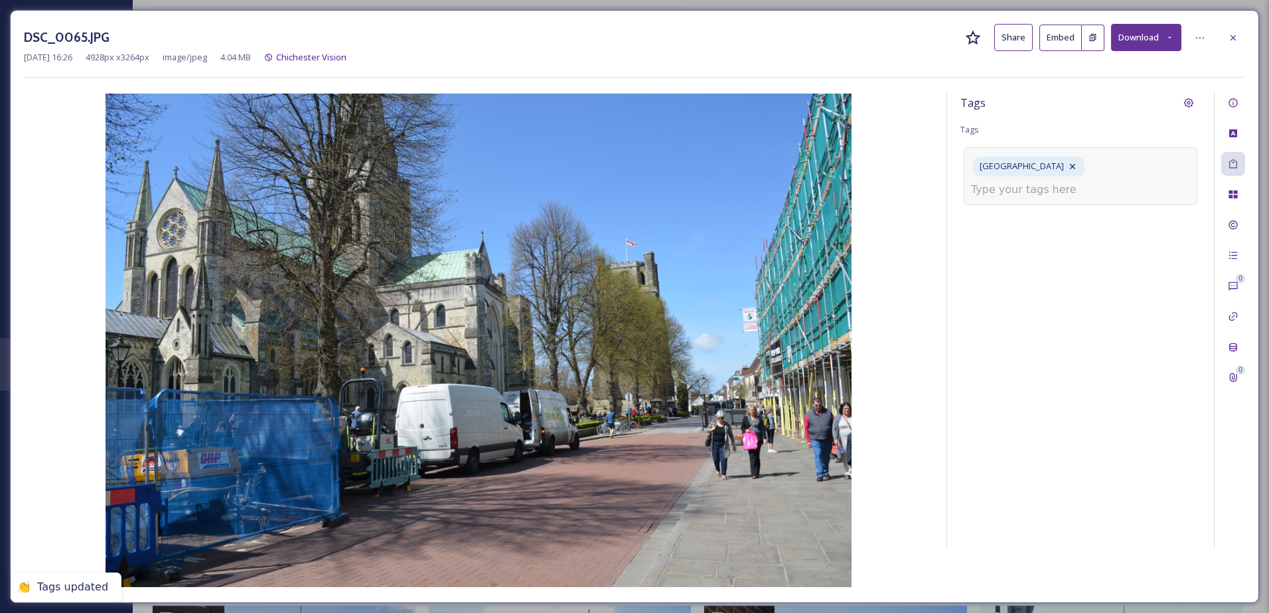
click at [1081, 182] on input at bounding box center [1037, 190] width 133 height 16
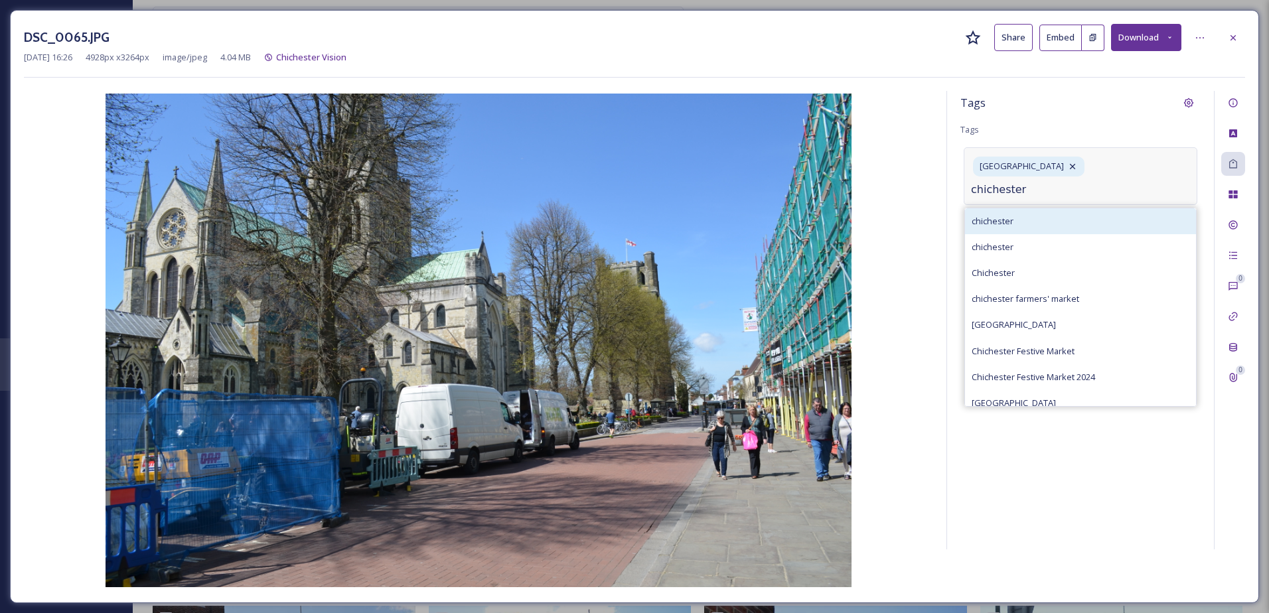
type input "chichester"
click at [1072, 208] on div "chichester" at bounding box center [1080, 221] width 231 height 26
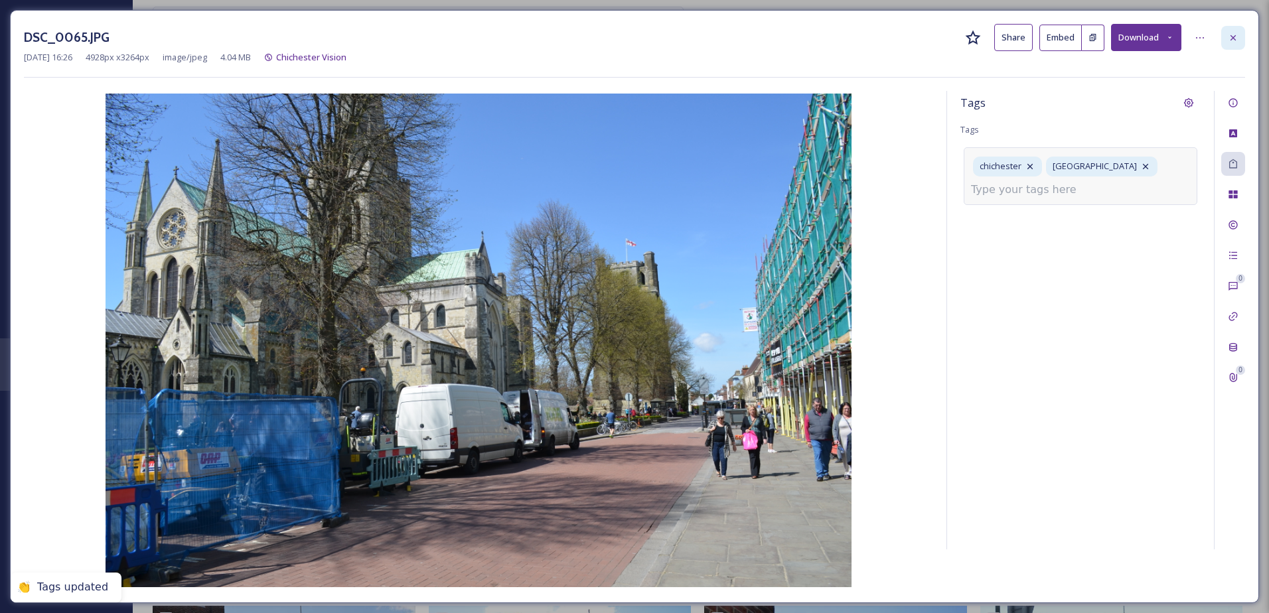
click at [1239, 38] on div at bounding box center [1233, 38] width 24 height 24
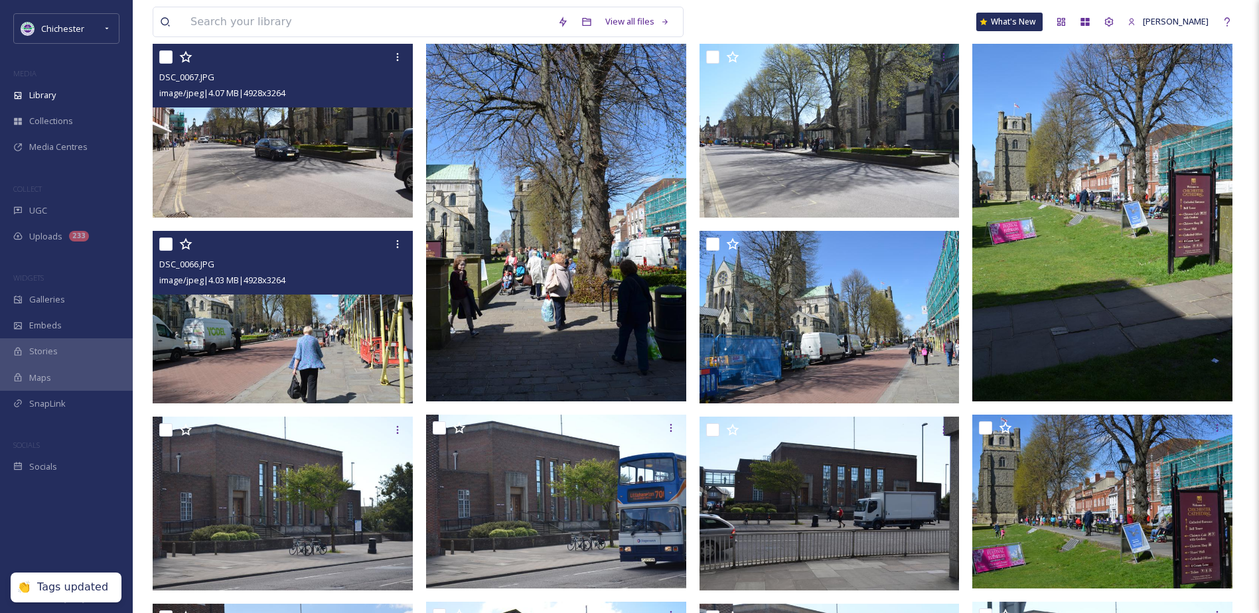
click at [360, 324] on img at bounding box center [283, 317] width 260 height 173
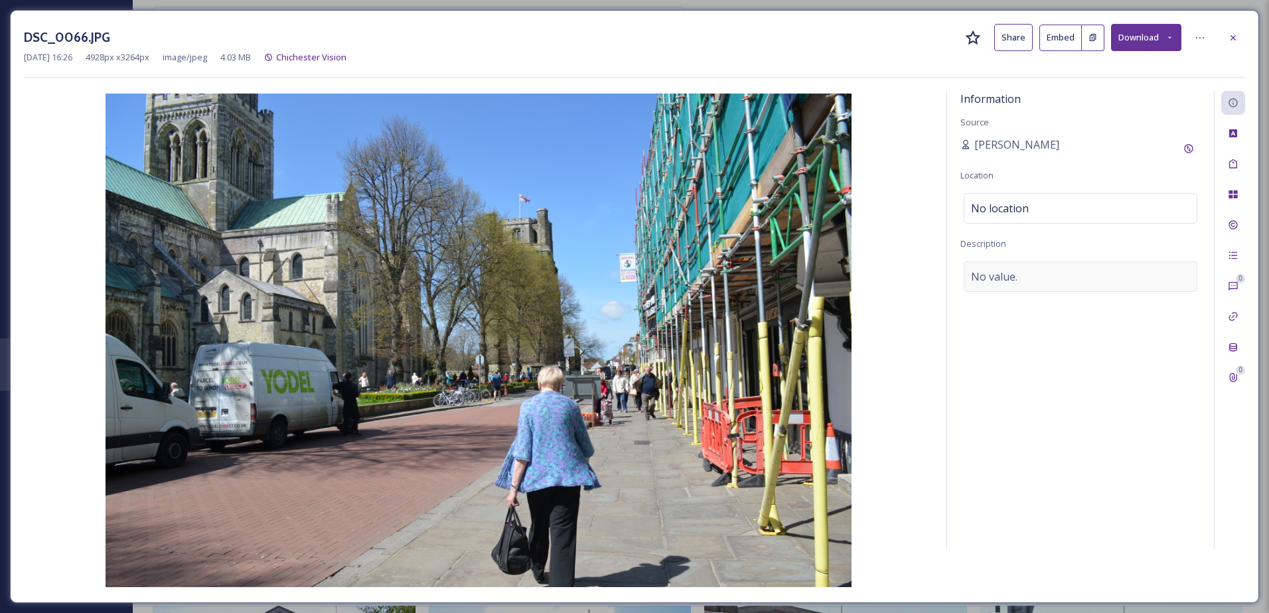
click at [991, 269] on span "No value." at bounding box center [994, 277] width 46 height 16
click at [990, 272] on textarea at bounding box center [1081, 317] width 240 height 110
type textarea "West Street Chichester"
click at [1241, 170] on div "Tags" at bounding box center [1233, 164] width 24 height 24
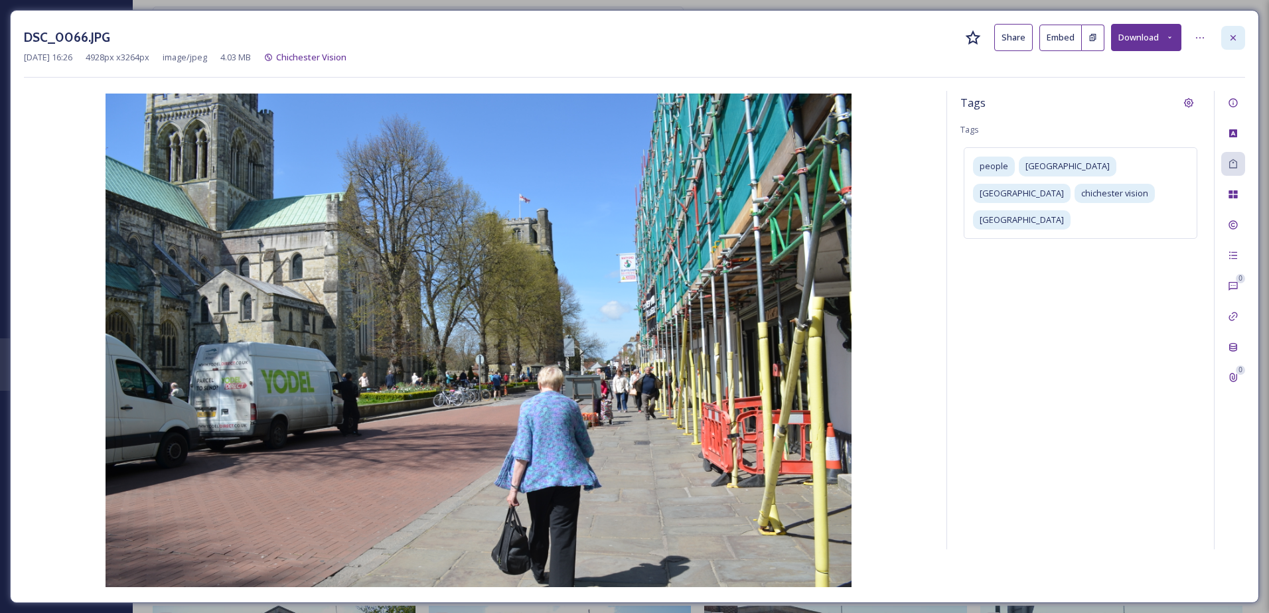
click at [1228, 35] on icon at bounding box center [1233, 38] width 11 height 11
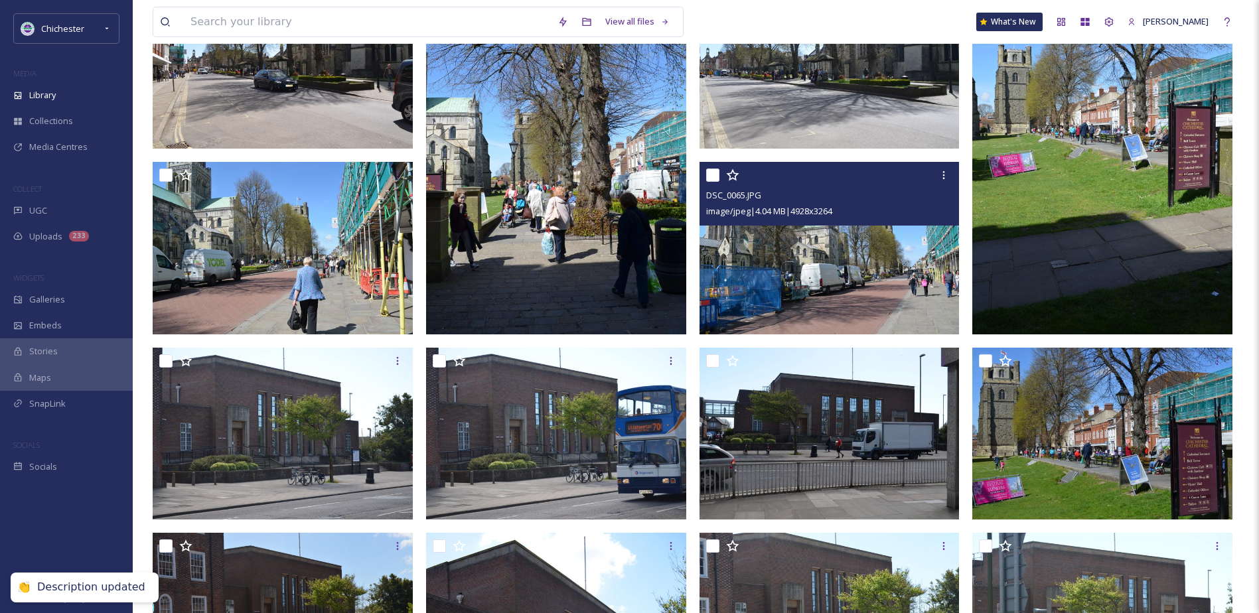
click at [822, 275] on img at bounding box center [830, 248] width 260 height 173
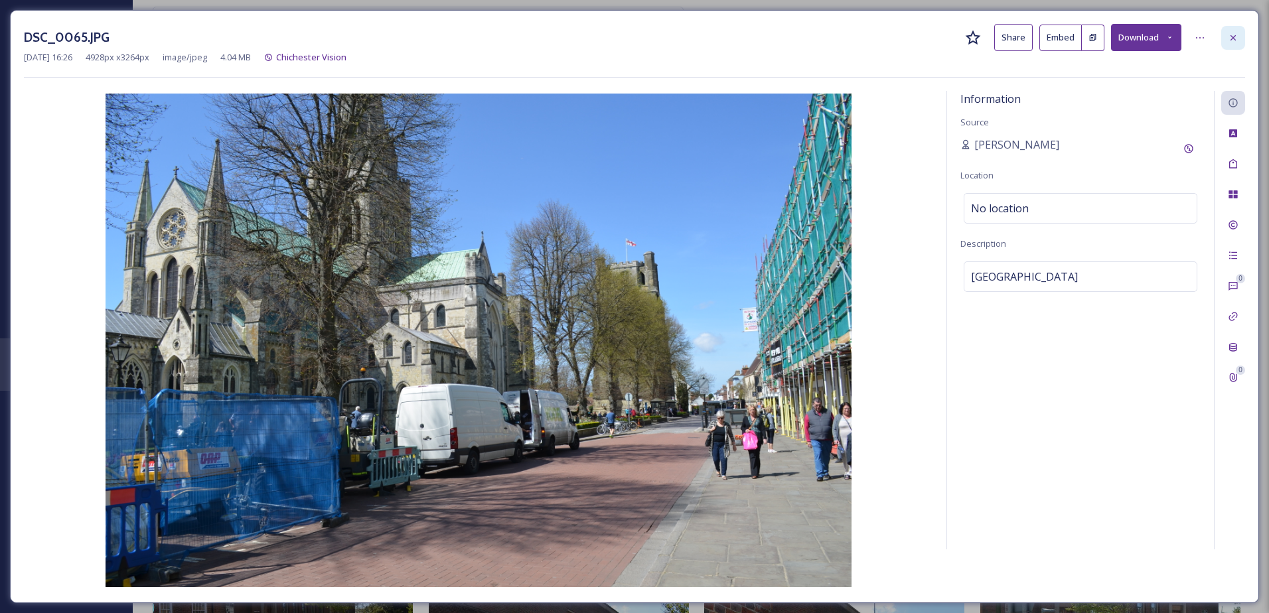
click at [1241, 34] on div at bounding box center [1233, 38] width 24 height 24
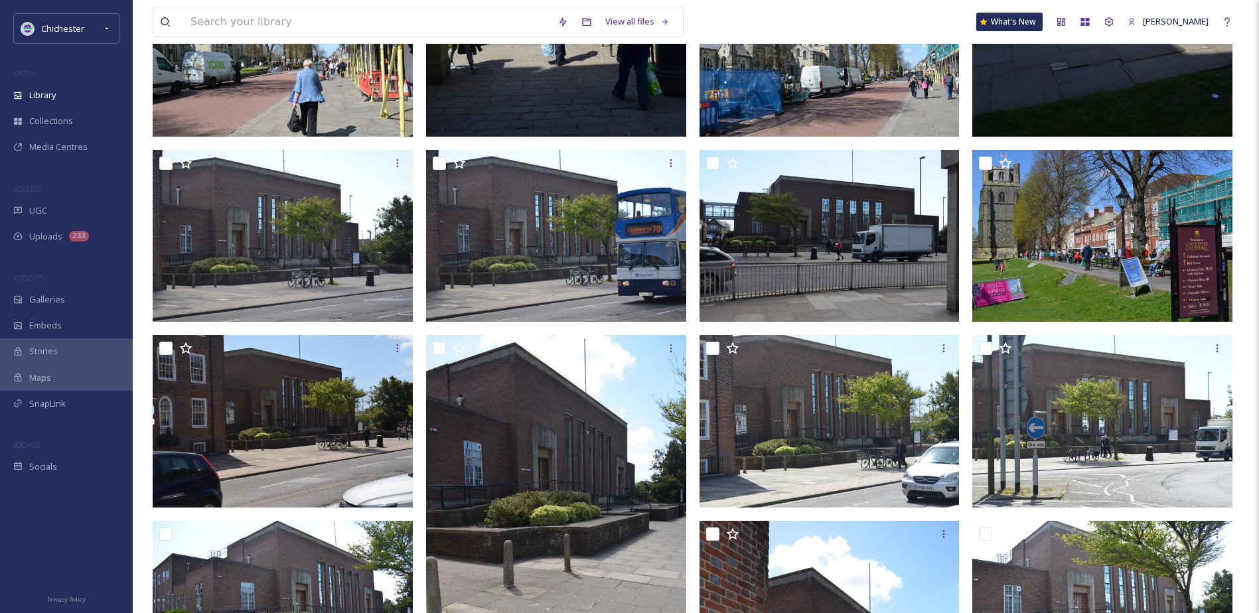
scroll to position [7492, 0]
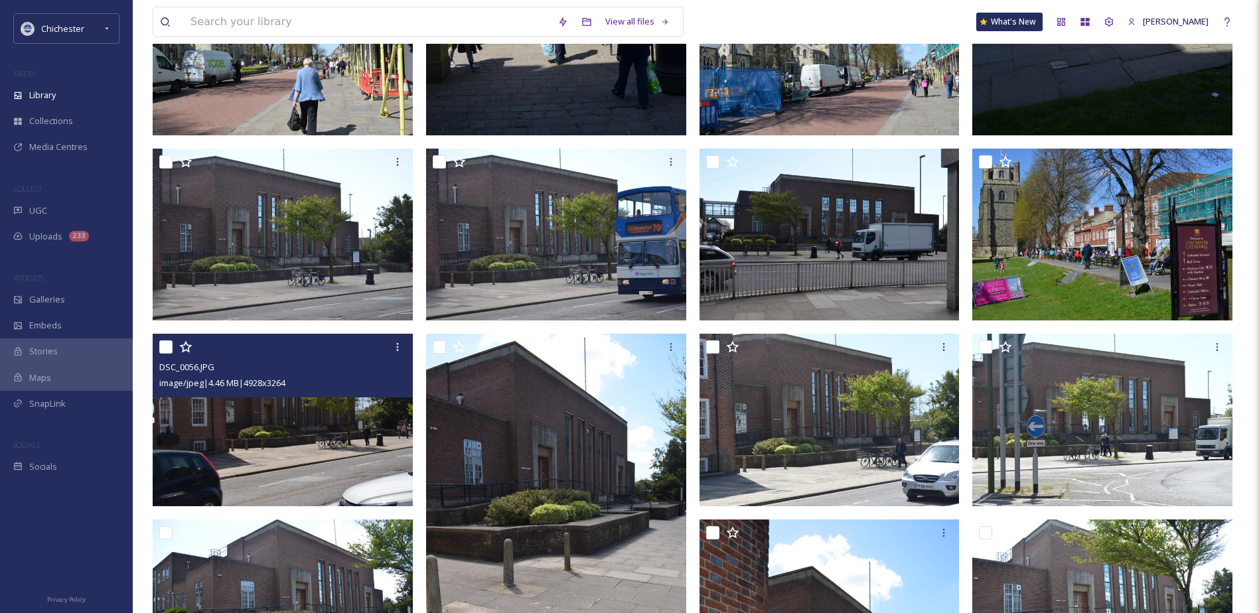
click at [273, 278] on img at bounding box center [283, 235] width 260 height 173
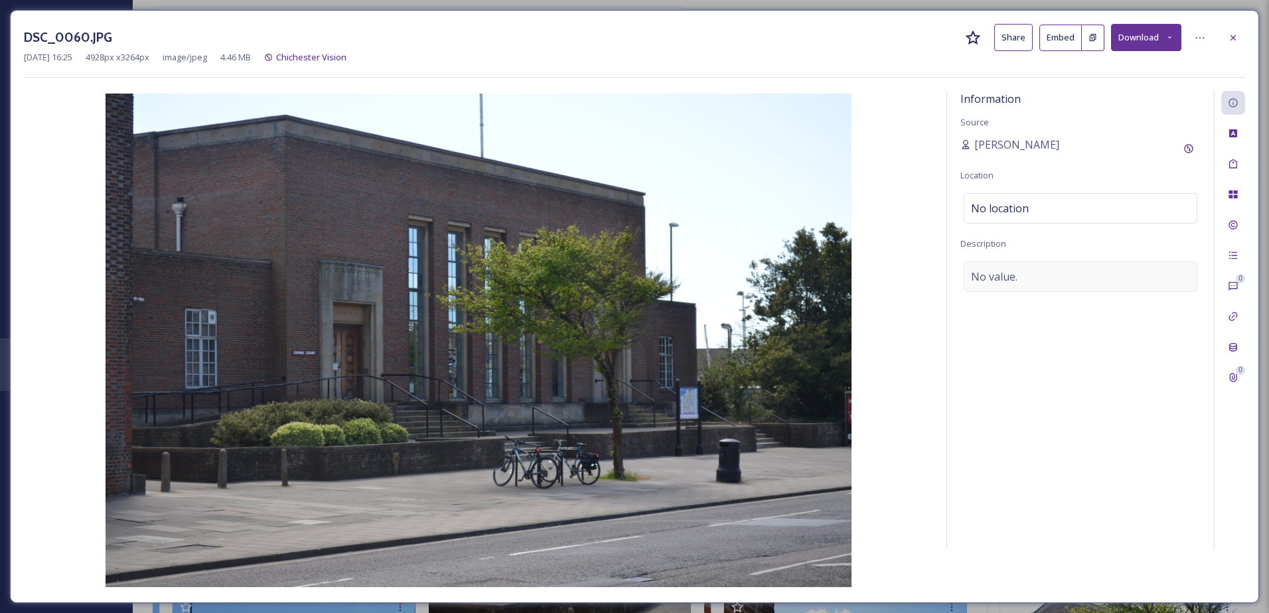
click at [1030, 271] on div "No value." at bounding box center [1081, 277] width 234 height 31
click at [1225, 154] on div "0 0" at bounding box center [1229, 320] width 31 height 459
click at [1229, 159] on icon at bounding box center [1233, 164] width 11 height 11
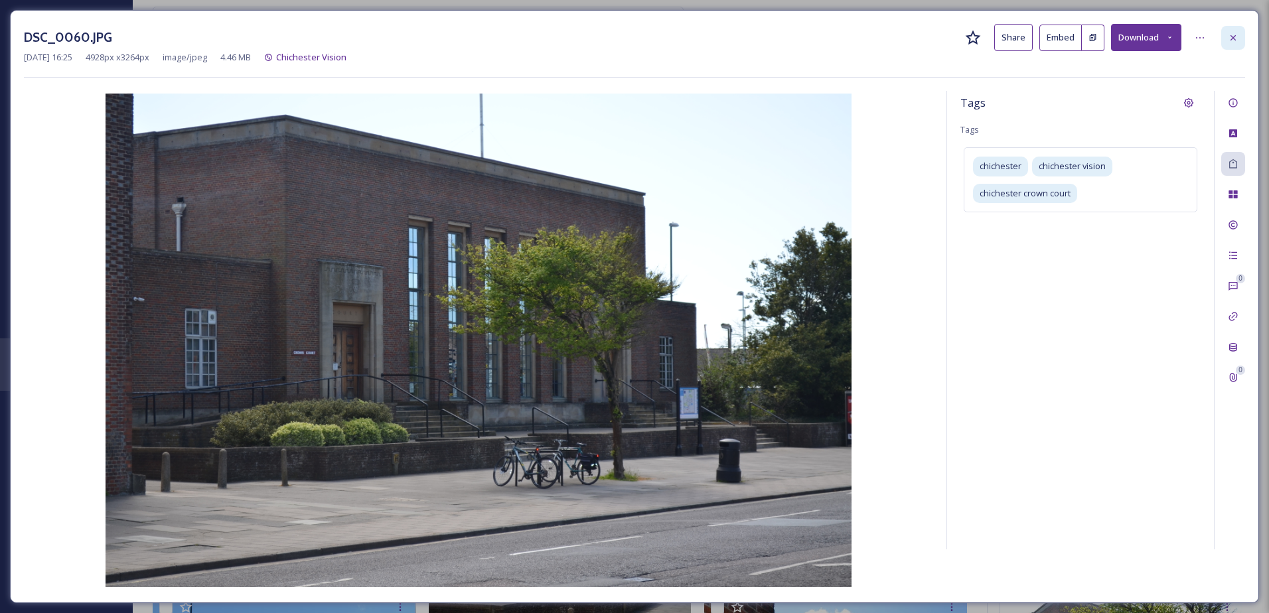
click at [1229, 38] on icon at bounding box center [1233, 38] width 11 height 11
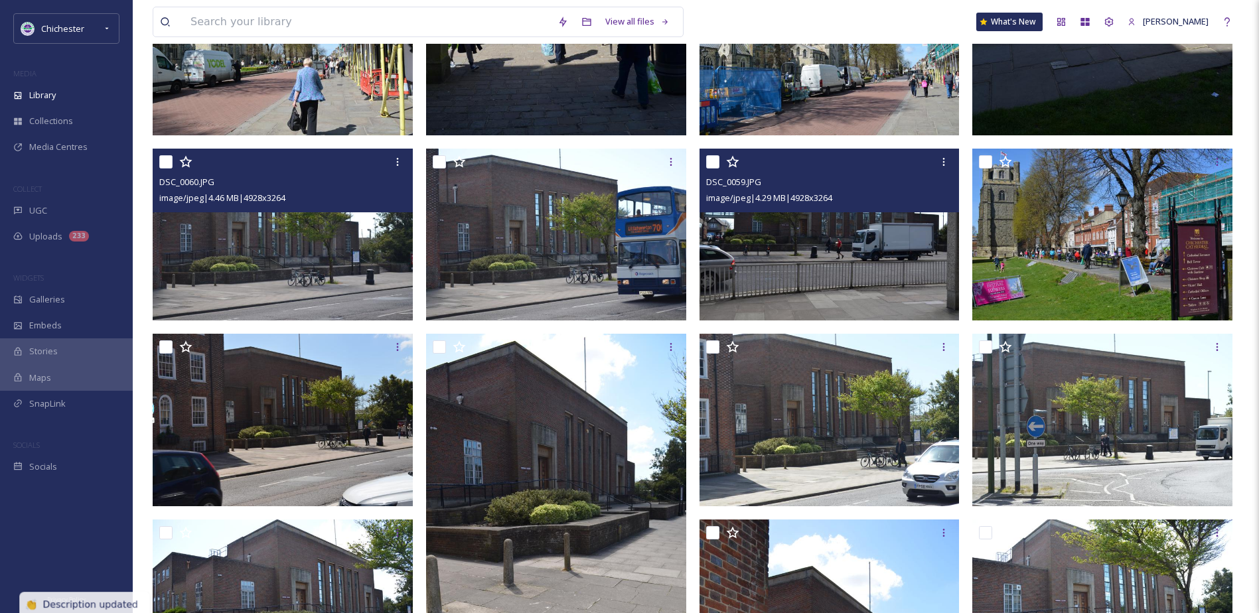
click at [716, 163] on input "checkbox" at bounding box center [712, 161] width 13 height 13
checkbox input "true"
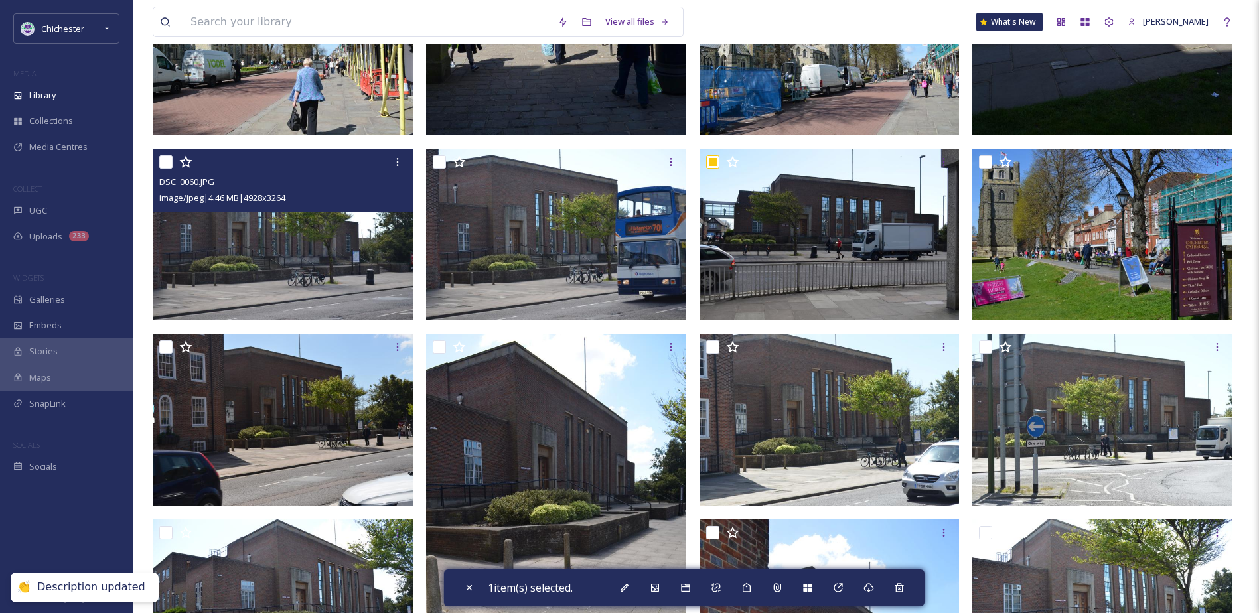
click at [167, 162] on input "checkbox" at bounding box center [165, 161] width 13 height 13
checkbox input "true"
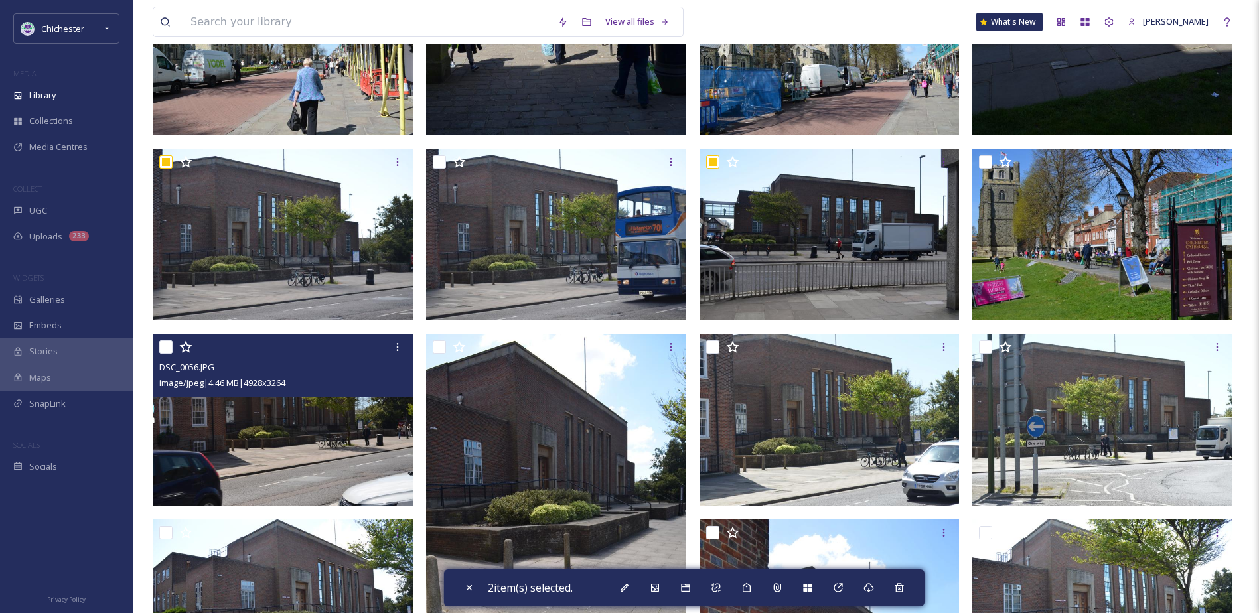
click at [165, 350] on input "checkbox" at bounding box center [165, 347] width 13 height 13
checkbox input "true"
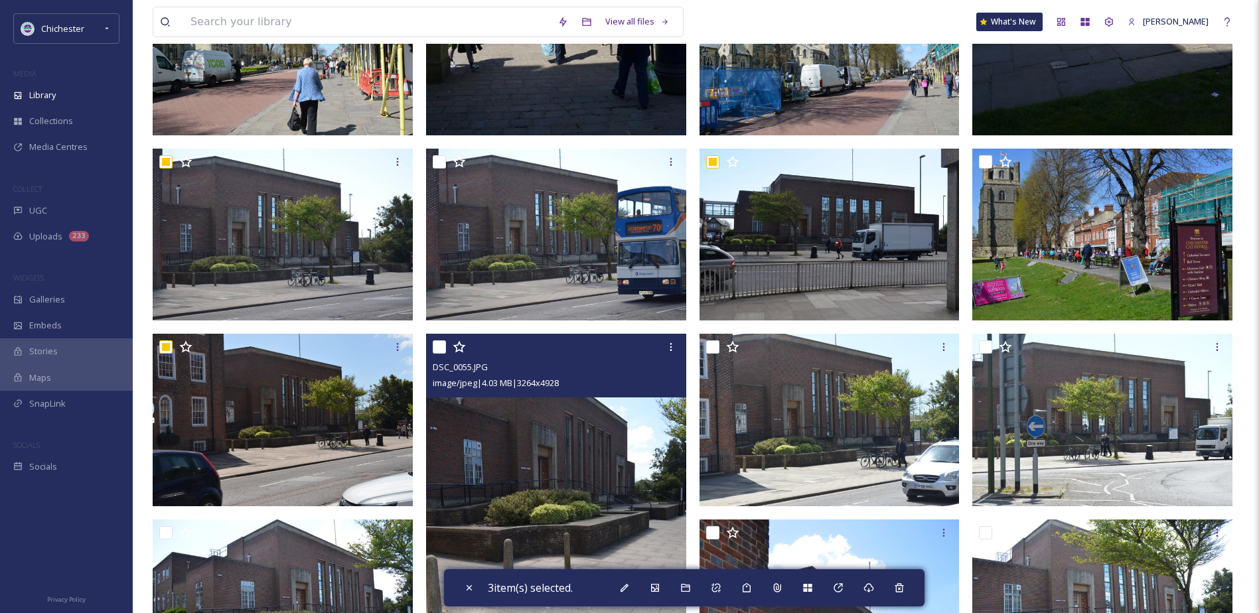
click at [439, 344] on input "checkbox" at bounding box center [439, 347] width 13 height 13
checkbox input "true"
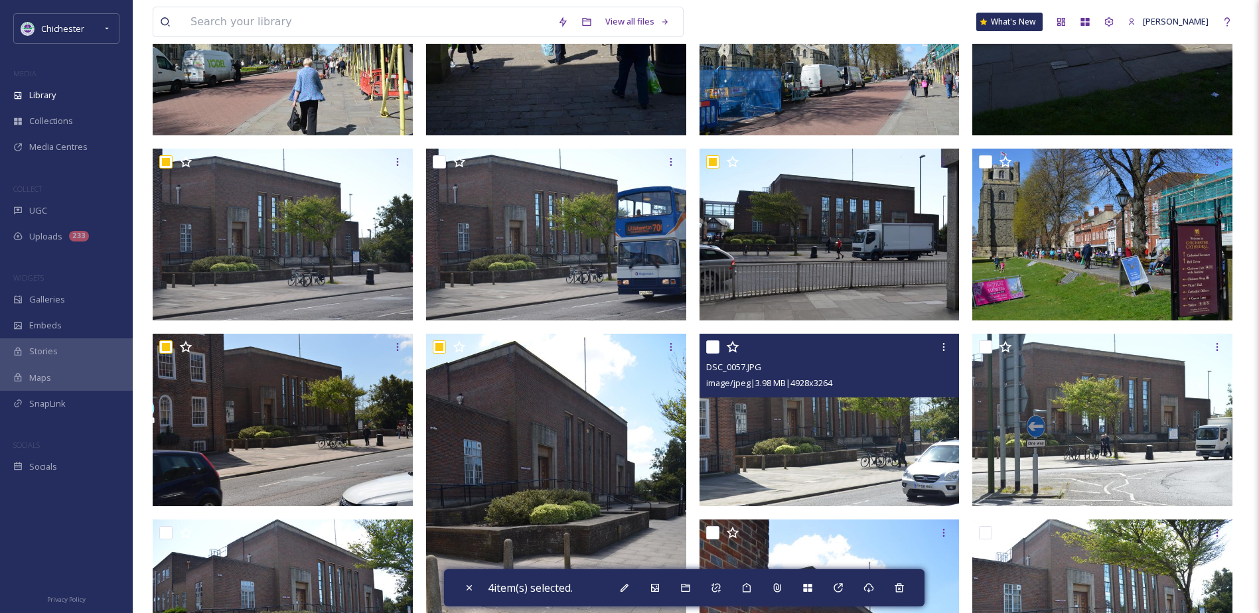
click at [708, 347] on input "checkbox" at bounding box center [712, 347] width 13 height 13
checkbox input "true"
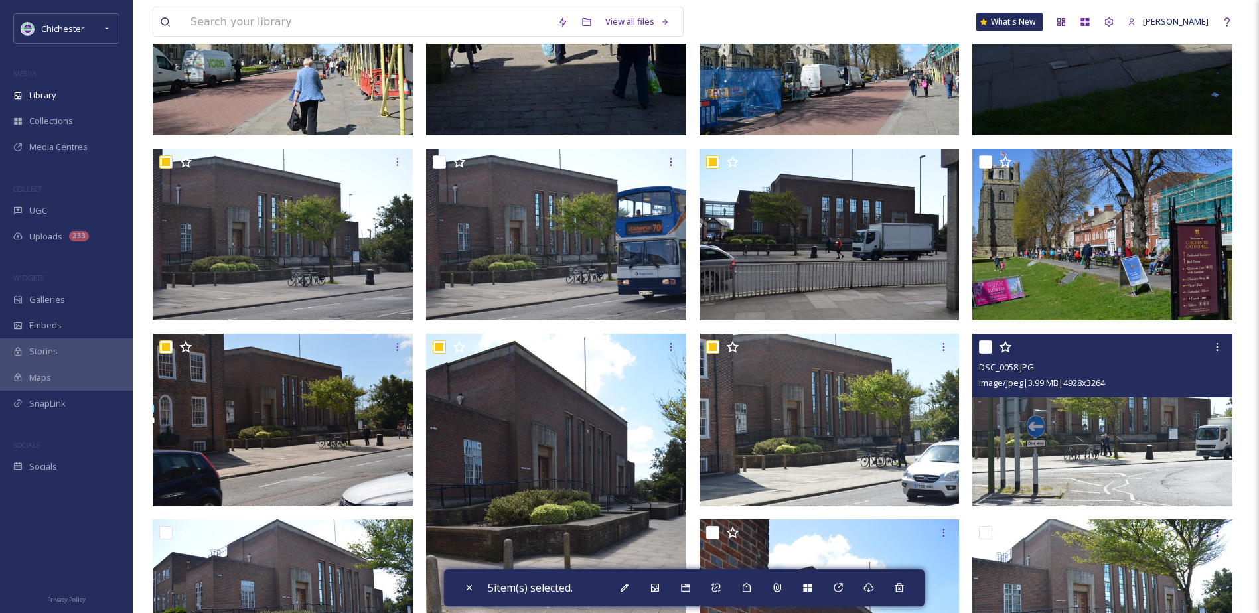
click at [985, 340] on div at bounding box center [1104, 347] width 250 height 24
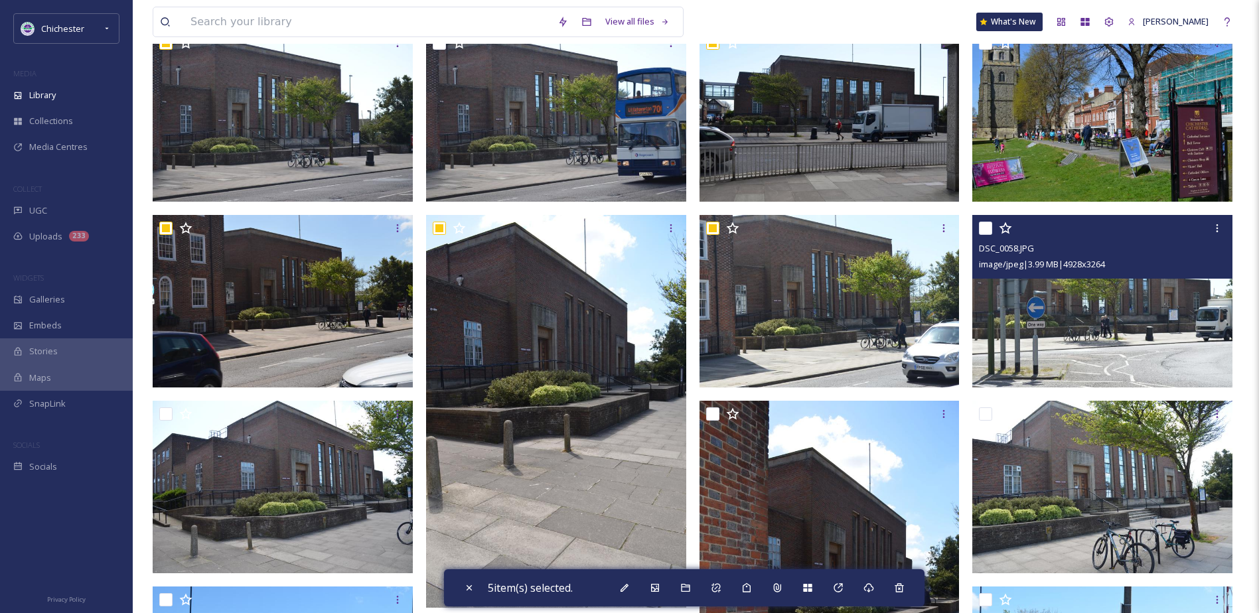
scroll to position [7625, 0]
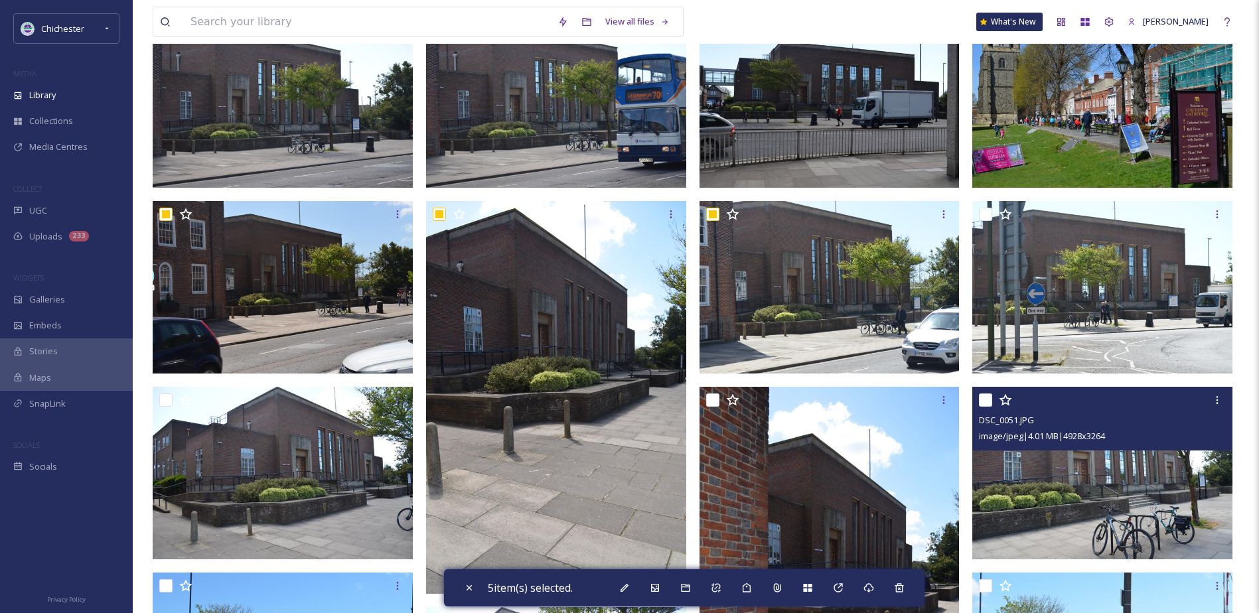
click at [982, 402] on input "checkbox" at bounding box center [985, 400] width 13 height 13
checkbox input "true"
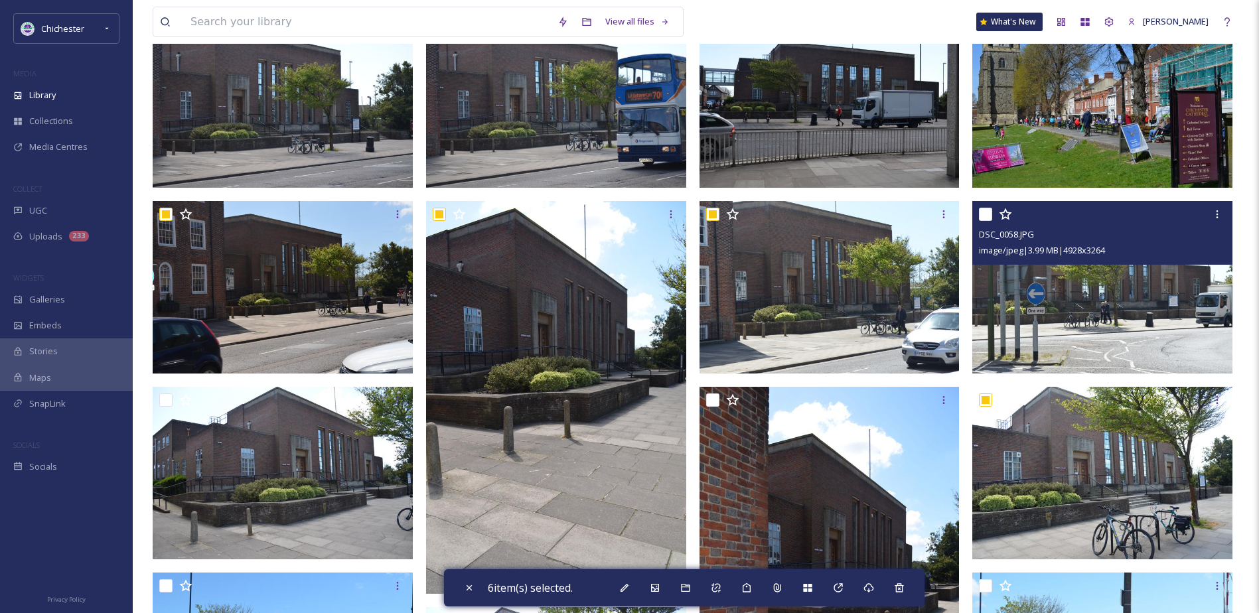
click at [984, 210] on input "checkbox" at bounding box center [985, 214] width 13 height 13
checkbox input "true"
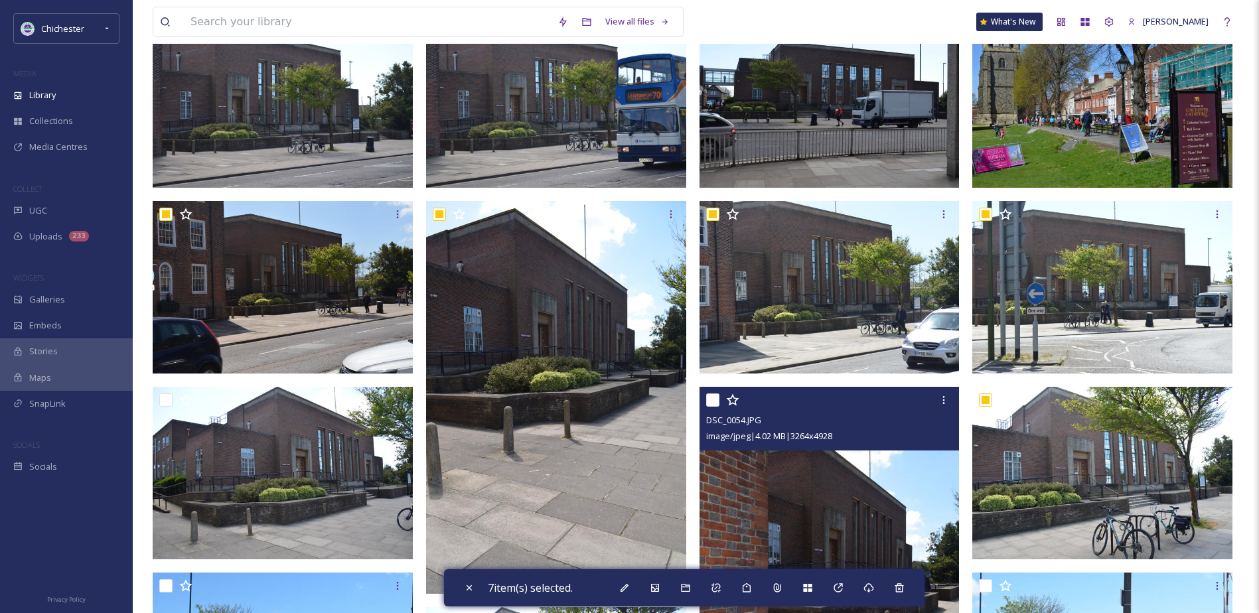
click at [716, 398] on input "checkbox" at bounding box center [712, 400] width 13 height 13
checkbox input "true"
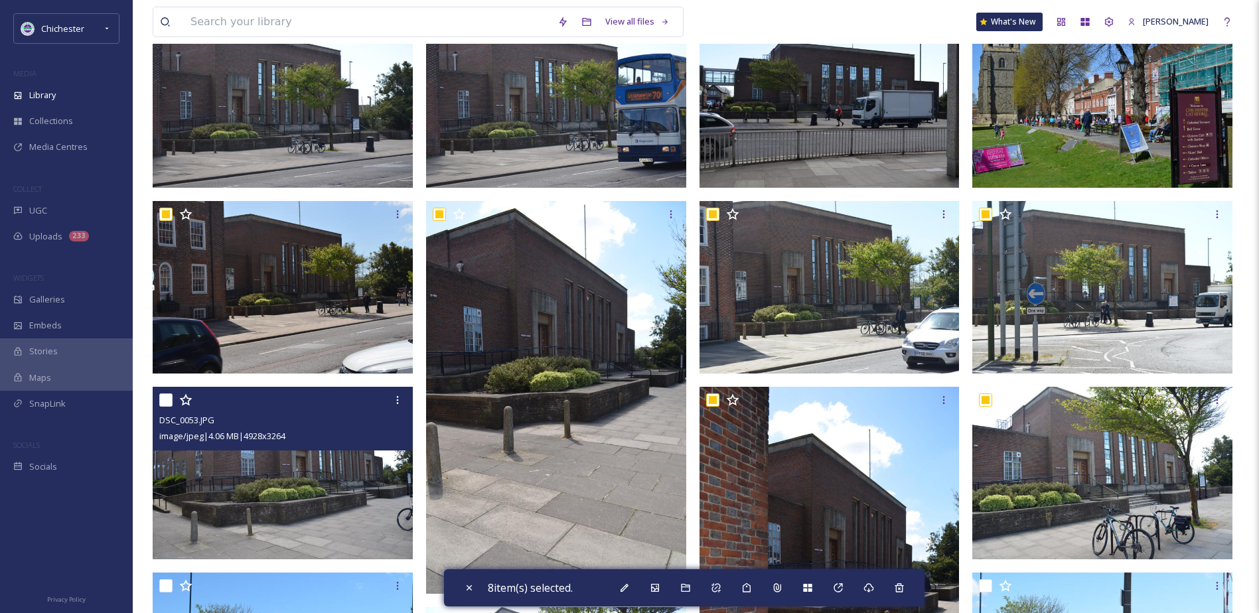
click at [167, 398] on input "checkbox" at bounding box center [165, 400] width 13 height 13
checkbox input "true"
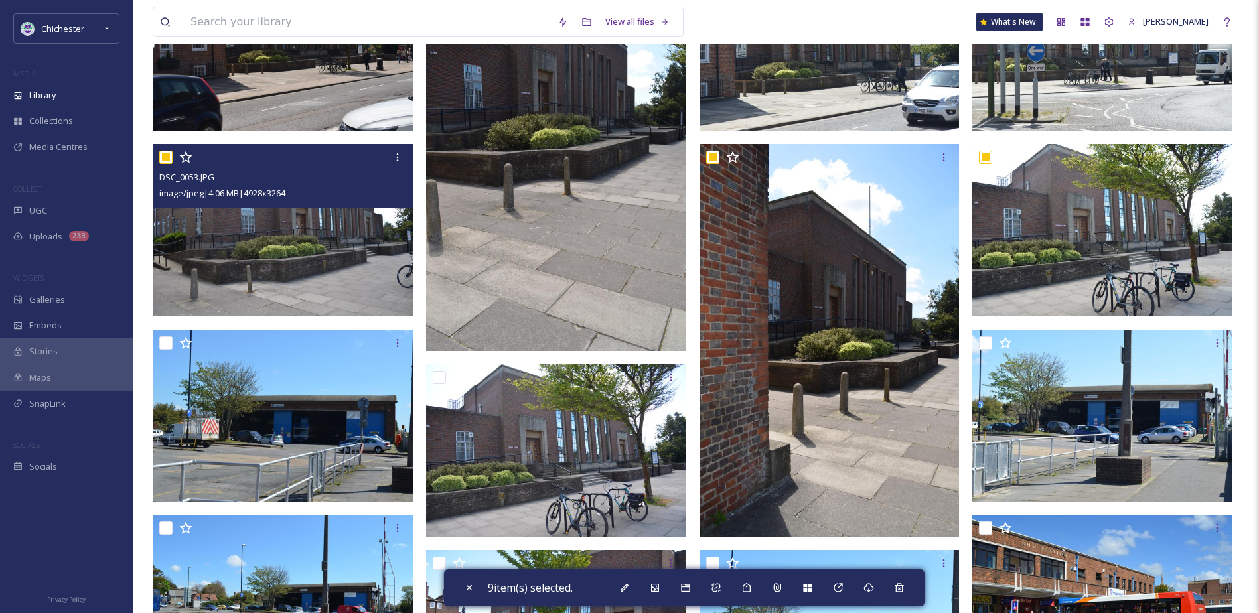
scroll to position [7891, 0]
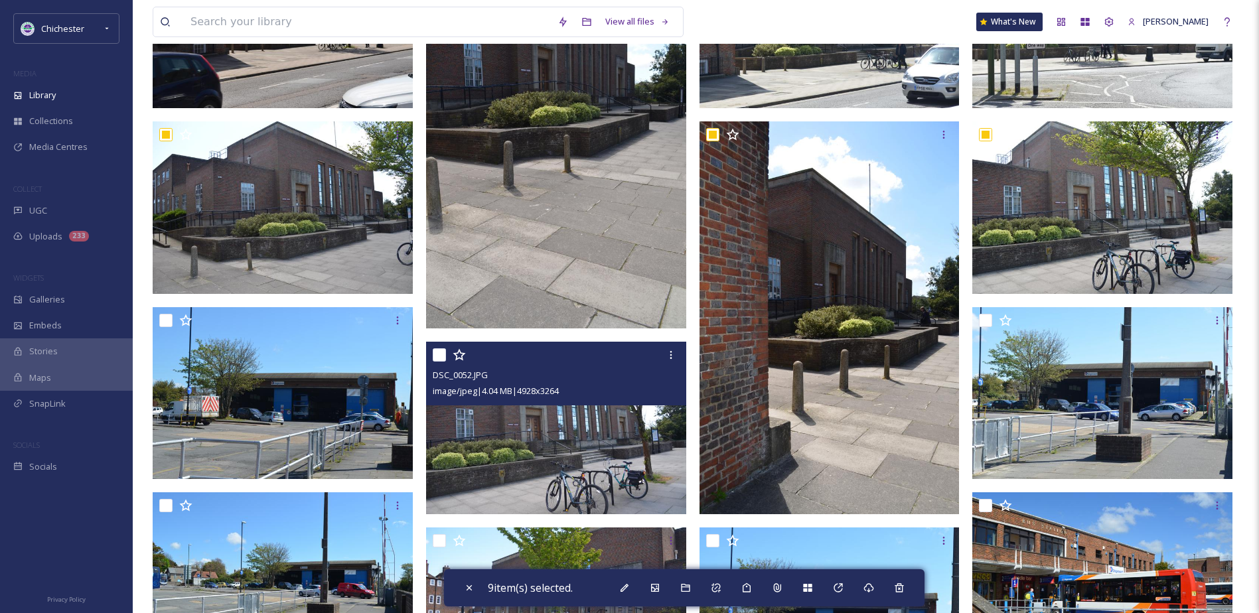
click at [435, 351] on input "checkbox" at bounding box center [439, 355] width 13 height 13
checkbox input "true"
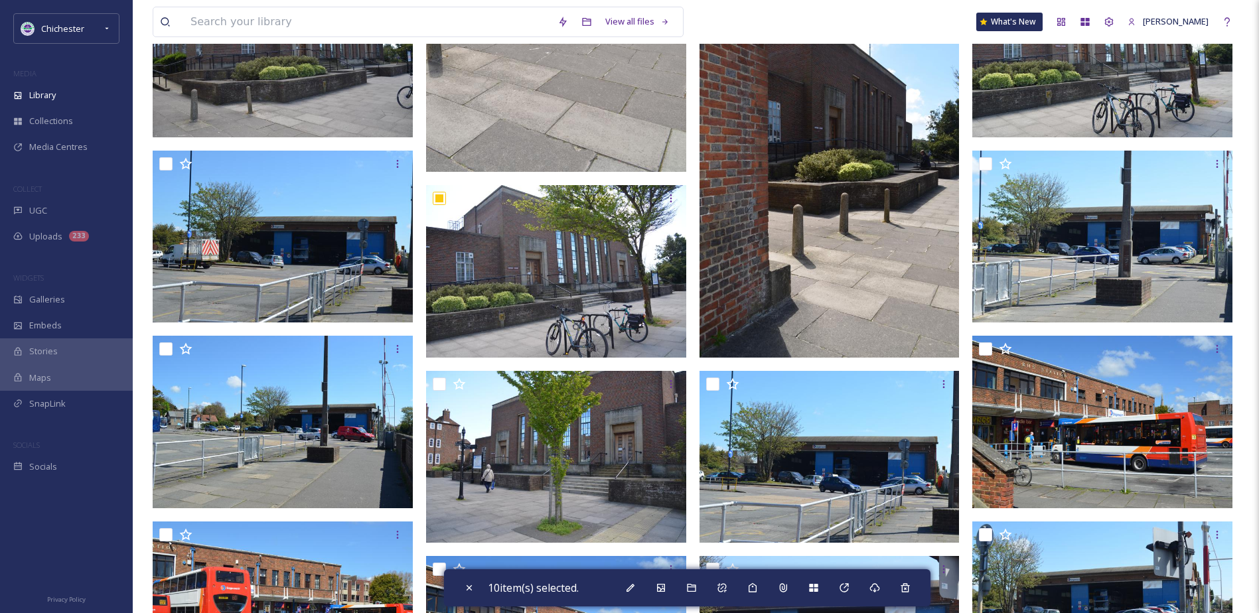
scroll to position [8090, 0]
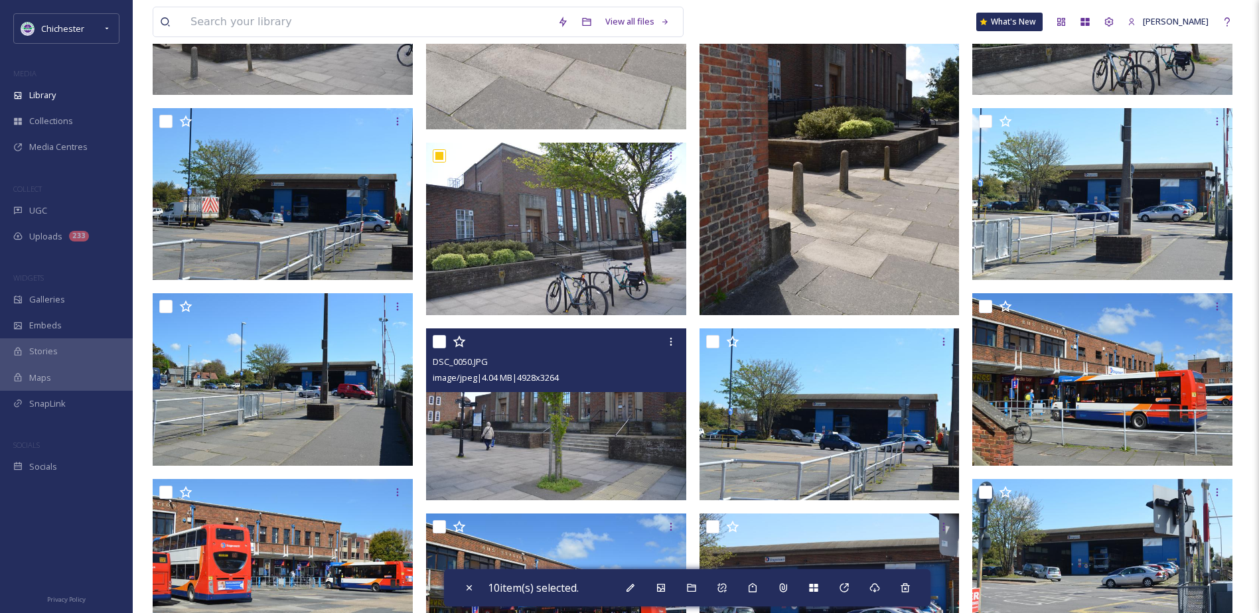
click at [436, 343] on input "checkbox" at bounding box center [439, 341] width 13 height 13
checkbox input "true"
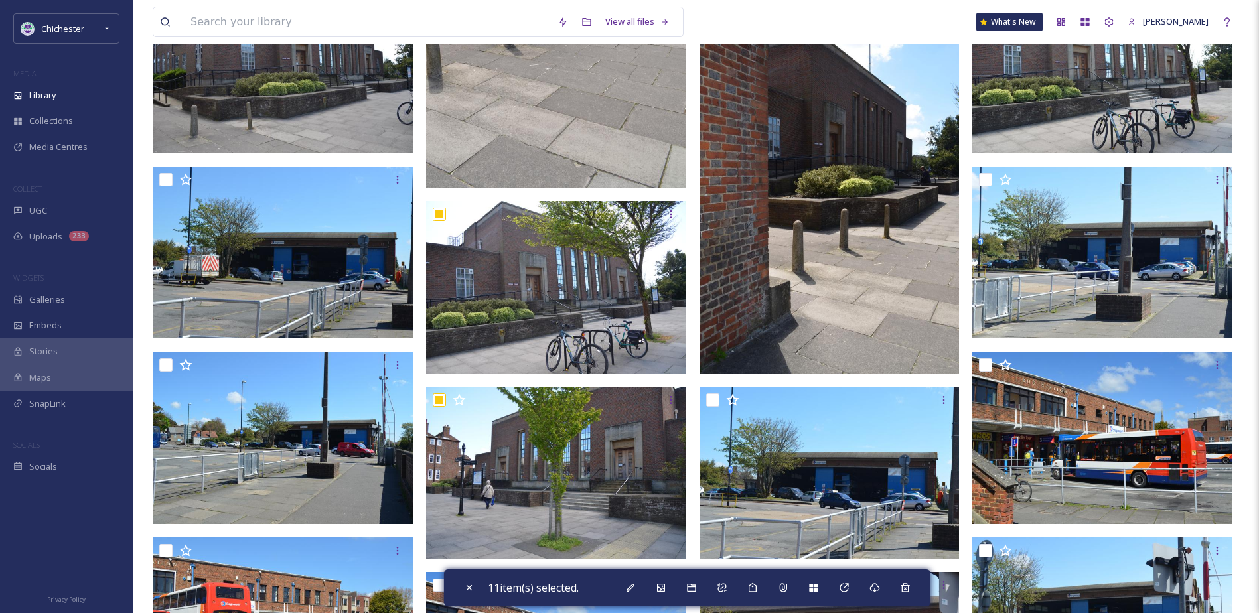
scroll to position [7933, 0]
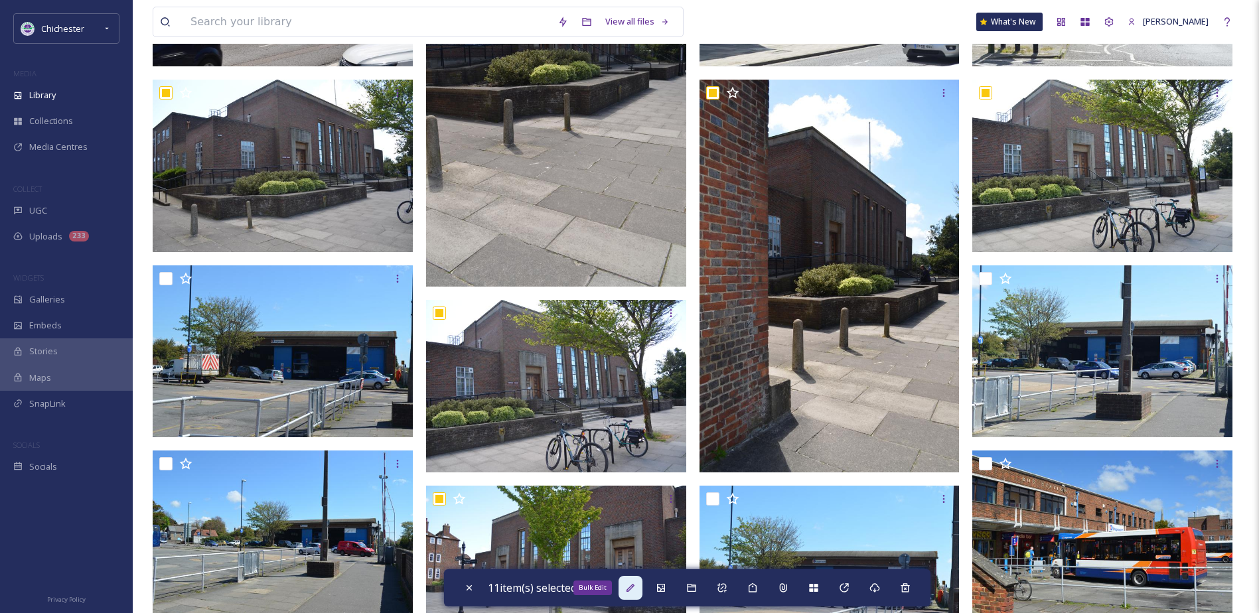
click at [643, 585] on div "Bulk Edit" at bounding box center [631, 588] width 24 height 24
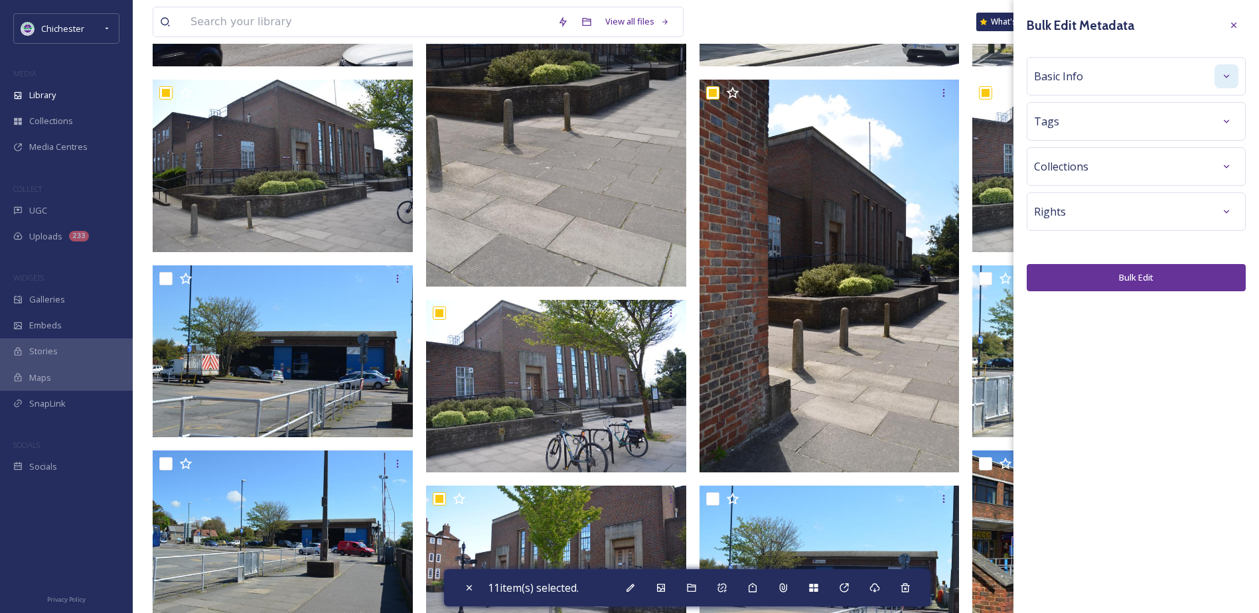
click at [1227, 78] on icon at bounding box center [1226, 76] width 11 height 11
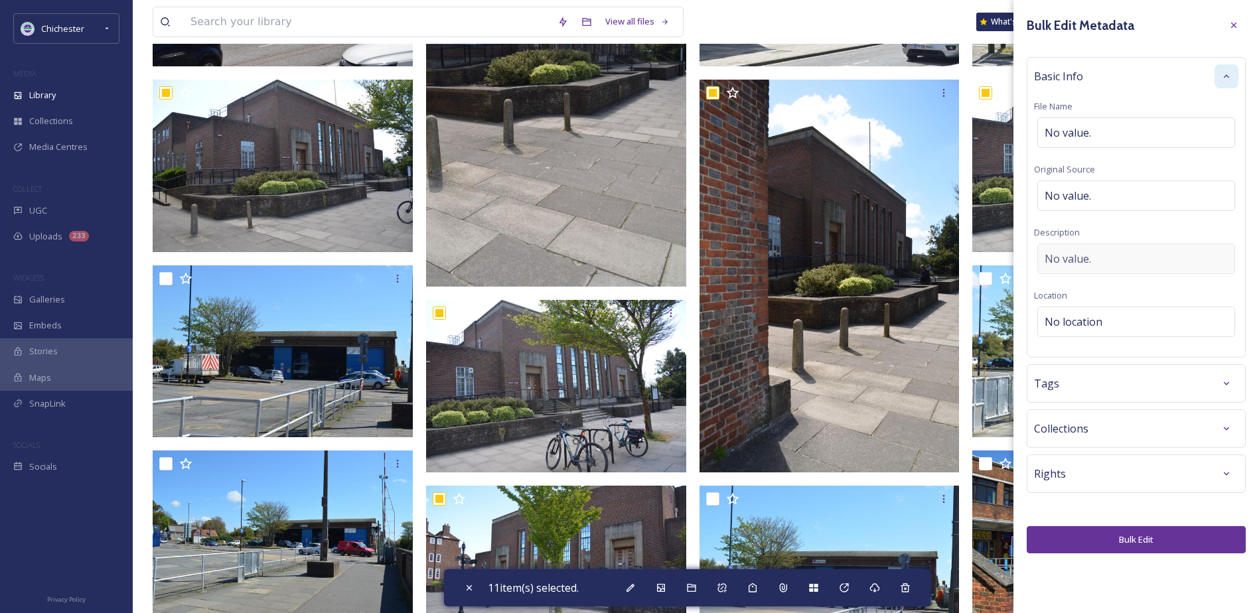
click at [1146, 256] on div "No value." at bounding box center [1137, 259] width 198 height 31
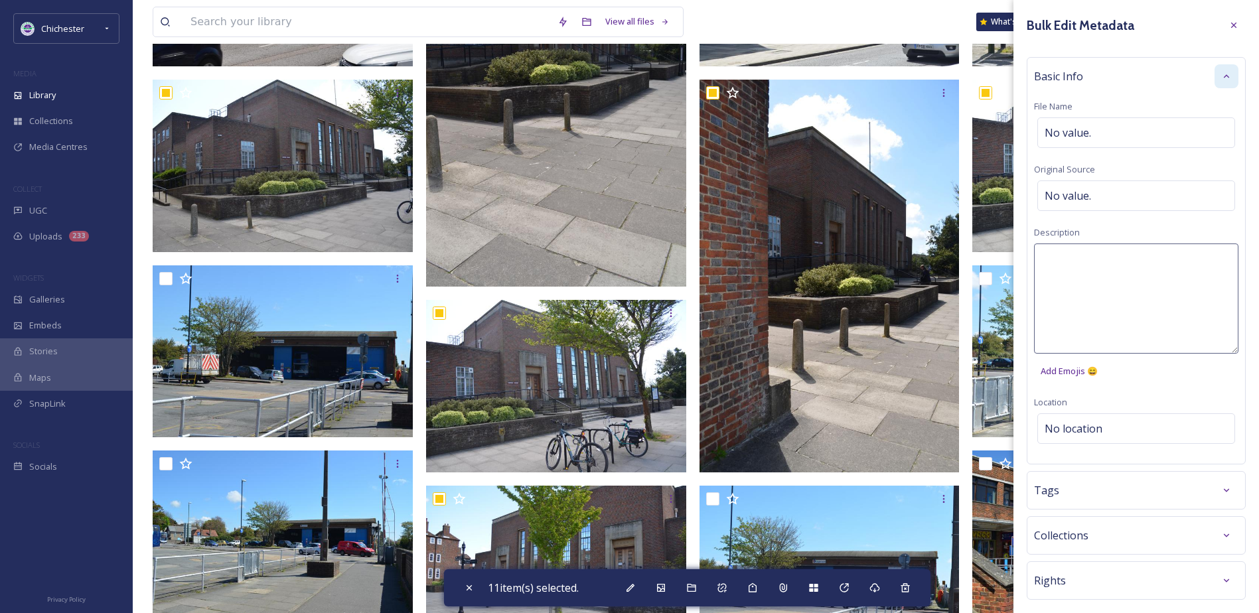
click at [1082, 301] on textarea at bounding box center [1136, 299] width 204 height 110
type textarea "Chichester Crown Court"
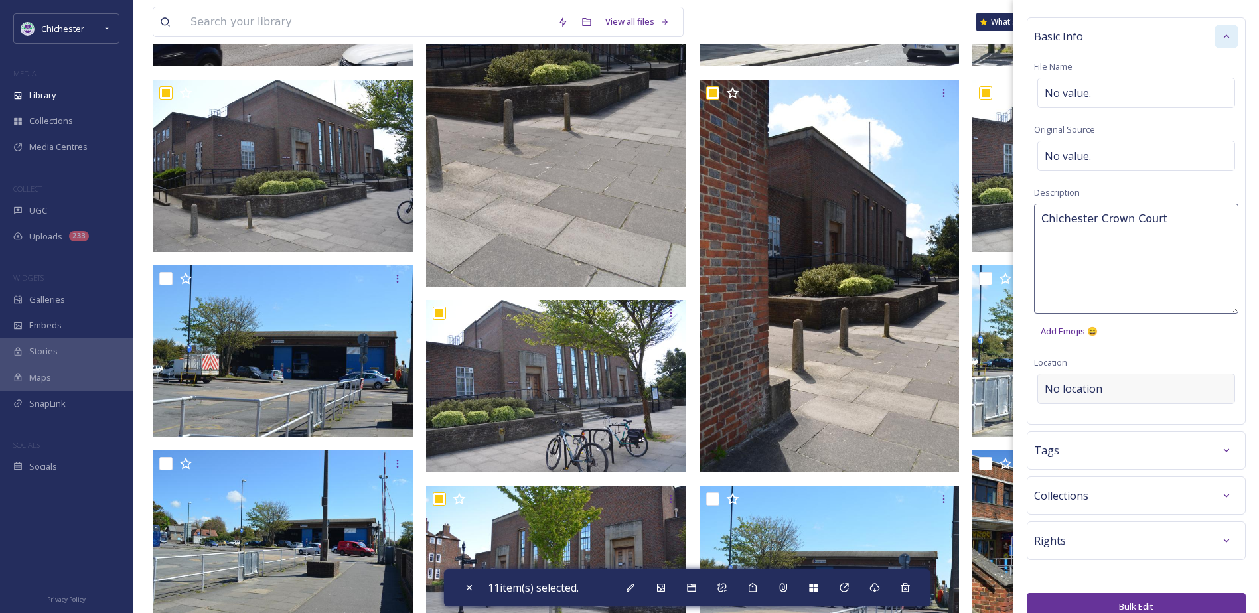
scroll to position [60, 0]
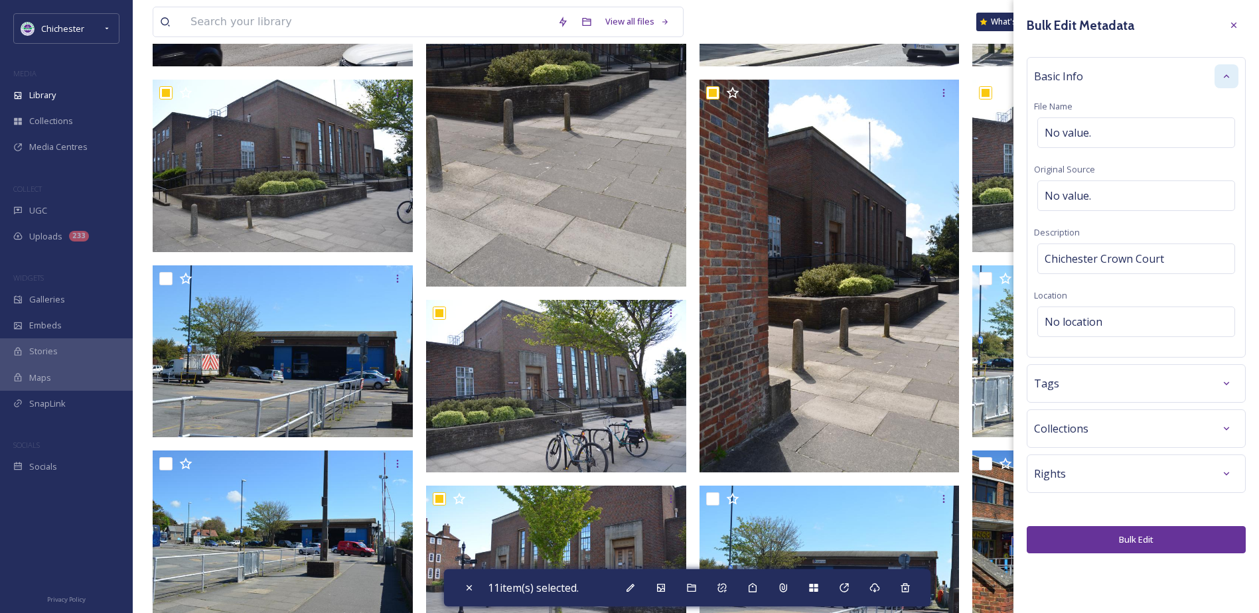
click at [1107, 588] on div "Bulk Edit Metadata Basic Info File Name No value. Original Source No value. Des…" at bounding box center [1137, 306] width 246 height 613
click at [1129, 530] on button "Bulk Edit" at bounding box center [1136, 539] width 219 height 27
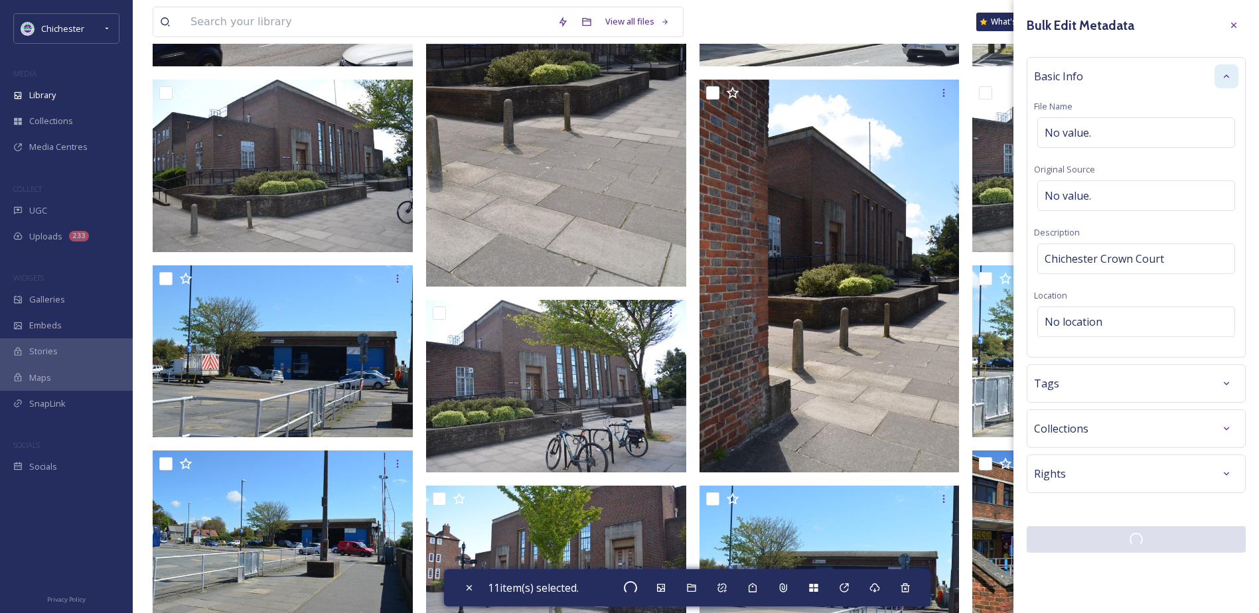
checkbox input "false"
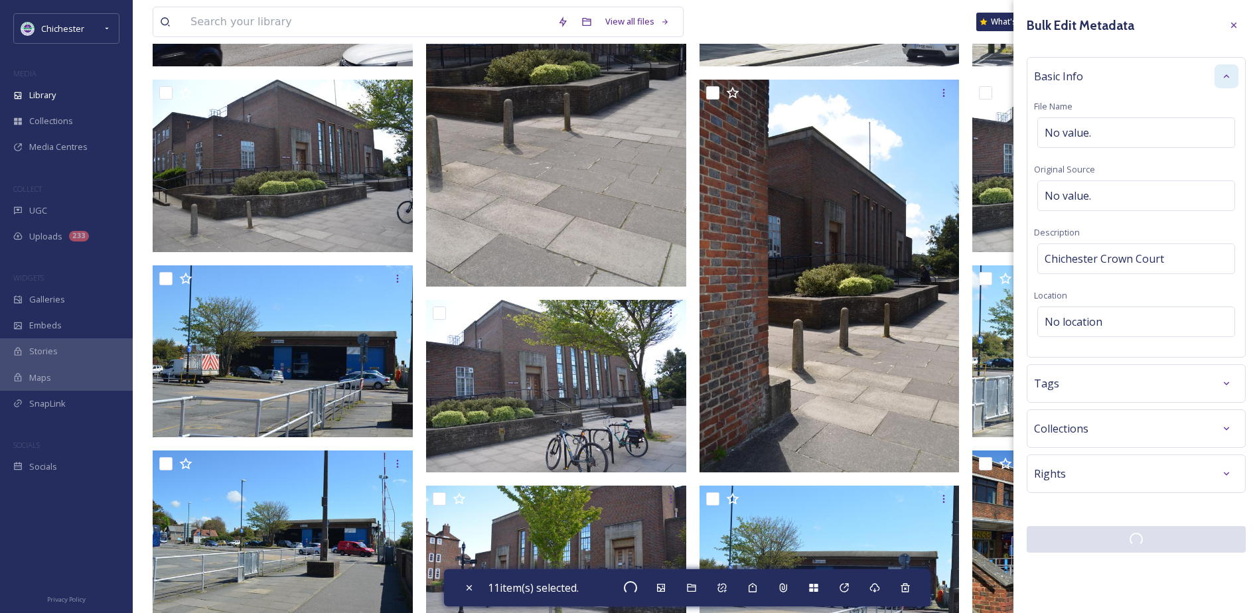
checkbox input "false"
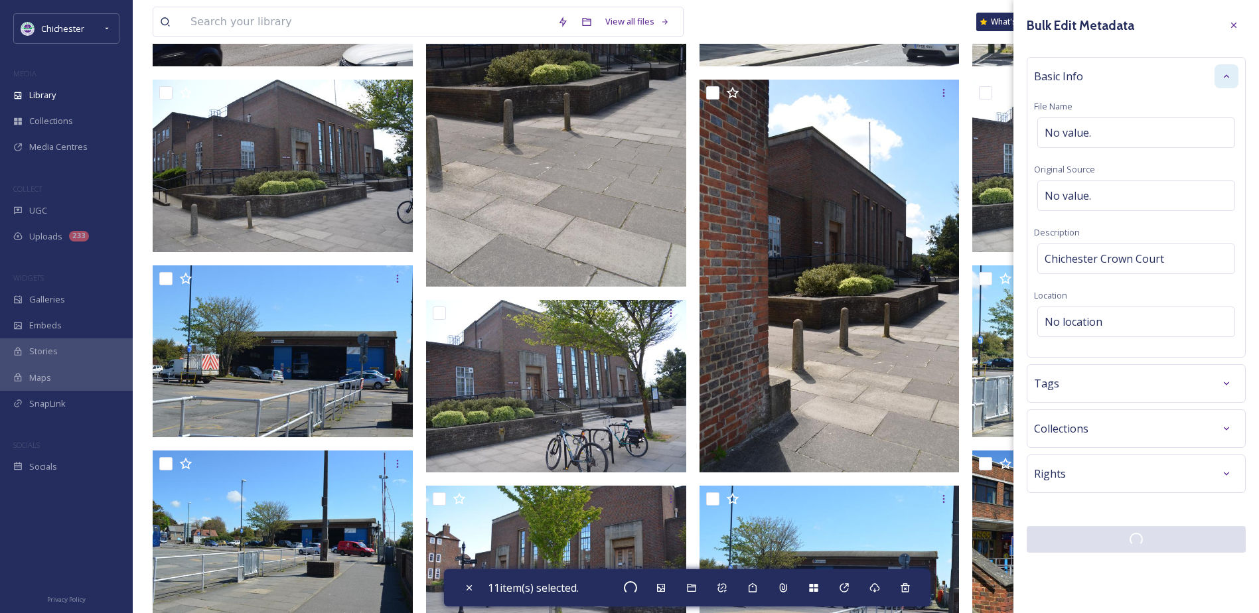
checkbox input "false"
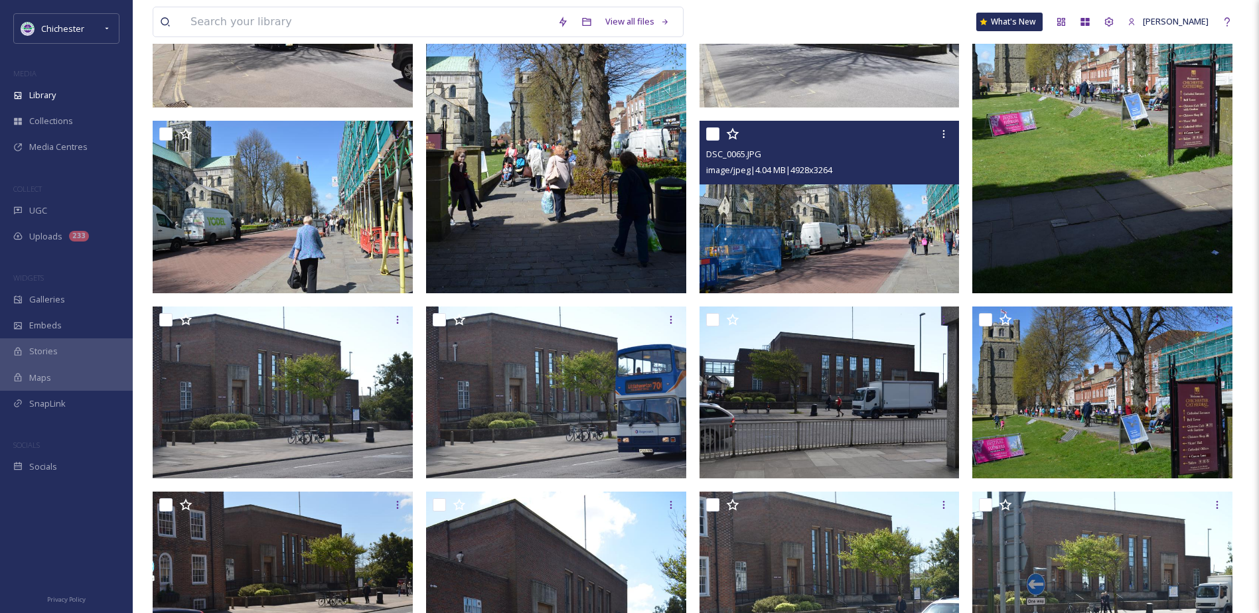
scroll to position [7335, 0]
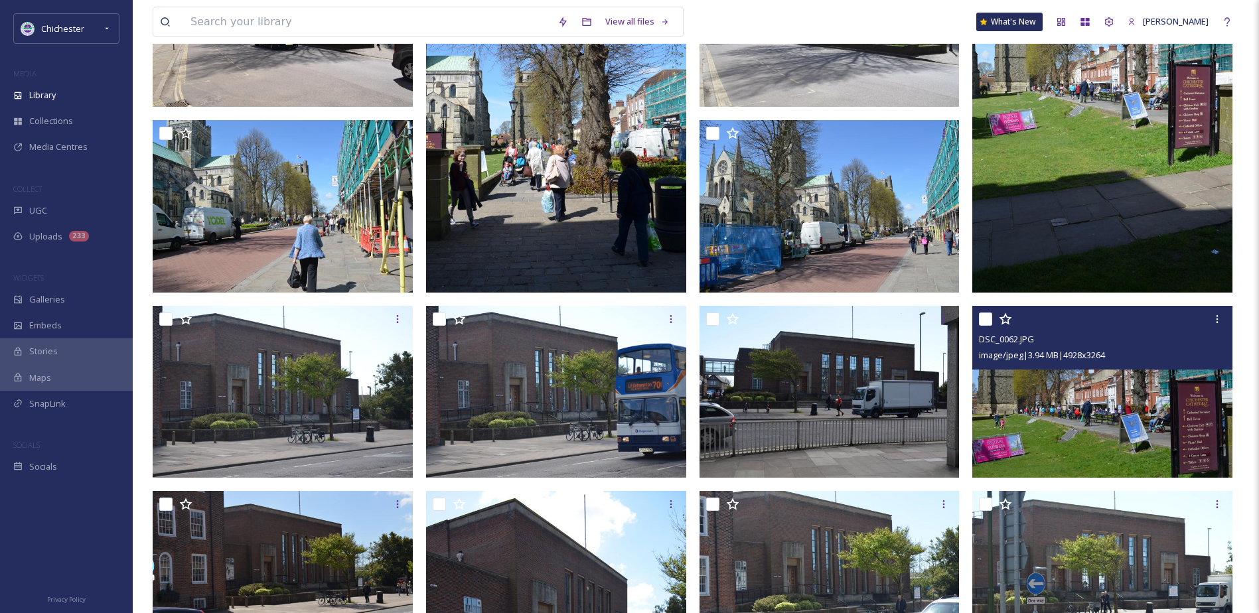
click at [1095, 410] on img at bounding box center [1102, 392] width 260 height 173
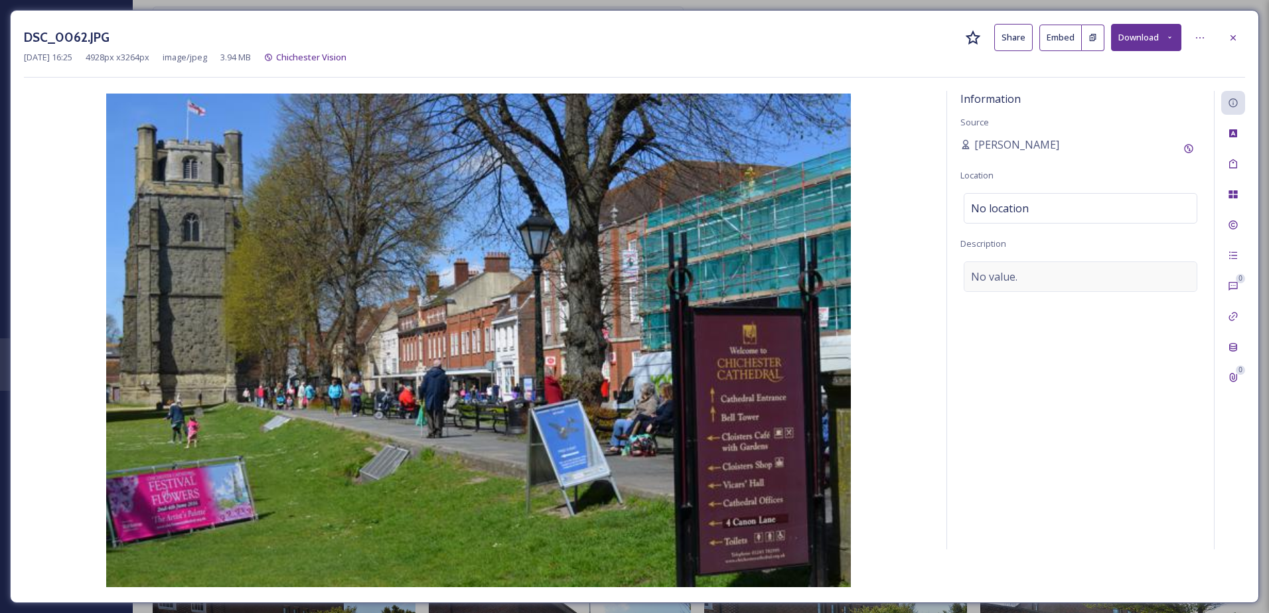
click at [1022, 266] on div "No value." at bounding box center [1081, 277] width 234 height 31
click at [1024, 291] on textarea at bounding box center [1081, 317] width 240 height 110
click at [1027, 320] on textarea at bounding box center [1081, 317] width 240 height 110
type textarea "c"
type textarea "Chichester Cathedral Green"
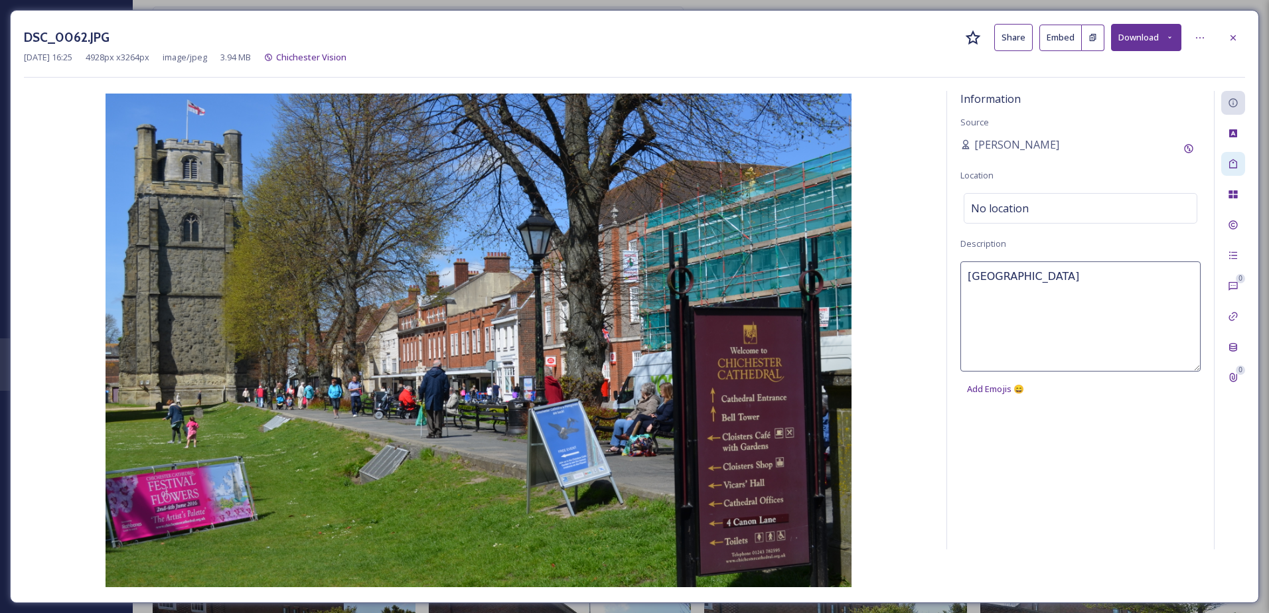
click at [1223, 158] on div at bounding box center [1233, 164] width 24 height 24
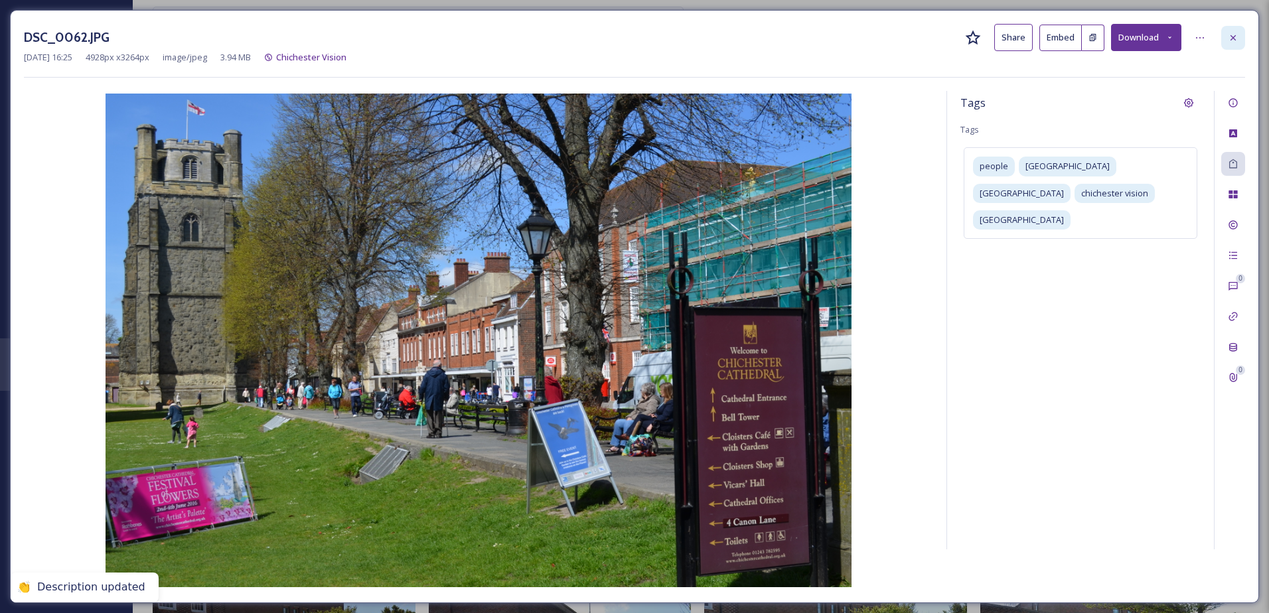
click at [1233, 35] on icon at bounding box center [1233, 38] width 11 height 11
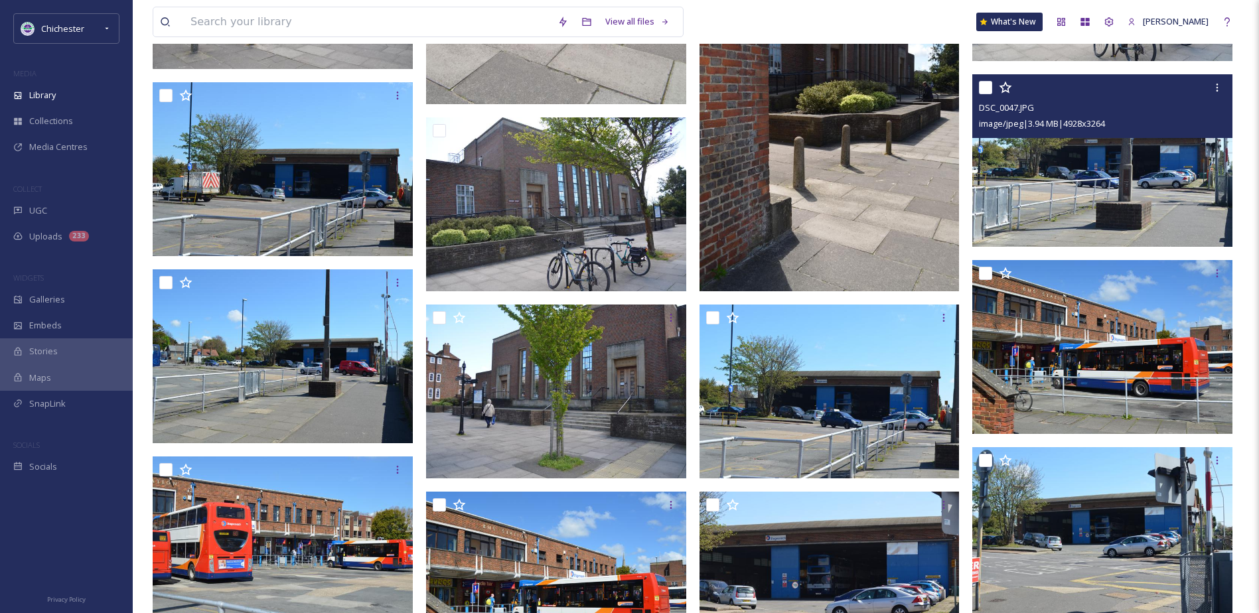
scroll to position [8132, 0]
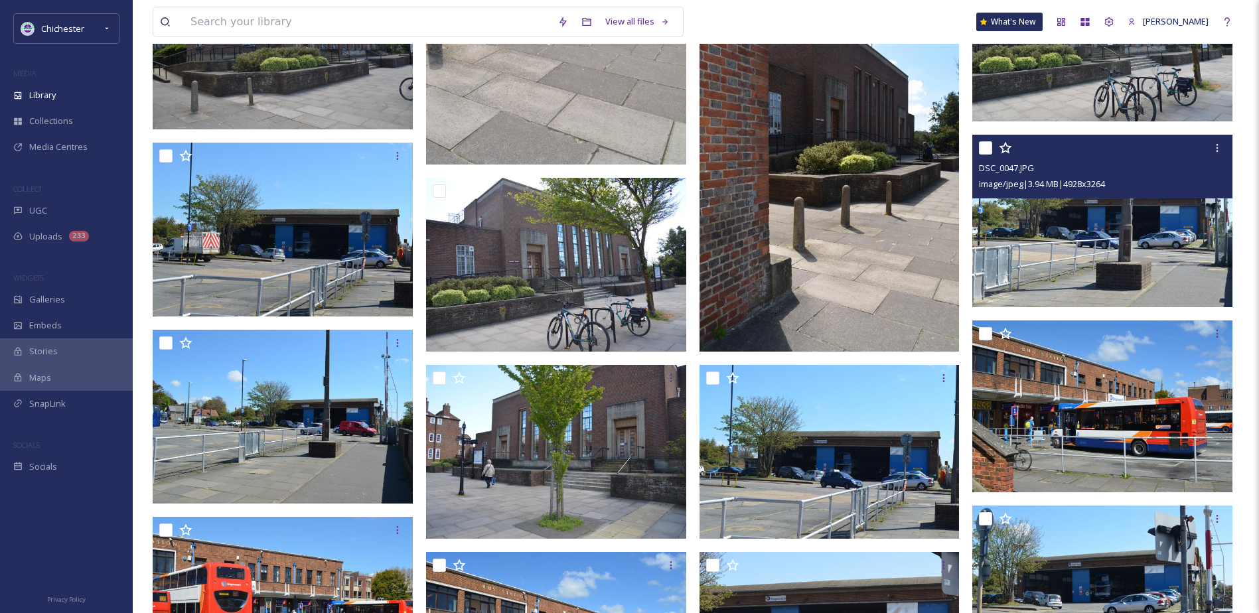
click at [1141, 210] on img at bounding box center [1102, 221] width 260 height 173
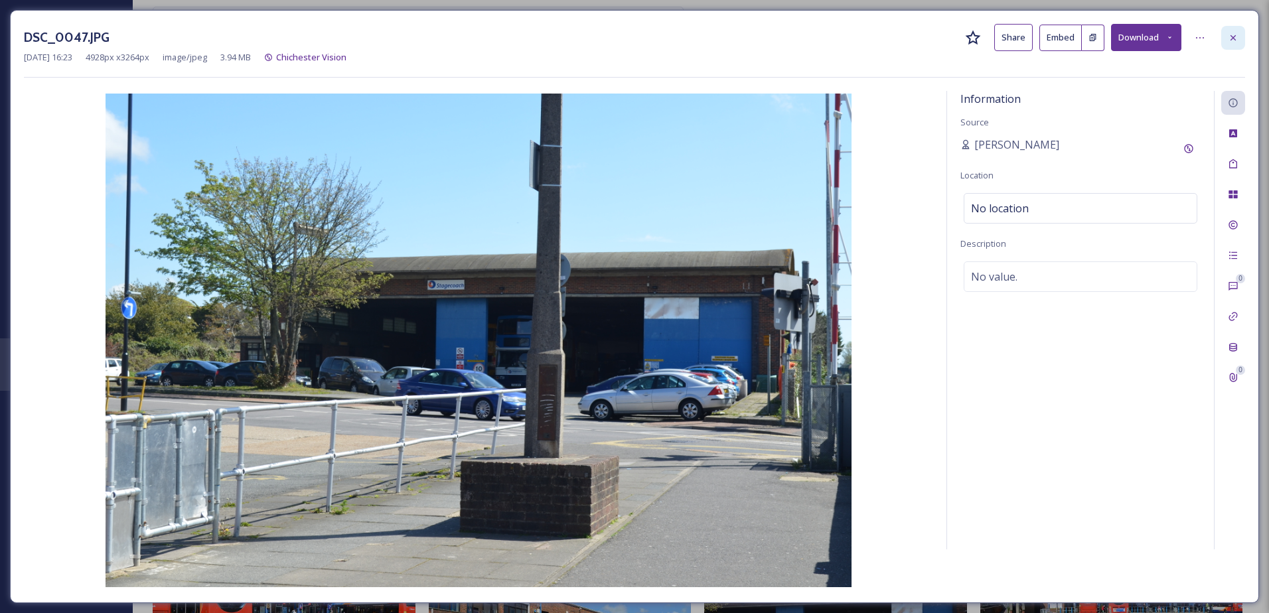
click at [1225, 28] on div at bounding box center [1233, 38] width 24 height 24
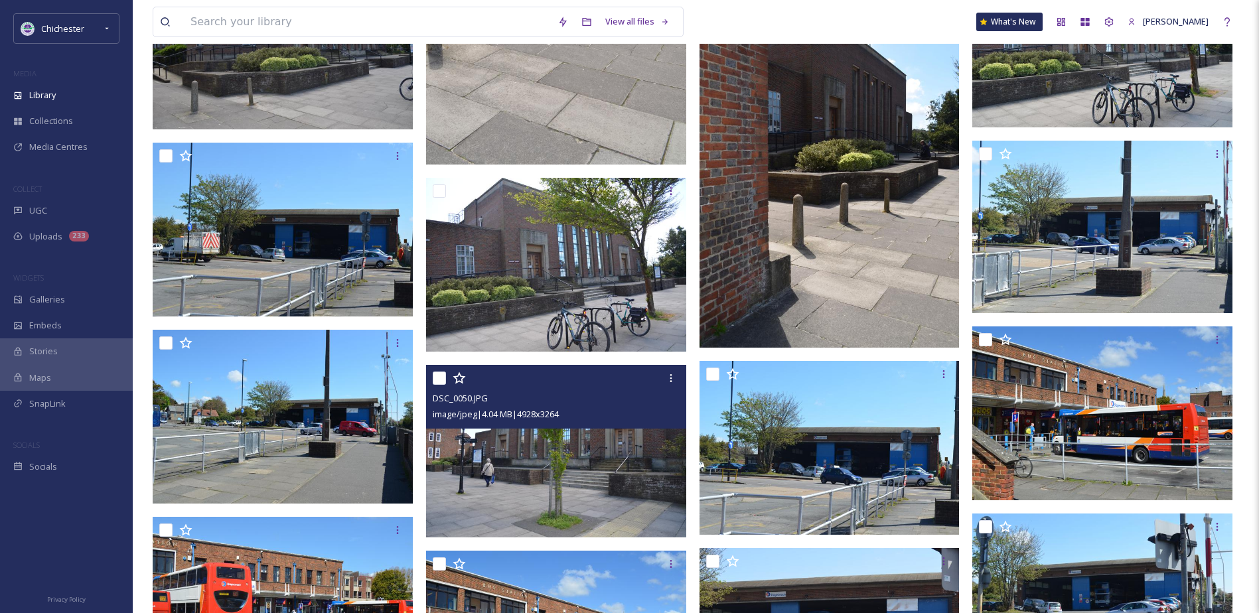
click at [565, 473] on img at bounding box center [556, 451] width 260 height 173
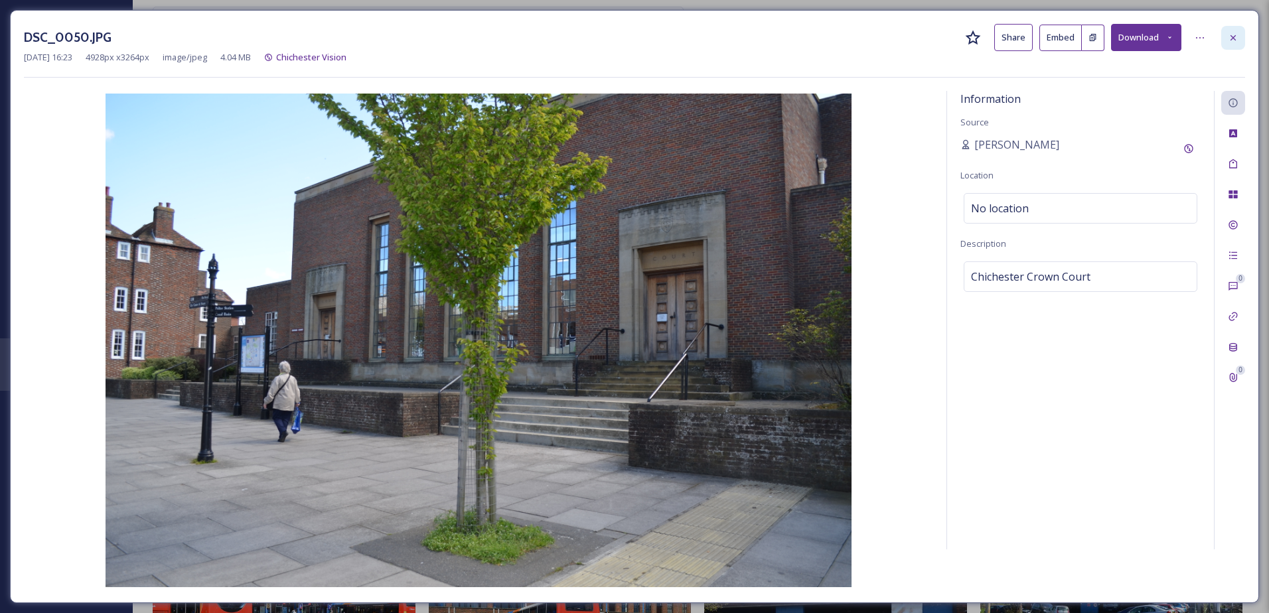
click at [1235, 34] on icon at bounding box center [1233, 38] width 11 height 11
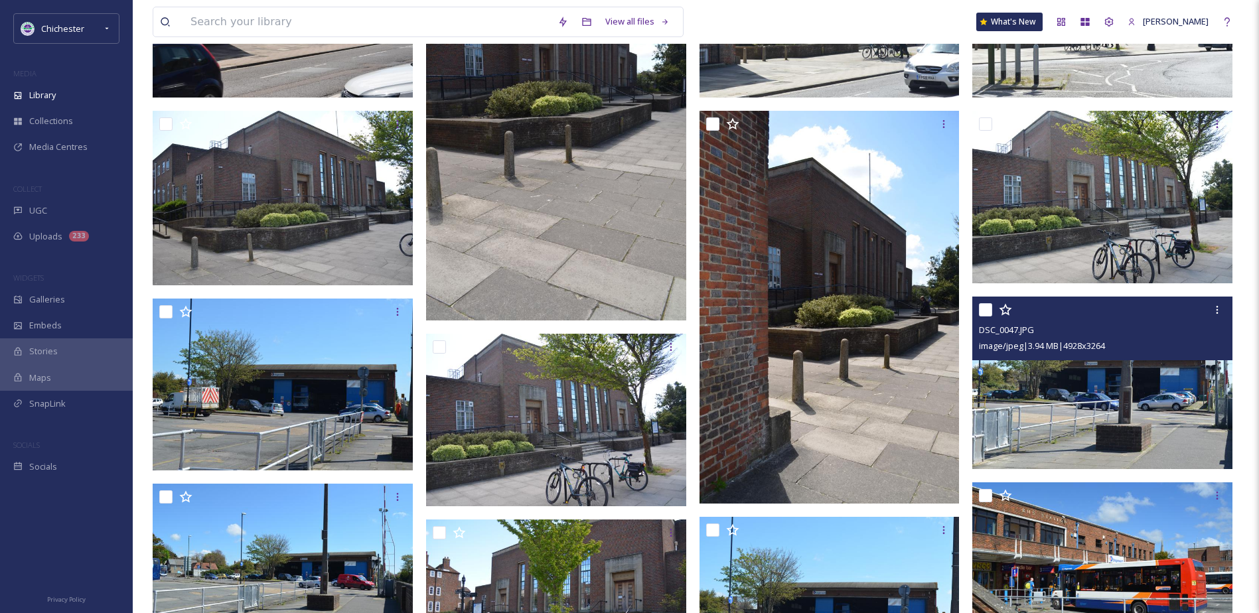
scroll to position [7999, 0]
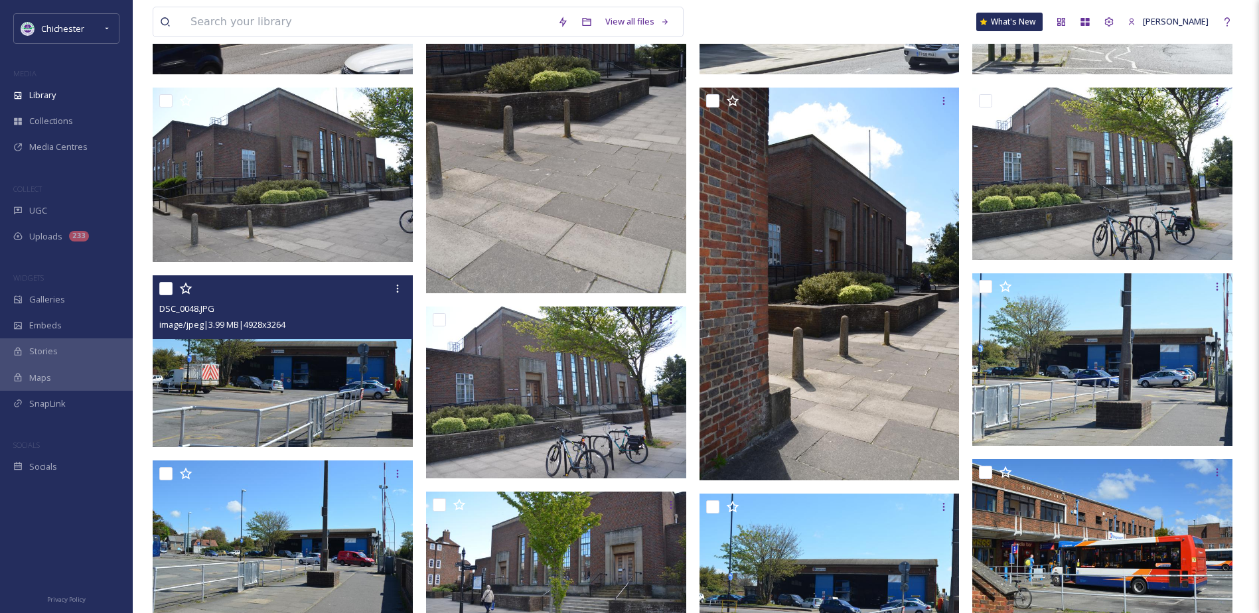
click at [161, 291] on input "checkbox" at bounding box center [165, 288] width 13 height 13
checkbox input "true"
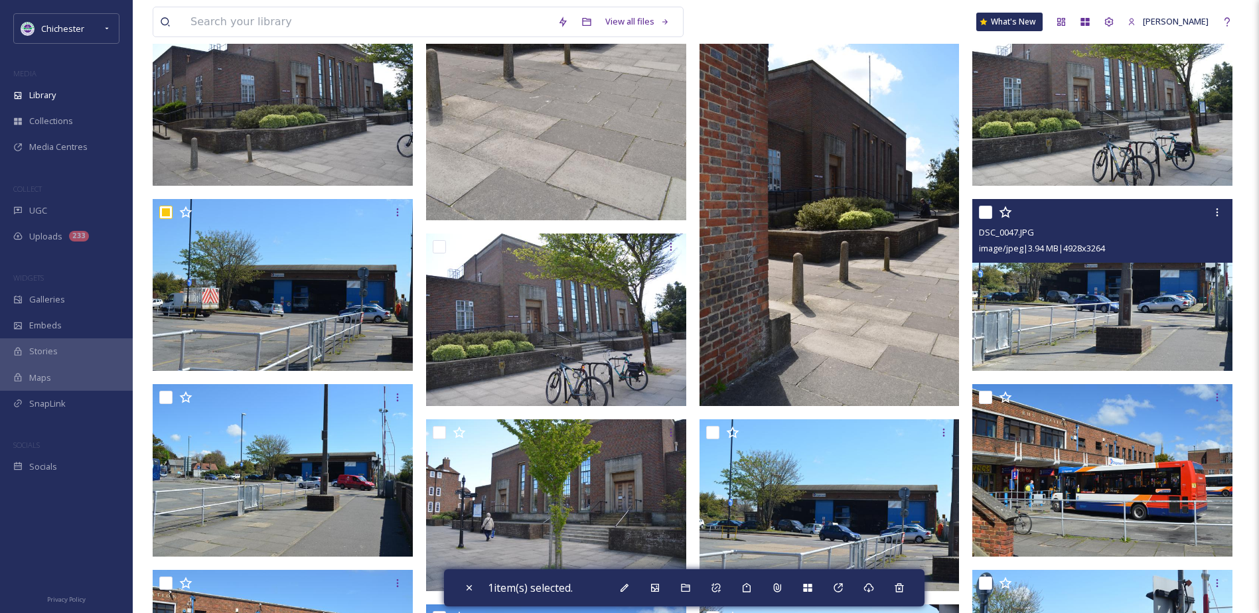
click at [981, 211] on input "checkbox" at bounding box center [985, 212] width 13 height 13
checkbox input "true"
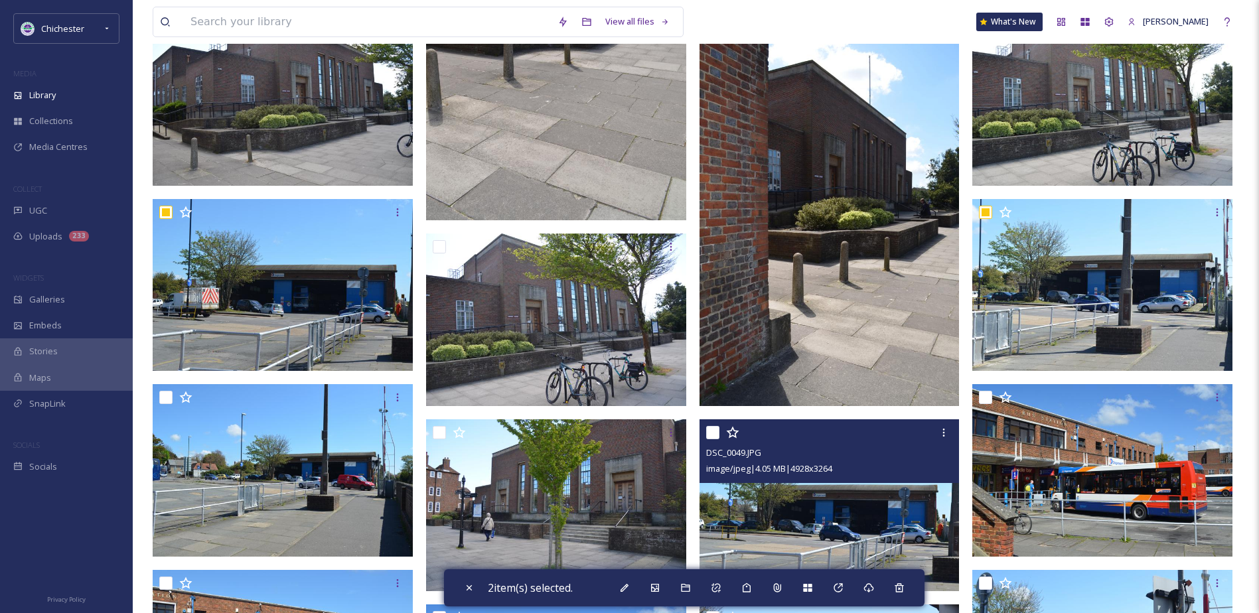
click at [711, 433] on input "checkbox" at bounding box center [712, 432] width 13 height 13
checkbox input "true"
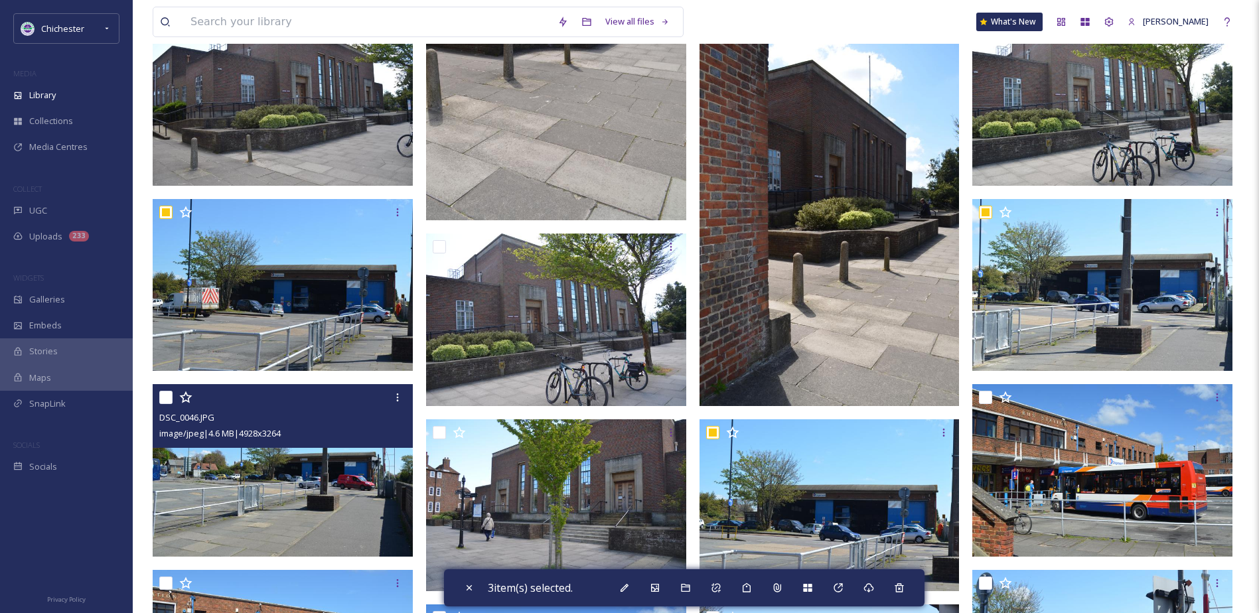
click at [160, 395] on input "checkbox" at bounding box center [165, 397] width 13 height 13
checkbox input "true"
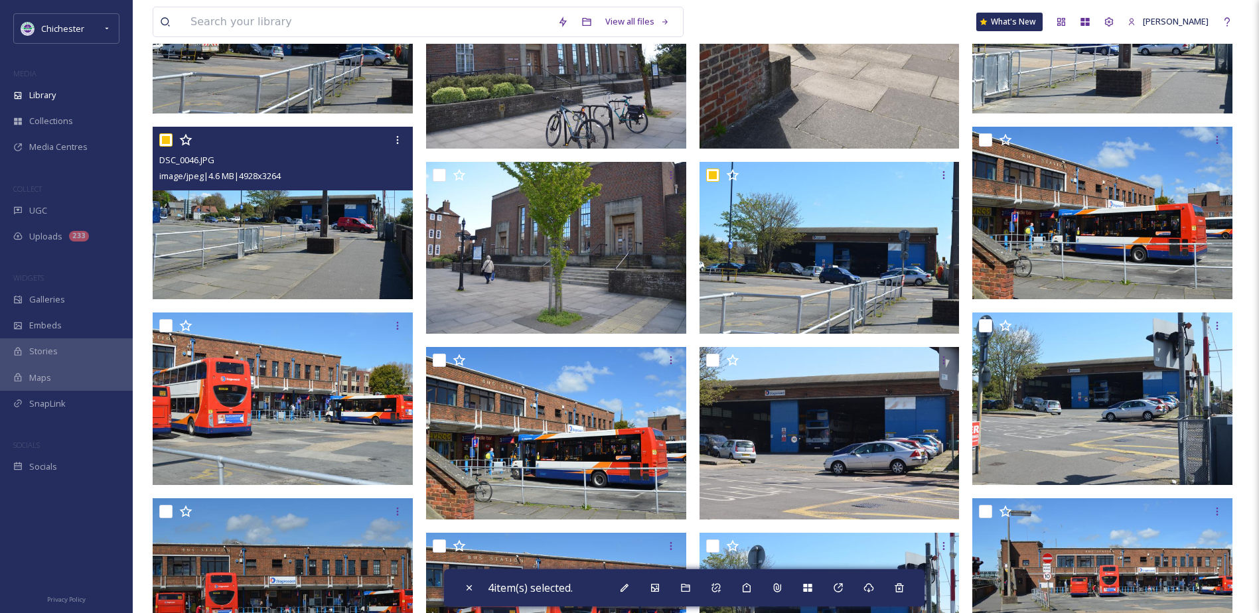
scroll to position [8265, 0]
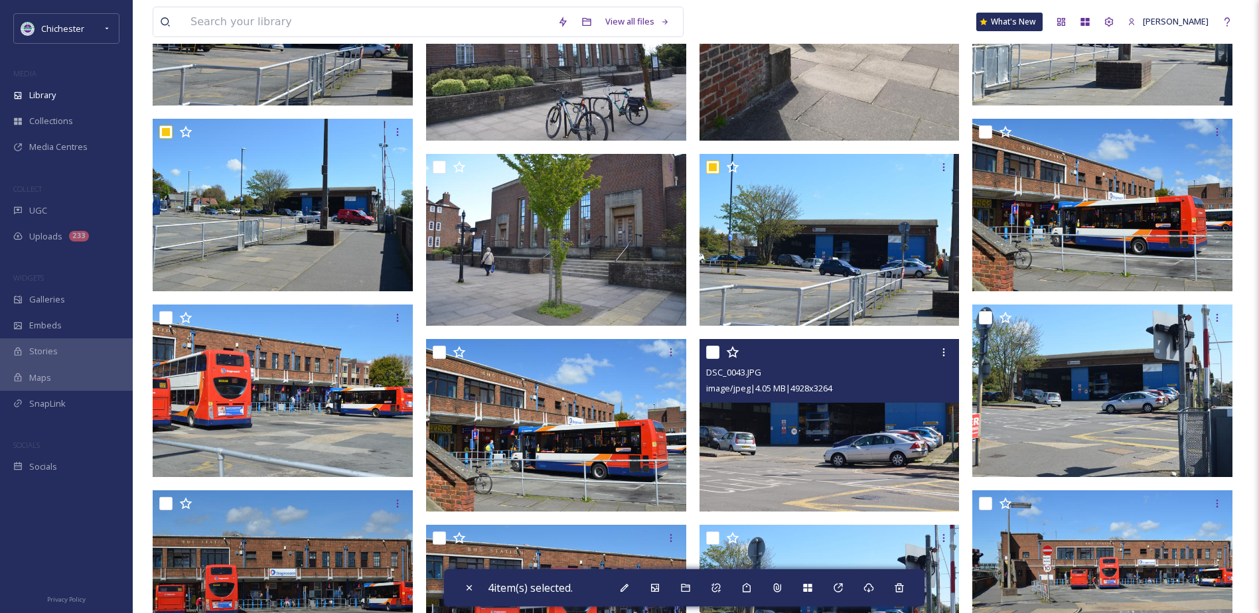
click at [714, 350] on input "checkbox" at bounding box center [712, 352] width 13 height 13
checkbox input "true"
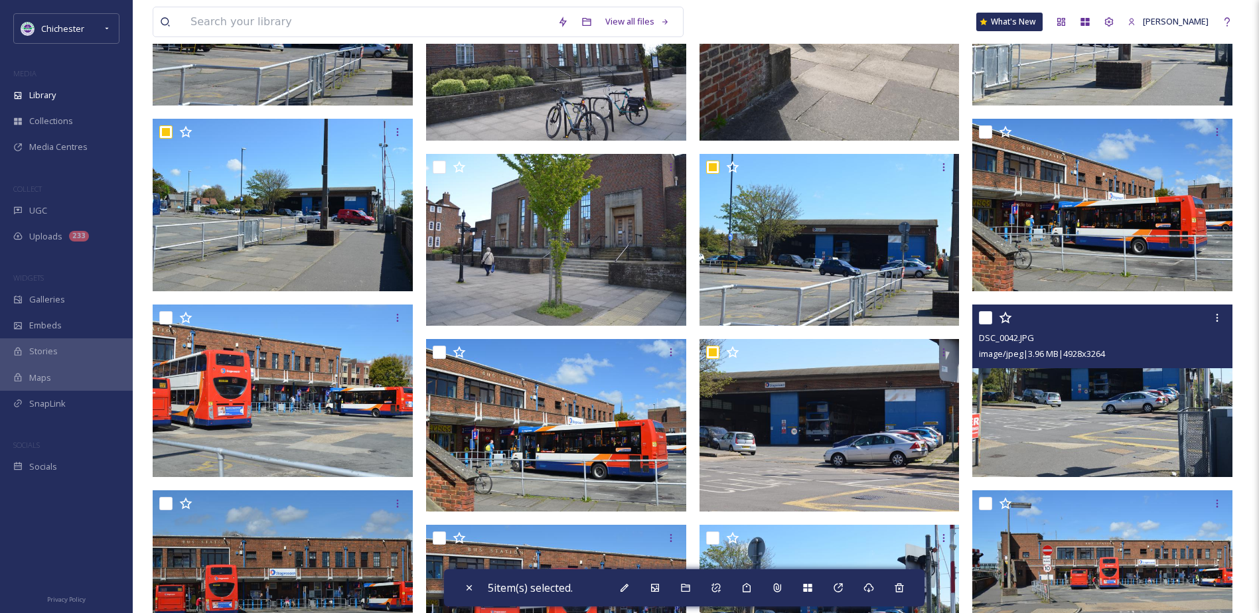
click at [981, 315] on input "checkbox" at bounding box center [985, 317] width 13 height 13
checkbox input "true"
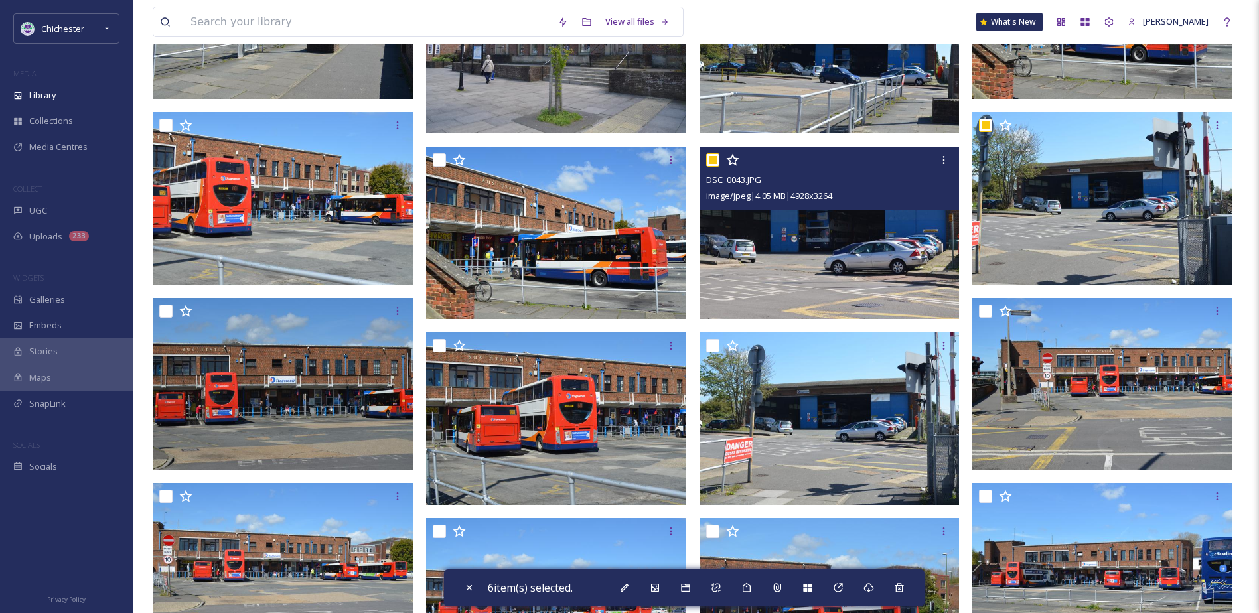
scroll to position [8464, 0]
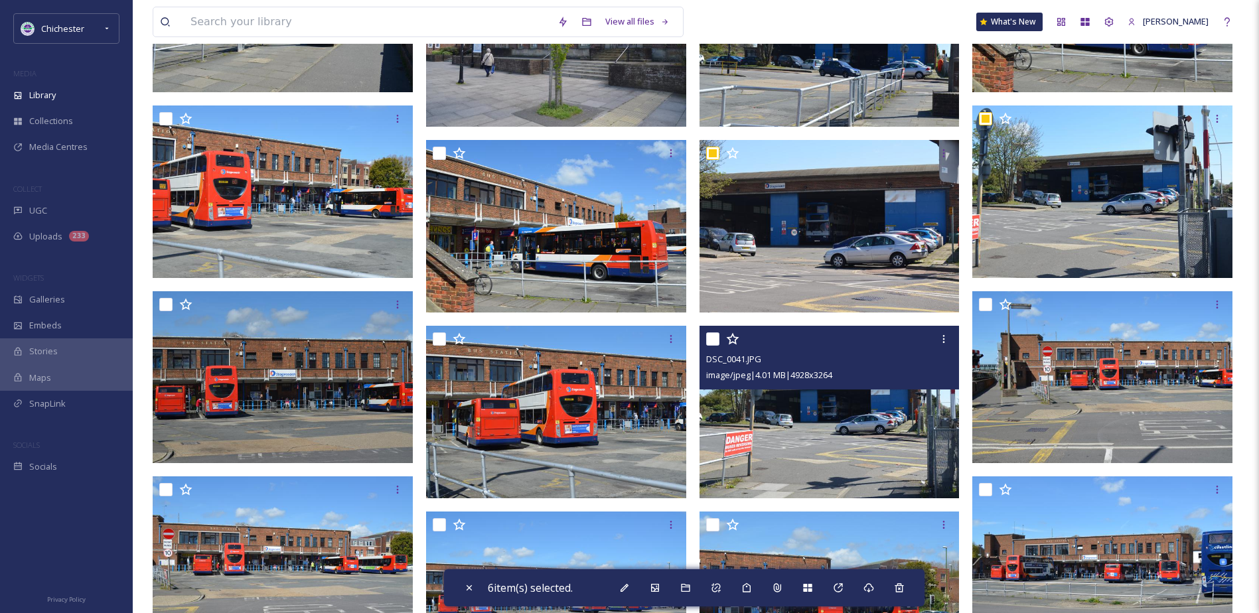
click at [713, 339] on input "checkbox" at bounding box center [712, 339] width 13 height 13
checkbox input "true"
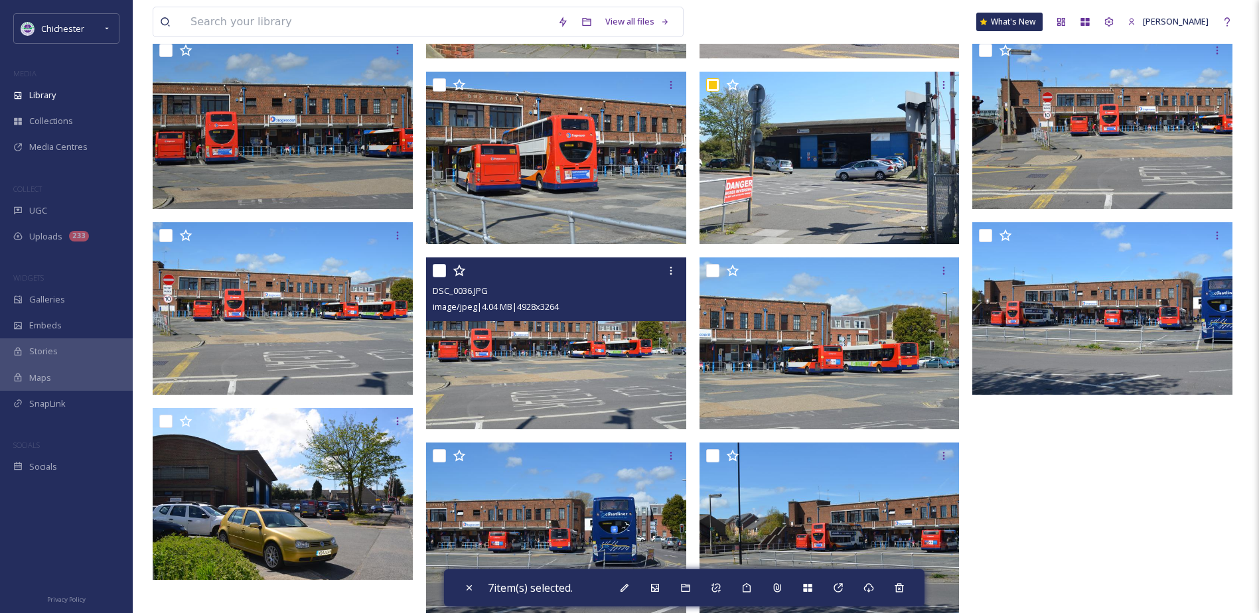
scroll to position [8729, 0]
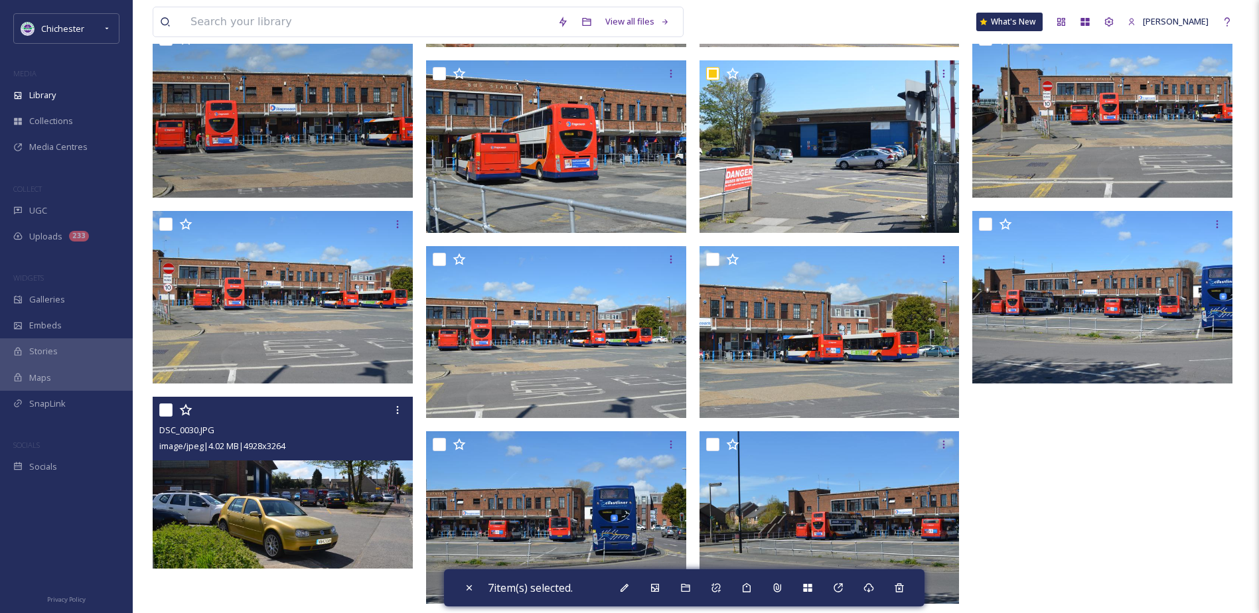
click at [163, 412] on input "checkbox" at bounding box center [165, 410] width 13 height 13
checkbox input "true"
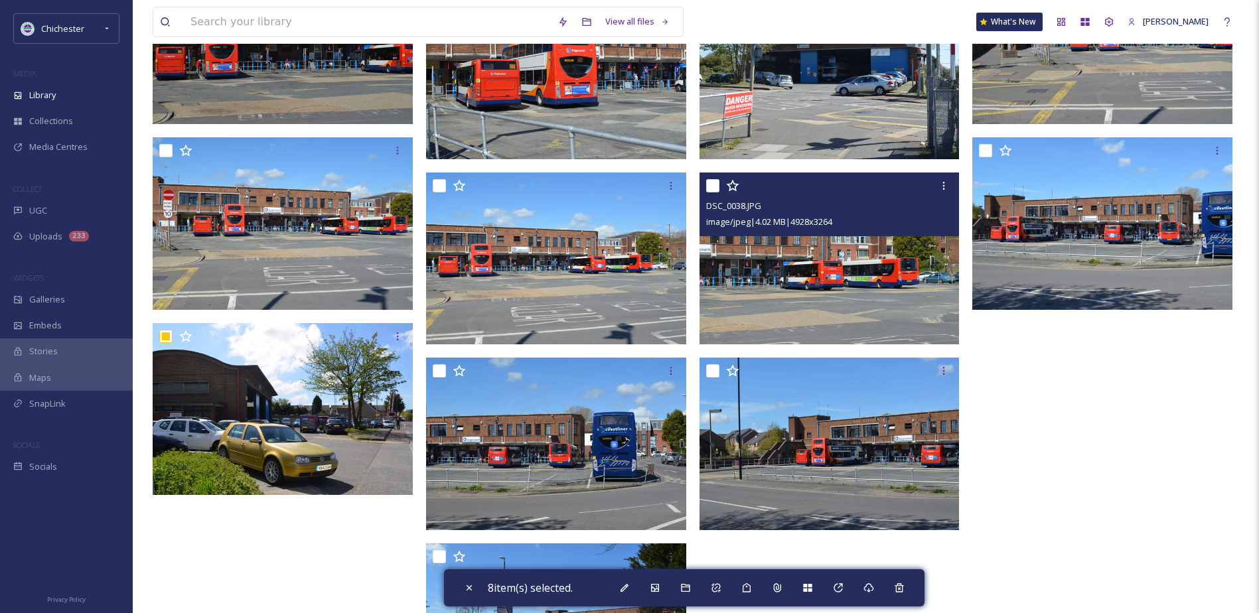
scroll to position [8928, 0]
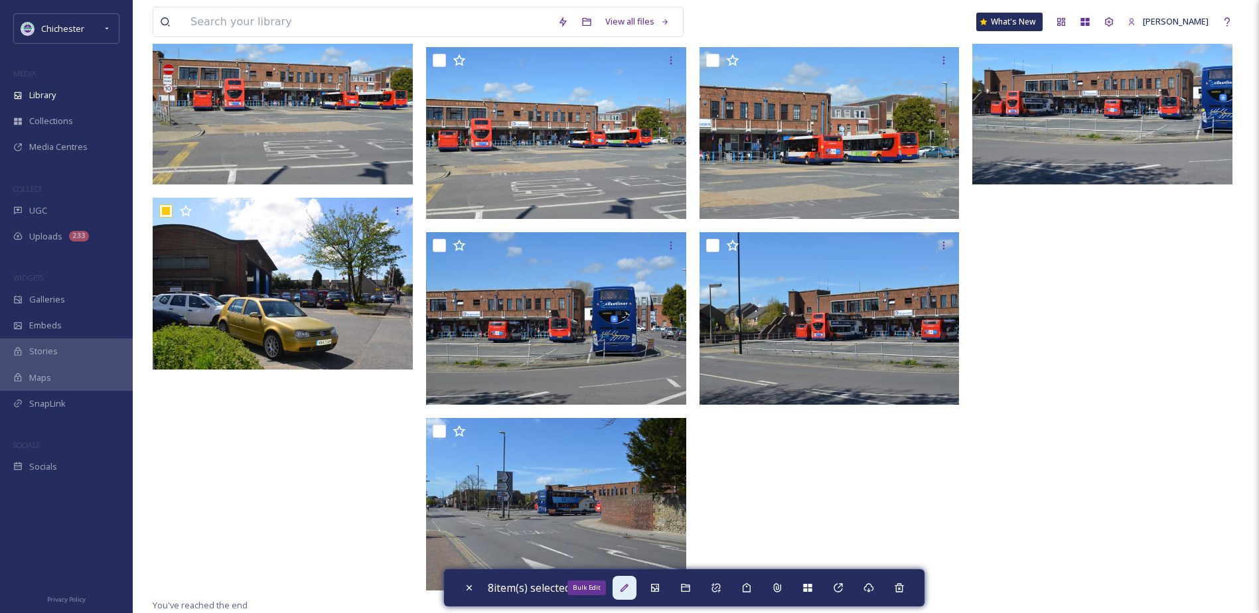
click at [635, 587] on div "Bulk Edit" at bounding box center [625, 588] width 24 height 24
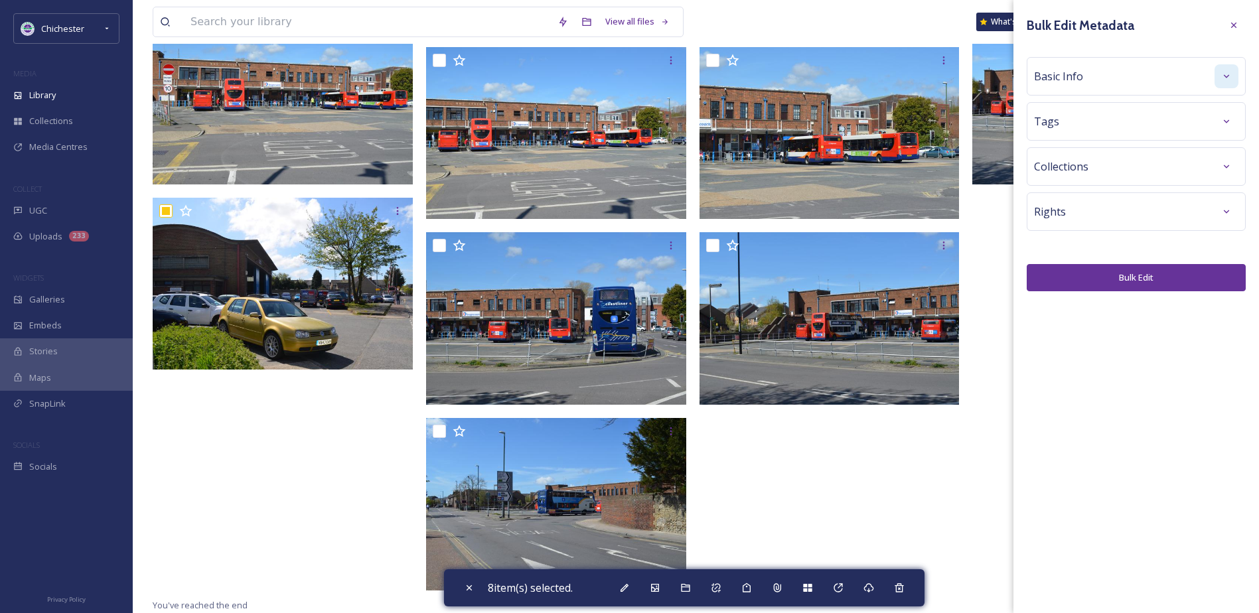
click at [1227, 84] on div at bounding box center [1227, 76] width 24 height 24
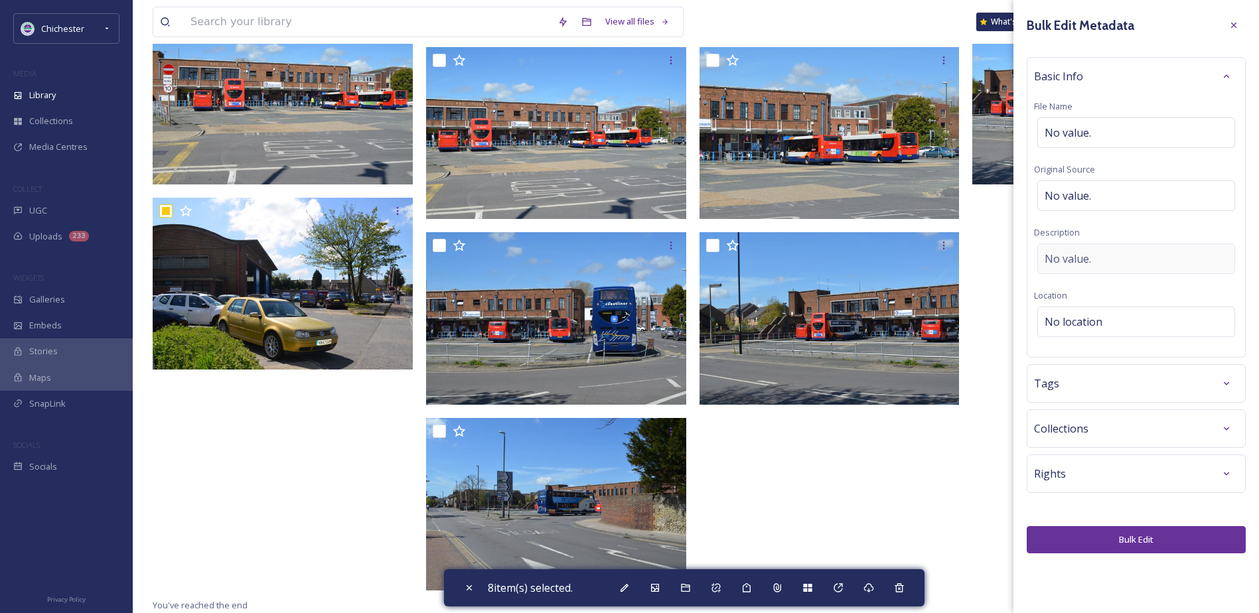
click at [1079, 244] on div "No value." at bounding box center [1137, 259] width 198 height 31
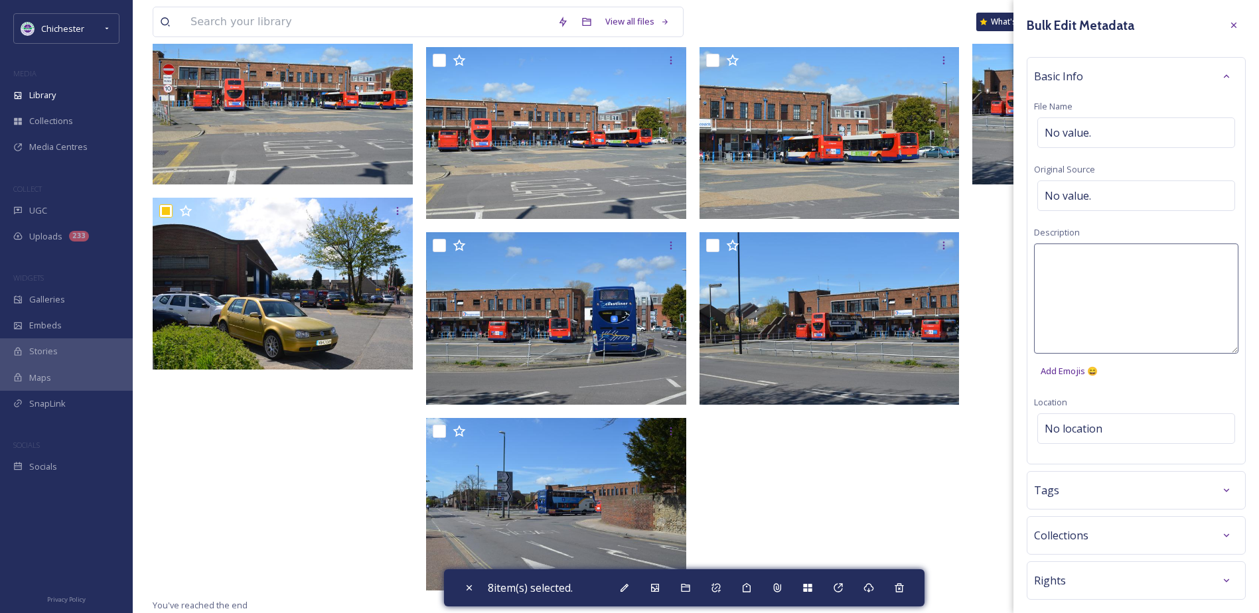
click at [1075, 264] on textarea at bounding box center [1136, 299] width 204 height 110
type textarea "Stagecoach Bus Depot"
click at [1099, 483] on div "Bulk Edit Metadata Basic Info File Name No value. Original Source No value. Des…" at bounding box center [1137, 337] width 246 height 674
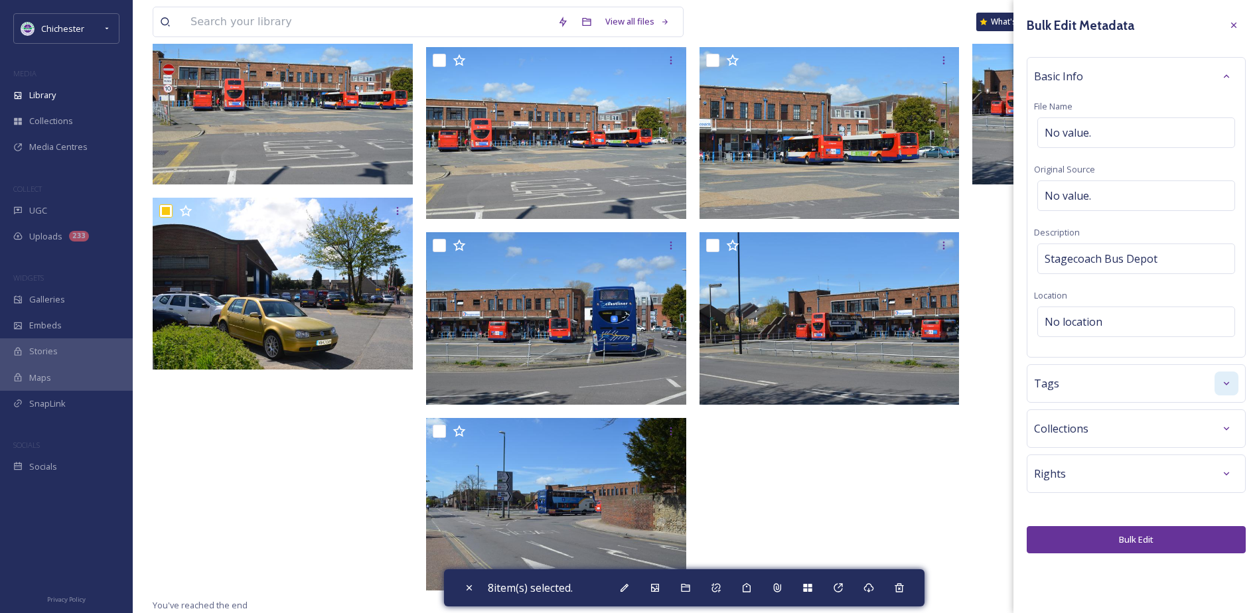
click at [1237, 387] on div at bounding box center [1227, 384] width 24 height 24
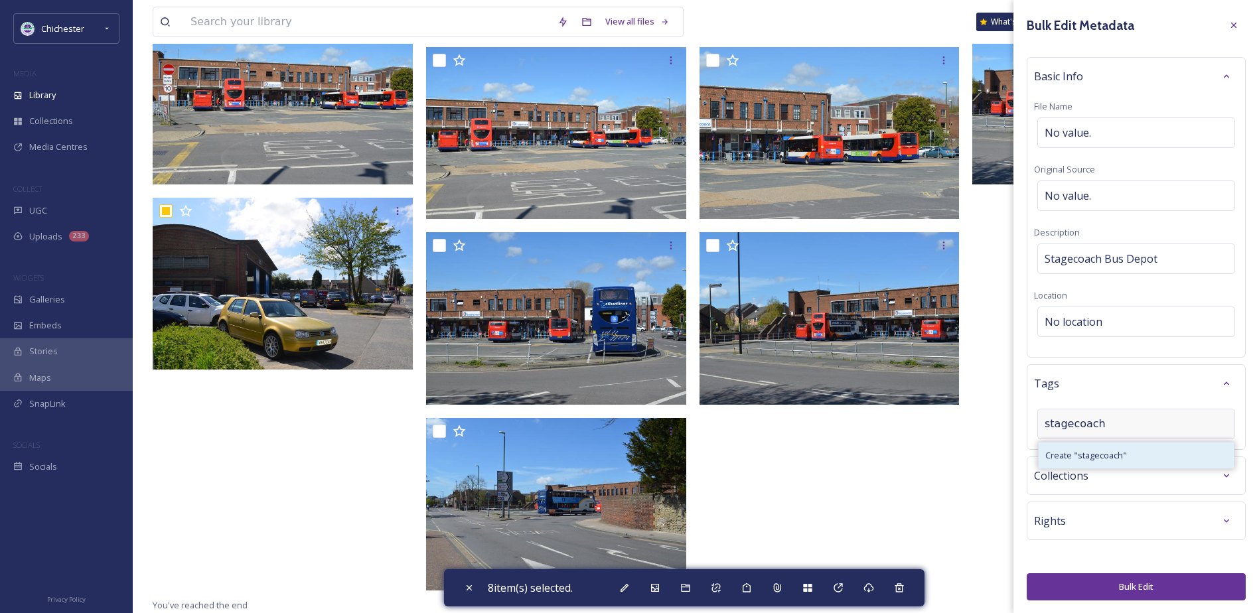
type input "stagecoach"
click at [1085, 449] on div "Create " stagecoach "" at bounding box center [1136, 456] width 195 height 26
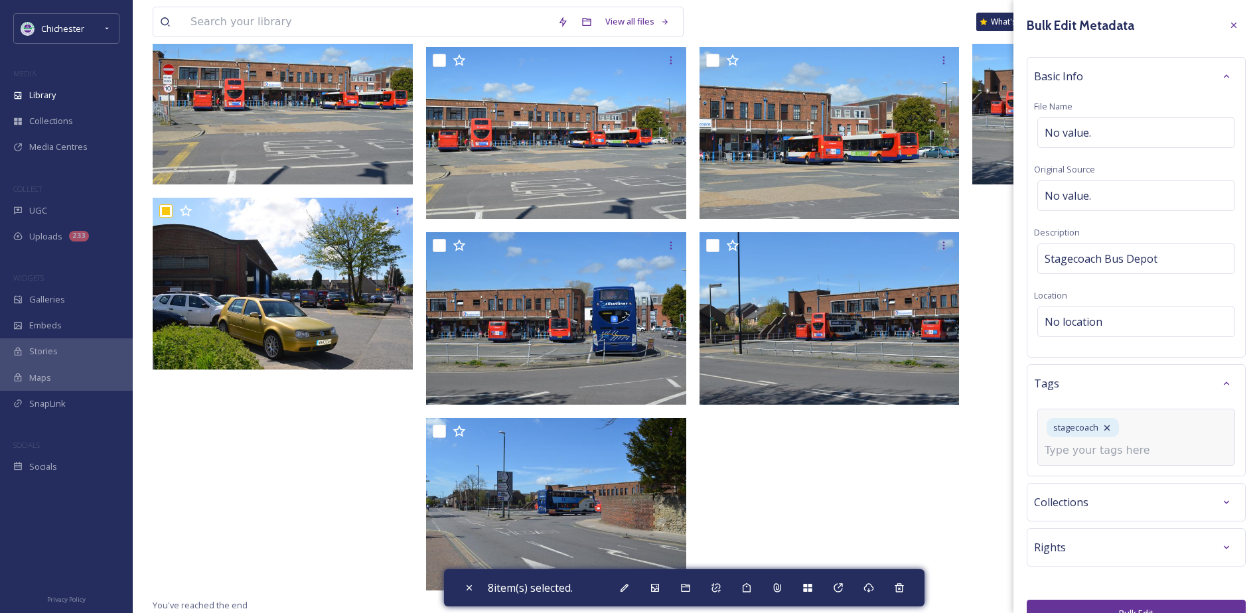
click at [1101, 460] on div "stagecoach" at bounding box center [1137, 437] width 198 height 57
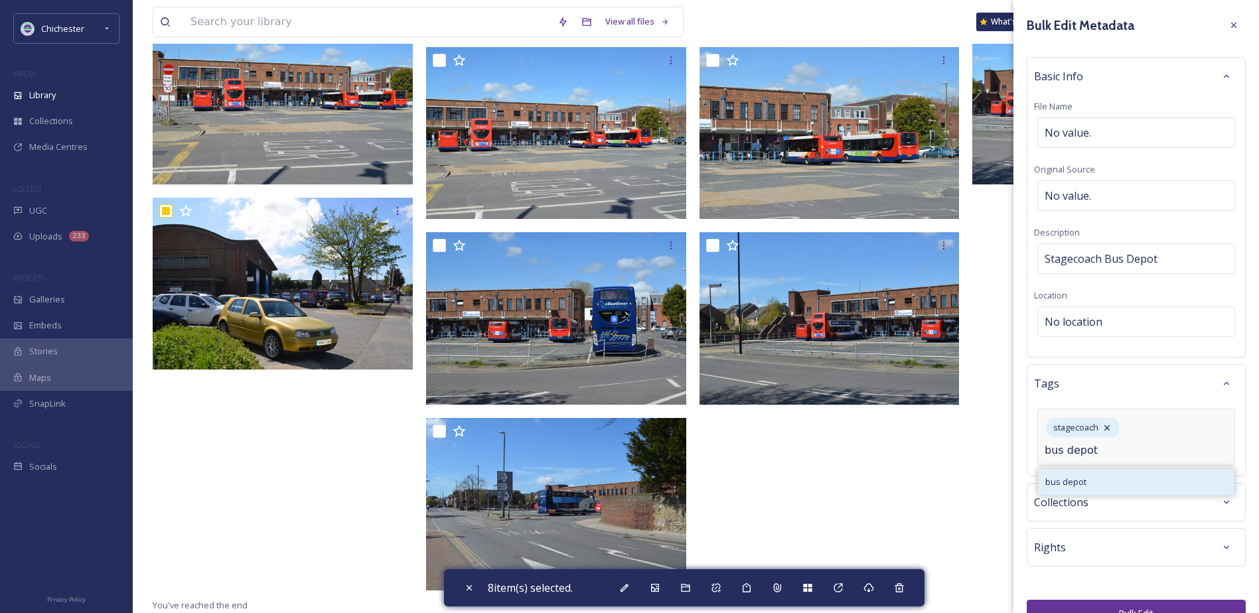
type input "bus depot"
click at [1108, 480] on div "bus depot" at bounding box center [1136, 482] width 195 height 26
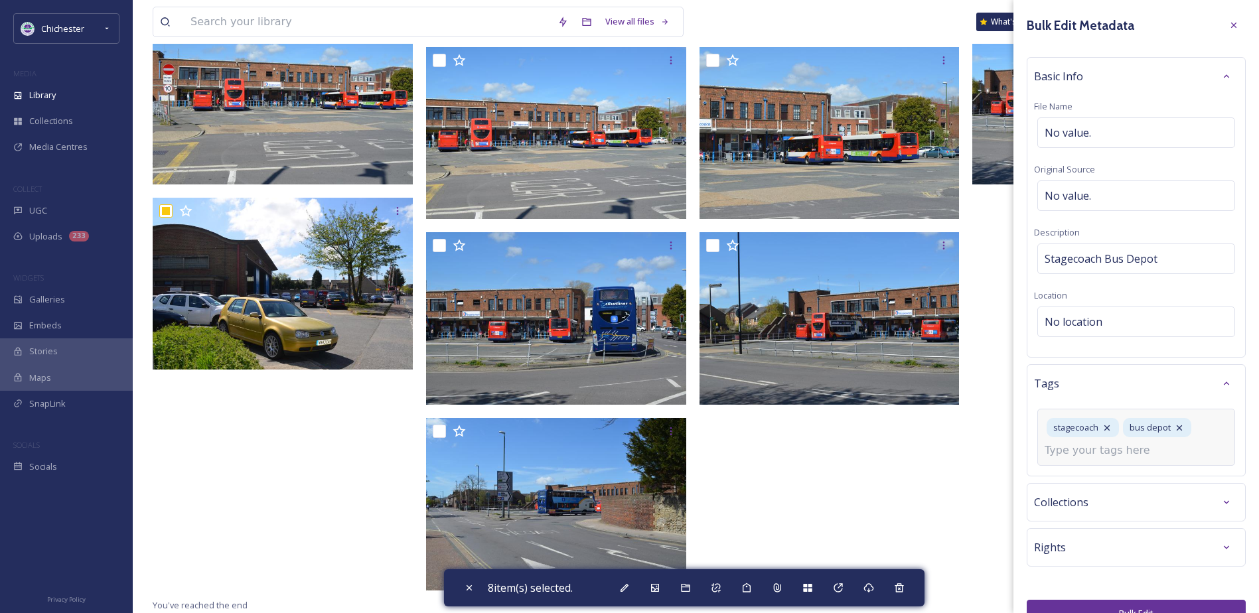
click at [1087, 457] on input at bounding box center [1111, 451] width 133 height 16
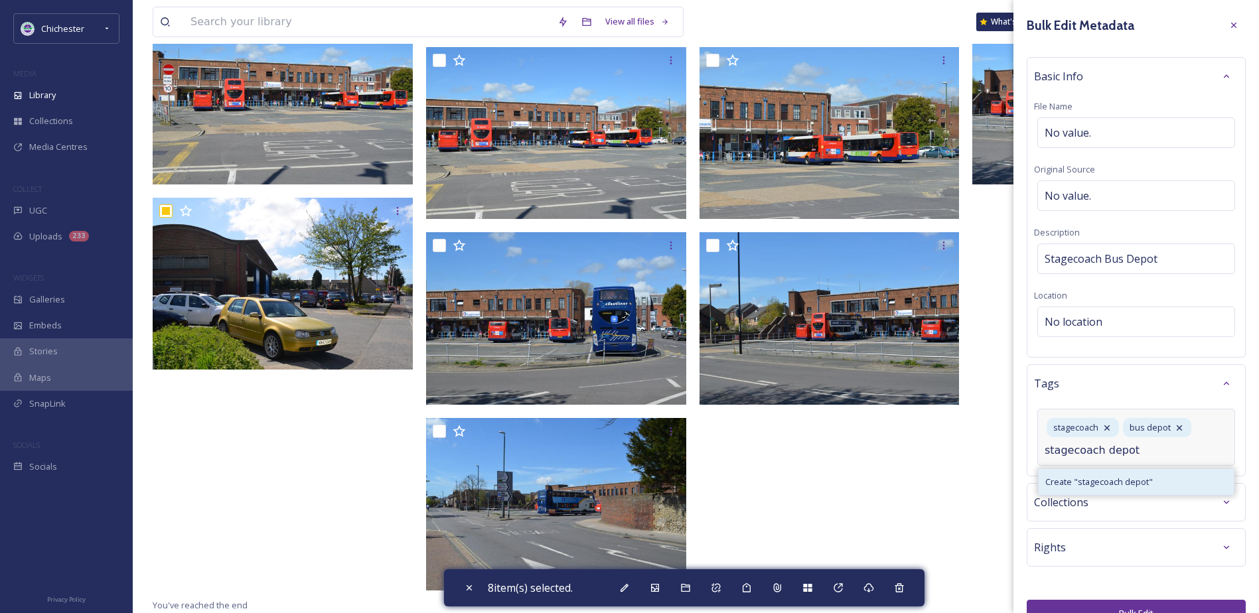
type input "stagecoach depot"
click at [1094, 482] on span "Create " stagecoach depot "" at bounding box center [1100, 482] width 108 height 13
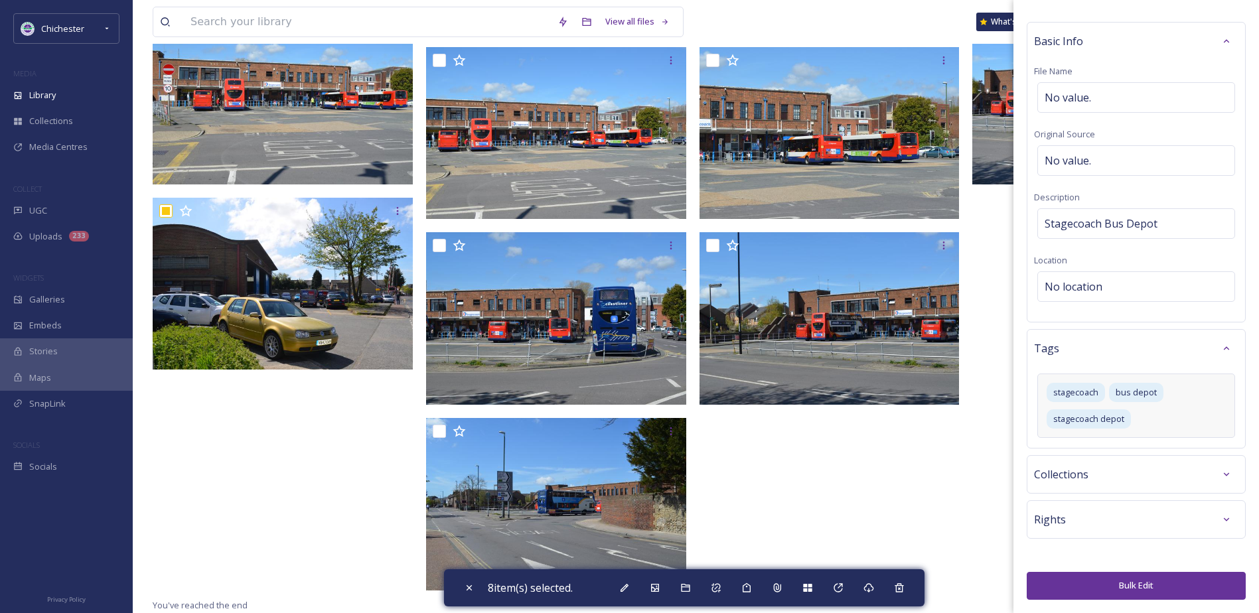
click at [1089, 584] on button "Bulk Edit" at bounding box center [1136, 585] width 219 height 27
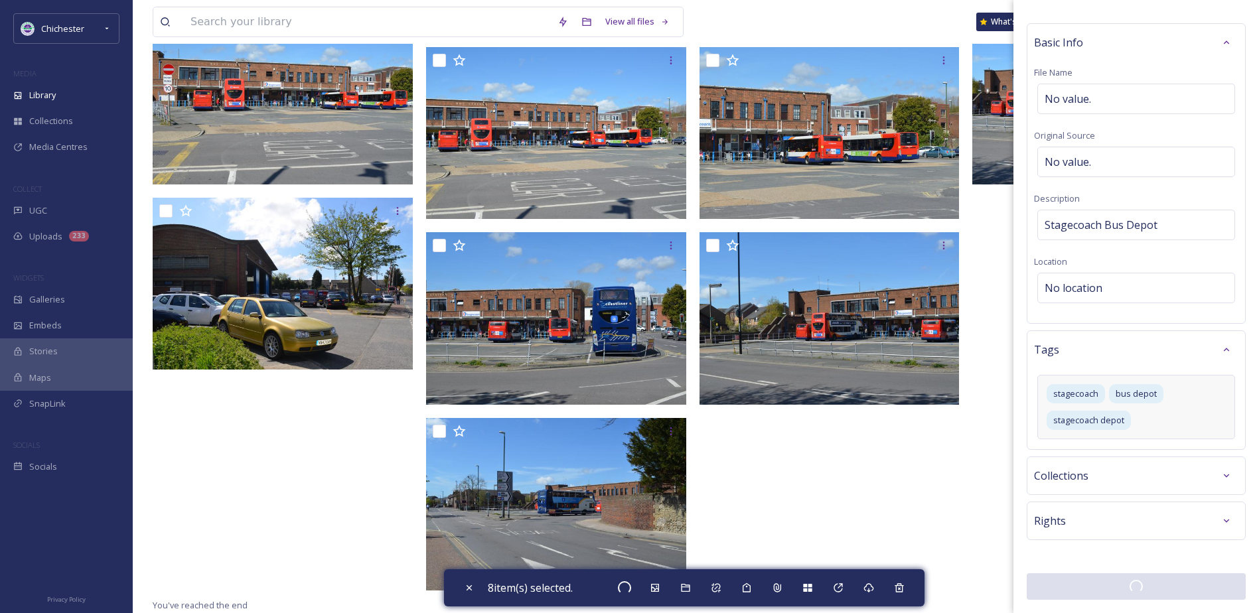
checkbox input "false"
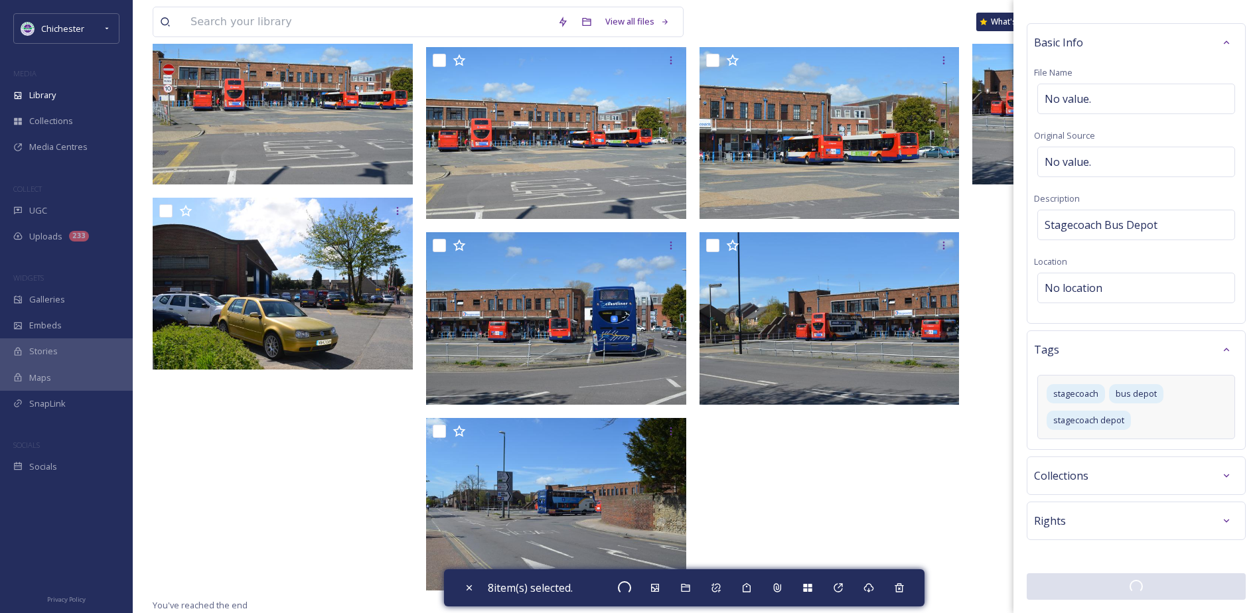
checkbox input "false"
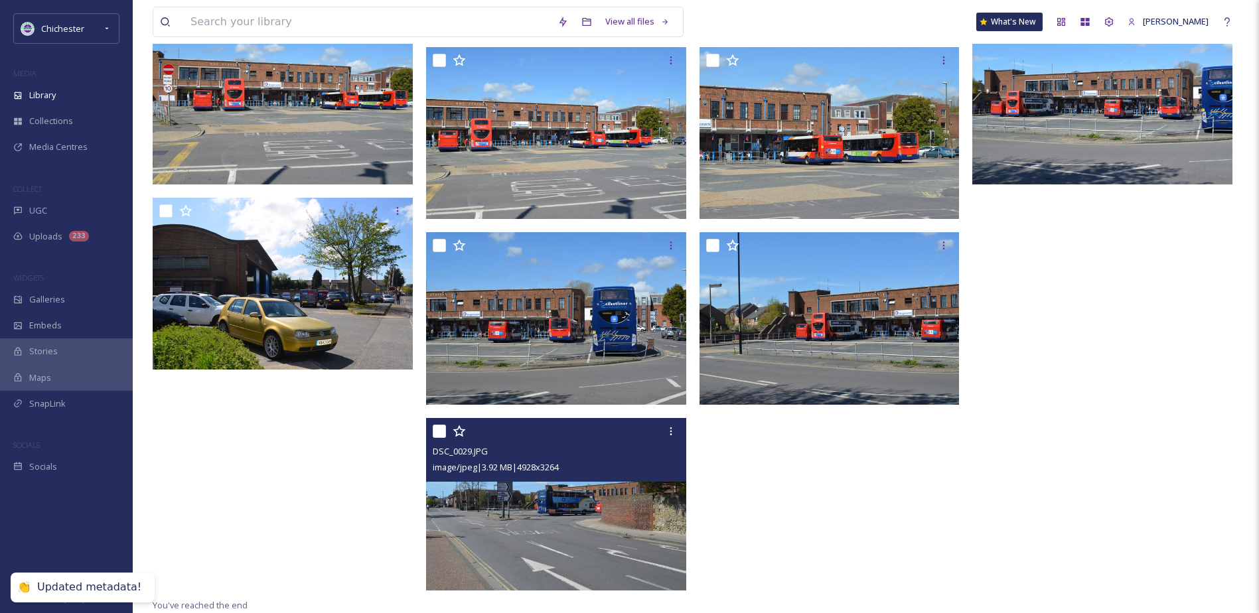
click at [437, 434] on input "checkbox" at bounding box center [439, 431] width 13 height 13
checkbox input "true"
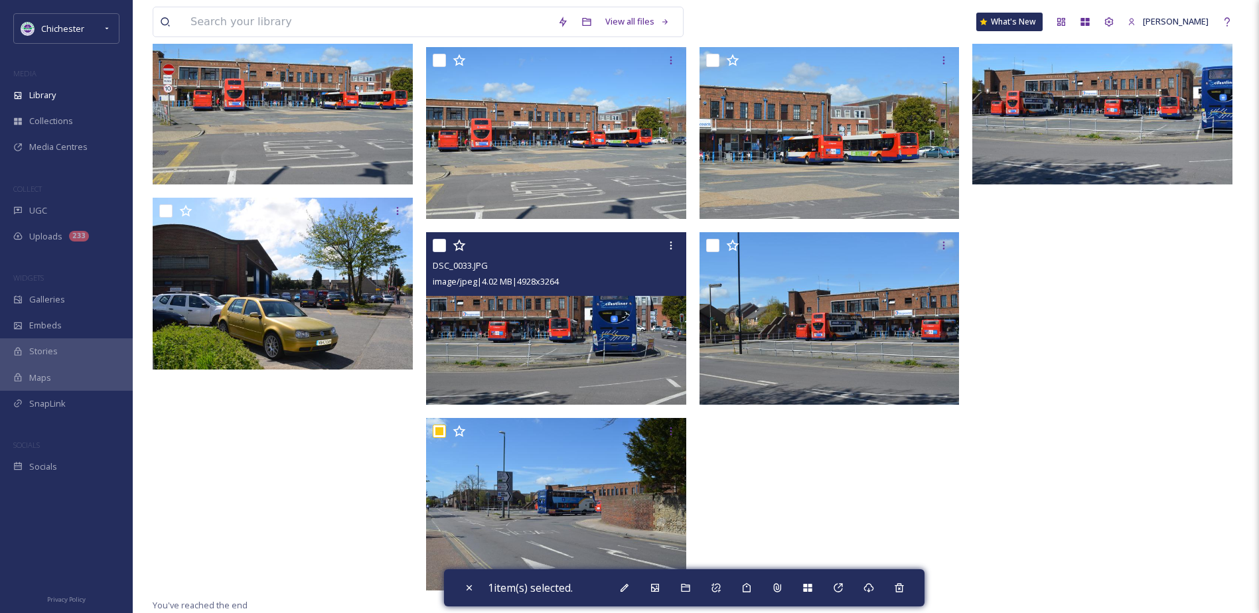
click at [439, 242] on input "checkbox" at bounding box center [439, 245] width 13 height 13
checkbox input "true"
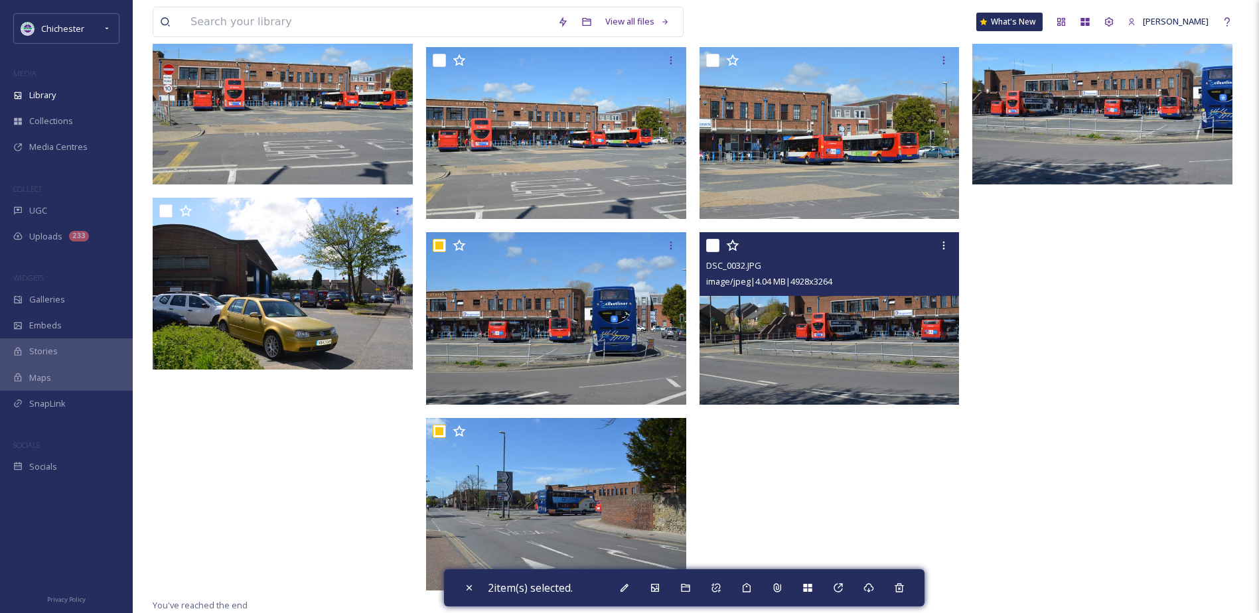
click at [712, 248] on input "checkbox" at bounding box center [712, 245] width 13 height 13
checkbox input "true"
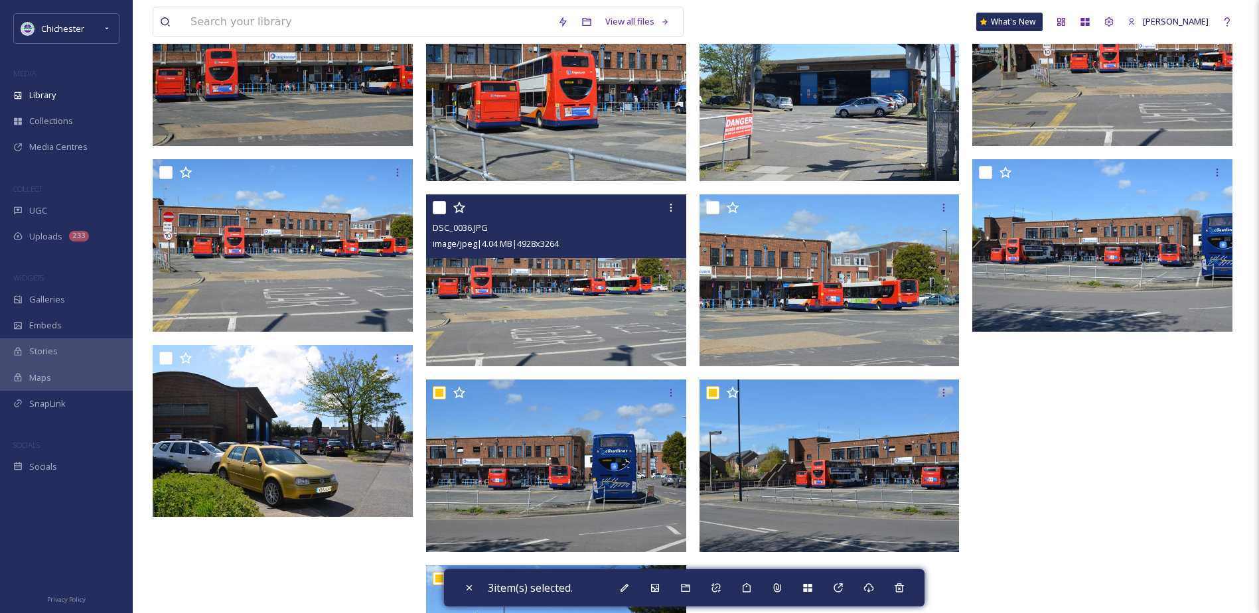
scroll to position [8729, 0]
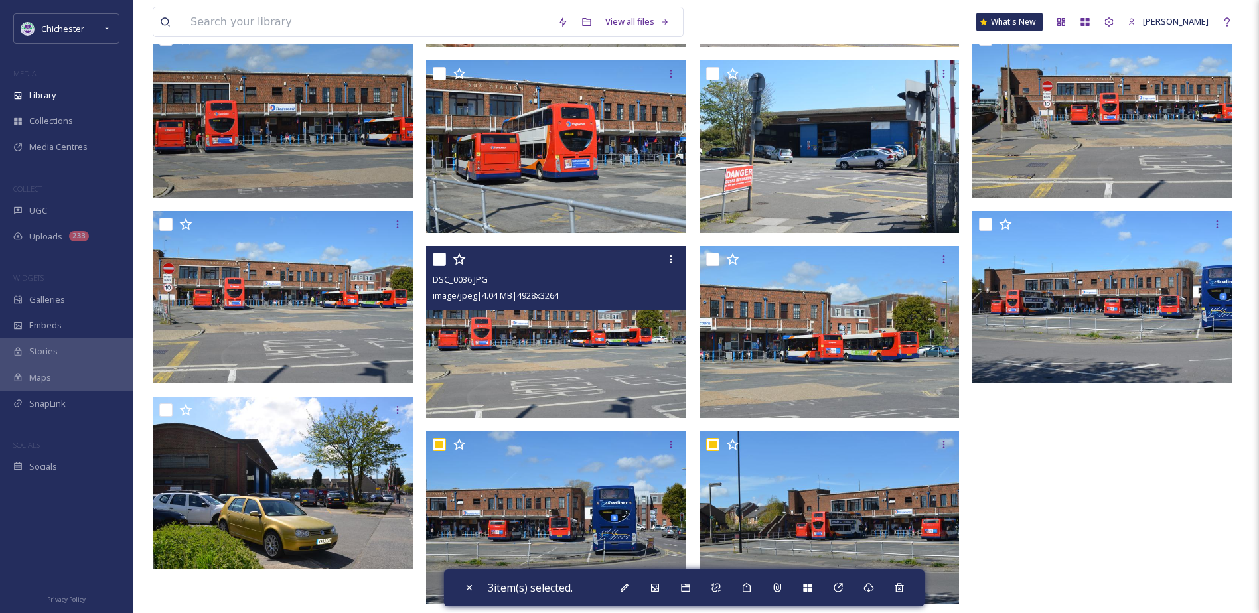
click at [442, 258] on input "checkbox" at bounding box center [439, 259] width 13 height 13
checkbox input "true"
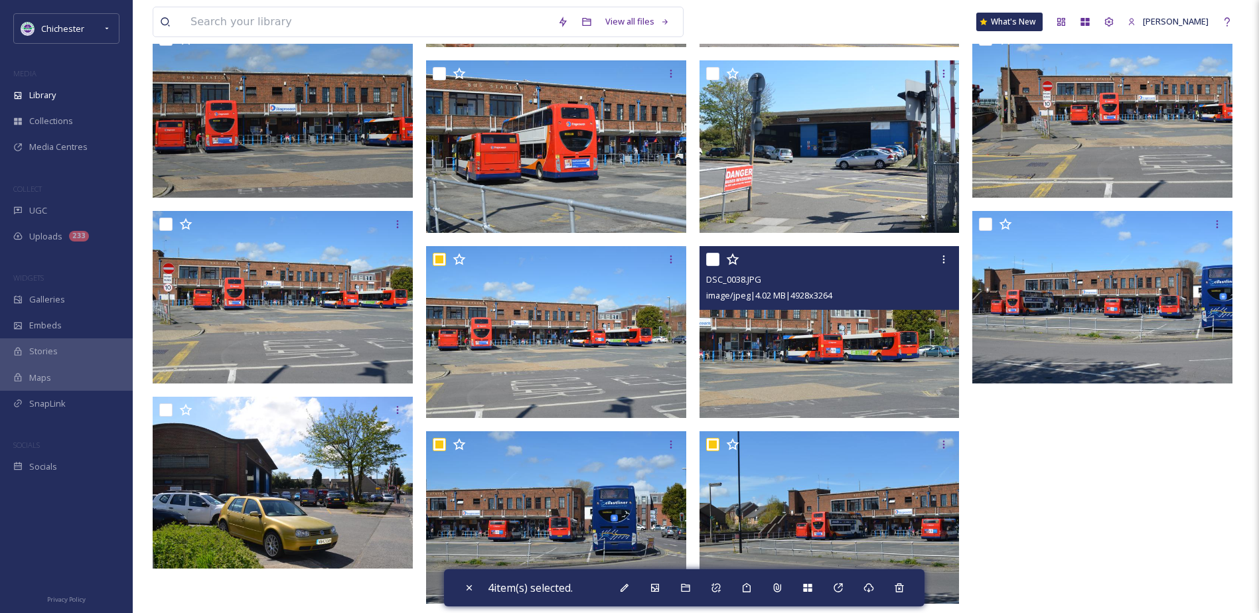
click at [715, 260] on input "checkbox" at bounding box center [712, 259] width 13 height 13
checkbox input "true"
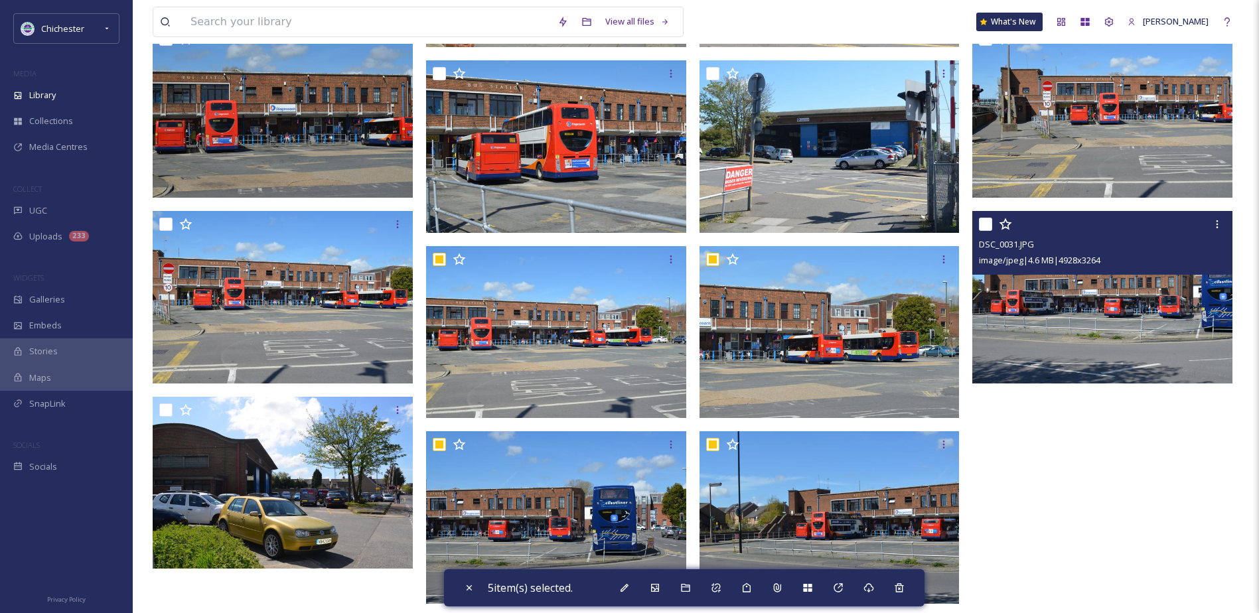
click at [990, 221] on input "checkbox" at bounding box center [985, 224] width 13 height 13
checkbox input "true"
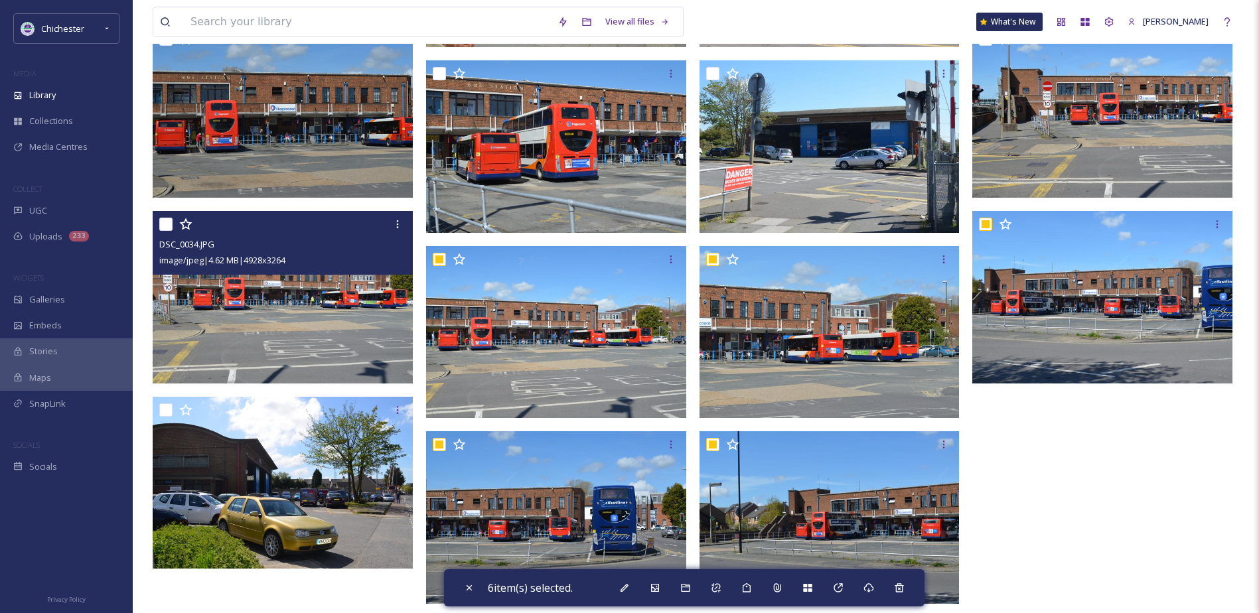
click at [165, 224] on input "checkbox" at bounding box center [165, 224] width 13 height 13
checkbox input "true"
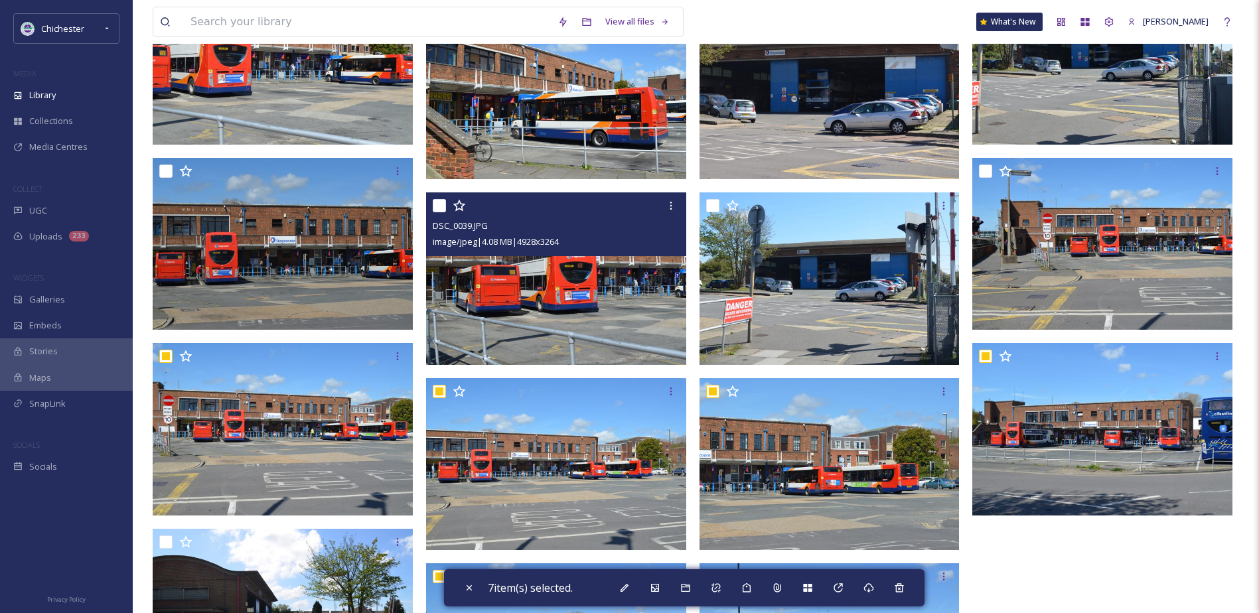
scroll to position [8596, 0]
click at [439, 205] on input "checkbox" at bounding box center [439, 206] width 13 height 13
checkbox input "true"
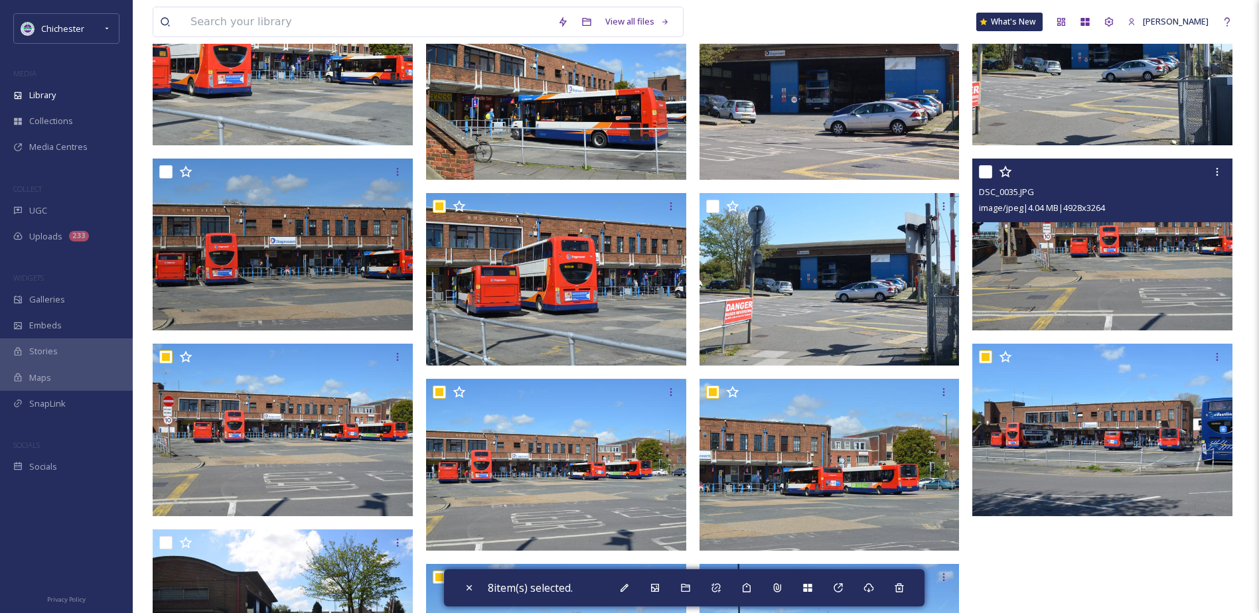
click at [978, 172] on div "DSC_0035.JPG image/jpeg | 4.04 MB | 4928 x 3264" at bounding box center [1102, 191] width 260 height 64
click at [987, 171] on input "checkbox" at bounding box center [985, 171] width 13 height 13
checkbox input "true"
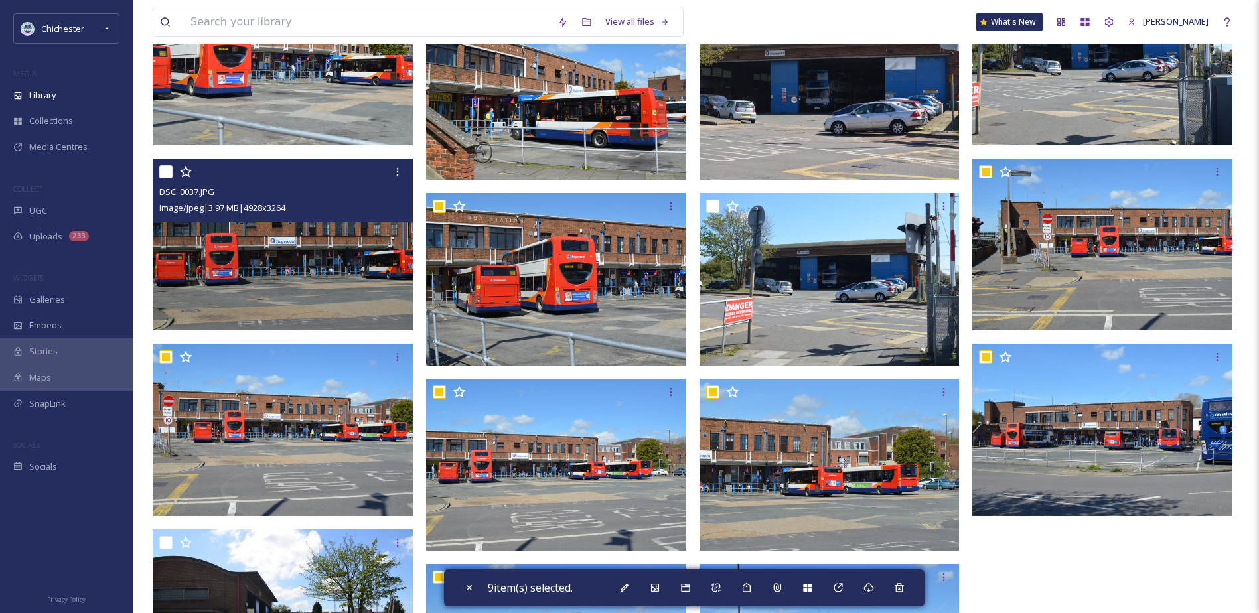
click at [167, 165] on input "checkbox" at bounding box center [165, 171] width 13 height 13
checkbox input "true"
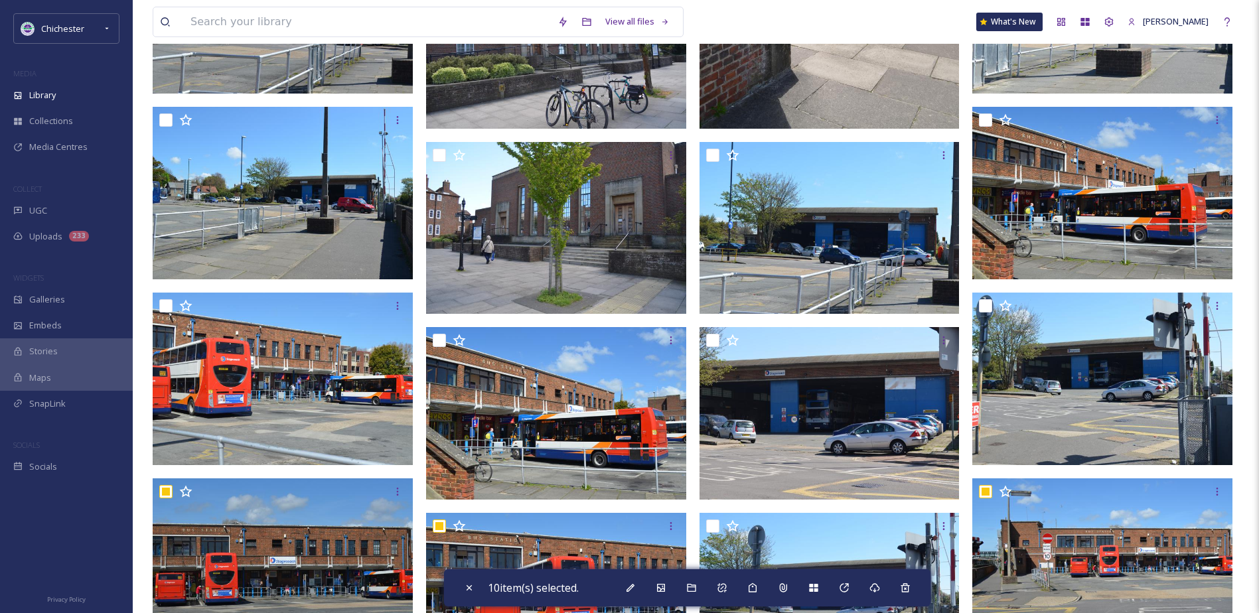
scroll to position [8265, 0]
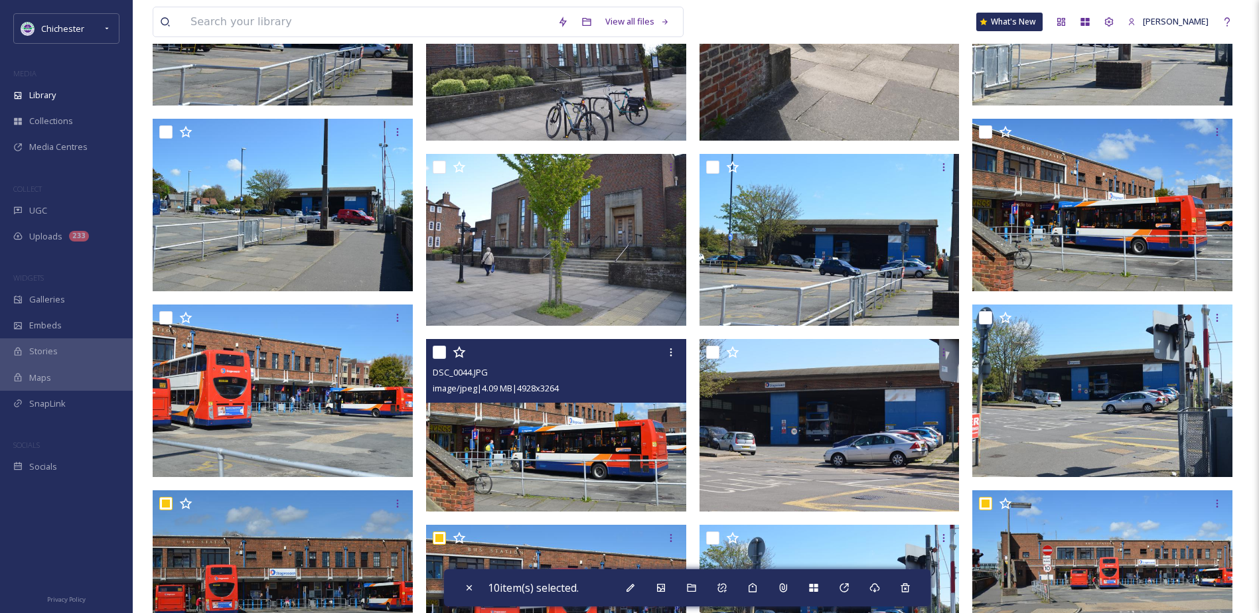
click at [446, 352] on div at bounding box center [558, 353] width 250 height 24
click at [439, 350] on input "checkbox" at bounding box center [439, 352] width 13 height 13
checkbox input "true"
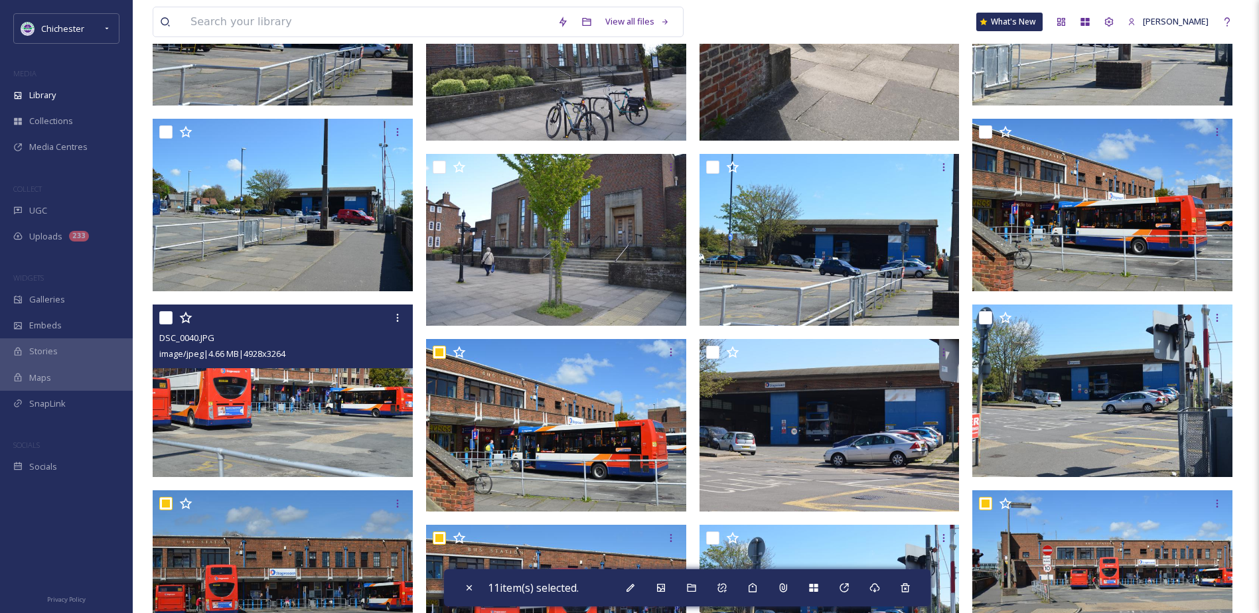
click at [159, 319] on div "DSC_0040.JPG image/jpeg | 4.66 MB | 4928 x 3264" at bounding box center [283, 337] width 260 height 64
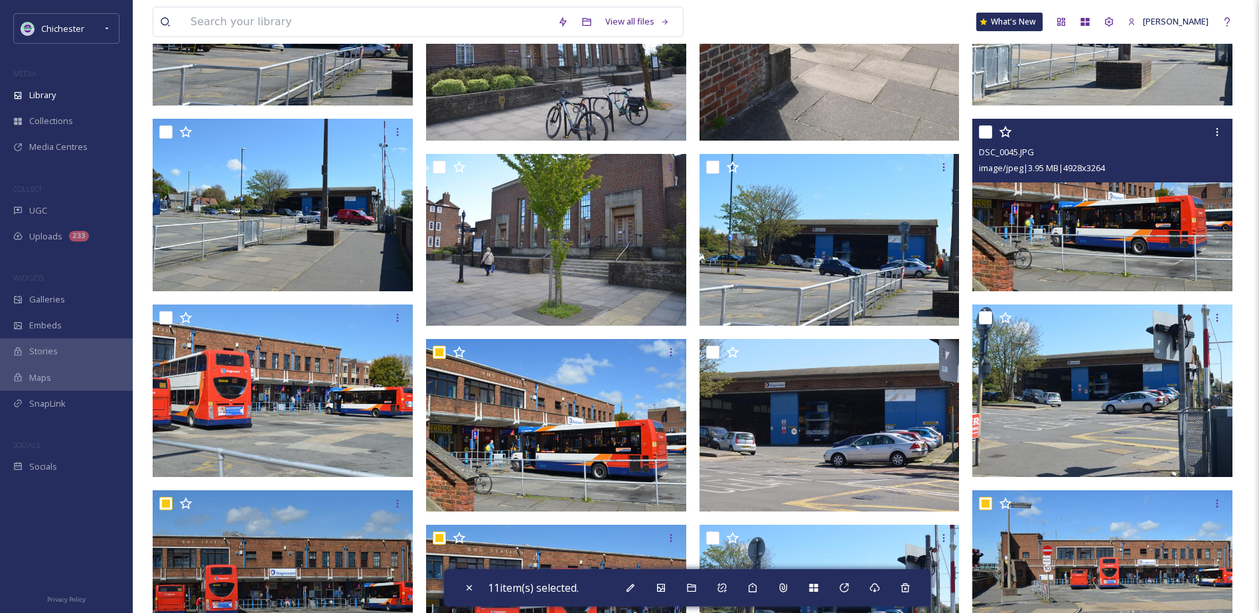
click at [980, 131] on input "checkbox" at bounding box center [985, 131] width 13 height 13
checkbox input "true"
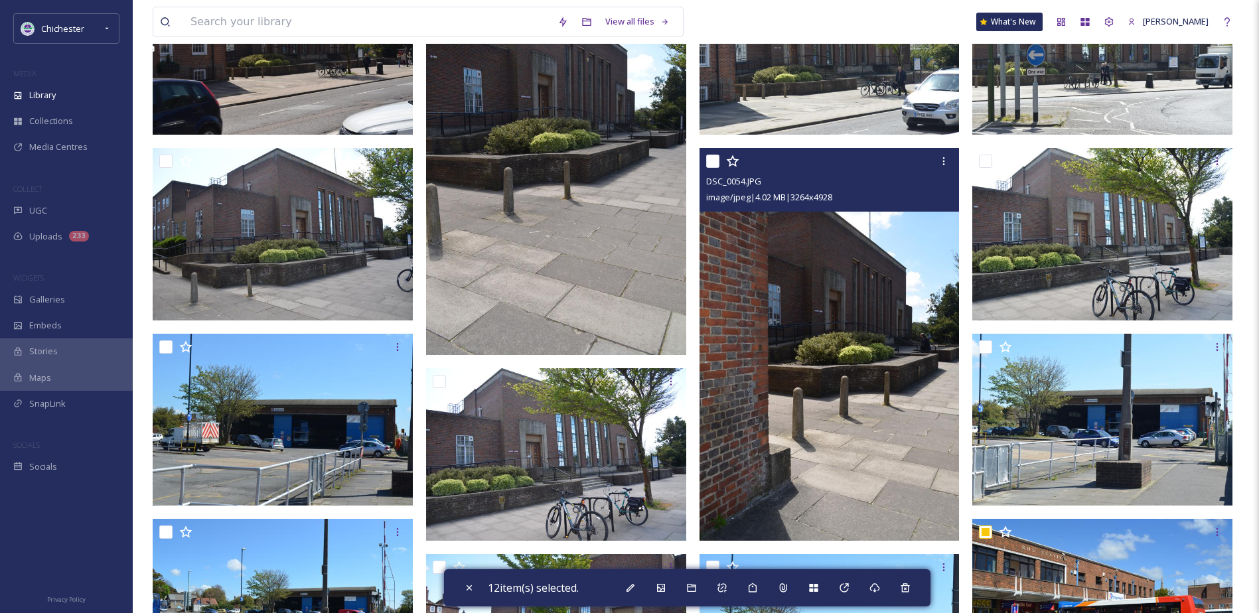
scroll to position [7800, 0]
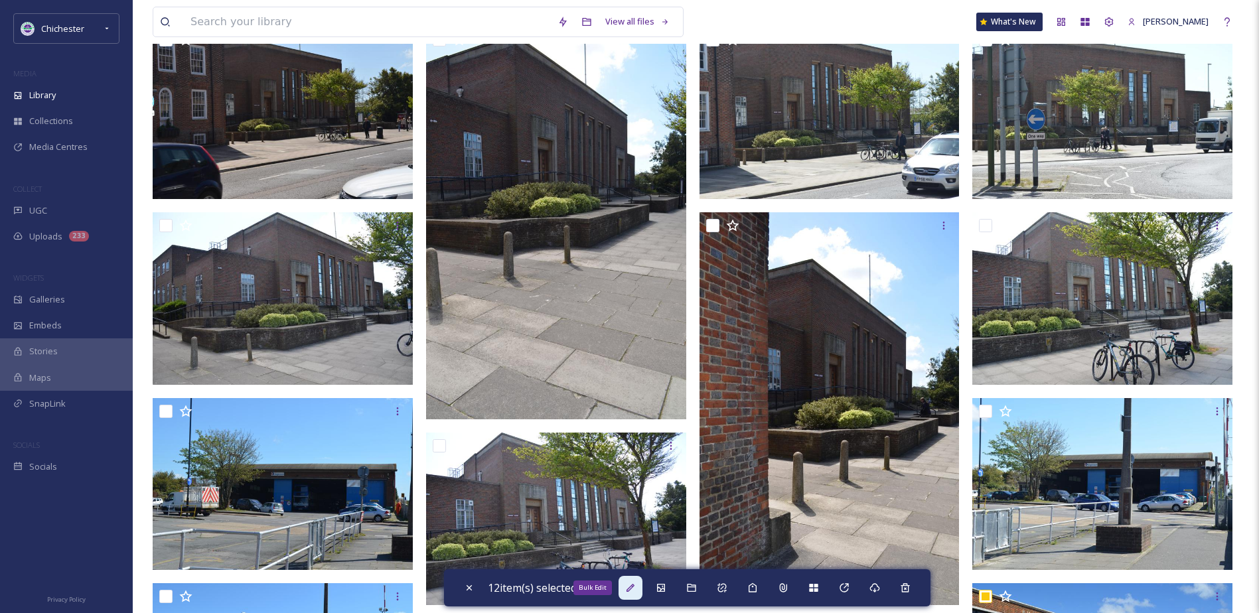
drag, startPoint x: 637, startPoint y: 583, endPoint x: 664, endPoint y: 572, distance: 29.8
click at [636, 583] on icon at bounding box center [630, 588] width 11 height 11
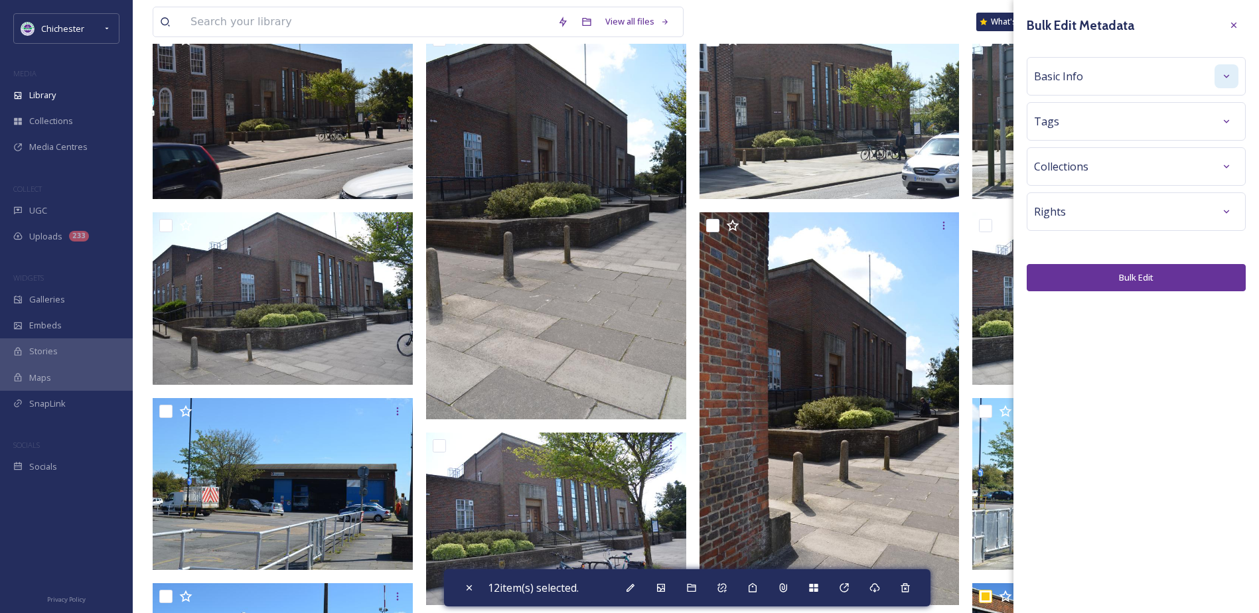
click at [1230, 74] on icon at bounding box center [1226, 76] width 11 height 11
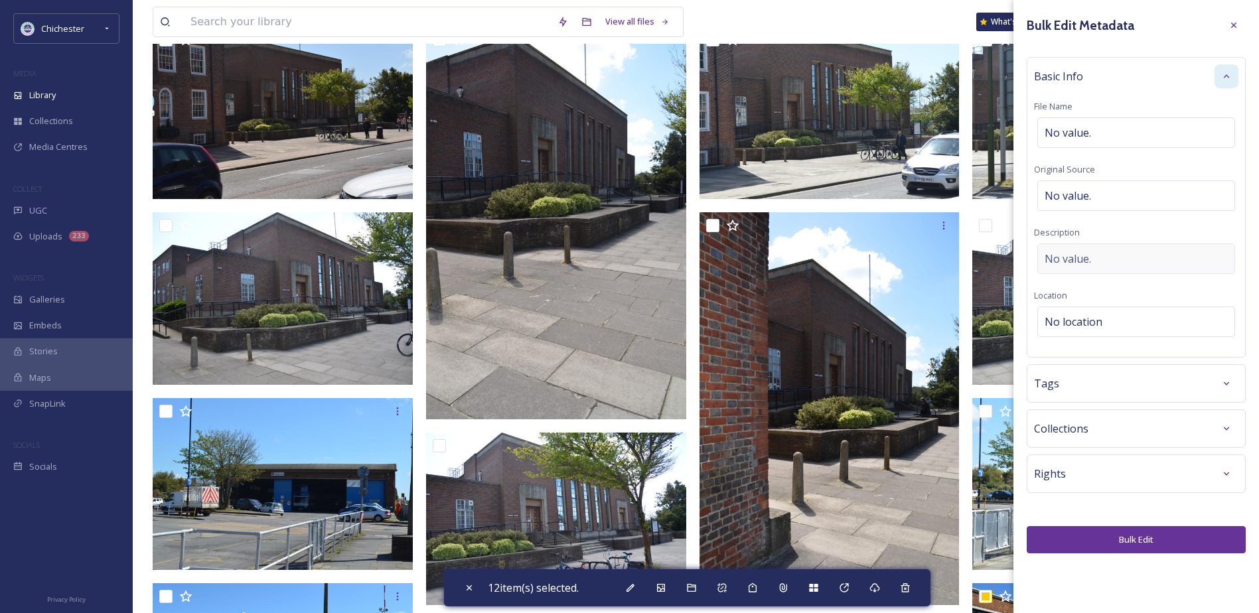
click at [1067, 258] on span "No value." at bounding box center [1068, 259] width 46 height 16
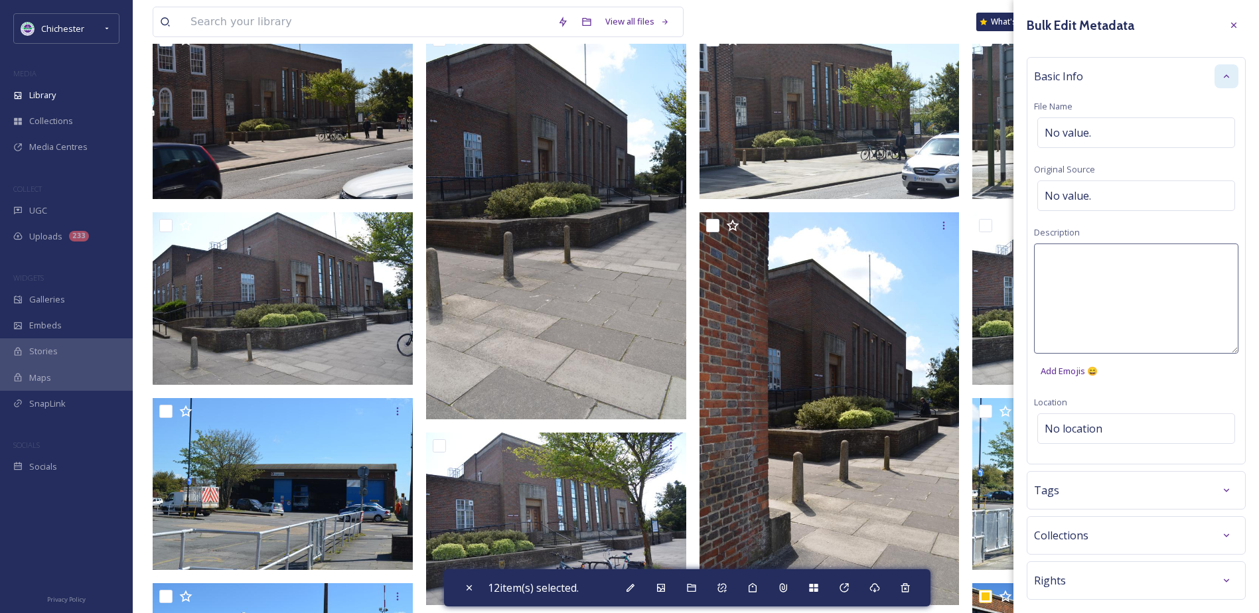
click at [1067, 258] on textarea at bounding box center [1136, 299] width 204 height 110
type textarea "Chichester Bus Station"
click at [1197, 481] on div "Bulk Edit Metadata Basic Info File Name No value. Original Source No value. Des…" at bounding box center [1137, 337] width 246 height 674
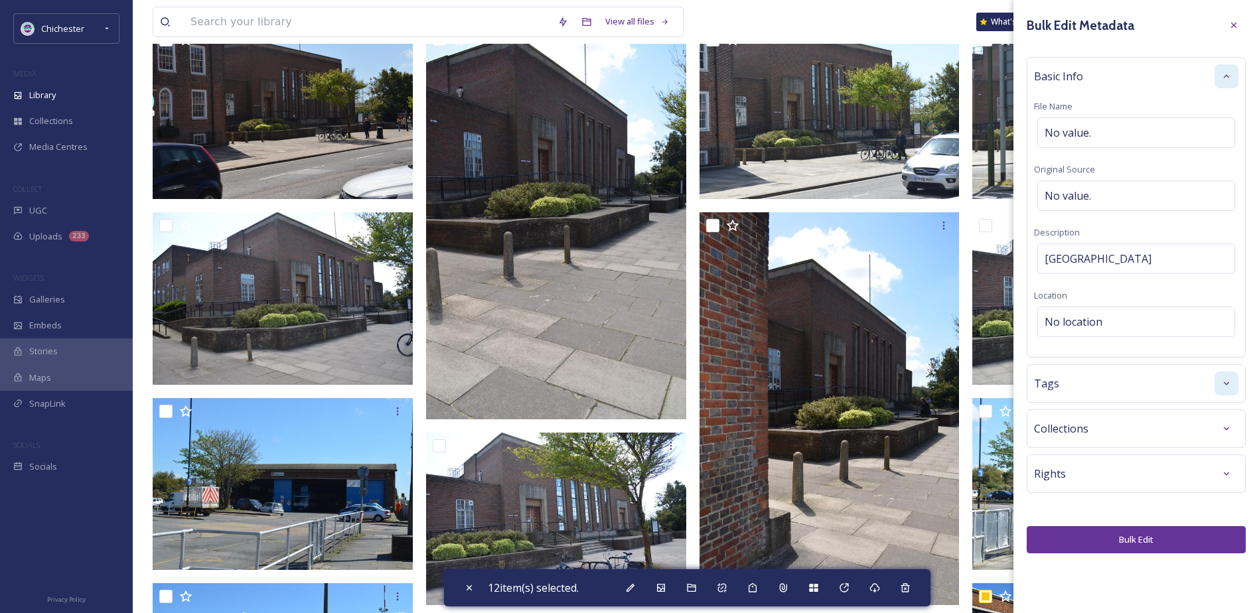
click at [1236, 386] on div at bounding box center [1227, 384] width 24 height 24
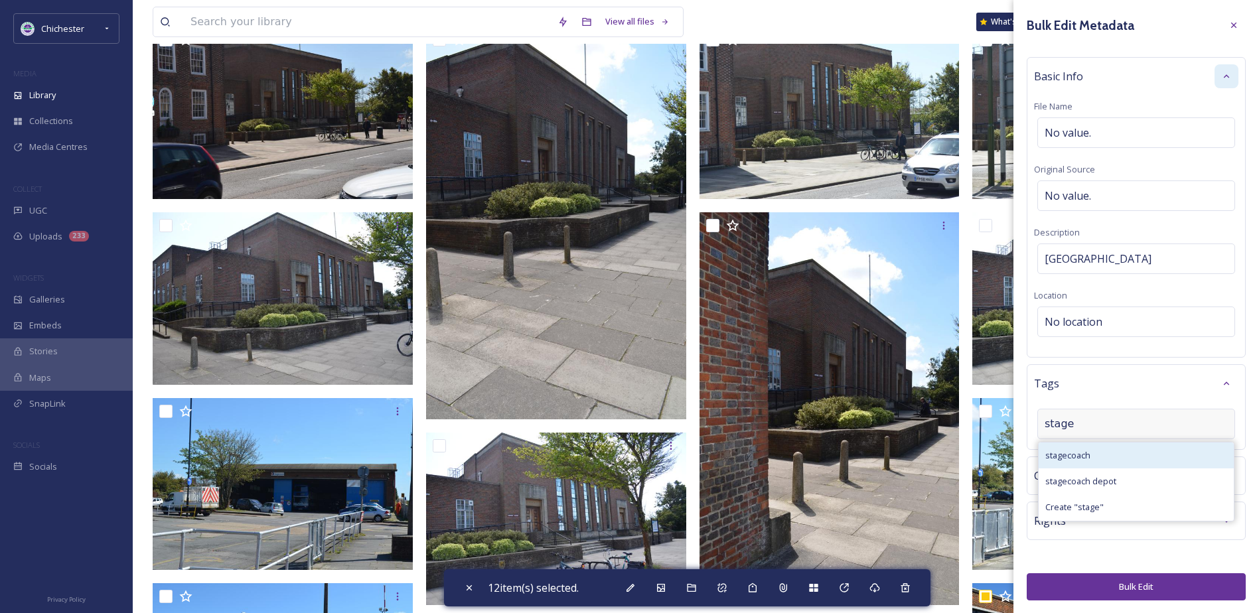
type input "stage"
click at [1103, 449] on div "stagecoach" at bounding box center [1136, 456] width 195 height 26
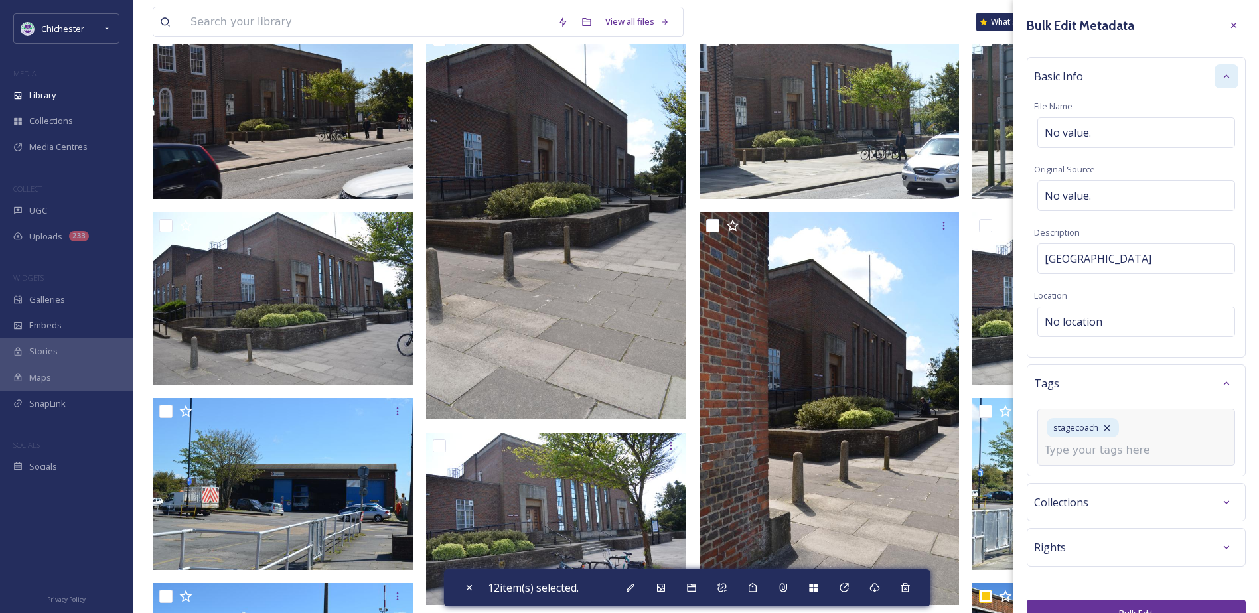
click at [1095, 454] on input at bounding box center [1111, 451] width 133 height 16
type input "bus st"
click at [1107, 482] on span "chichester bus station" at bounding box center [1088, 482] width 84 height 13
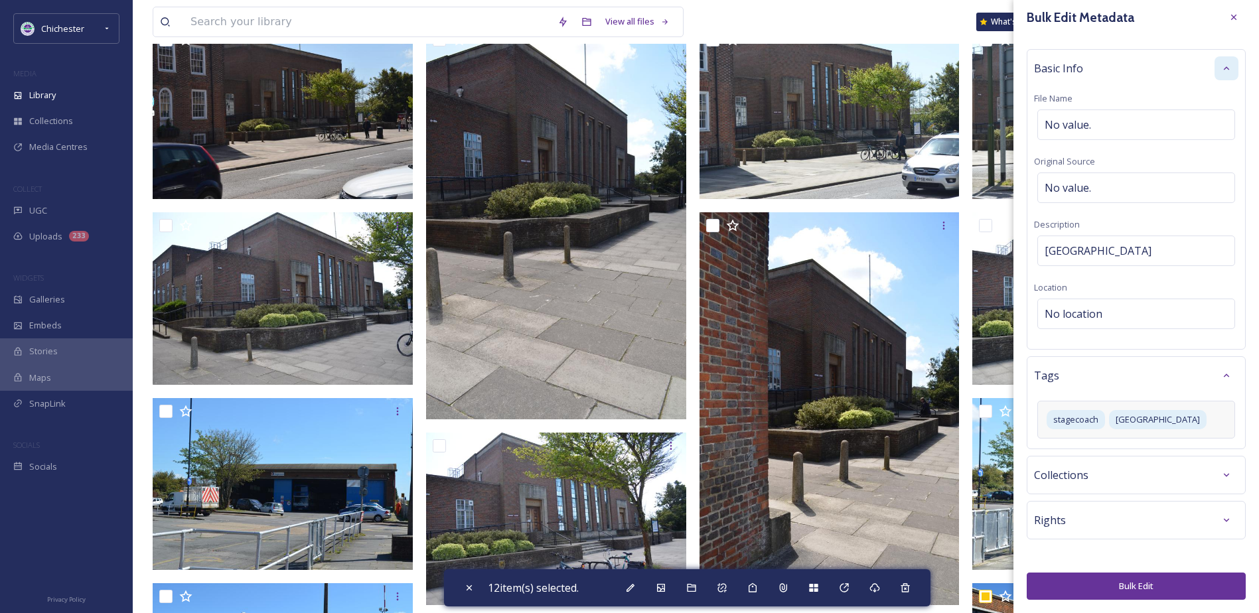
click at [1145, 590] on button "Bulk Edit" at bounding box center [1136, 586] width 219 height 27
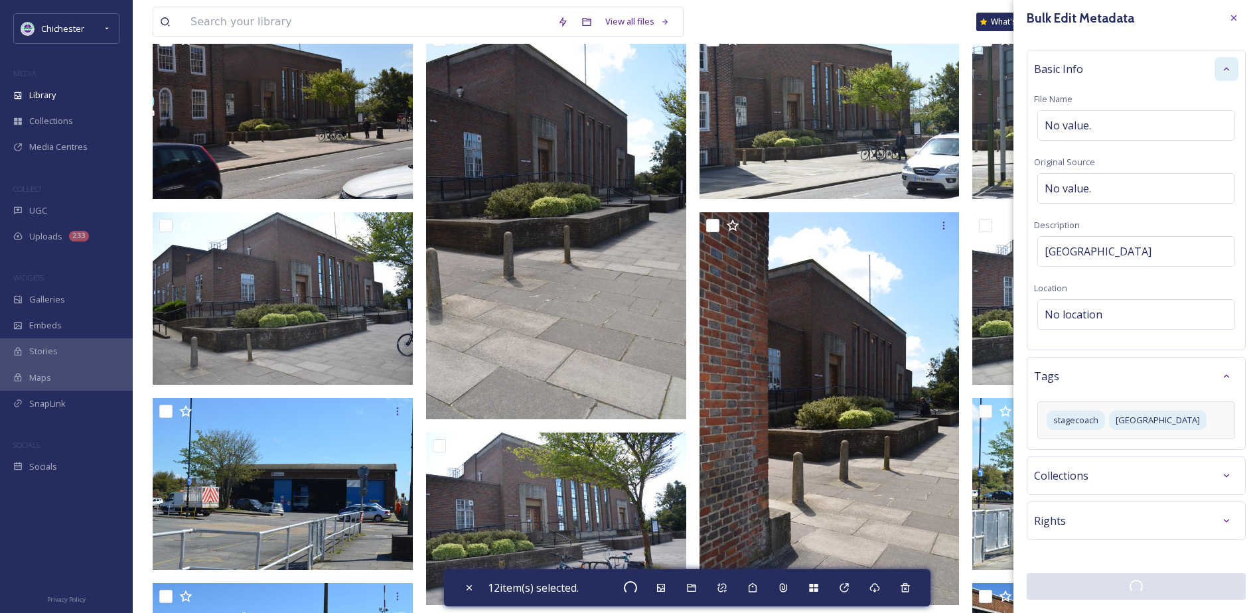
checkbox input "false"
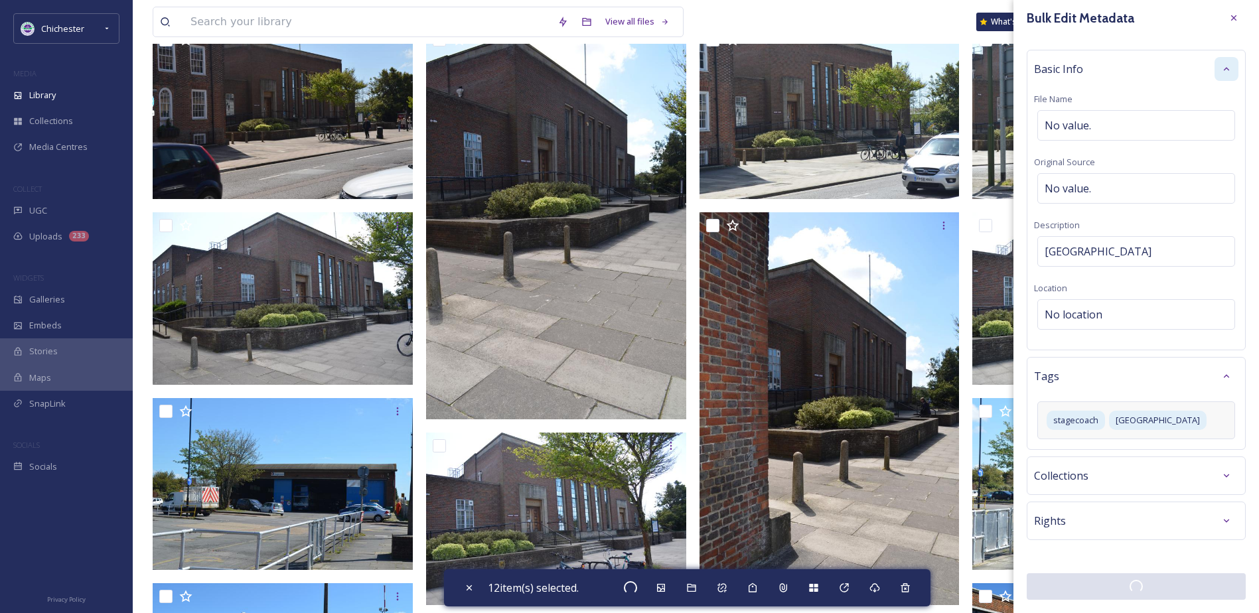
checkbox input "false"
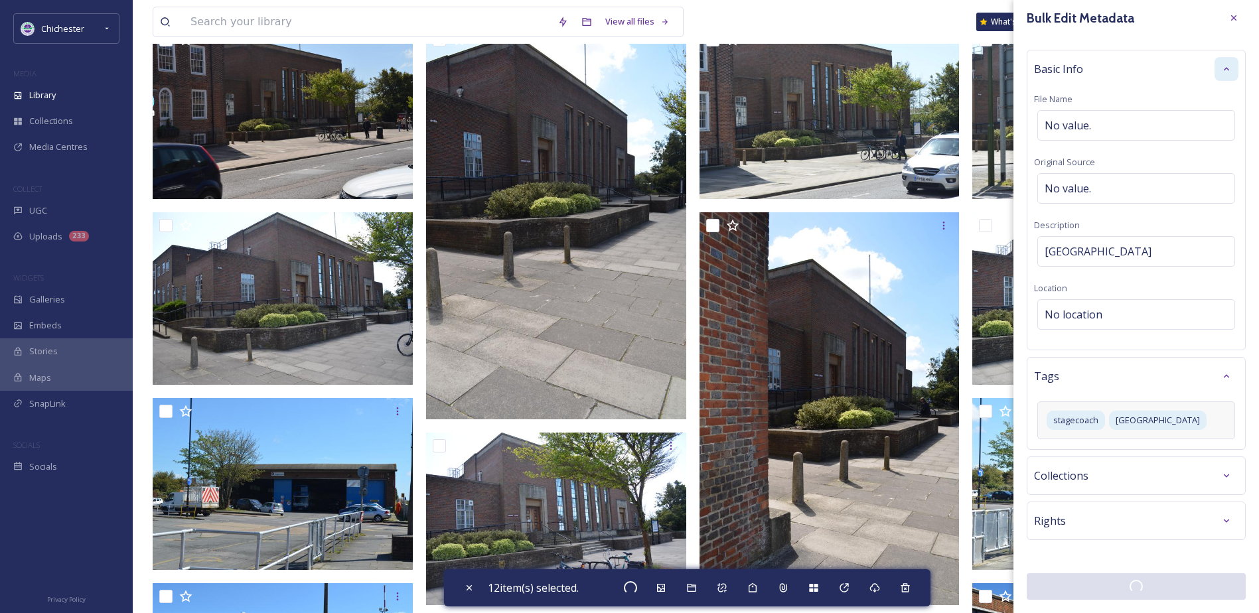
checkbox input "false"
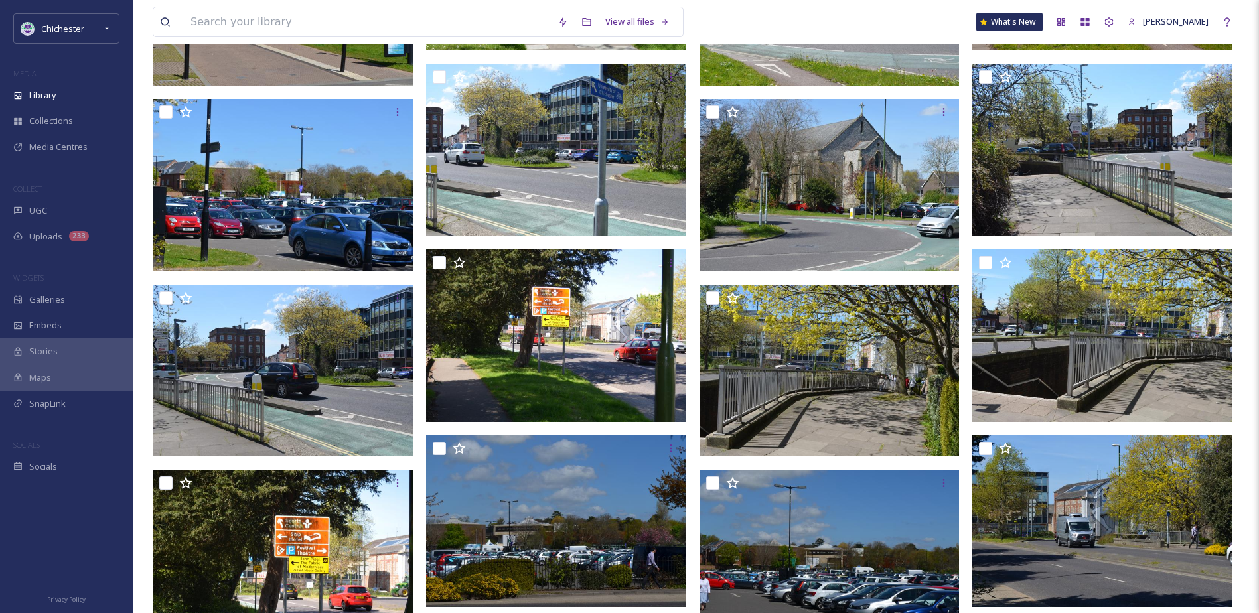
scroll to position [4879, 0]
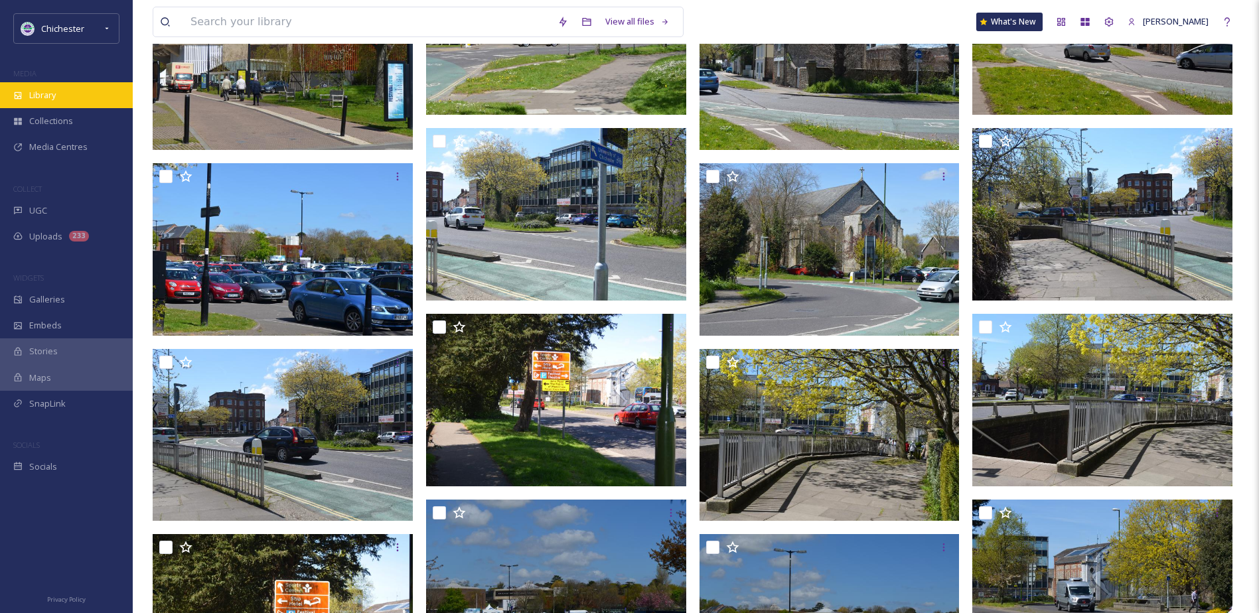
click at [60, 96] on div "Library" at bounding box center [66, 95] width 133 height 26
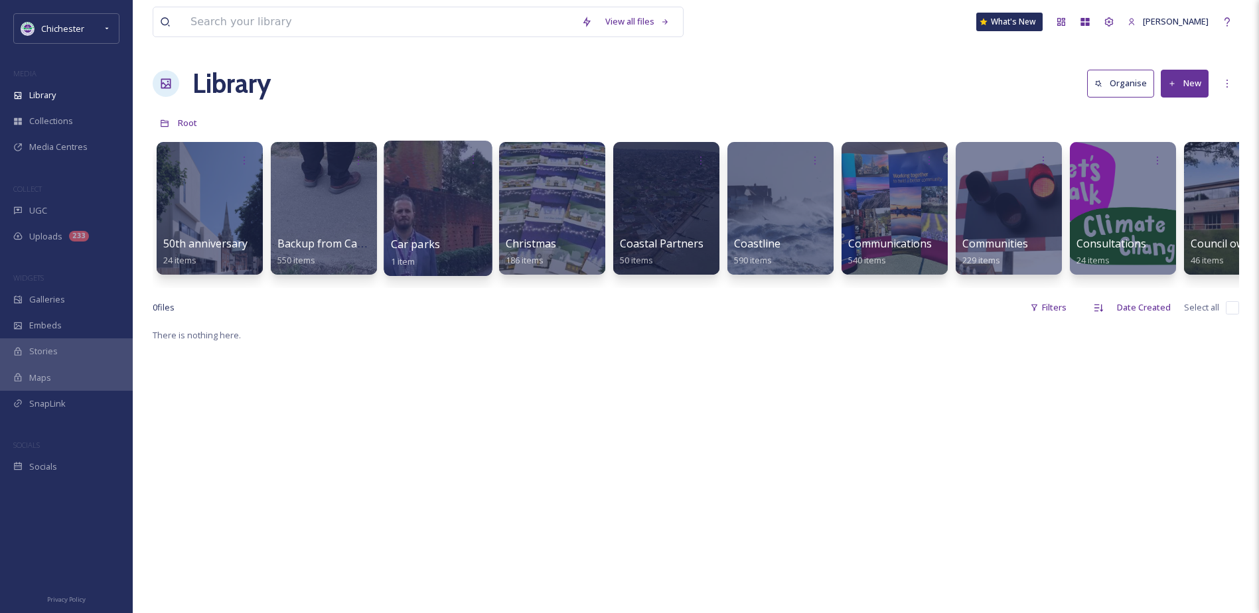
click at [434, 204] on div at bounding box center [438, 208] width 108 height 135
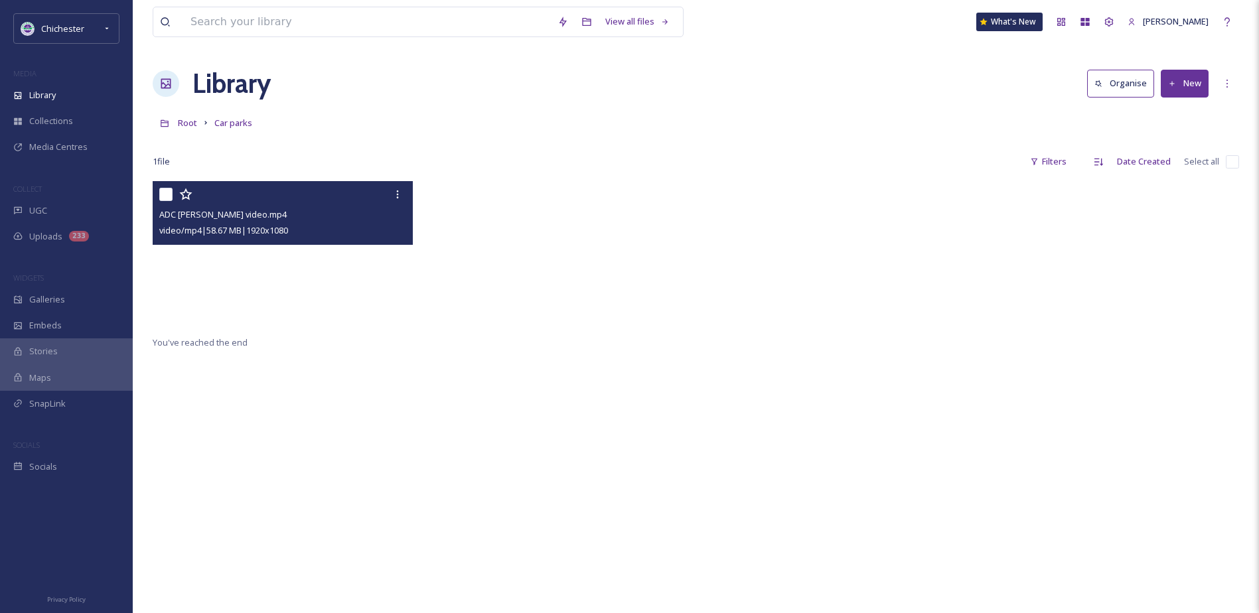
click at [352, 283] on video "ADC Owen Broadway video.mp4" at bounding box center [283, 254] width 260 height 147
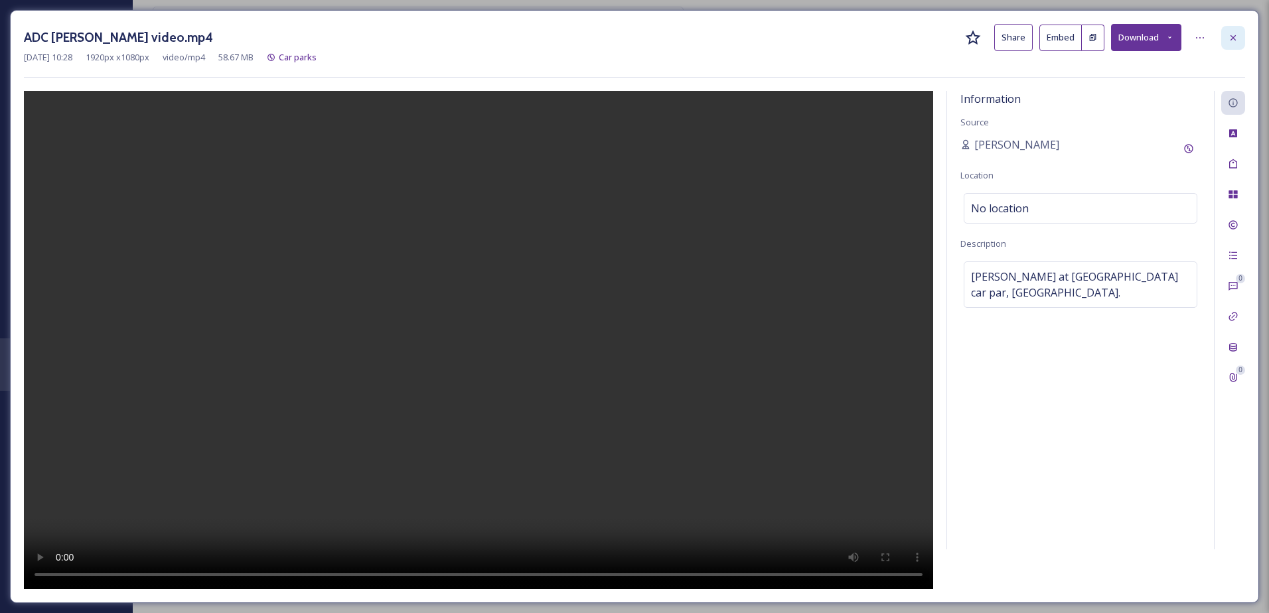
click at [1230, 33] on icon at bounding box center [1233, 38] width 11 height 11
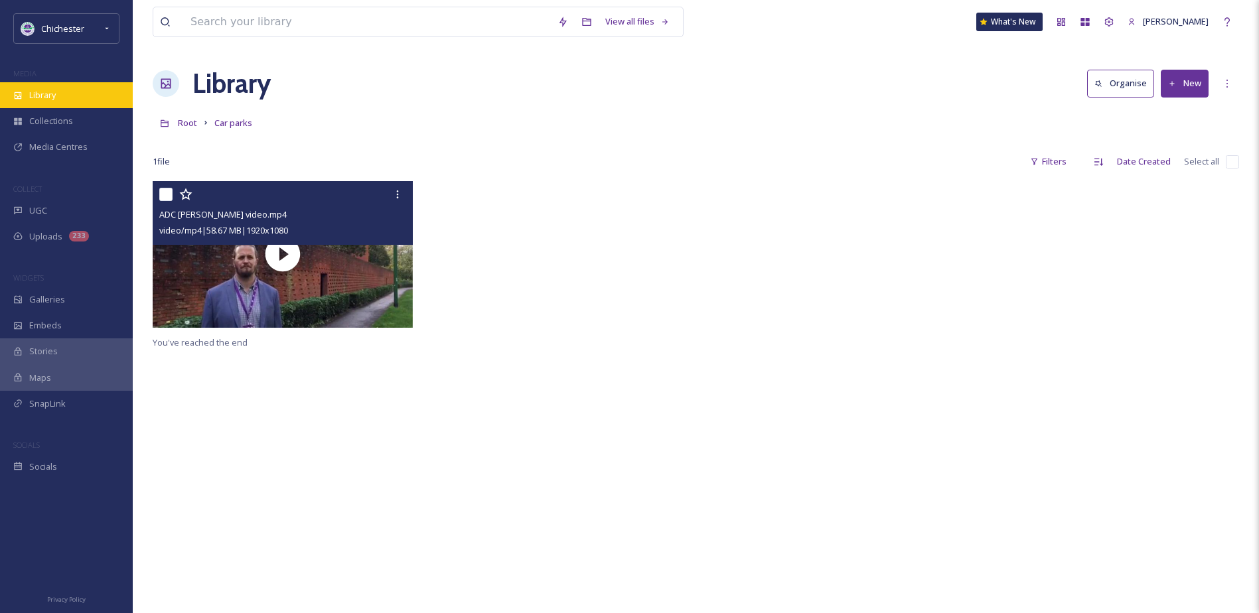
click at [92, 97] on div "Library" at bounding box center [66, 95] width 133 height 26
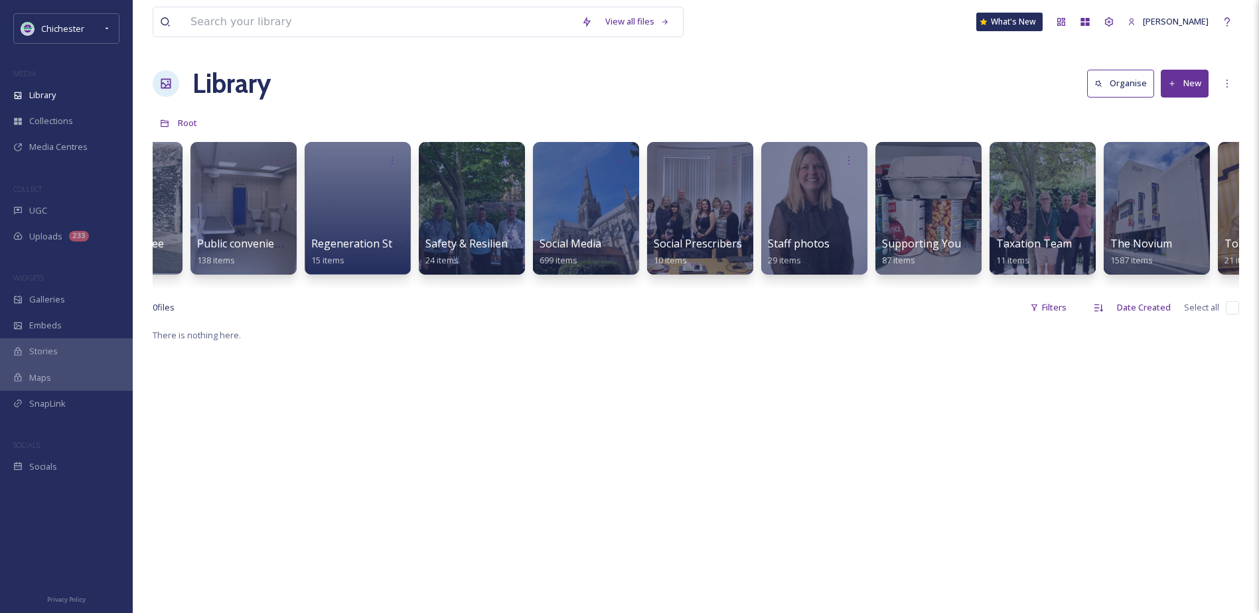
scroll to position [0, 5421]
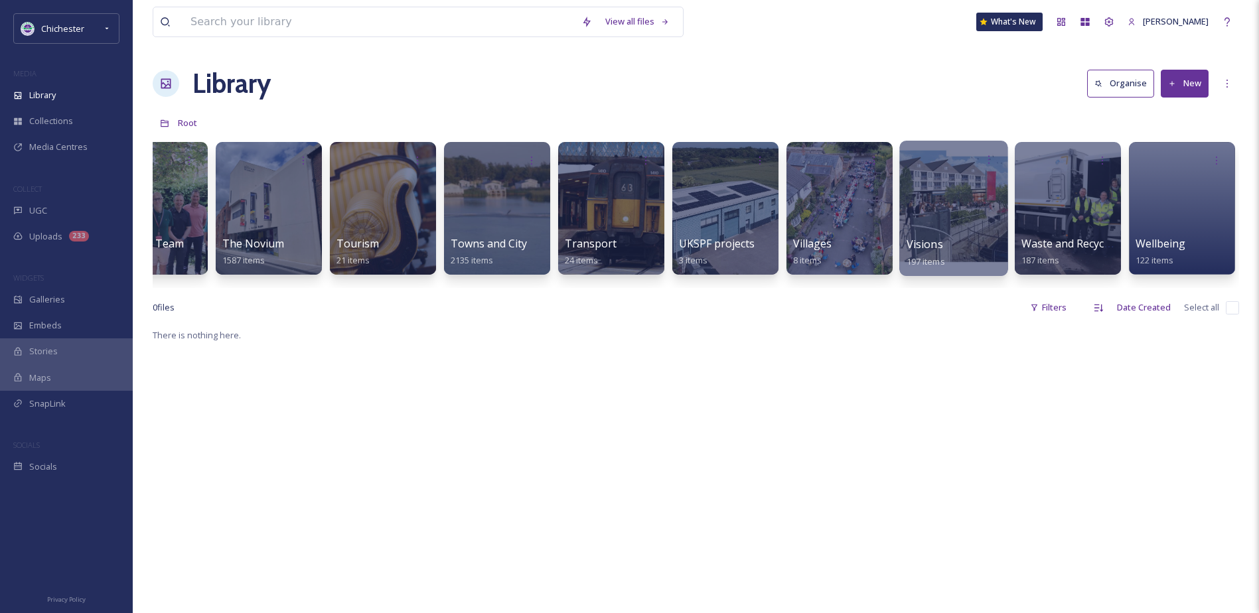
click at [960, 199] on div at bounding box center [953, 208] width 108 height 135
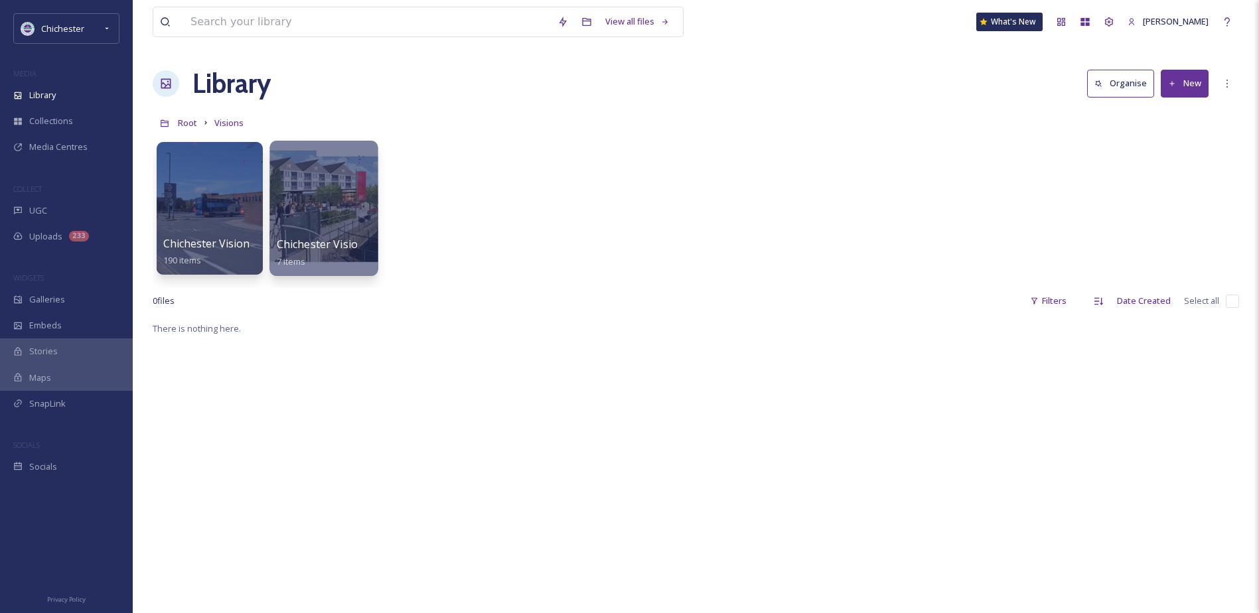
click at [352, 240] on span "Chichester Vision Artist's Impressions" at bounding box center [373, 244] width 193 height 15
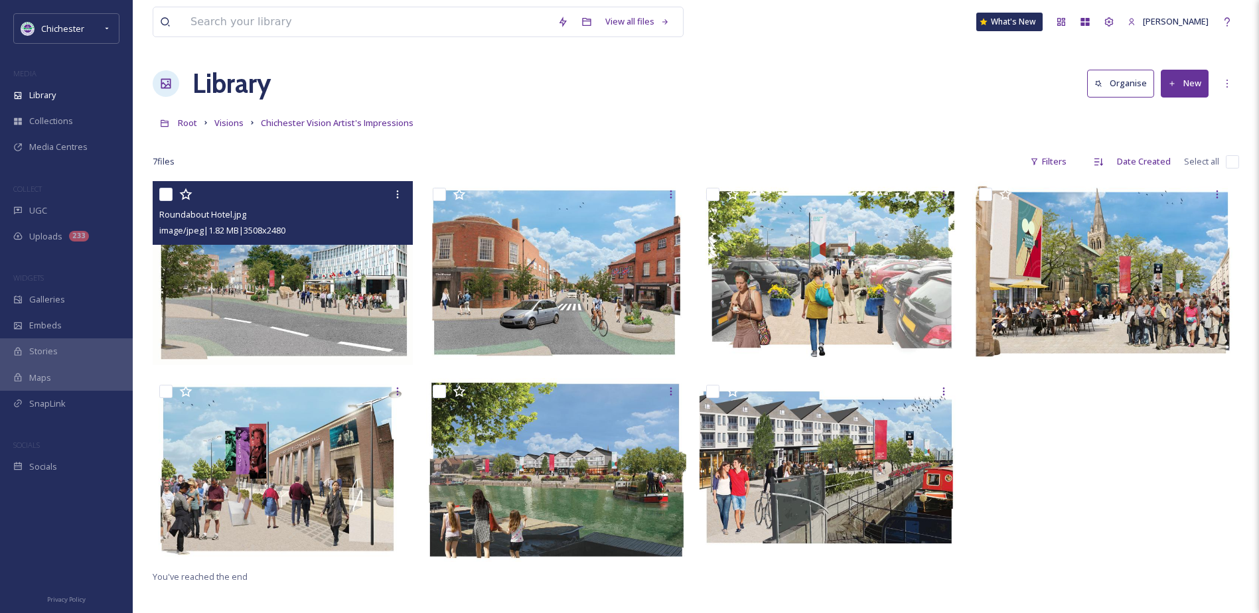
click at [305, 337] on img at bounding box center [283, 273] width 260 height 184
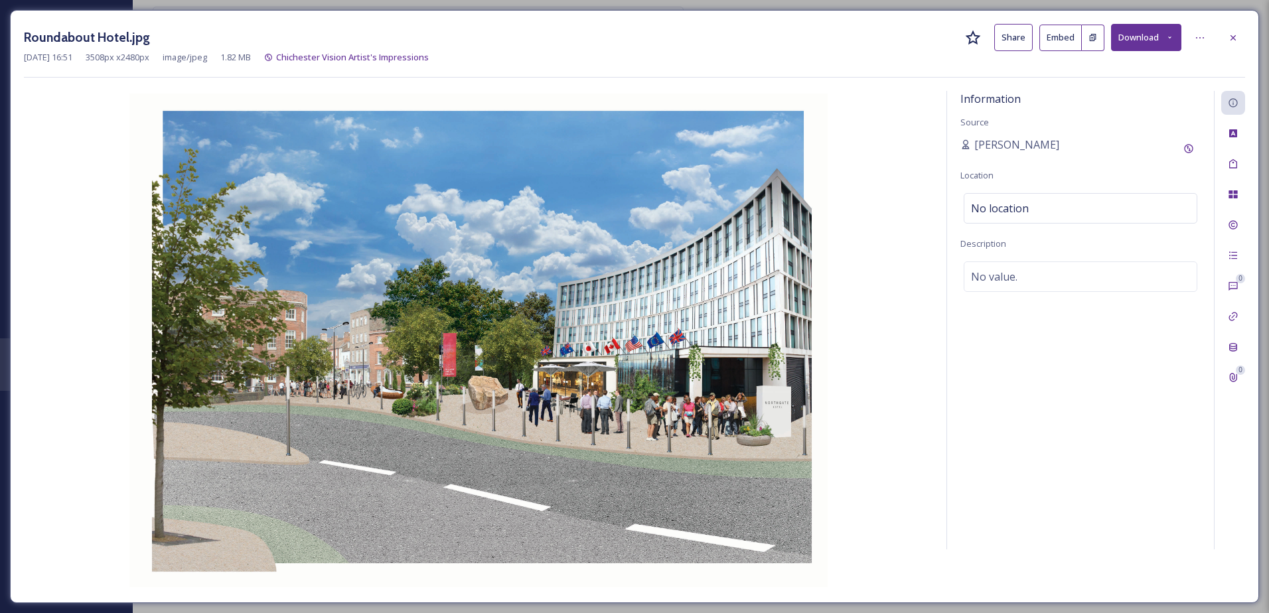
click at [1220, 159] on div "0 0" at bounding box center [1229, 320] width 31 height 459
click at [1237, 161] on icon at bounding box center [1233, 164] width 11 height 11
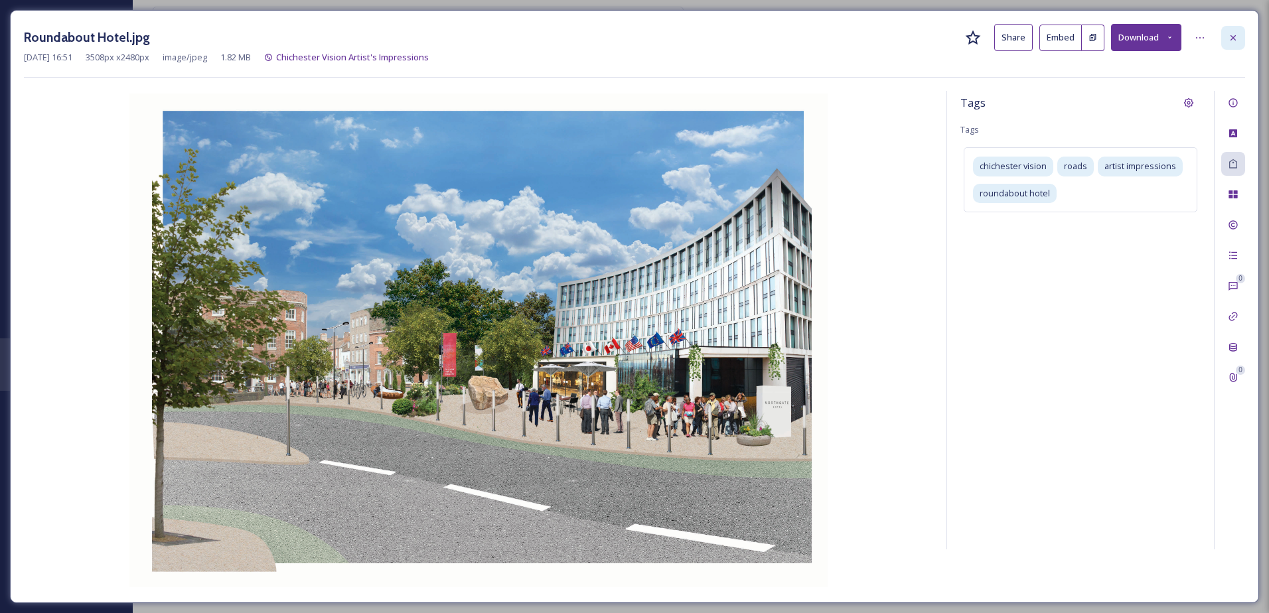
click at [1236, 44] on div at bounding box center [1233, 38] width 24 height 24
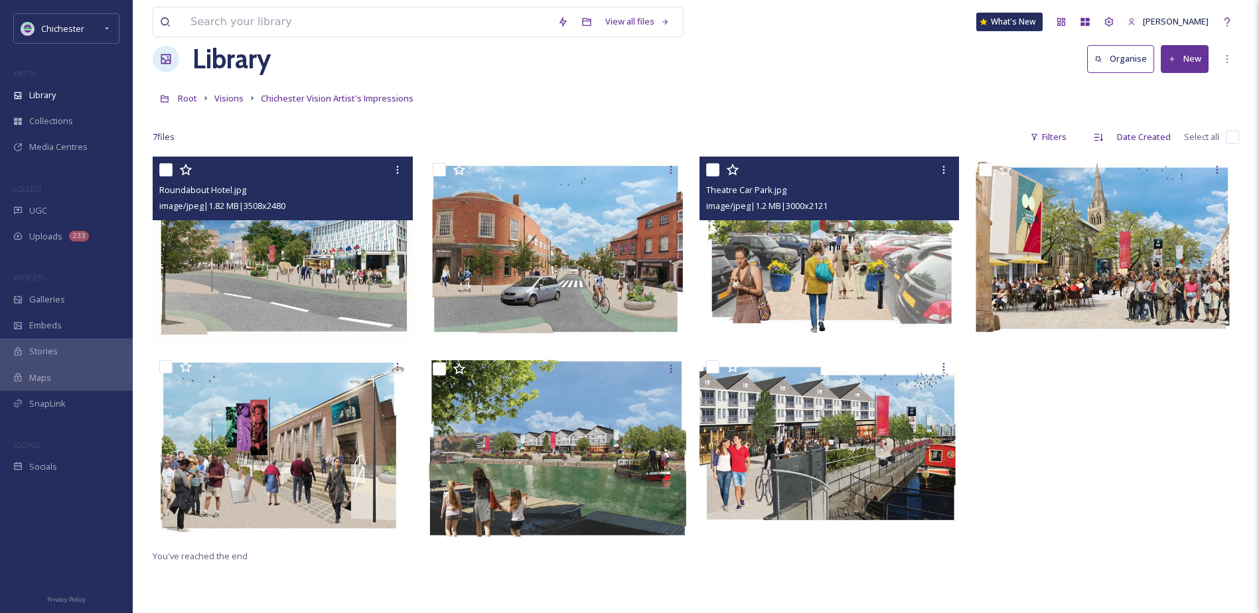
scroll to position [66, 0]
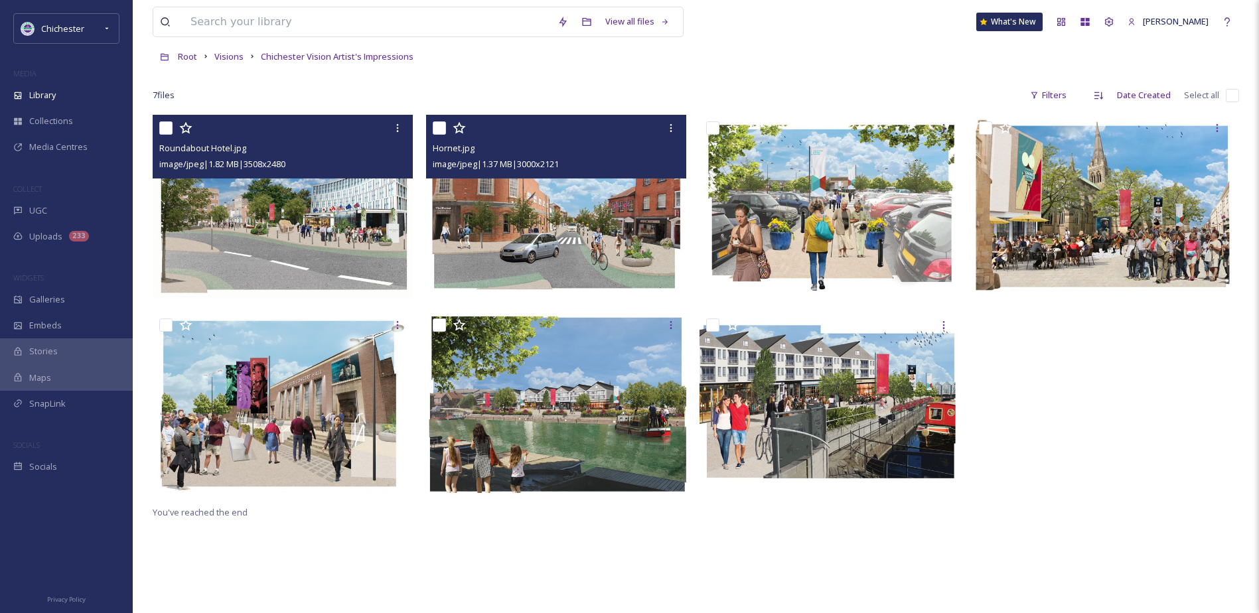
click at [615, 263] on img at bounding box center [556, 207] width 260 height 184
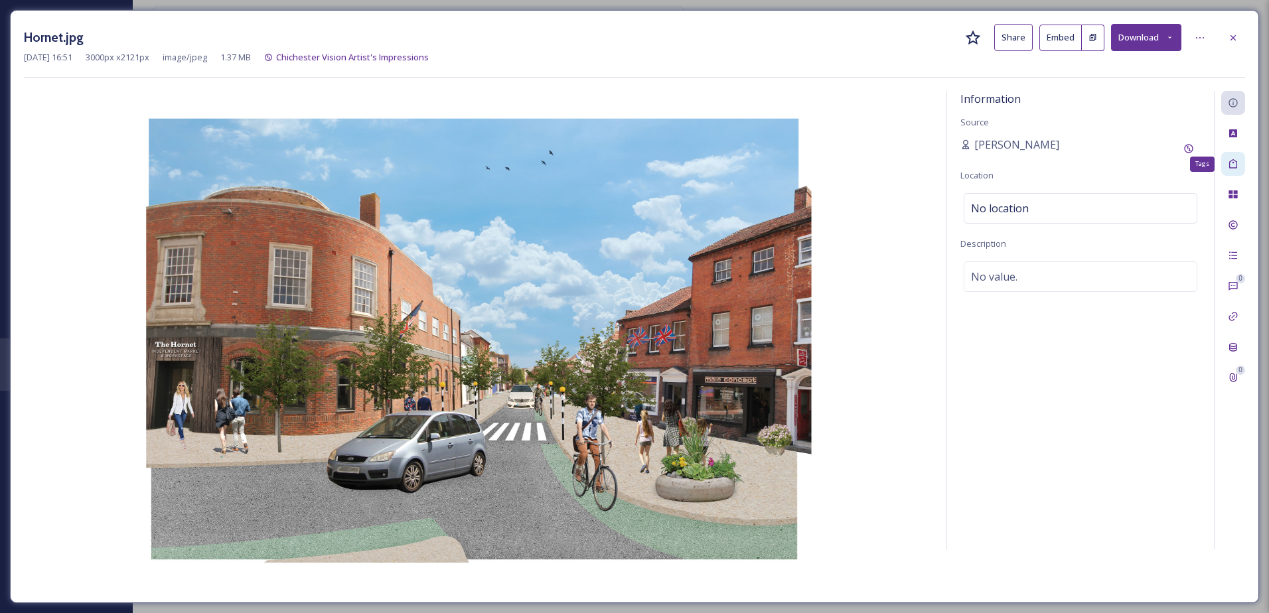
click at [1230, 159] on icon at bounding box center [1233, 164] width 11 height 11
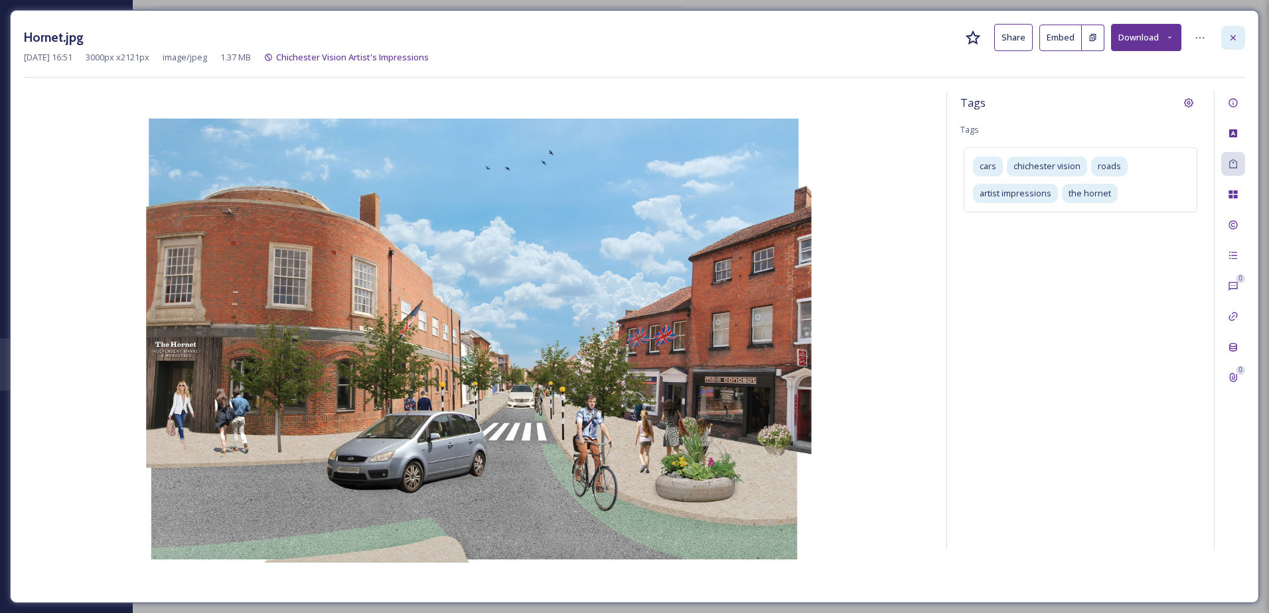
click at [1239, 37] on div at bounding box center [1233, 38] width 24 height 24
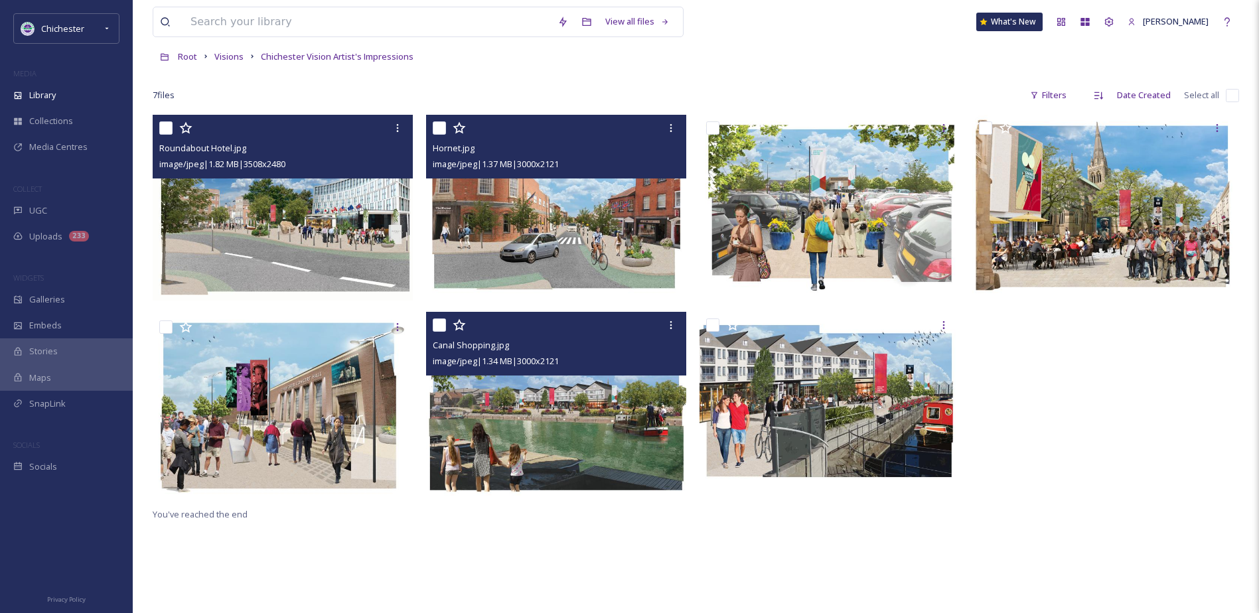
click at [643, 441] on img at bounding box center [556, 404] width 260 height 184
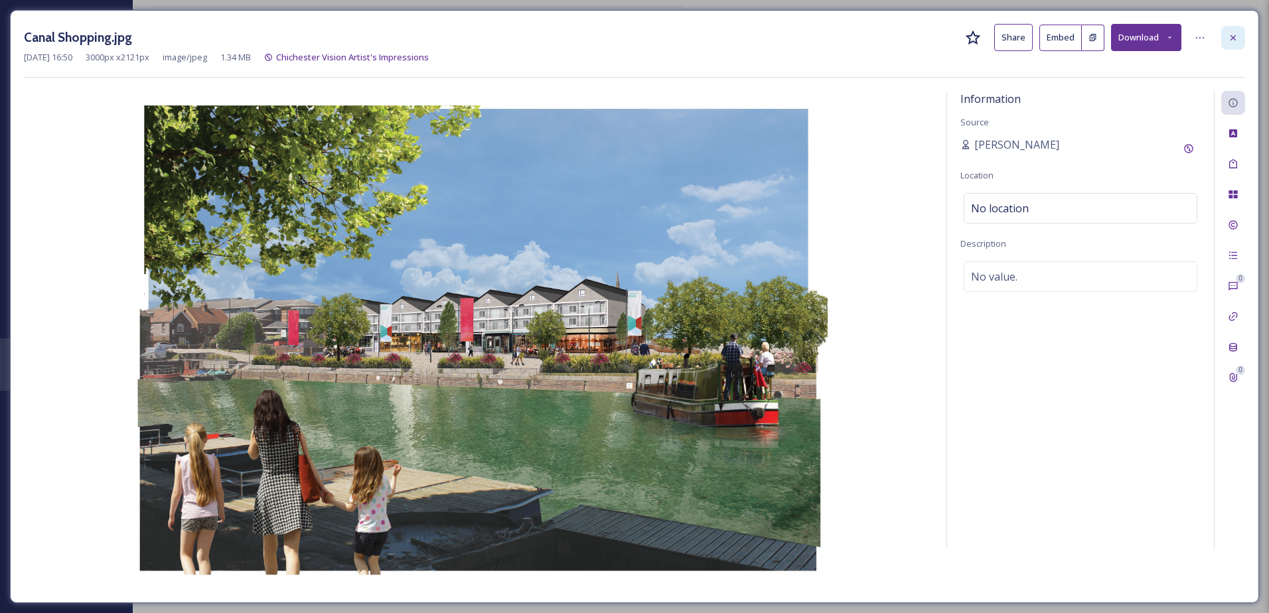
click at [1235, 31] on div at bounding box center [1233, 38] width 24 height 24
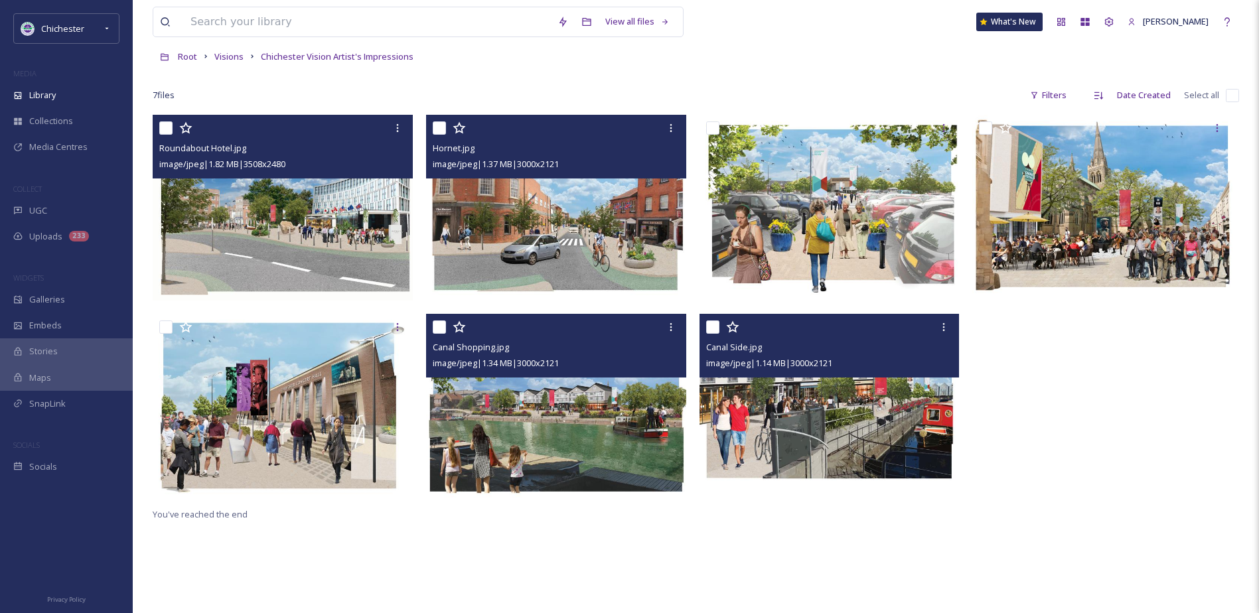
click at [888, 400] on img at bounding box center [830, 406] width 260 height 184
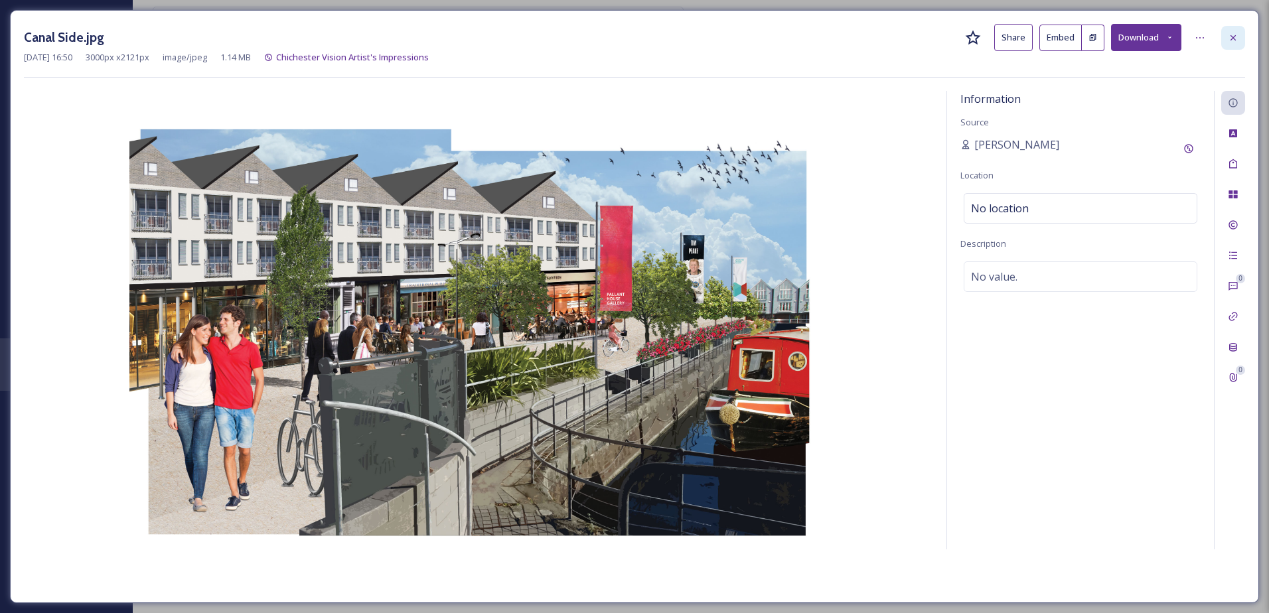
click at [1231, 35] on icon at bounding box center [1233, 37] width 5 height 5
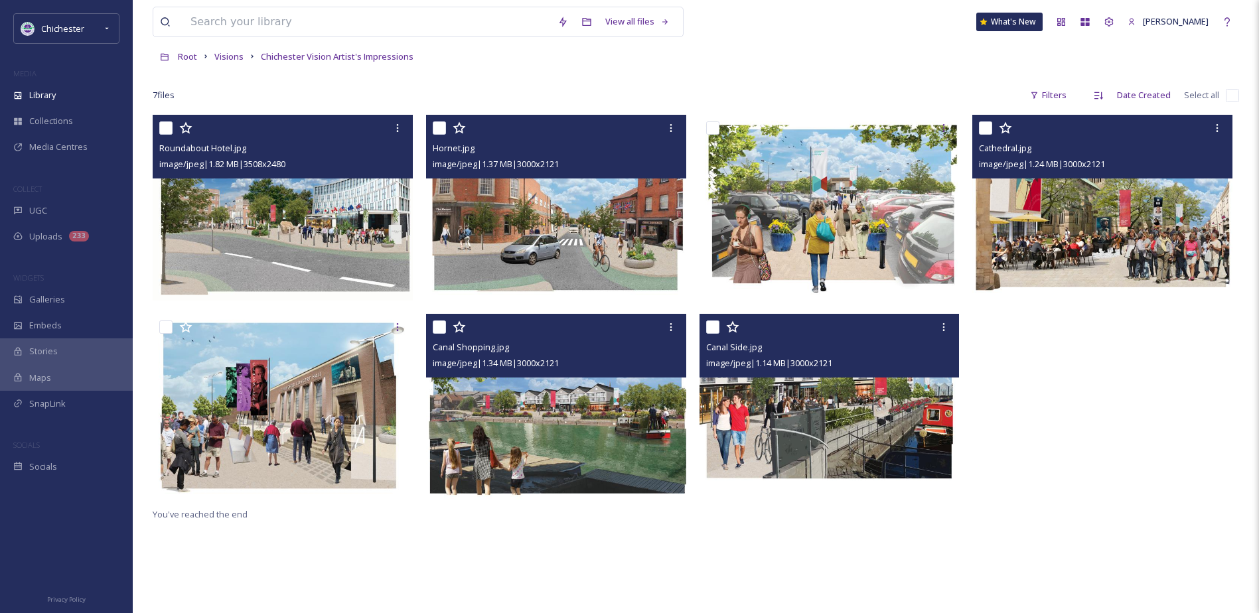
click at [1095, 237] on img at bounding box center [1102, 207] width 260 height 184
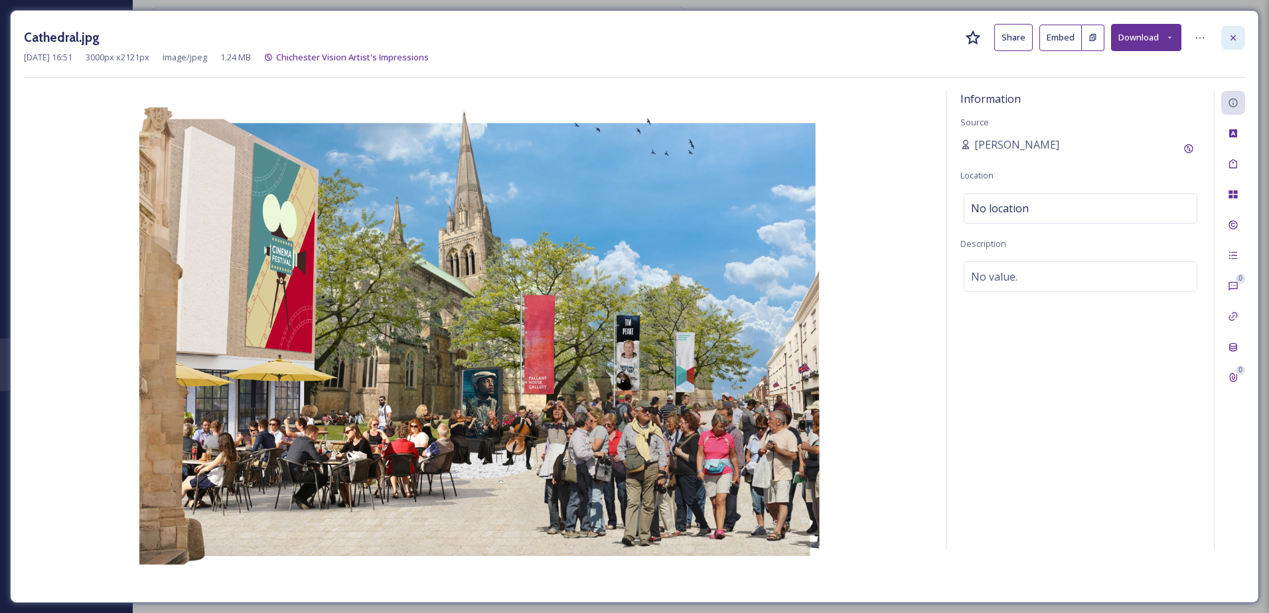
click at [1238, 33] on icon at bounding box center [1233, 38] width 11 height 11
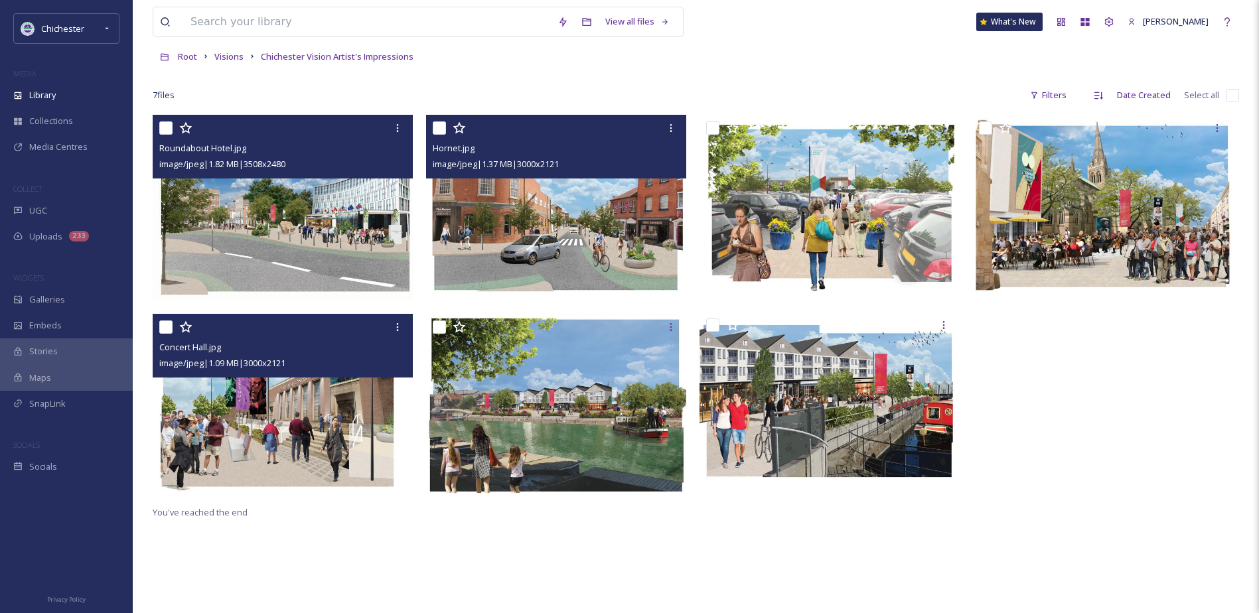
click at [299, 427] on img at bounding box center [283, 406] width 260 height 184
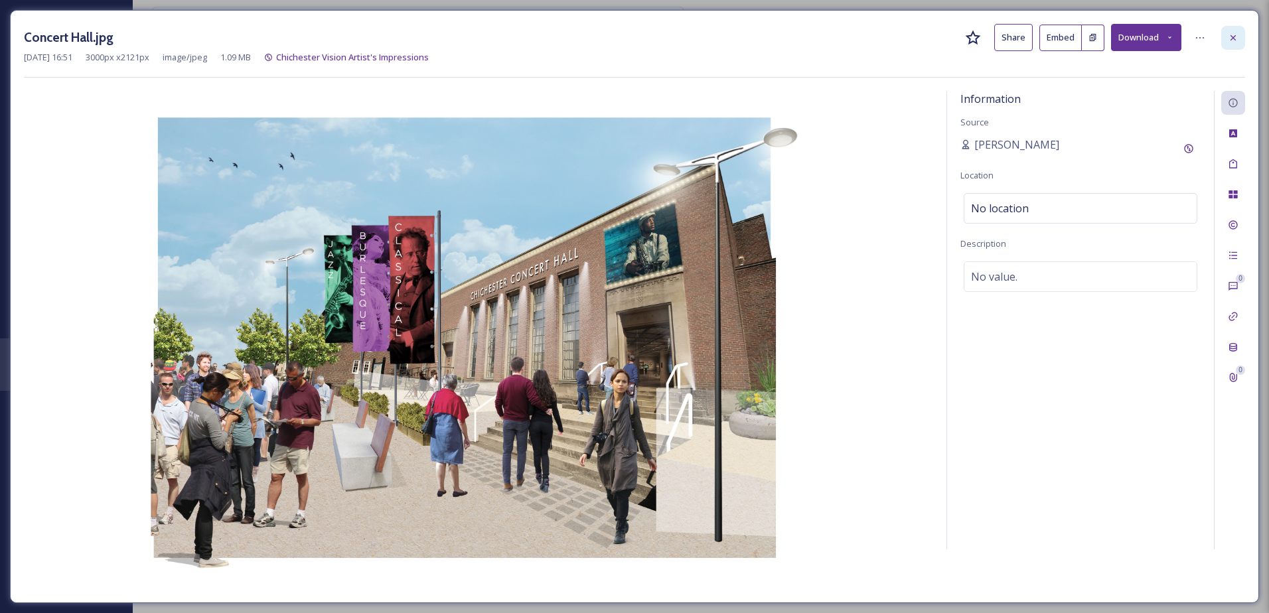
click at [1231, 33] on icon at bounding box center [1233, 38] width 11 height 11
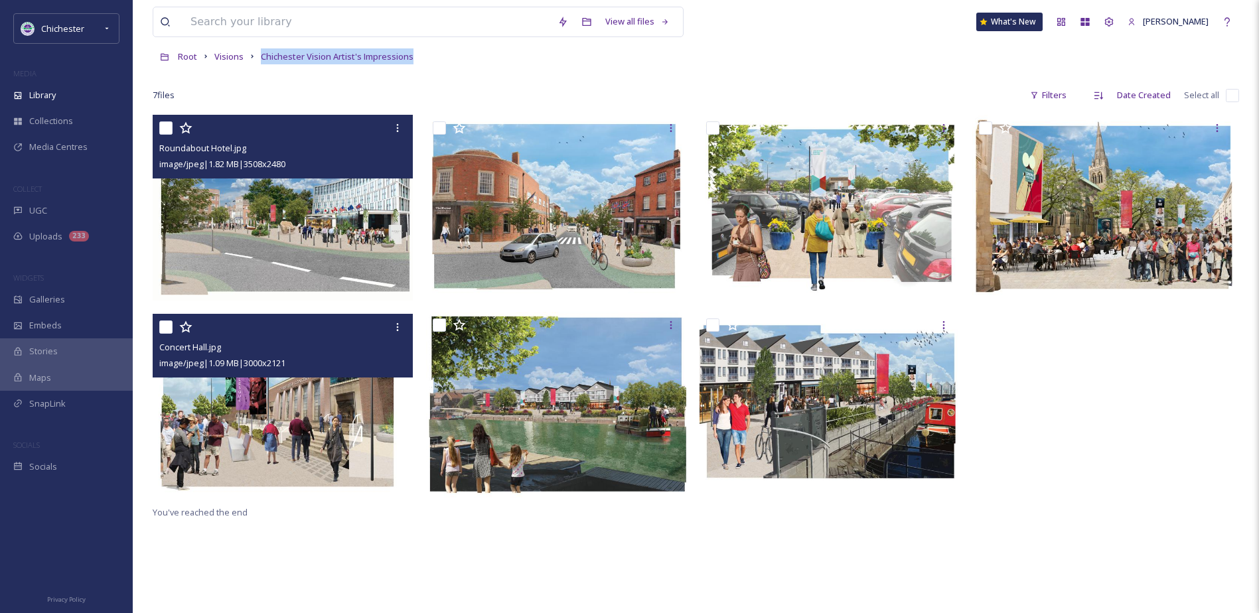
drag, startPoint x: 484, startPoint y: 53, endPoint x: 256, endPoint y: 56, distance: 227.7
click at [256, 56] on div "Root Visions Chichester Vision Artist's Impressions" at bounding box center [696, 56] width 1087 height 25
copy span "Chichester Vision Artist's Impressions"
click at [1234, 90] on input "checkbox" at bounding box center [1232, 95] width 13 height 13
checkbox input "true"
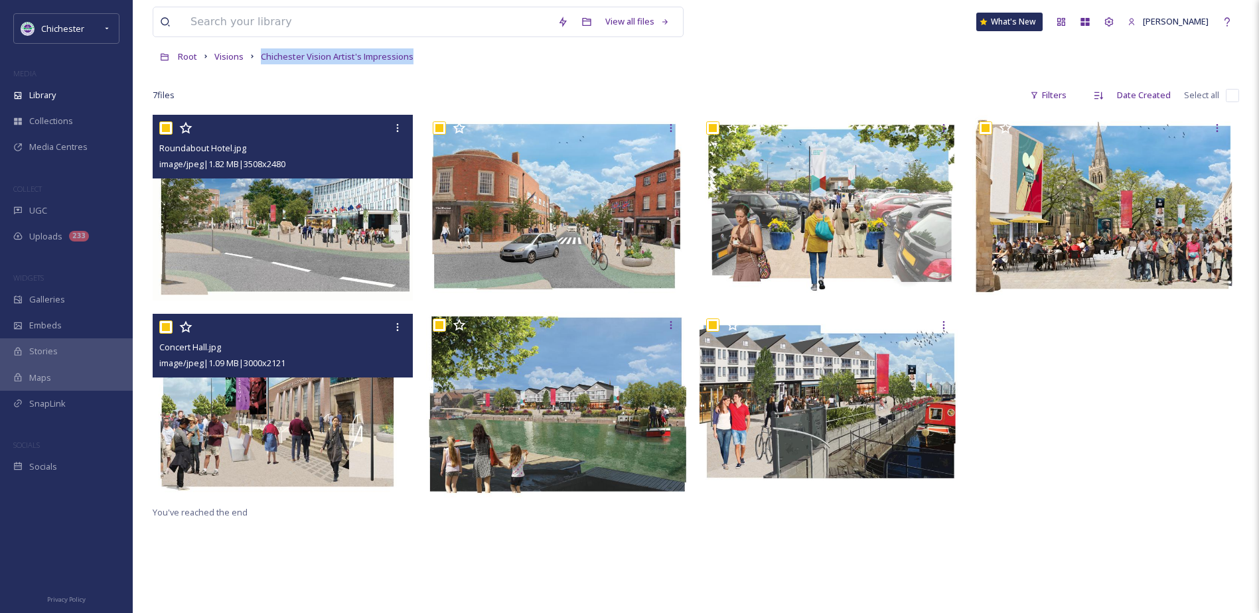
checkbox input "true"
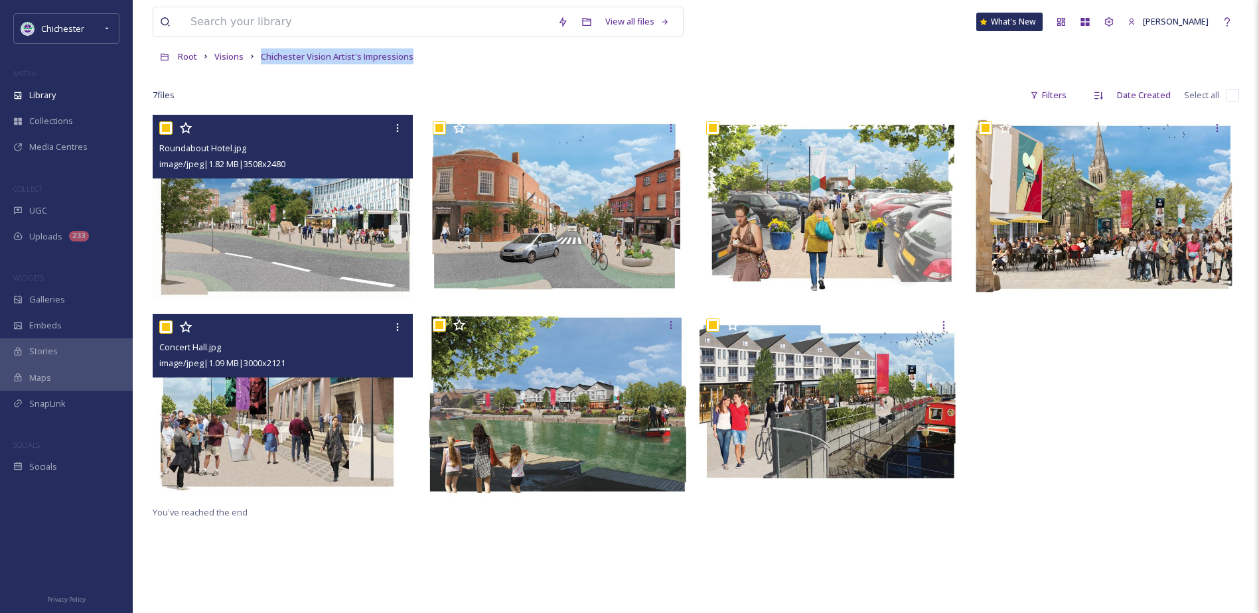
checkbox input "true"
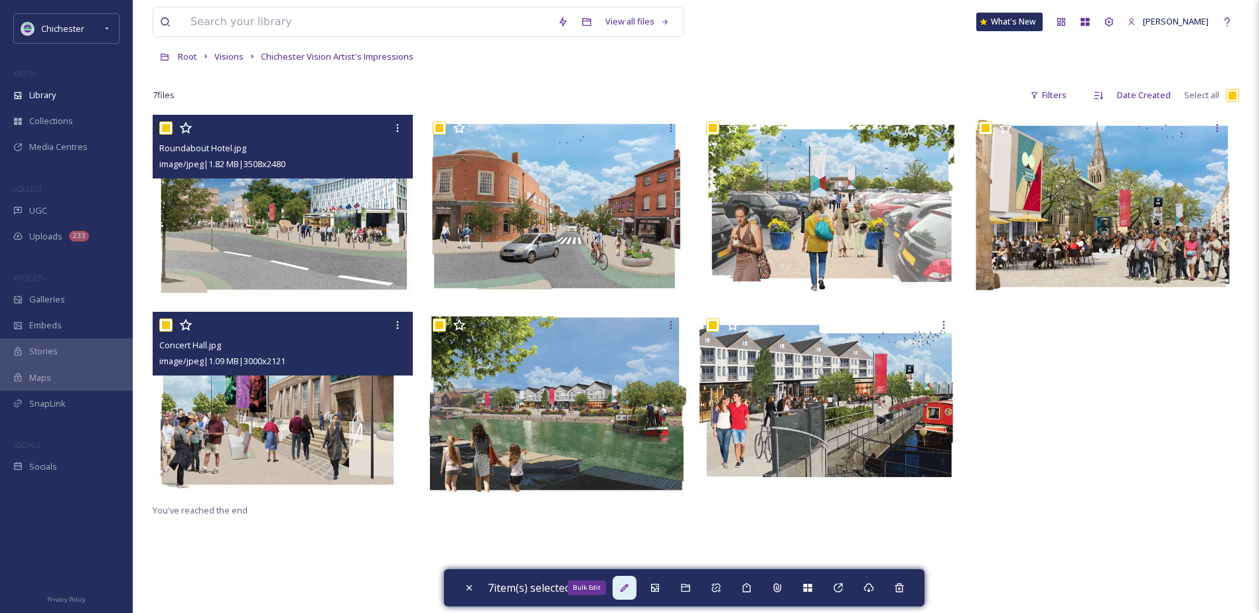
click at [622, 587] on div "Bulk Edit" at bounding box center [625, 588] width 24 height 24
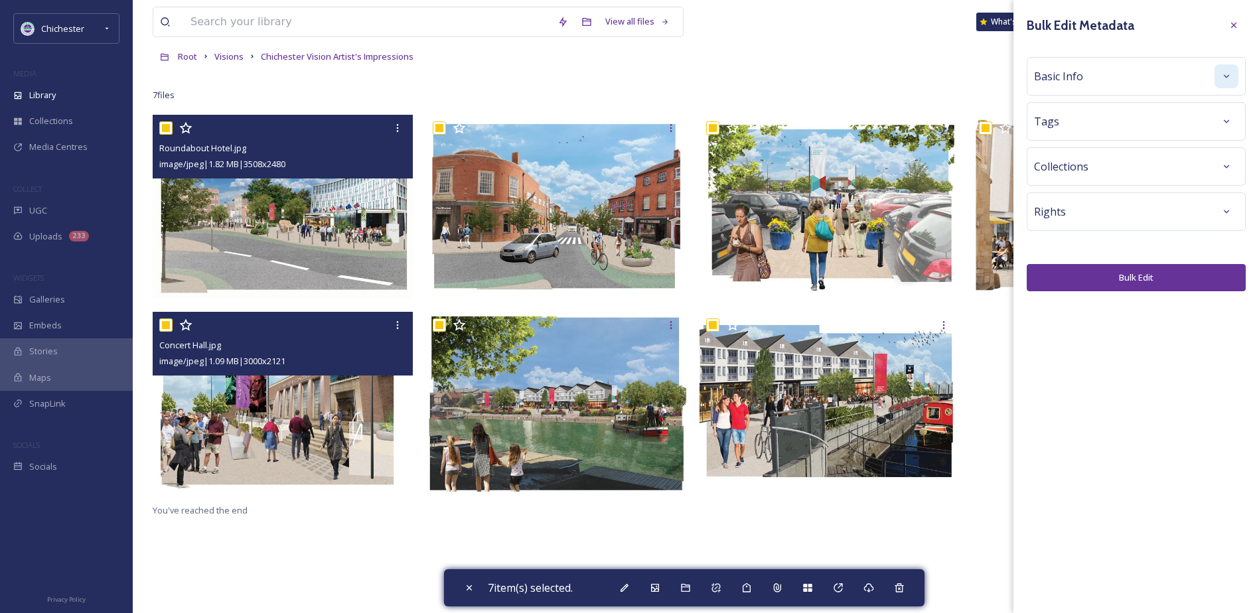
click at [1235, 82] on div at bounding box center [1227, 76] width 24 height 24
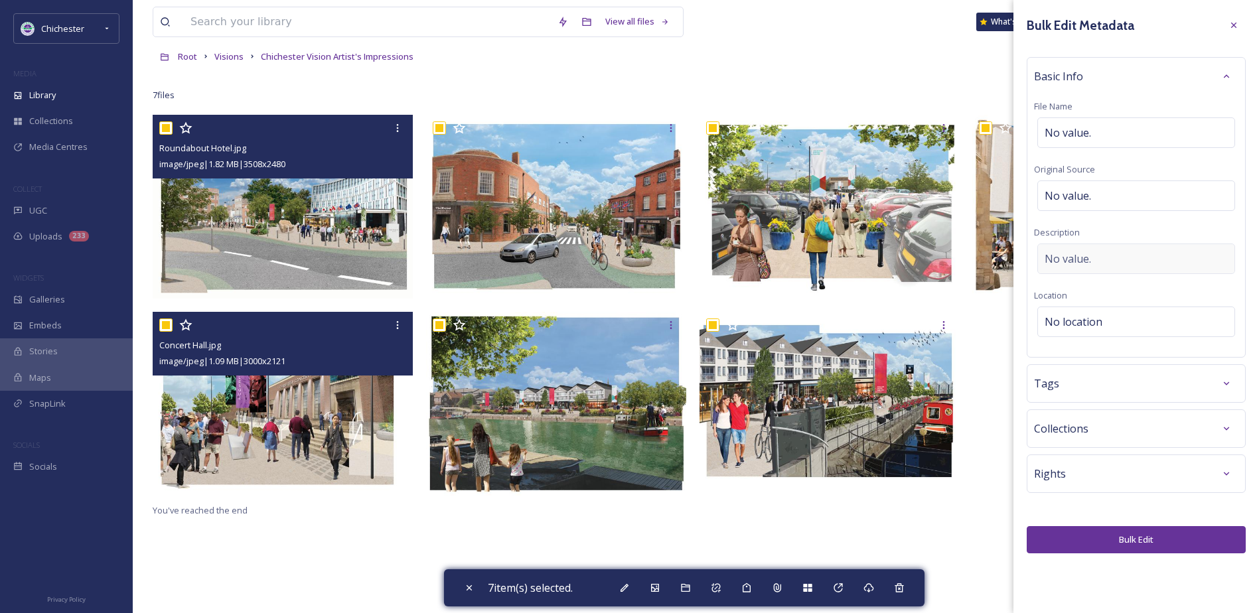
click at [1113, 261] on div "No value." at bounding box center [1137, 259] width 198 height 31
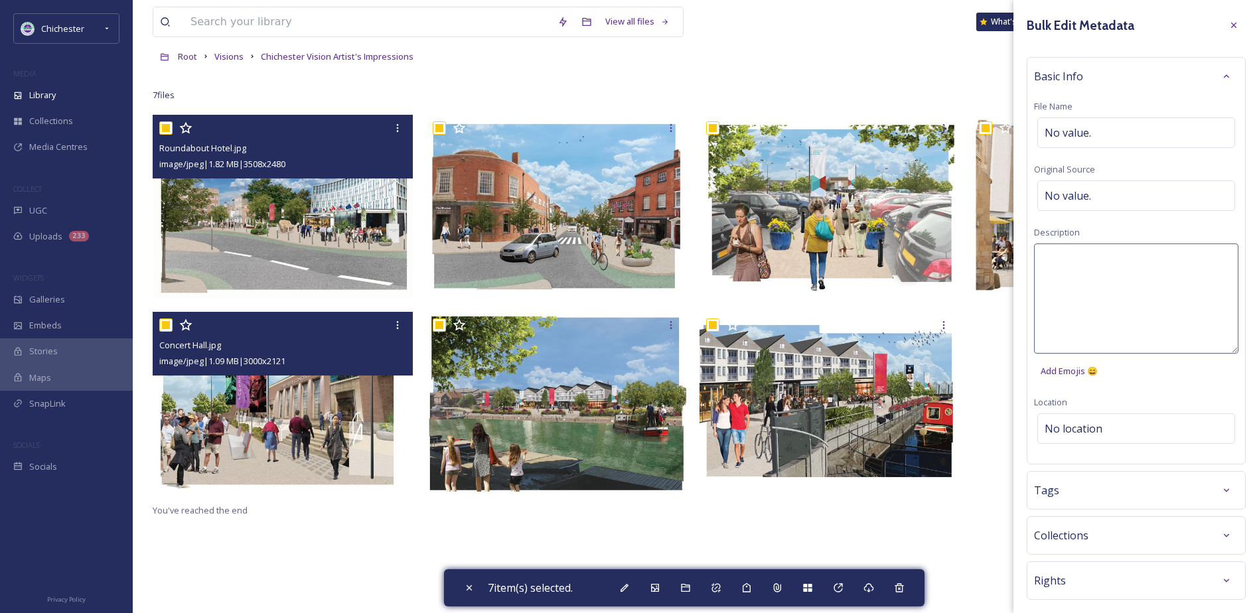
click at [1083, 266] on textarea at bounding box center [1136, 299] width 204 height 110
type textarea "Chichester Vision Artist's Impressions"
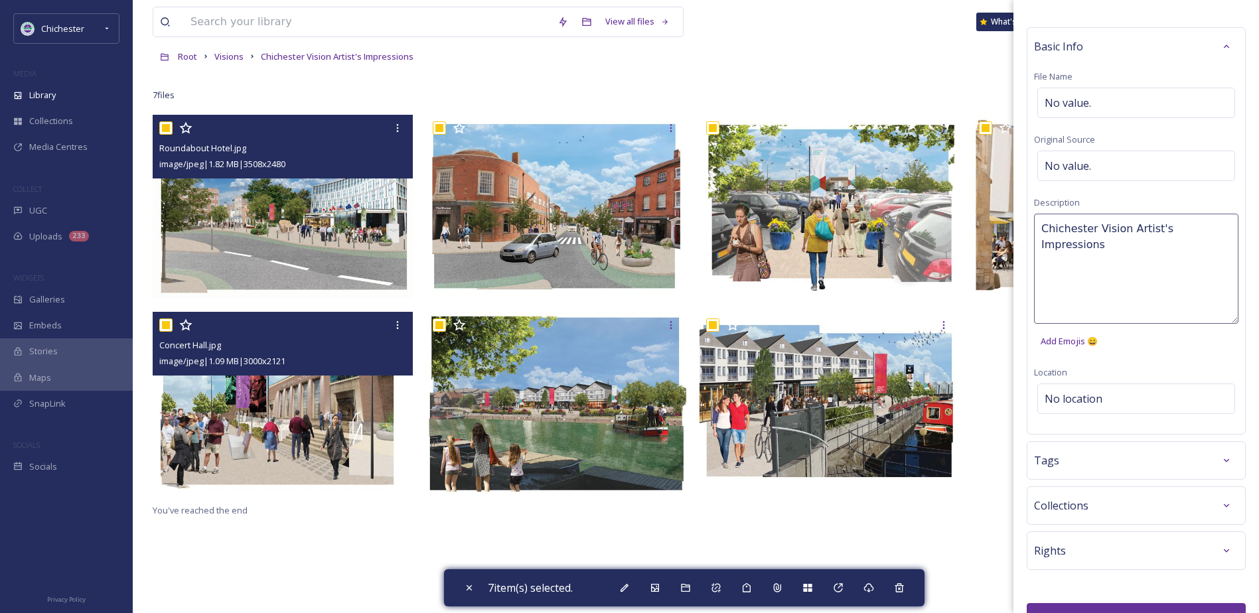
scroll to position [60, 0]
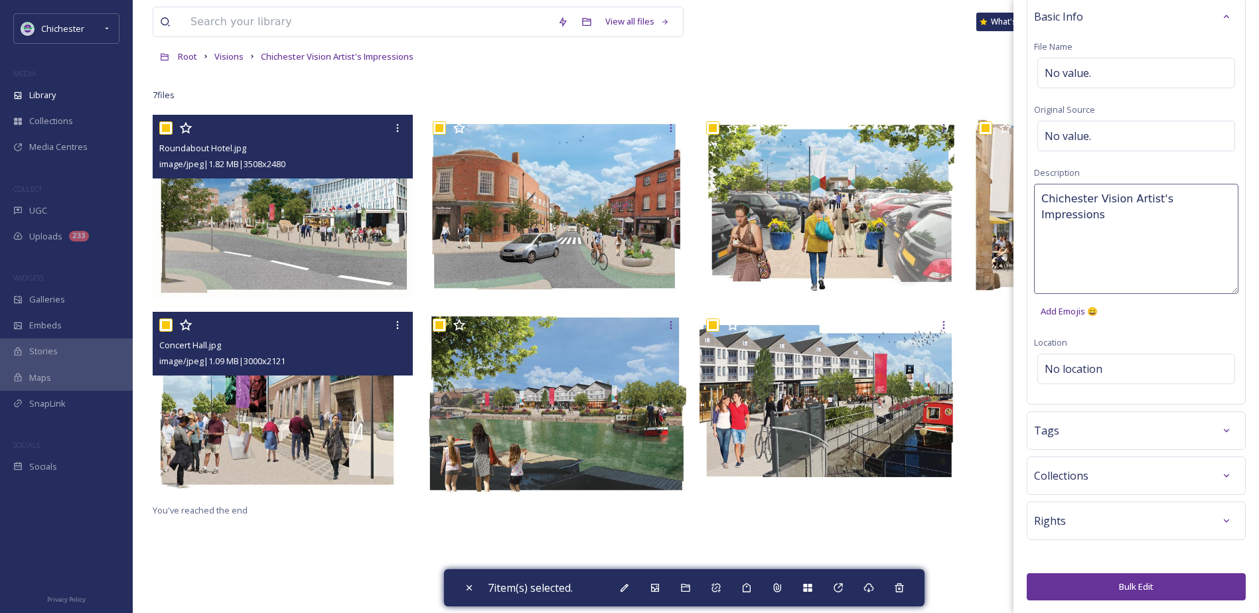
click at [1146, 598] on div "Bulk Edit Metadata Basic Info File Name No value. Original Source No value. Des…" at bounding box center [1137, 306] width 246 height 613
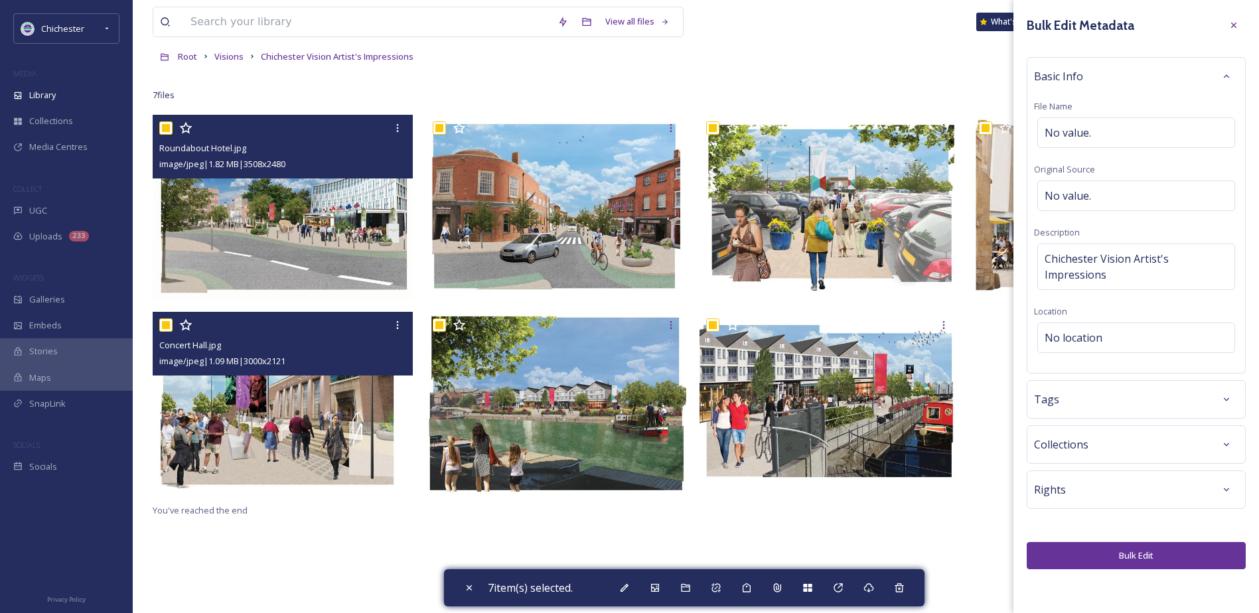
click at [1148, 566] on button "Bulk Edit" at bounding box center [1136, 555] width 219 height 27
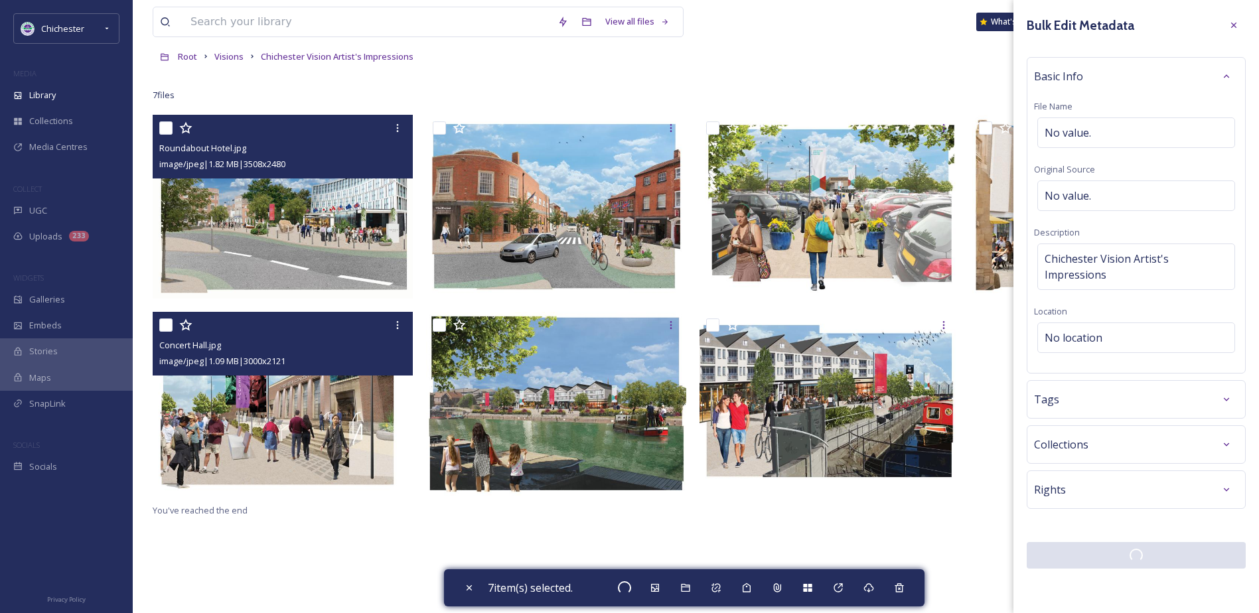
checkbox input "false"
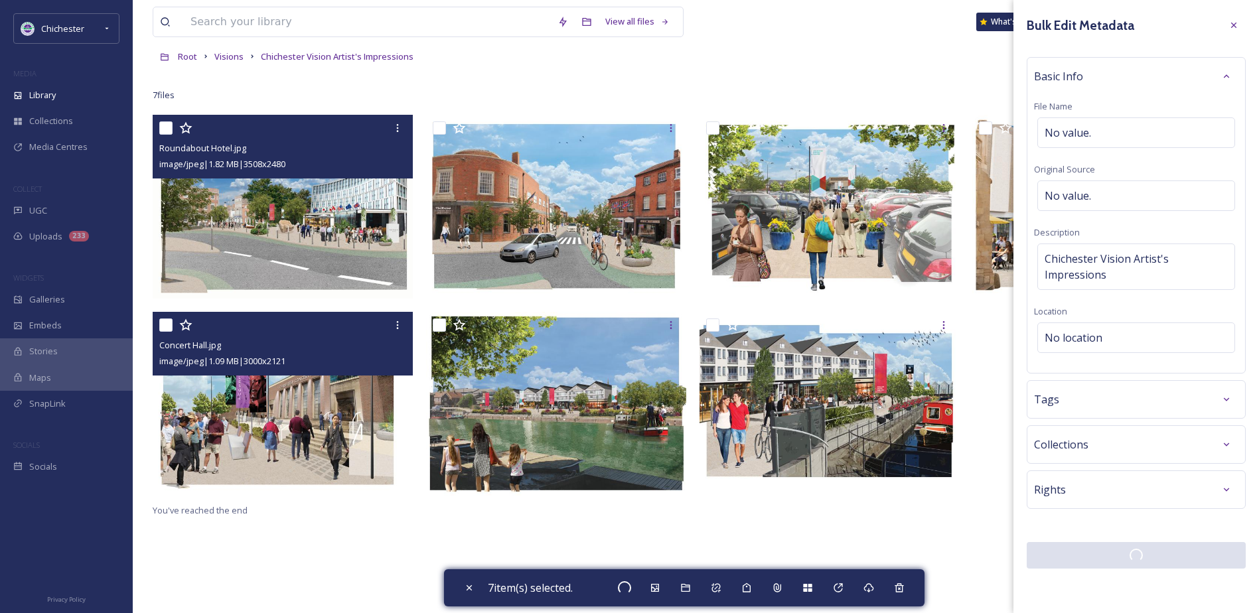
checkbox input "false"
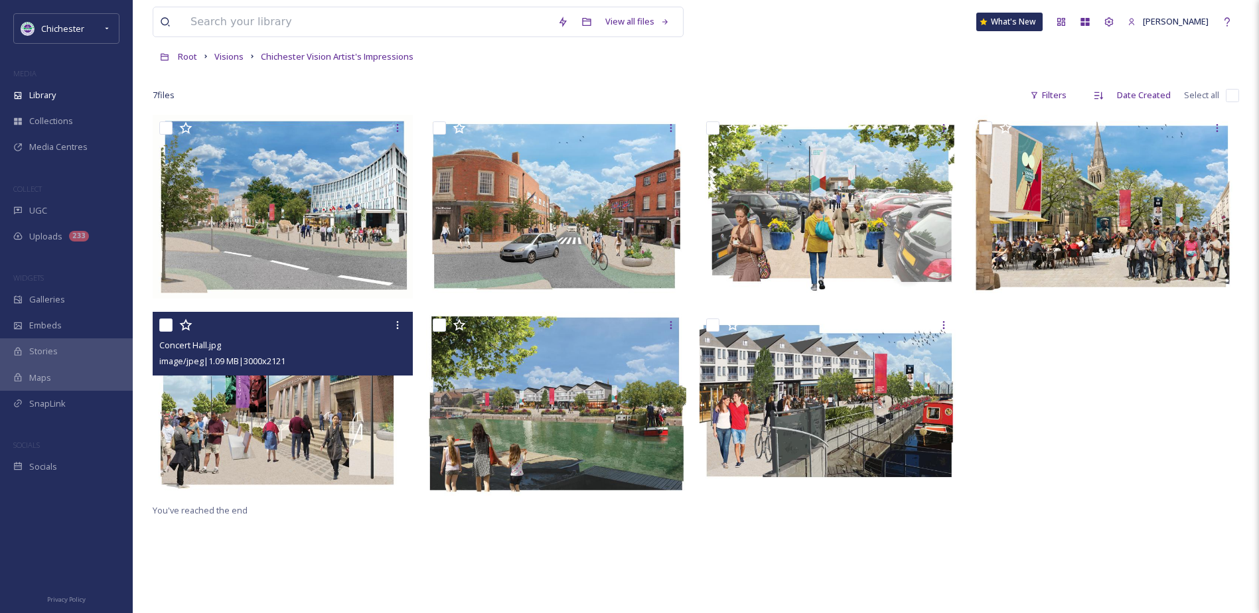
click at [239, 58] on span "Visions" at bounding box center [228, 56] width 29 height 12
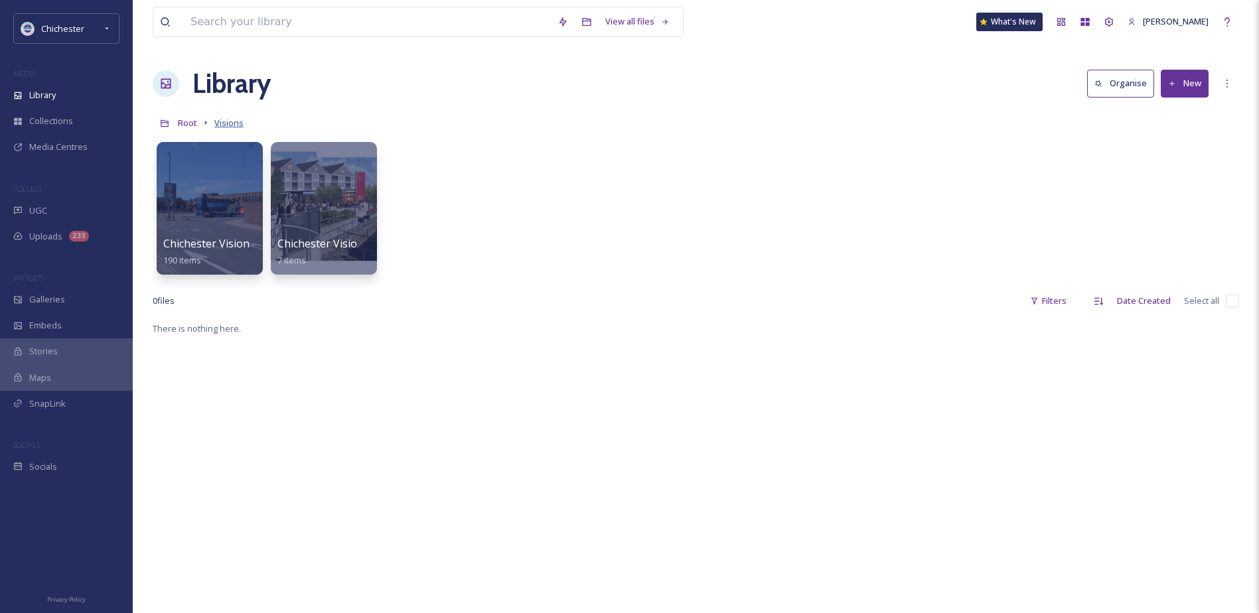
click at [227, 124] on span "Visions" at bounding box center [228, 123] width 29 height 12
click at [192, 122] on span "Root" at bounding box center [187, 123] width 19 height 12
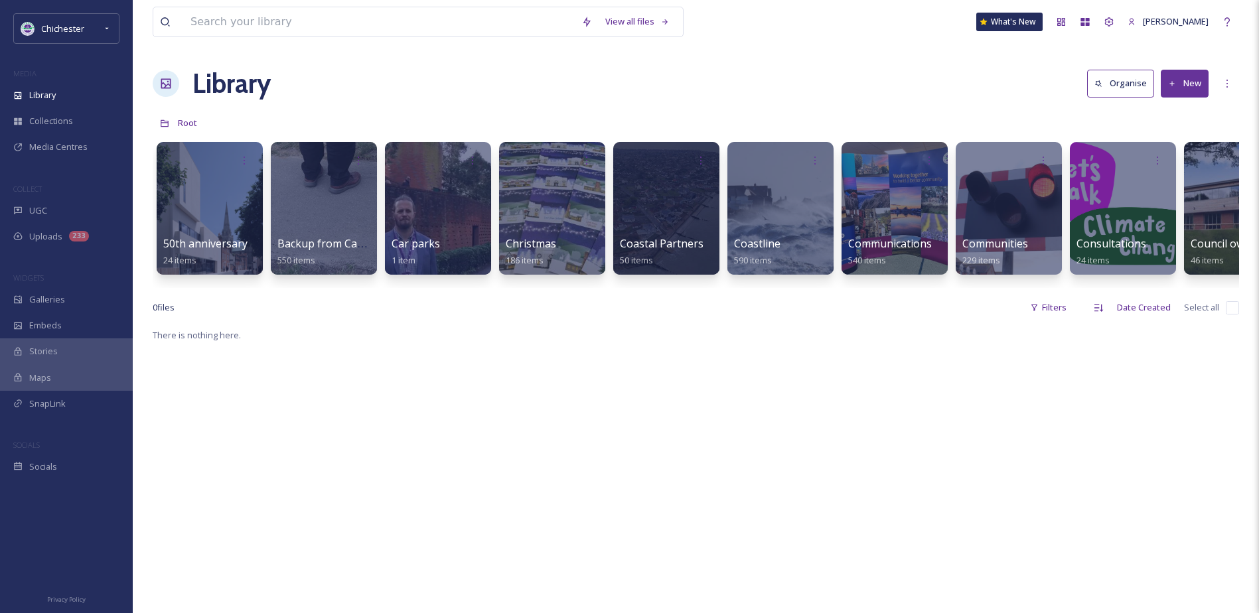
click at [312, 298] on div "View all files What's New Jack Innes Library Organise New Root Your Selections …" at bounding box center [696, 470] width 1126 height 941
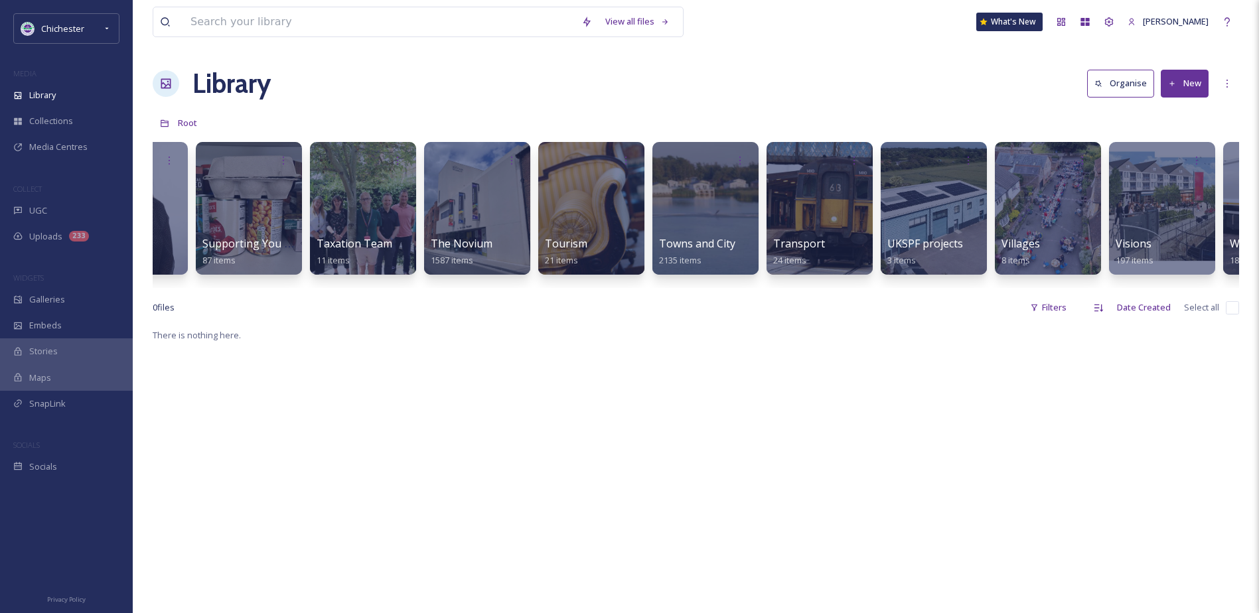
scroll to position [0, 5421]
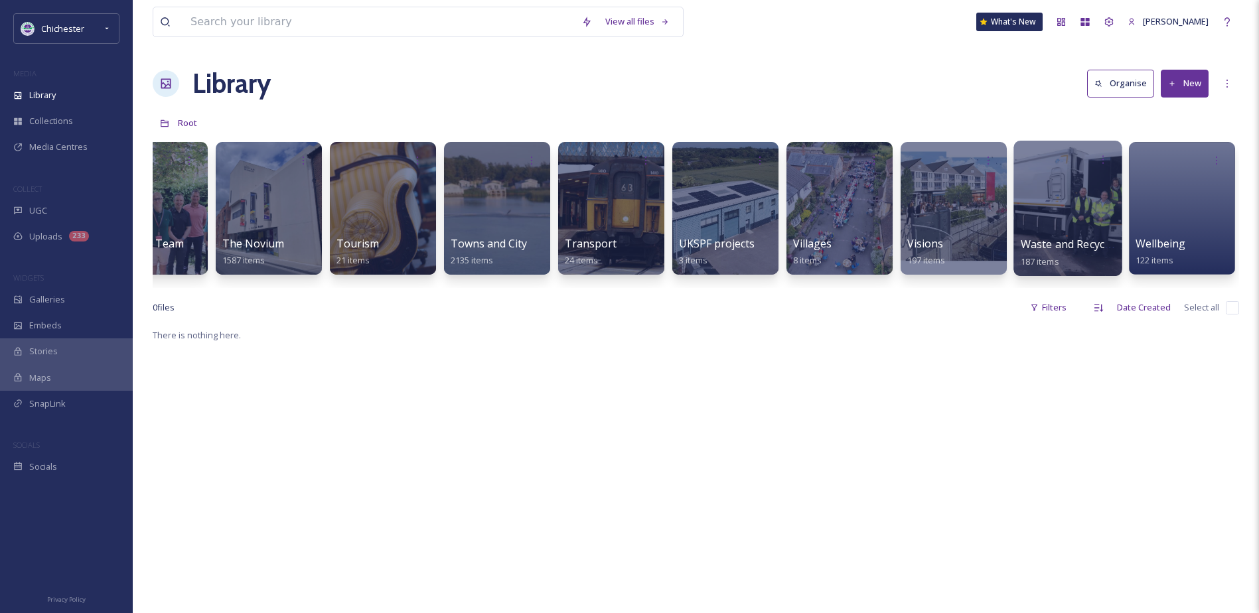
click at [1089, 210] on div at bounding box center [1068, 208] width 108 height 135
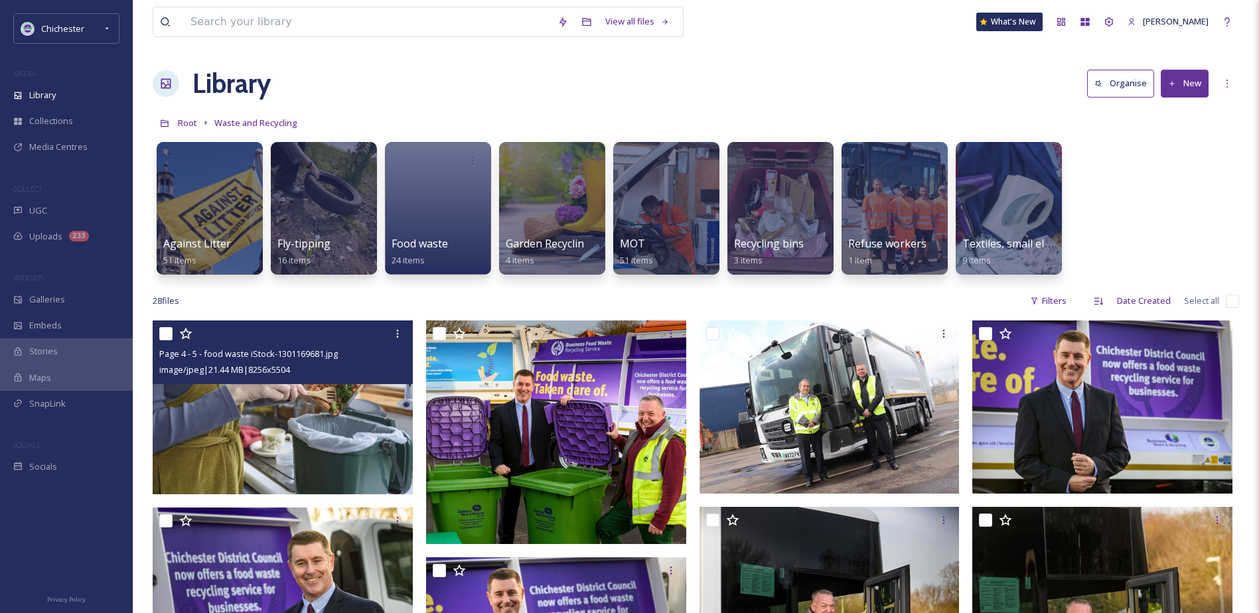
click at [255, 404] on img at bounding box center [283, 408] width 260 height 174
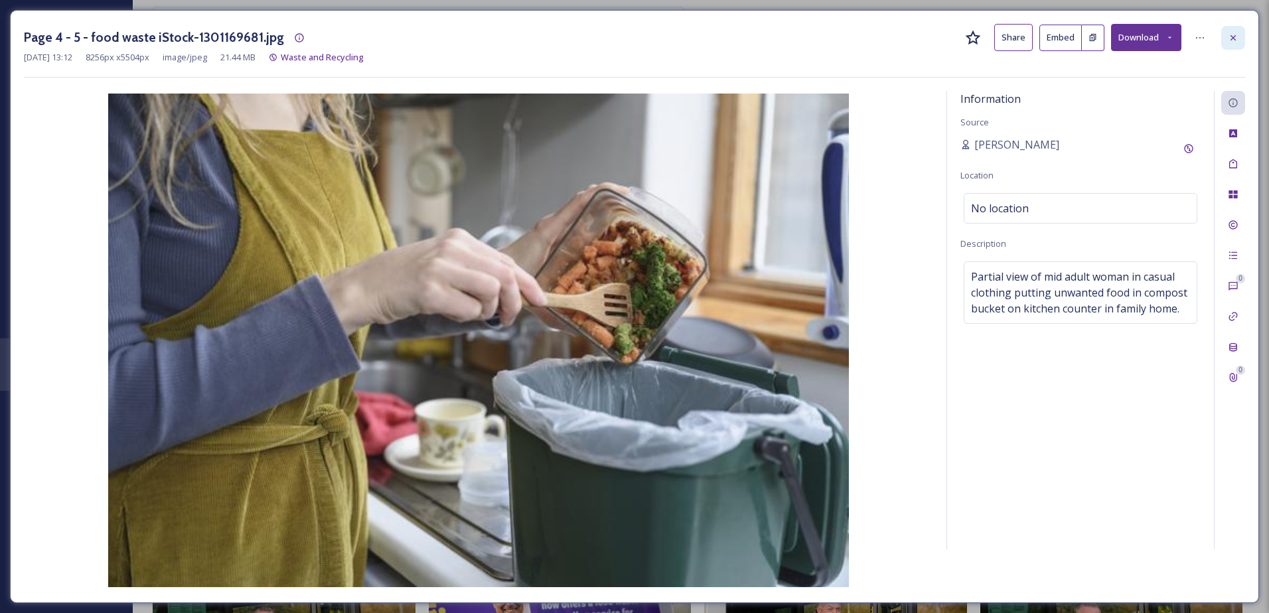
click at [1235, 37] on icon at bounding box center [1233, 38] width 11 height 11
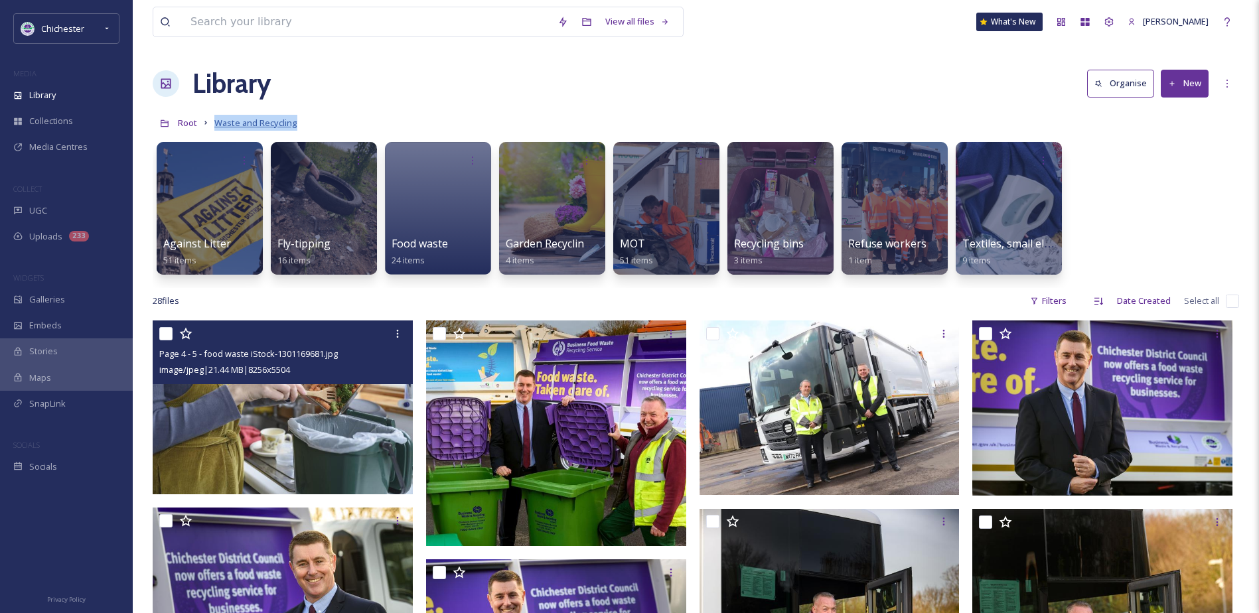
drag, startPoint x: 305, startPoint y: 120, endPoint x: 218, endPoint y: 122, distance: 87.0
click at [218, 122] on div "Root Waste and Recycling" at bounding box center [696, 122] width 1087 height 25
drag, startPoint x: 218, startPoint y: 122, endPoint x: 226, endPoint y: 119, distance: 8.6
copy span "Waste and Recycling"
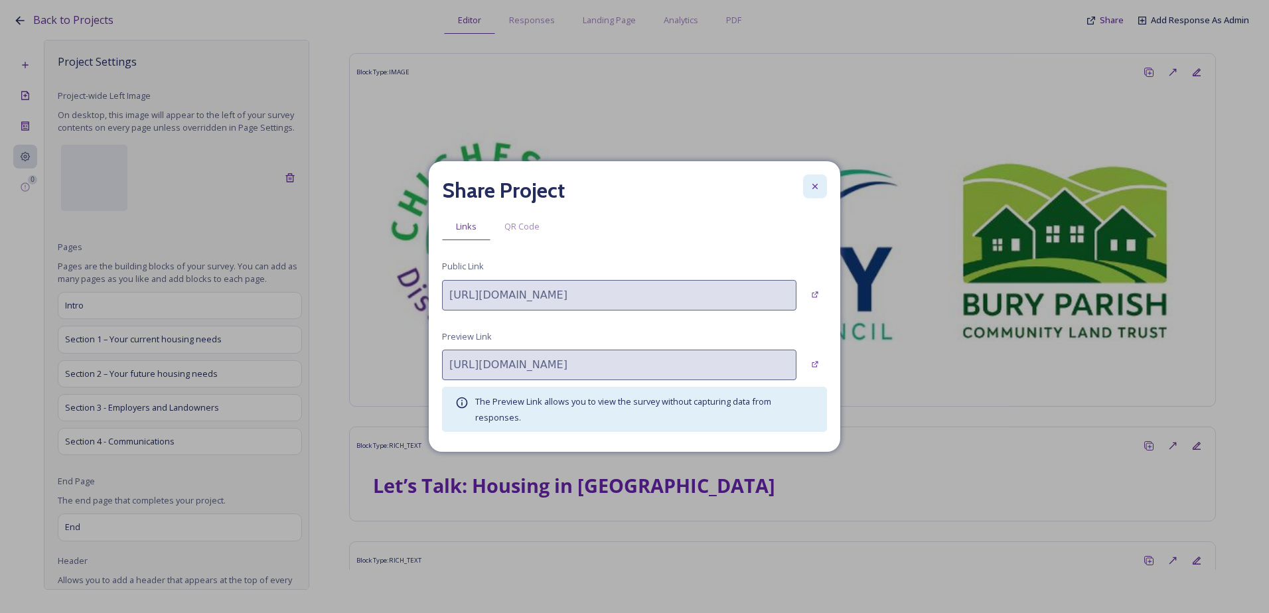
click at [807, 185] on div at bounding box center [815, 187] width 24 height 24
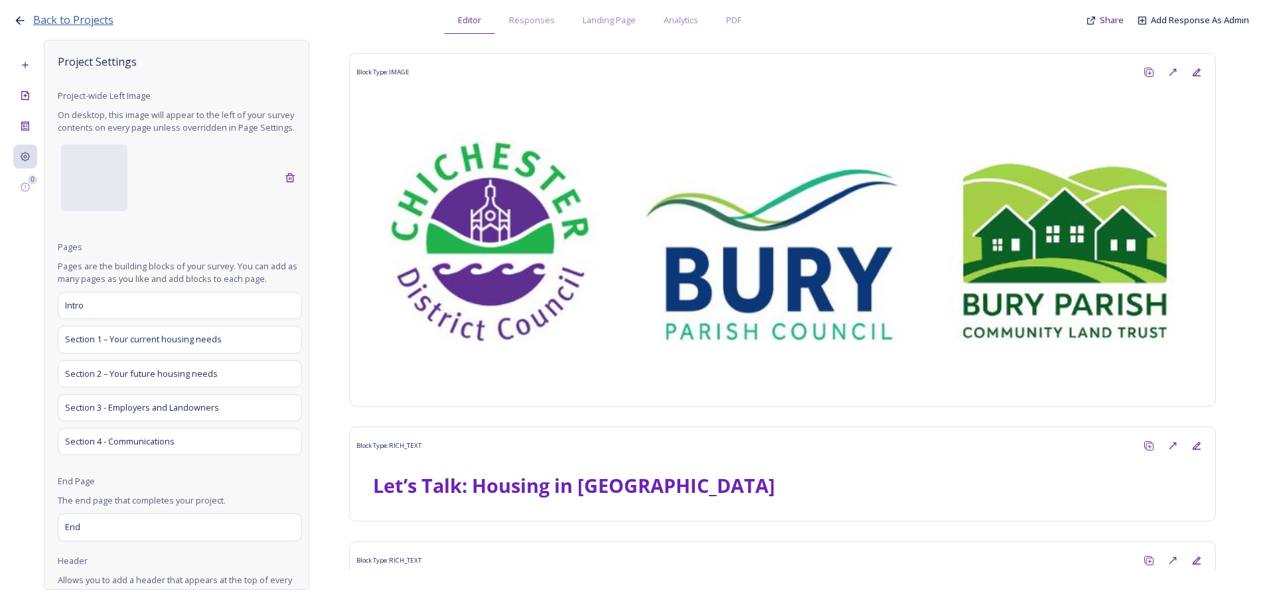
click at [84, 17] on span "Back to Projects" at bounding box center [73, 20] width 80 height 15
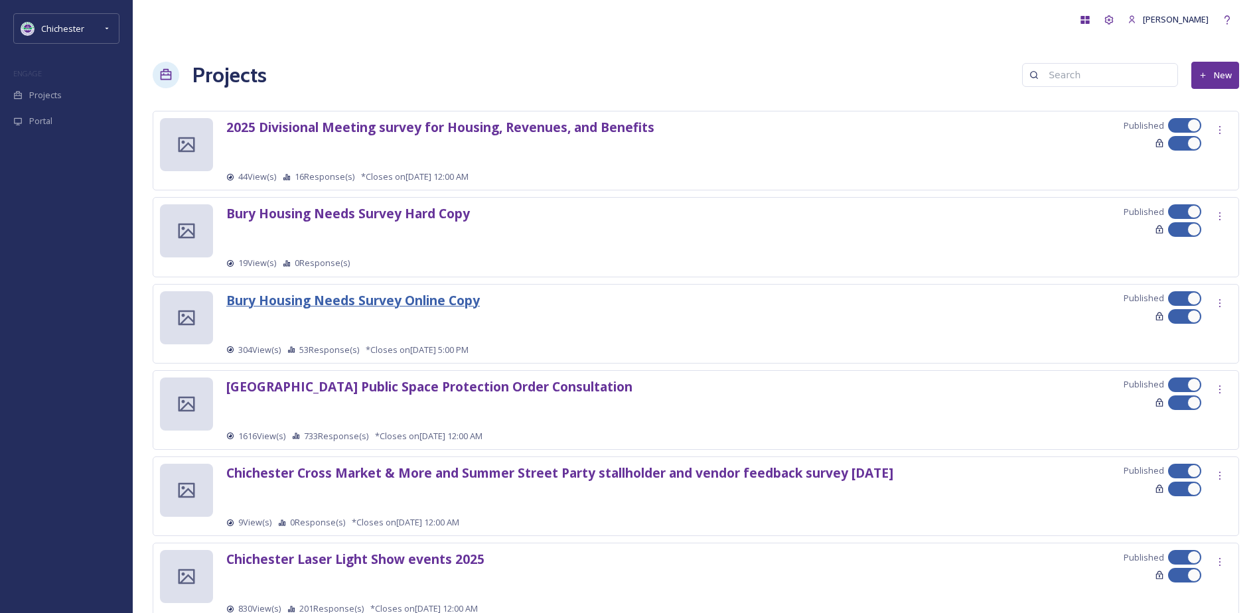
click at [402, 307] on strong "Bury Housing Needs Survey Online Copy" at bounding box center [353, 300] width 254 height 18
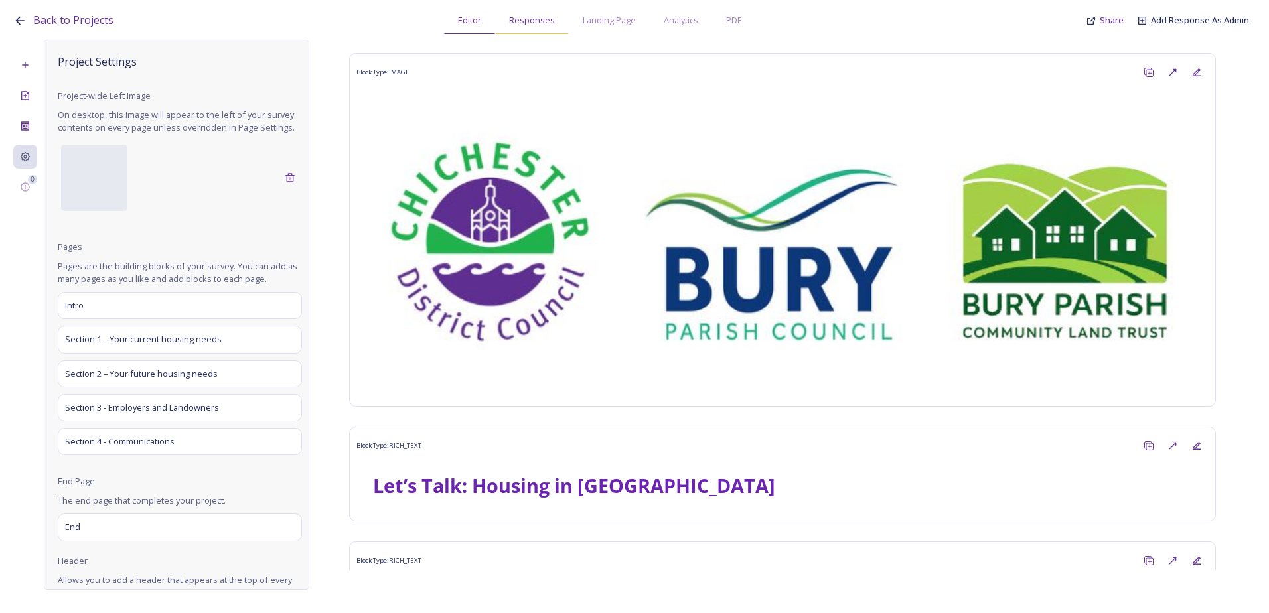
click at [542, 24] on span "Responses" at bounding box center [532, 20] width 46 height 13
